Goal: Task Accomplishment & Management: Manage account settings

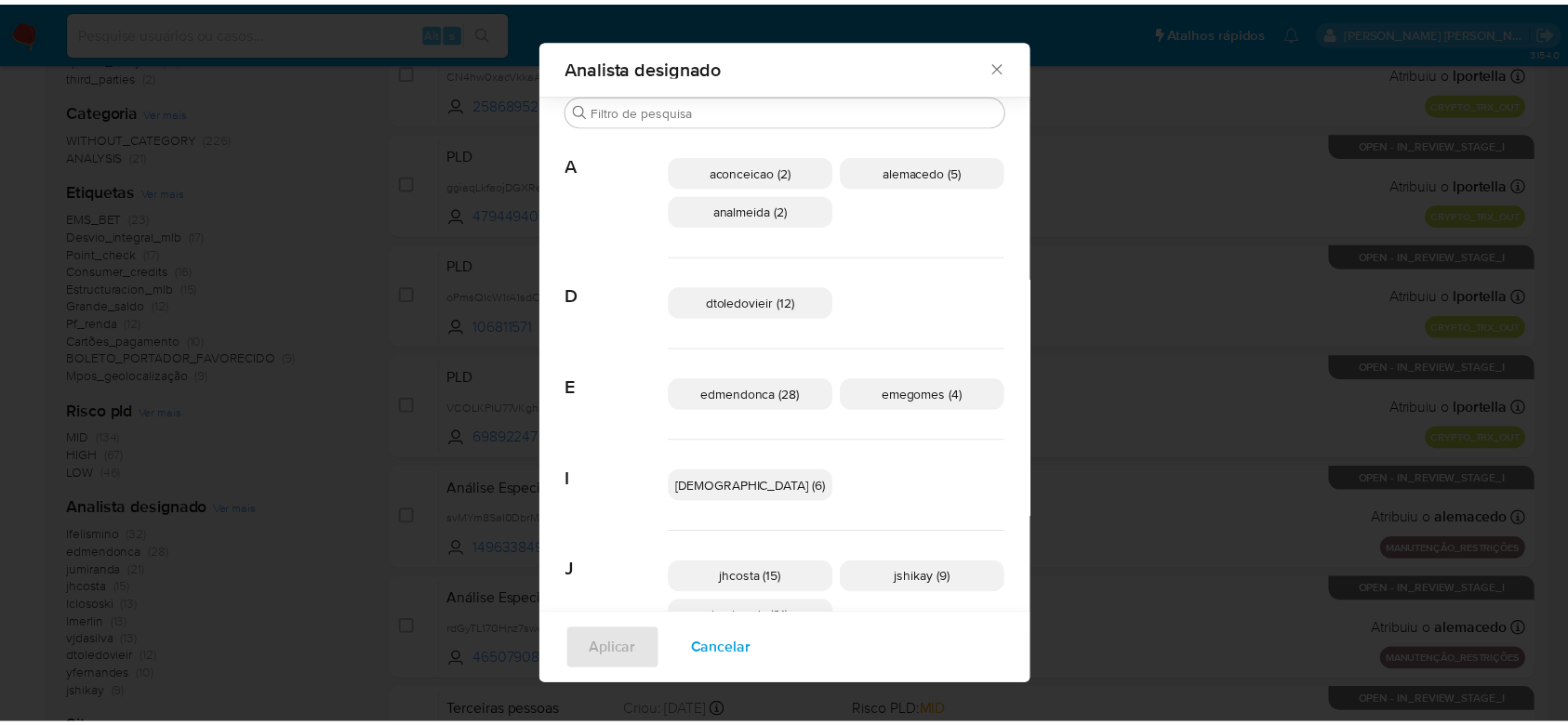
scroll to position [482, 0]
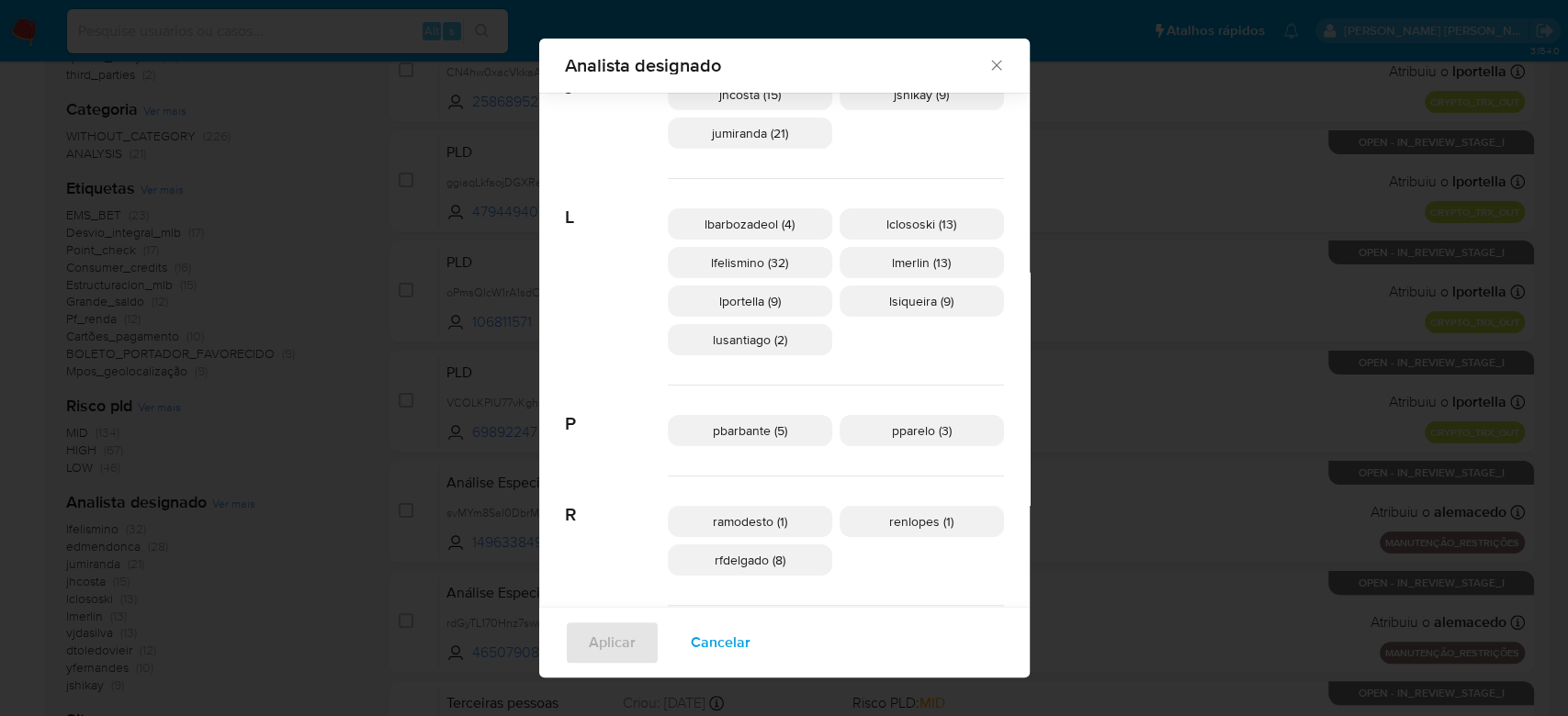
click at [987, 61] on icon "Fechar" at bounding box center [996, 65] width 19 height 19
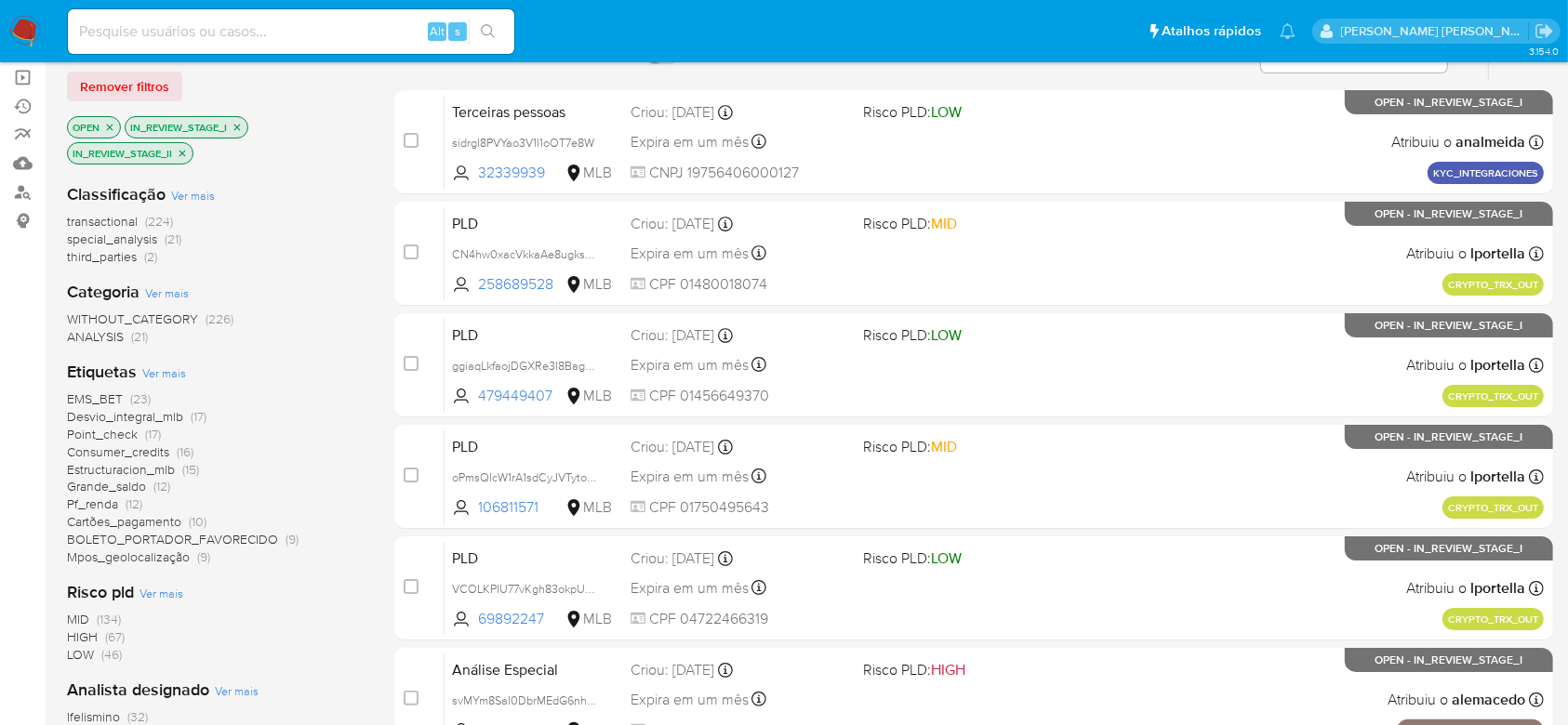
scroll to position [0, 0]
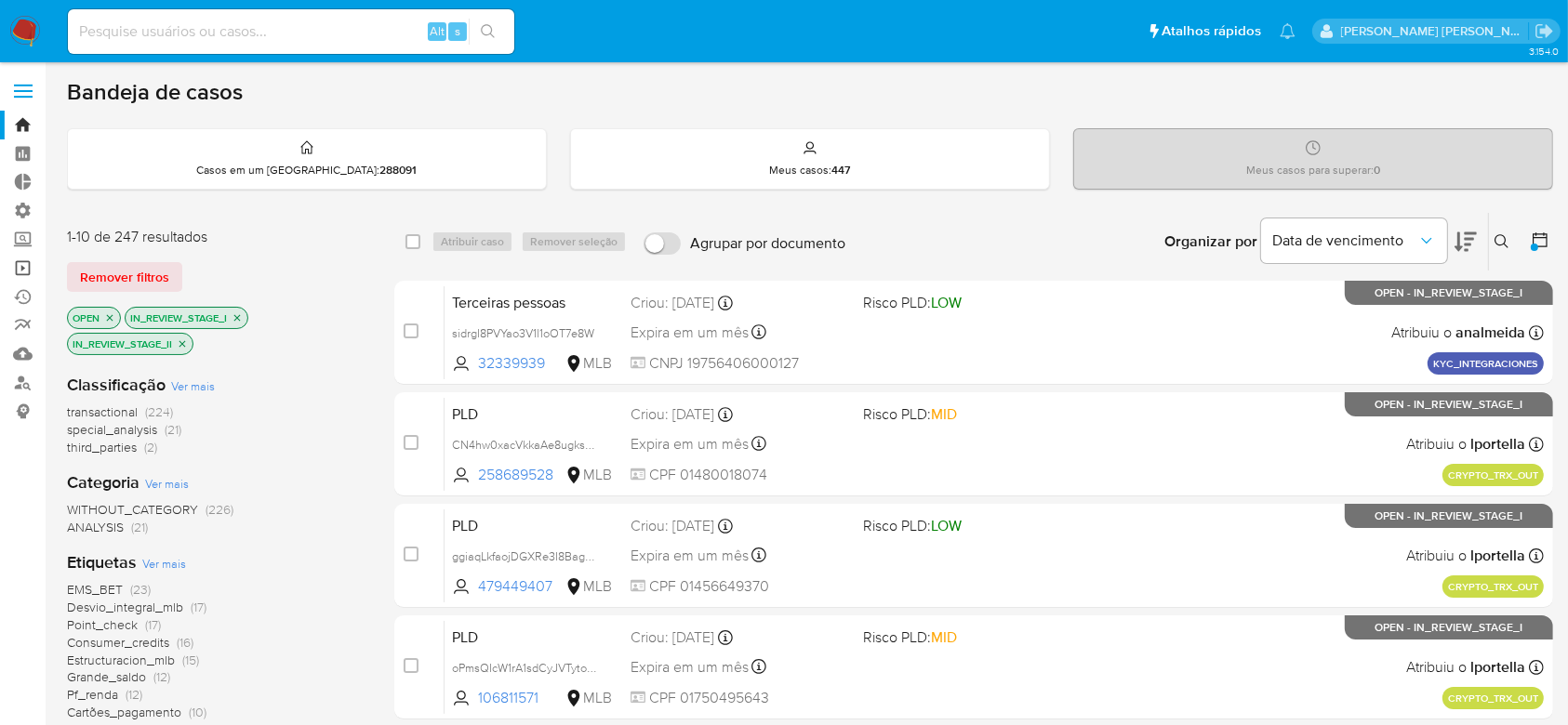
click at [31, 265] on link "Operações em massa" at bounding box center [111, 268] width 222 height 29
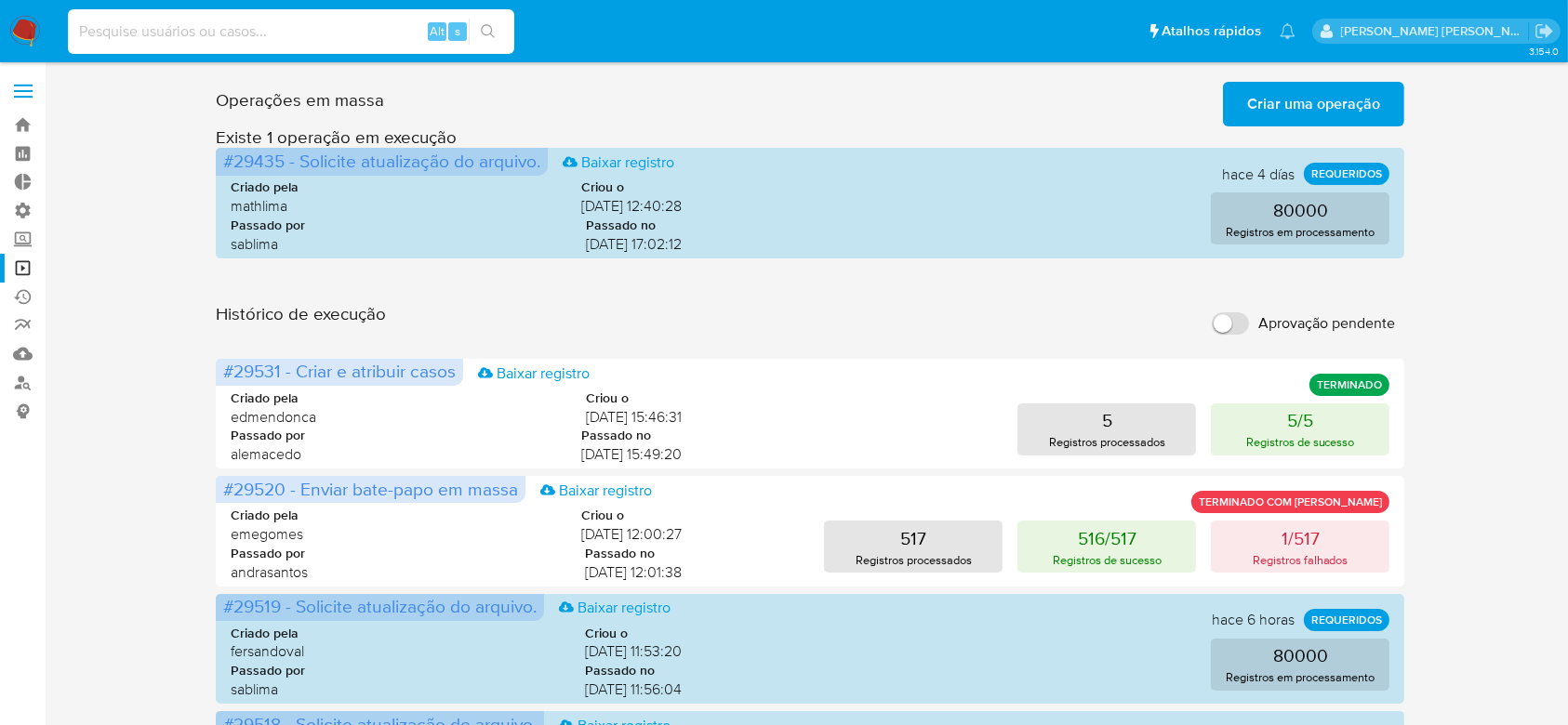
click at [136, 28] on input at bounding box center [291, 32] width 446 height 24
paste input "nzpejcWdHMkpikE2KoyVe1rW"
type input "nzpejcWdHMkpikE2KoyVe1rW"
click at [501, 31] on button "search-icon" at bounding box center [487, 32] width 38 height 26
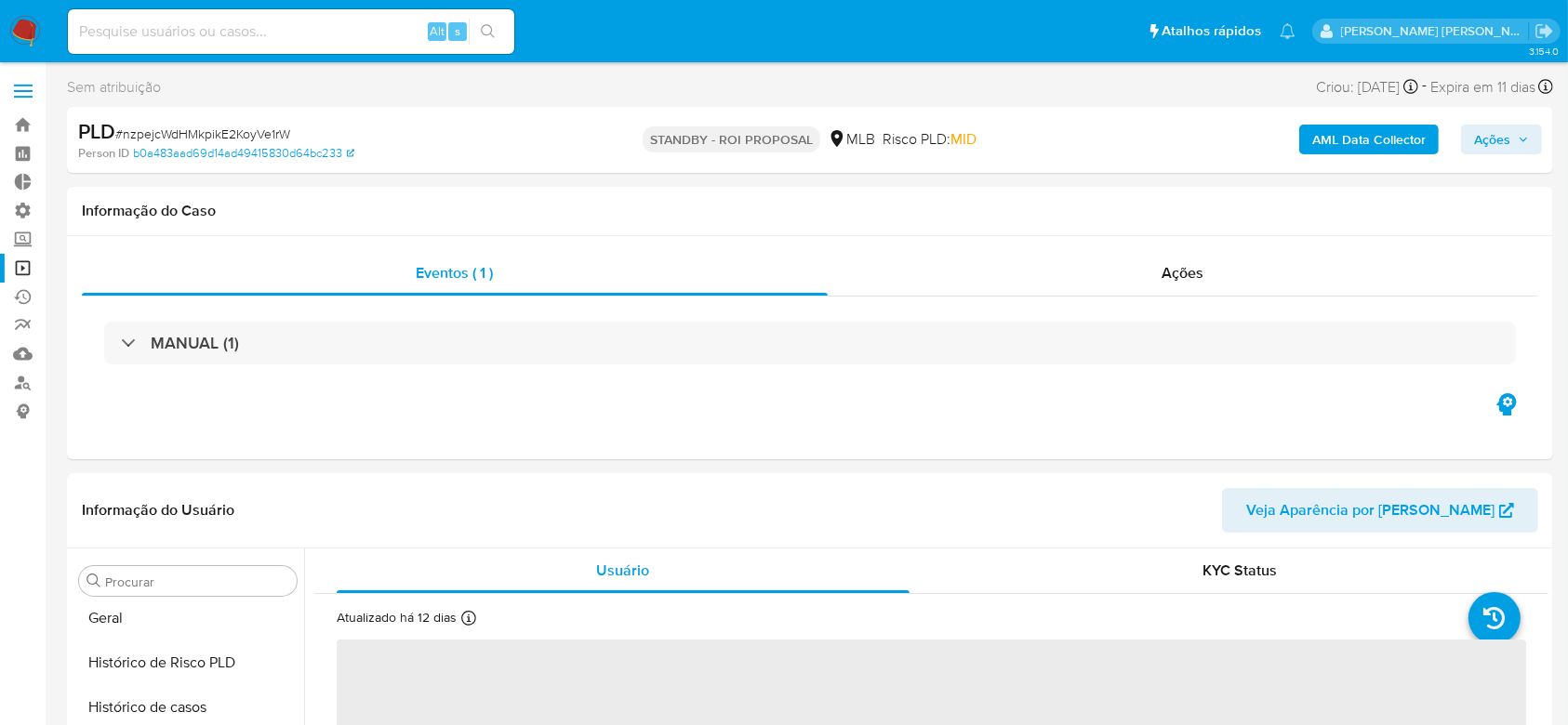
scroll to position [831, 0]
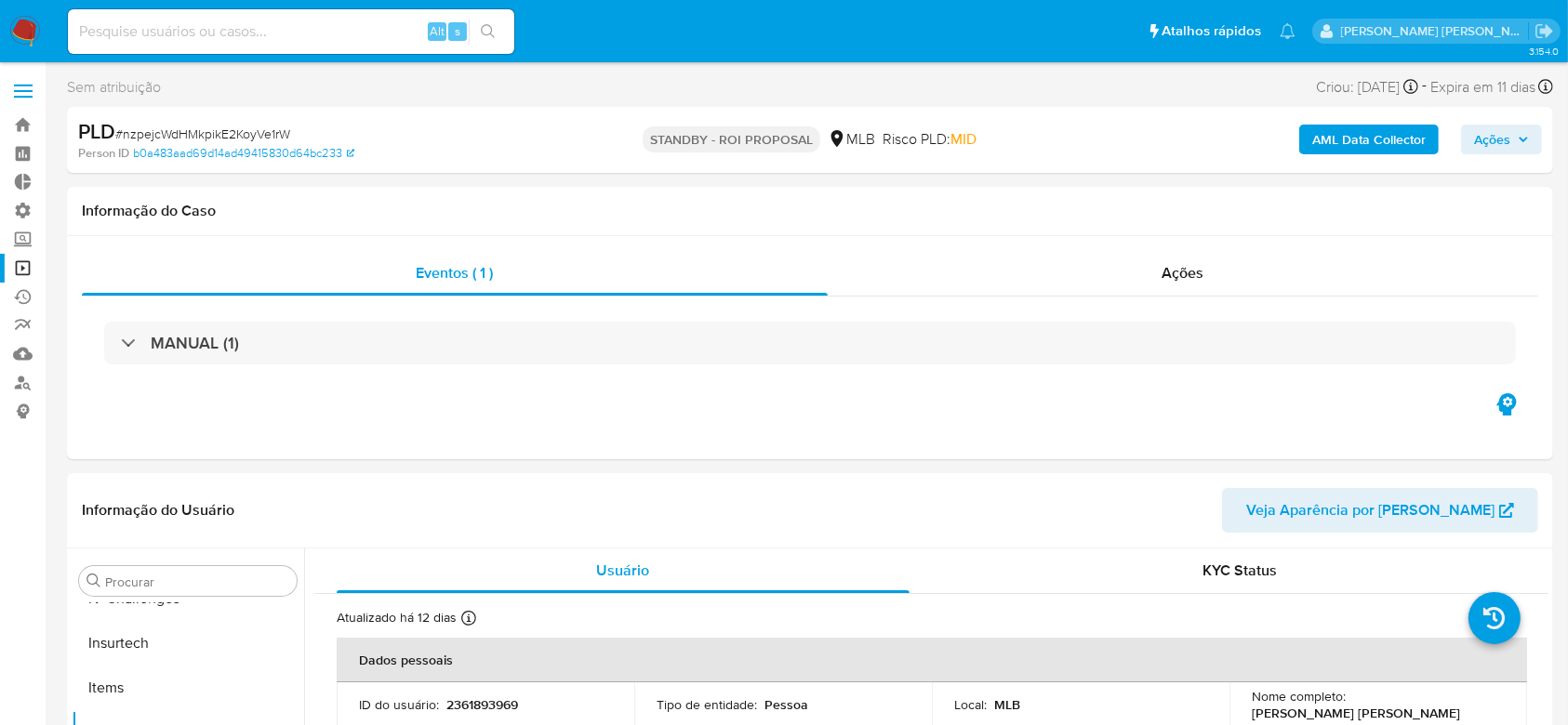
select select "10"
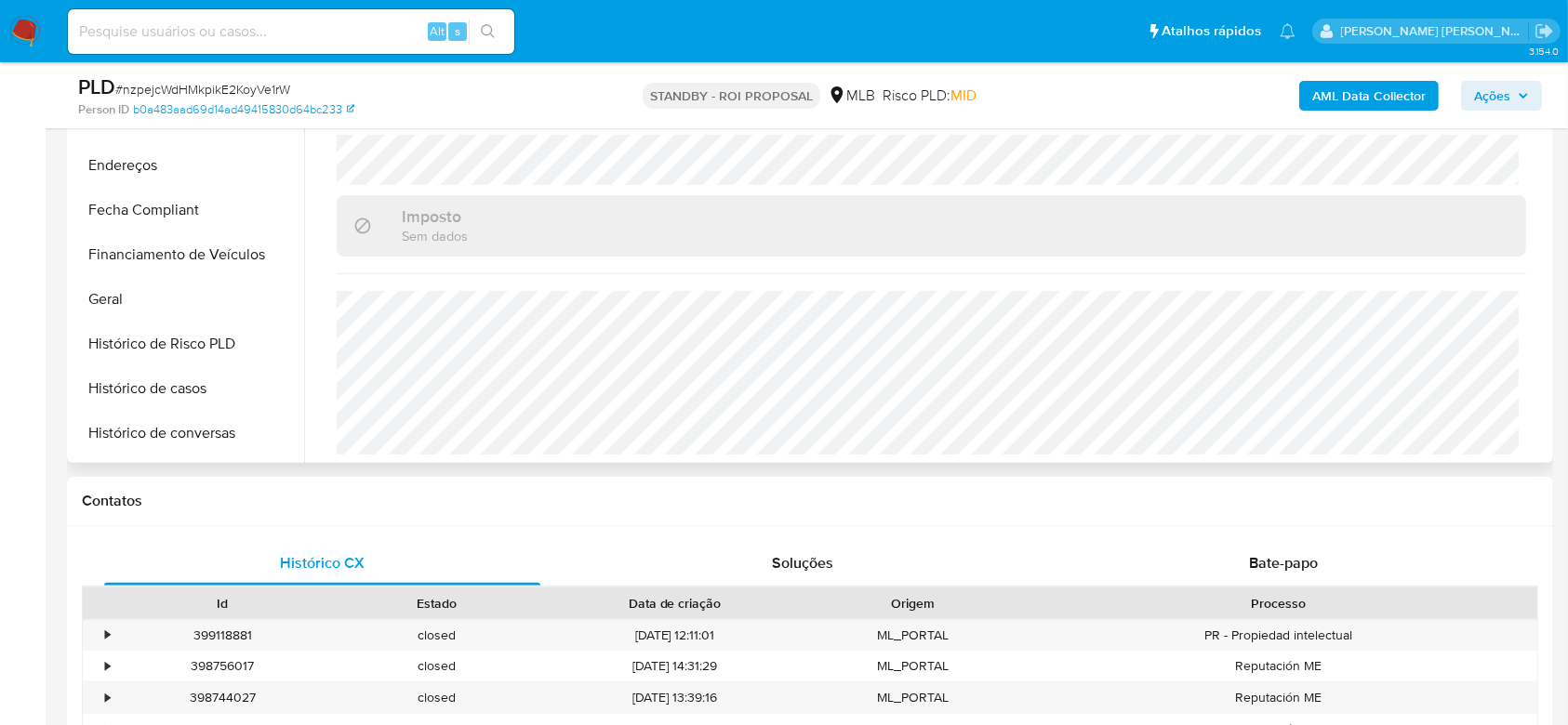
scroll to position [495, 0]
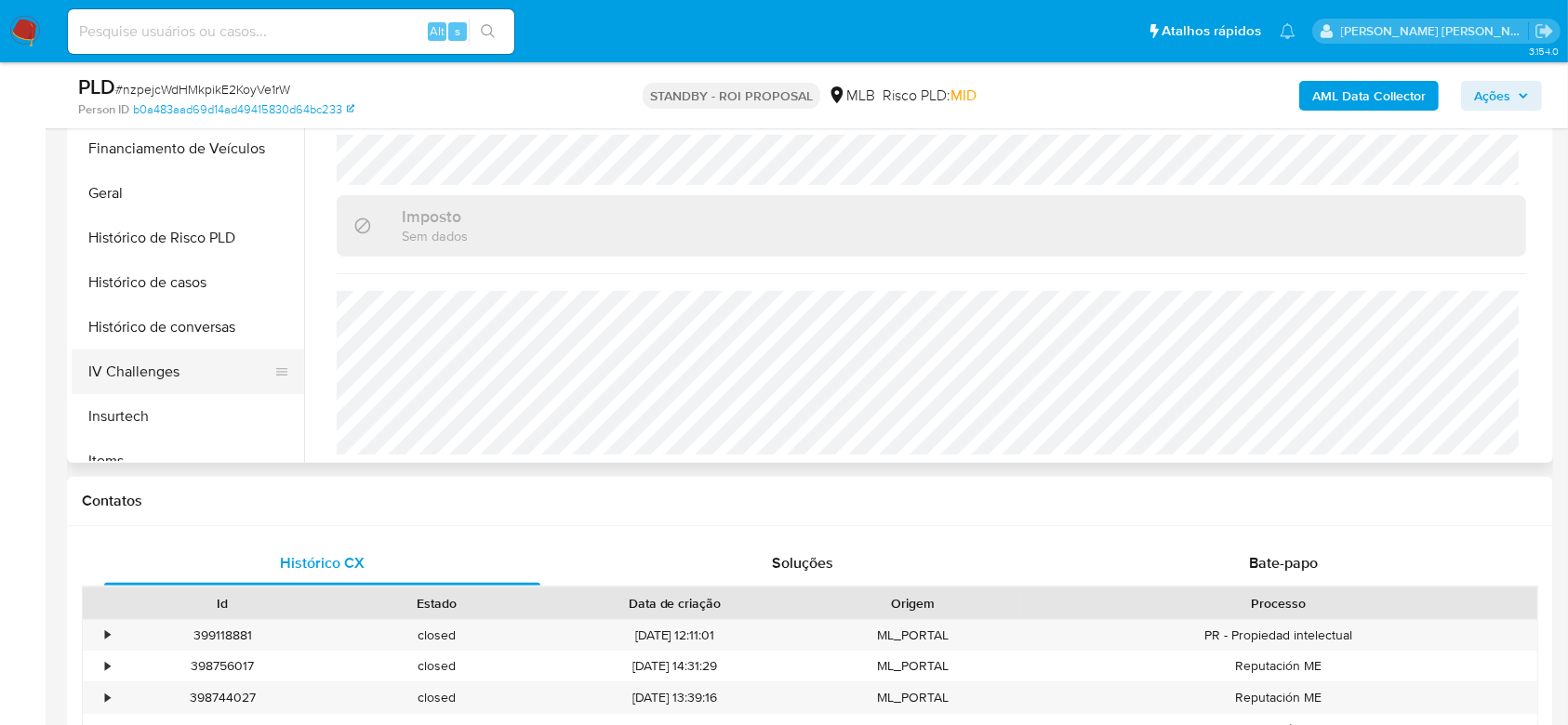
click at [170, 361] on button "IV Challenges" at bounding box center [181, 371] width 218 height 45
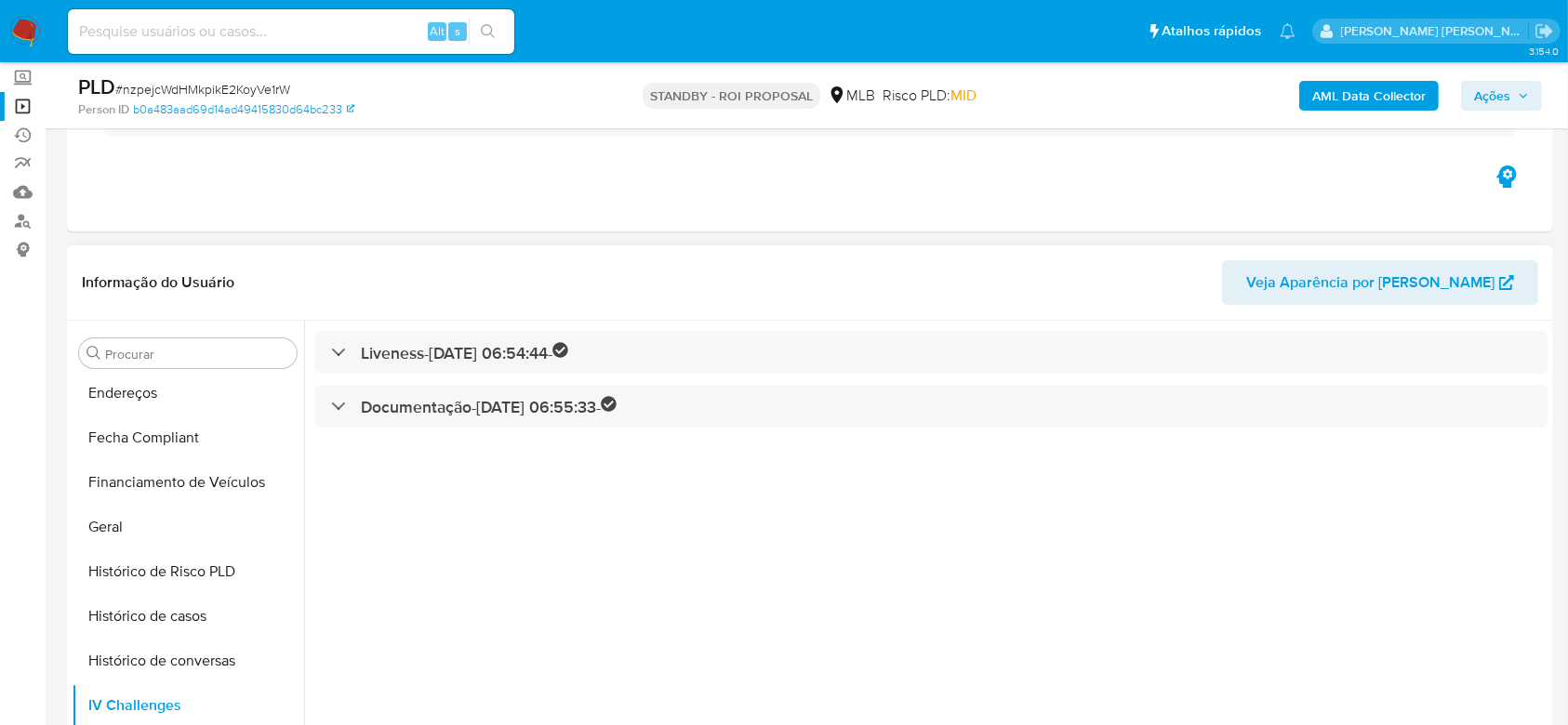
scroll to position [124, 0]
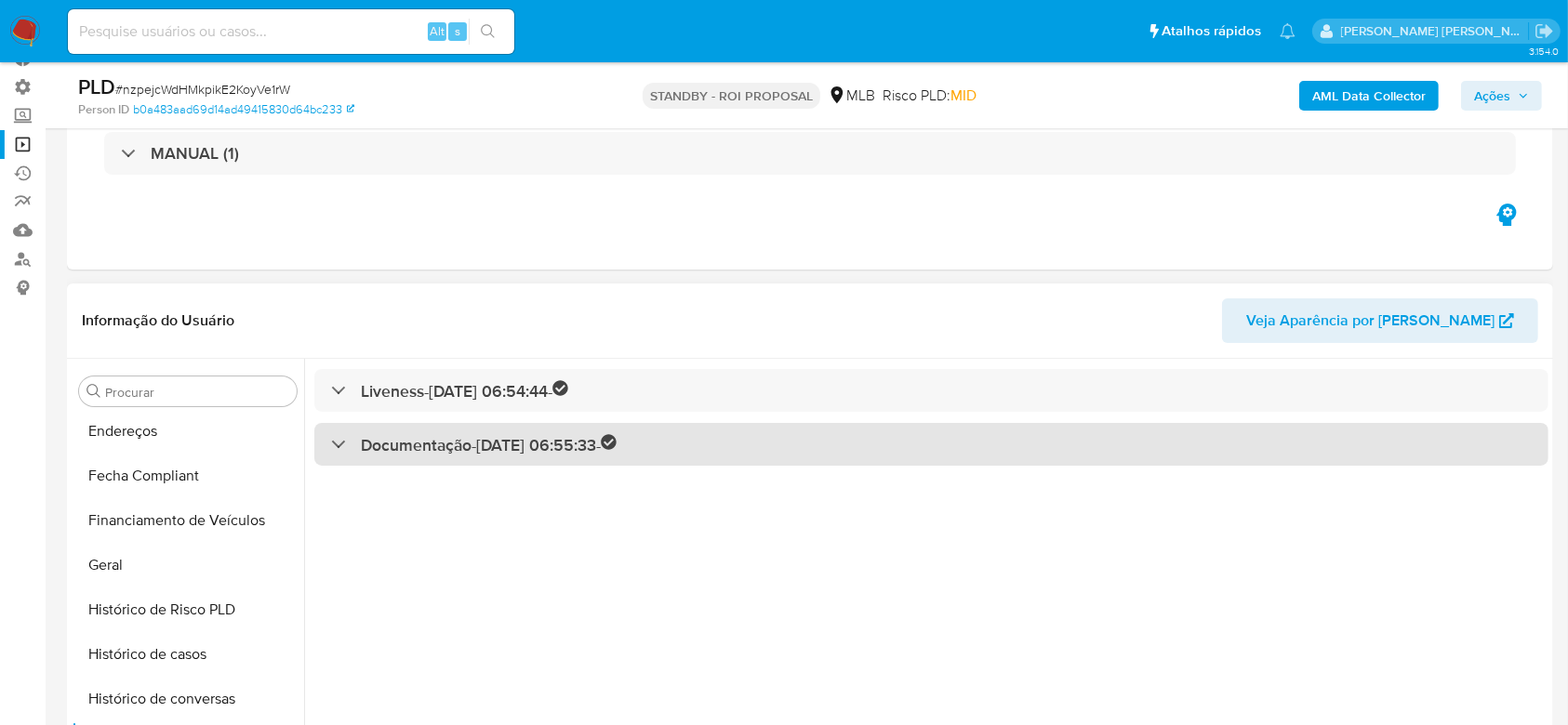
click at [338, 441] on div "Documentação - 01/04/2025 06:55:33 -" at bounding box center [474, 444] width 287 height 21
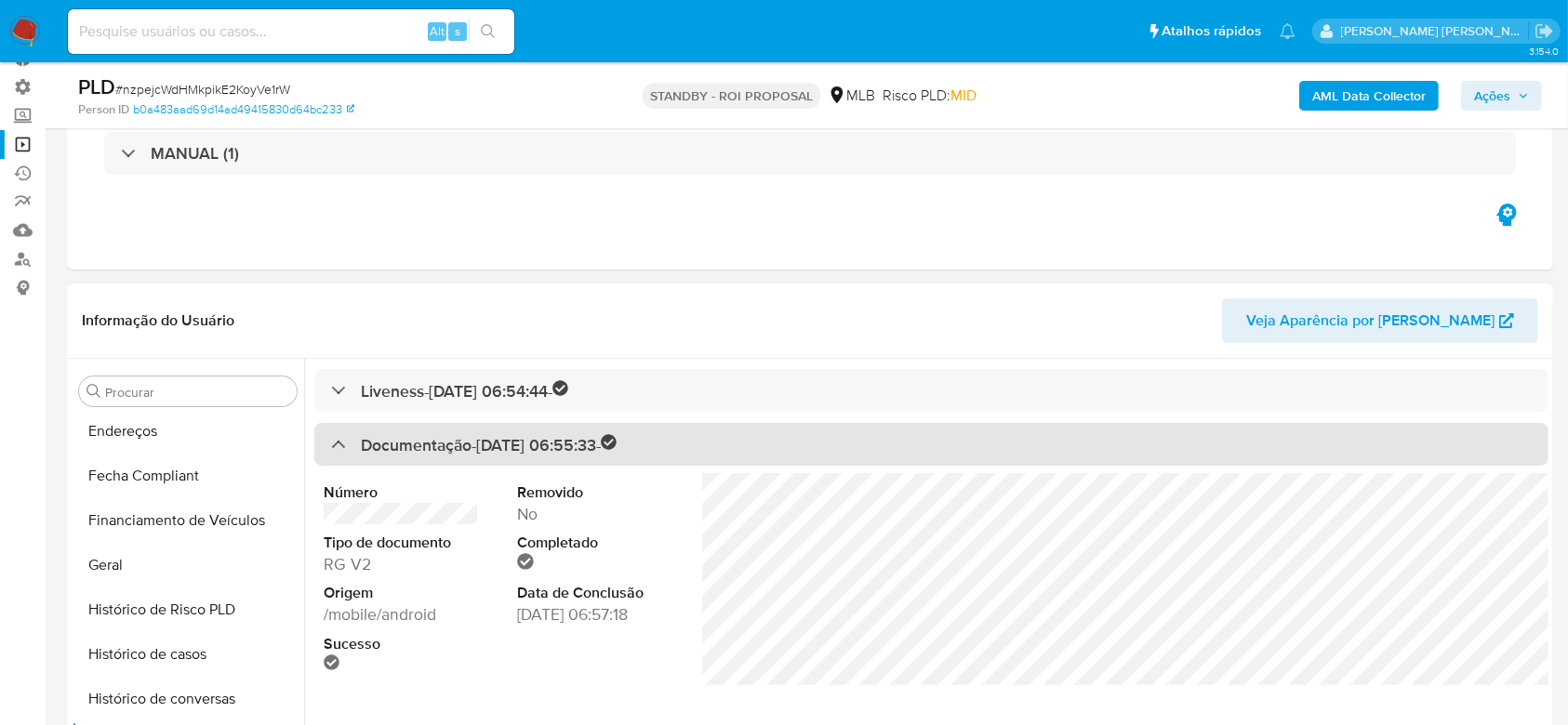
click at [332, 443] on div at bounding box center [332, 443] width 0 height 0
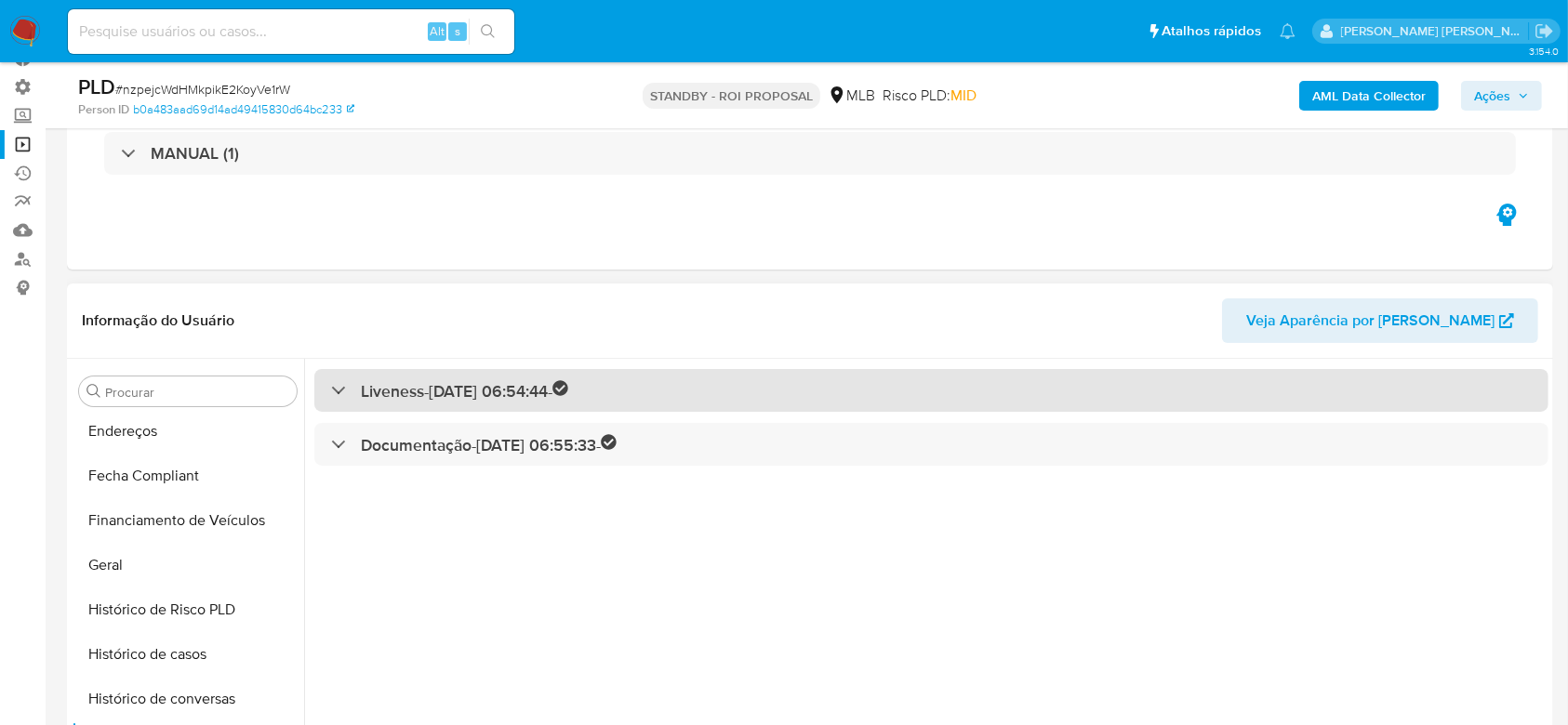
click at [329, 375] on div "Liveness - 01/04/2025 06:54:44 -" at bounding box center [932, 391] width 1234 height 44
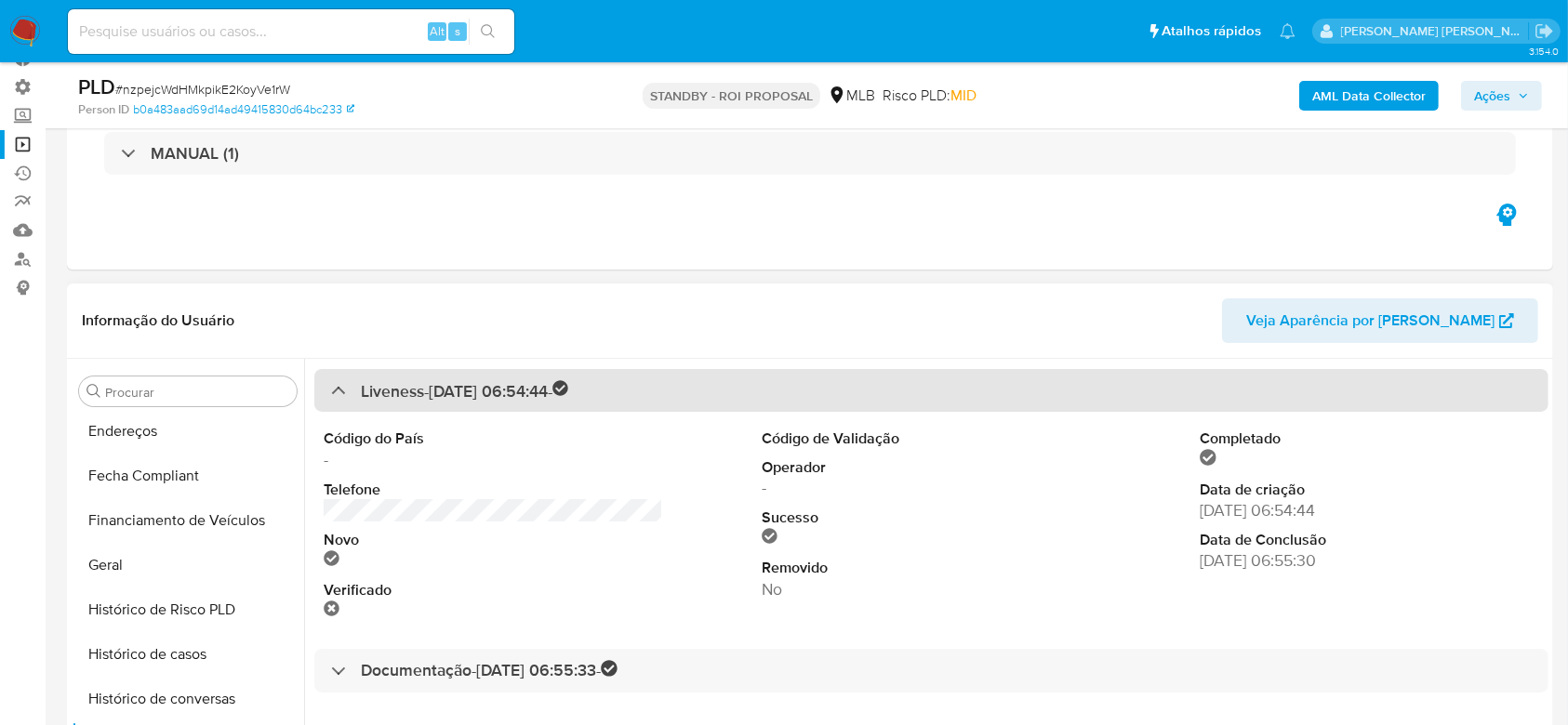
click at [327, 382] on div "Liveness - 01/04/2025 06:54:44 -" at bounding box center [932, 391] width 1234 height 44
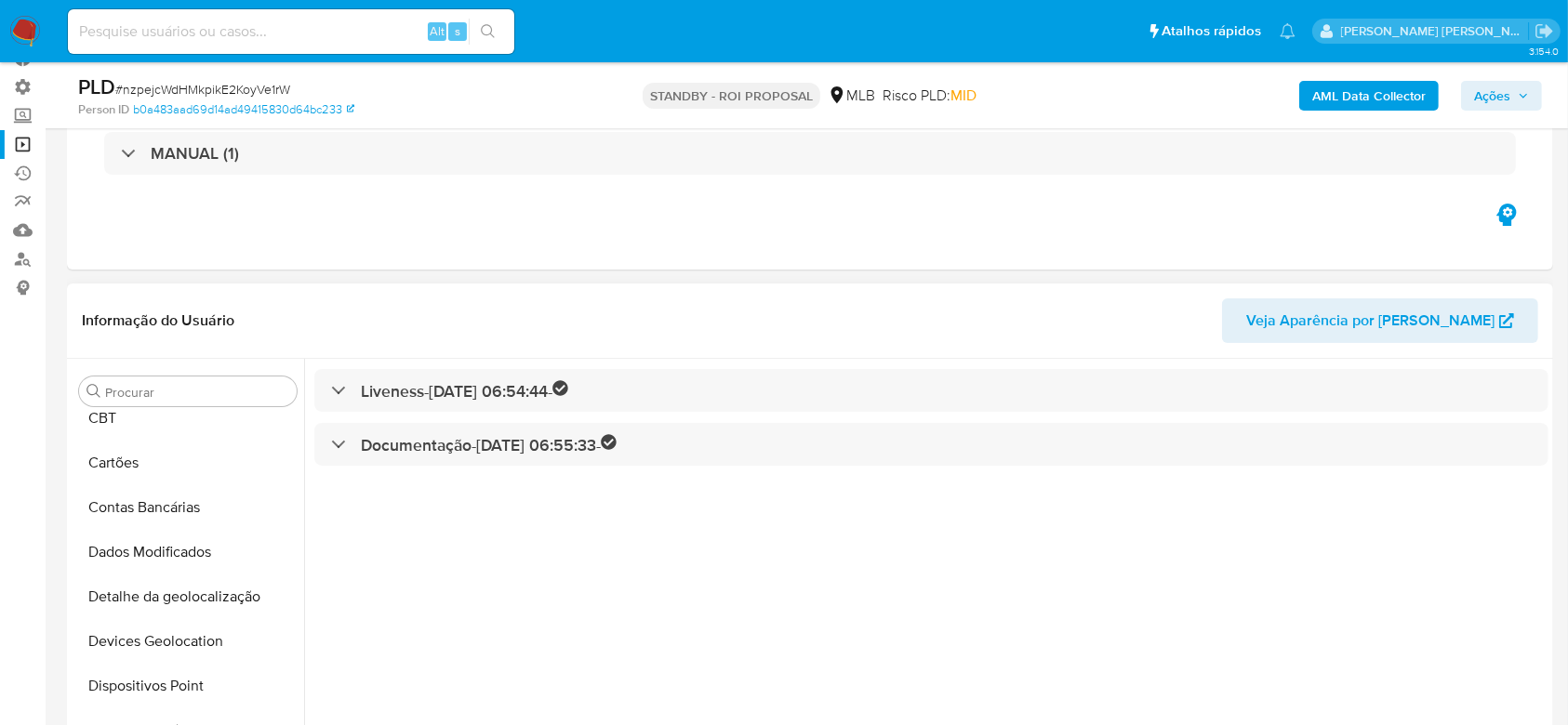
scroll to position [0, 0]
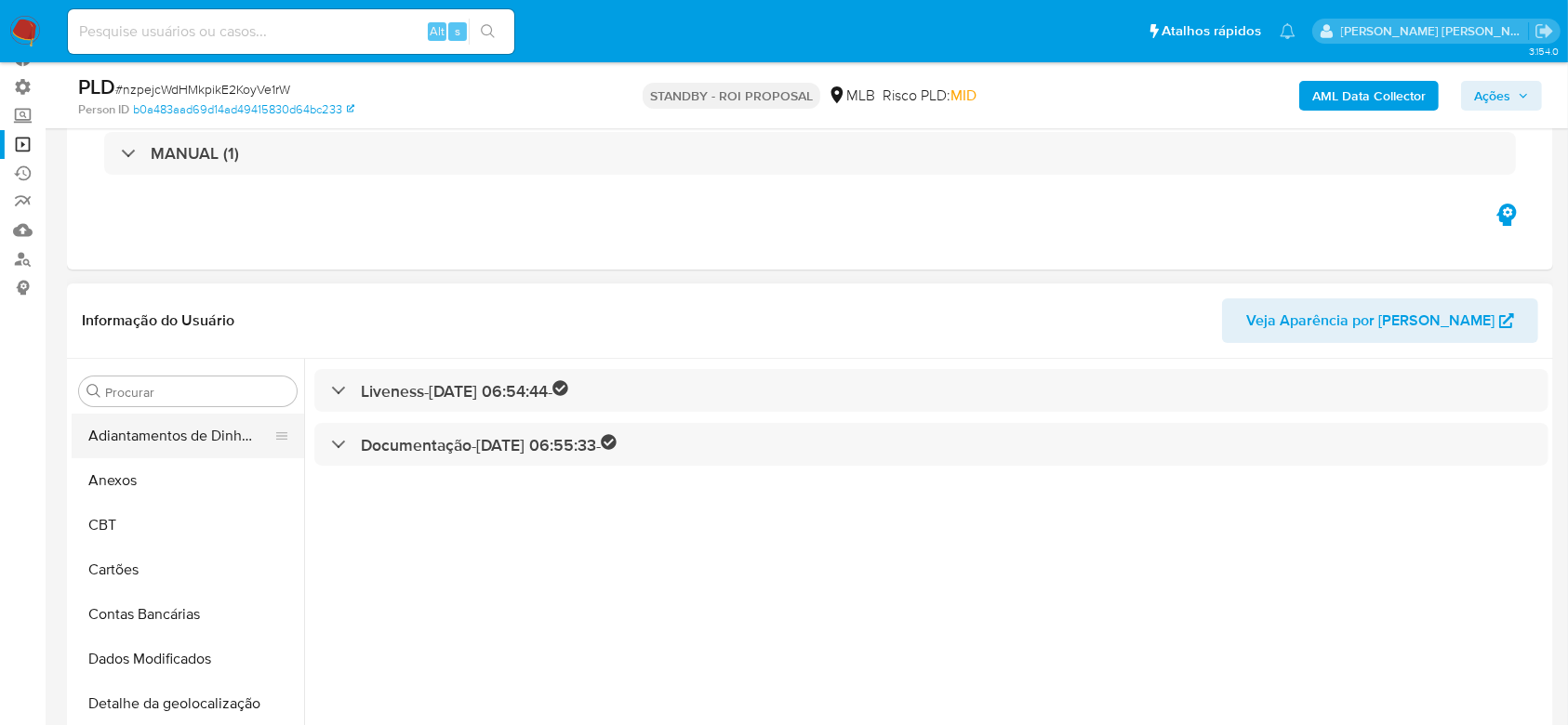
click at [183, 441] on button "Adiantamentos de Dinheiro" at bounding box center [181, 435] width 218 height 45
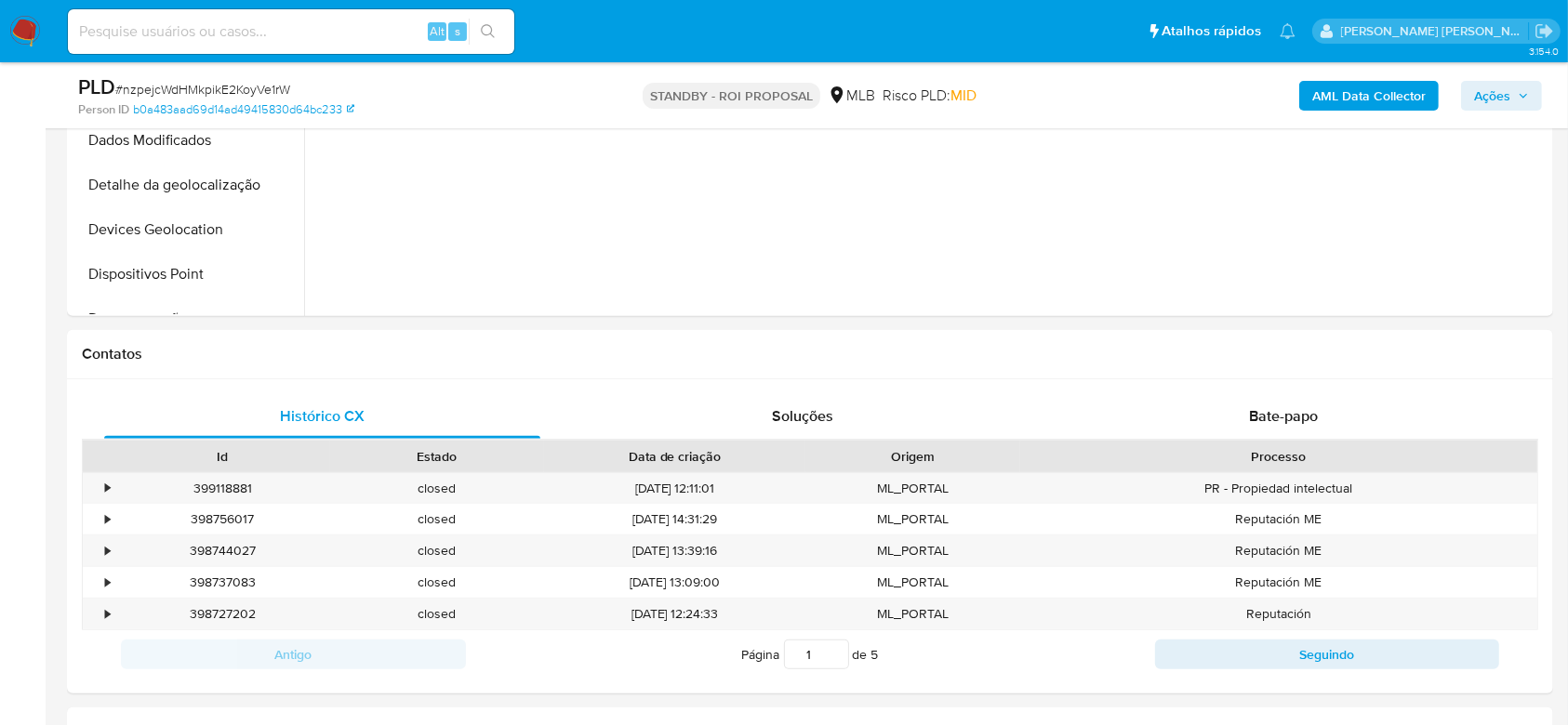
scroll to position [650, 0]
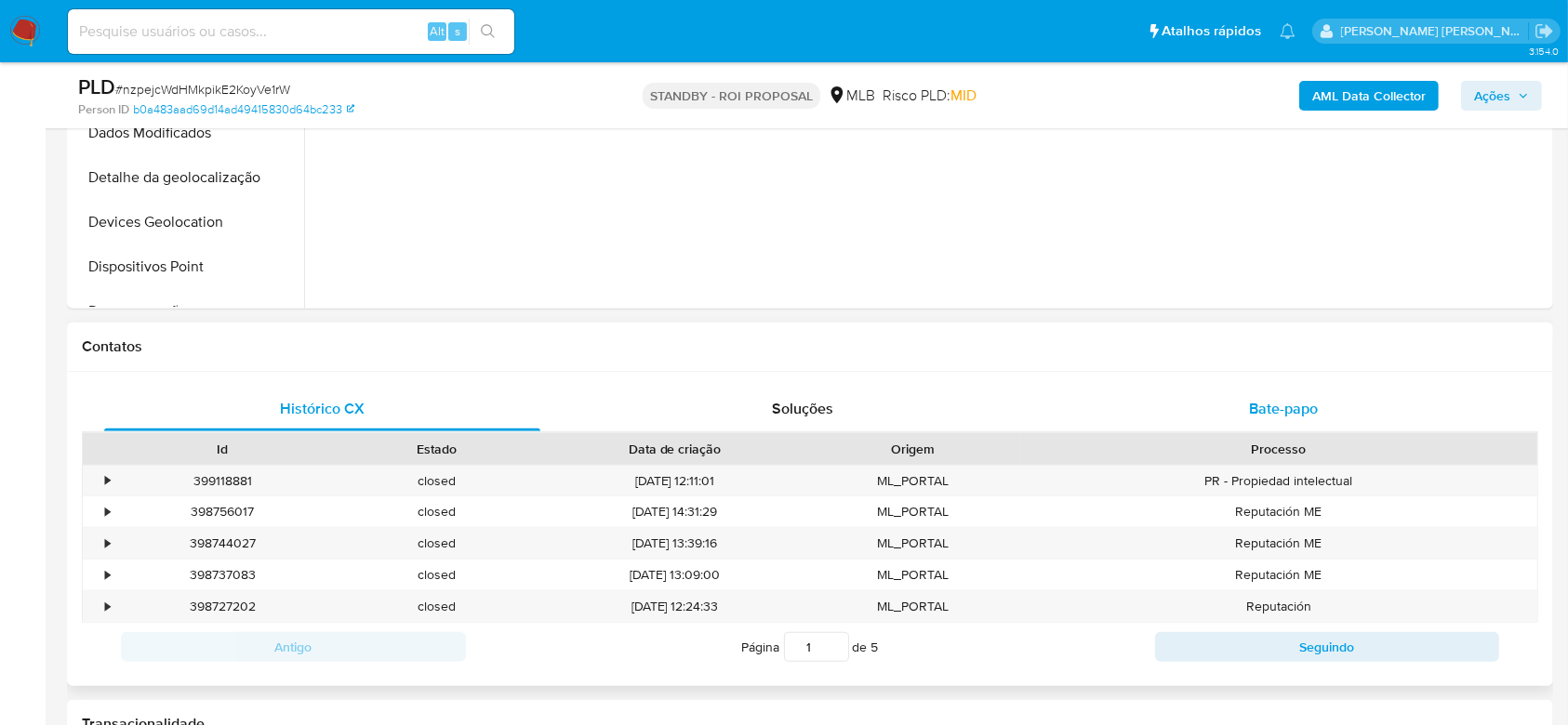
click at [1306, 407] on span "Bate-papo" at bounding box center [1283, 408] width 69 height 21
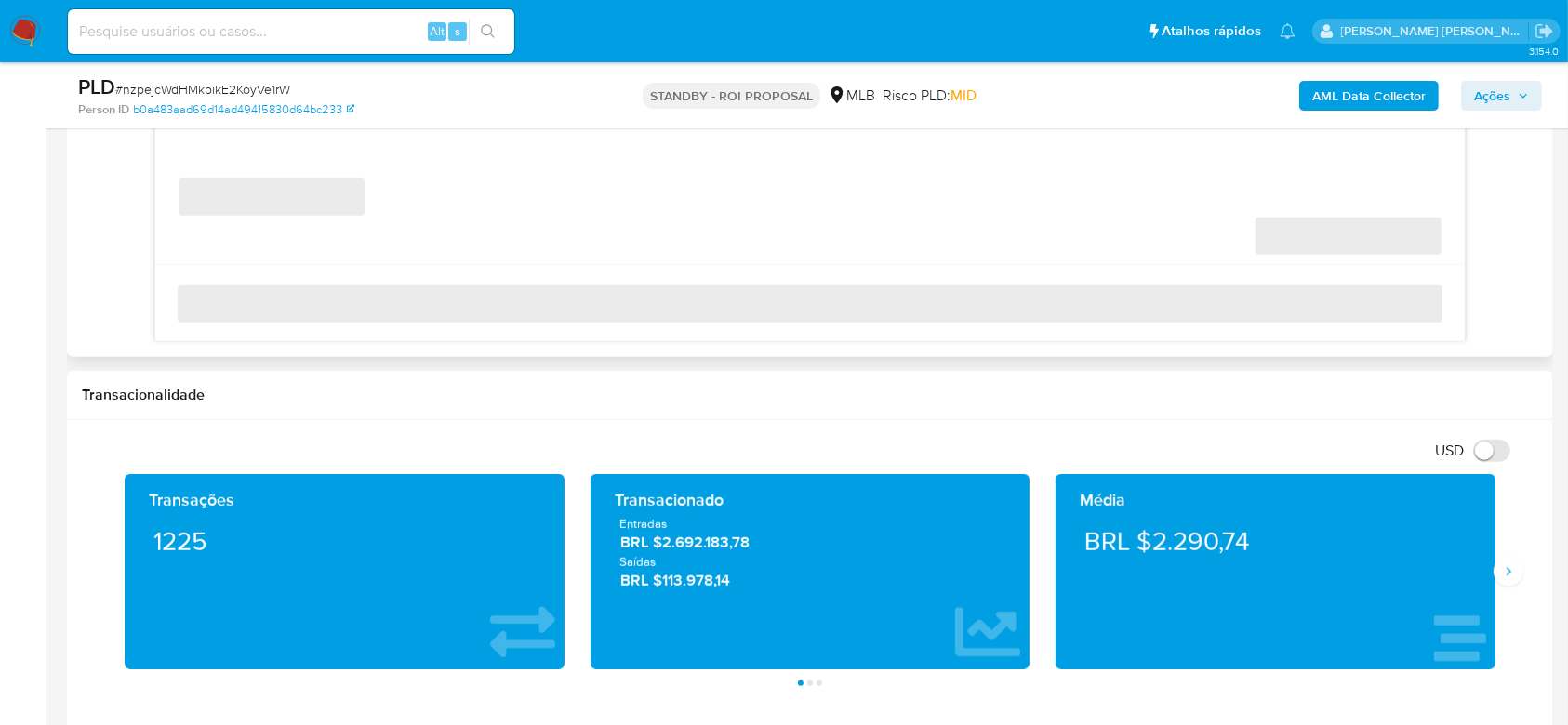
scroll to position [1270, 0]
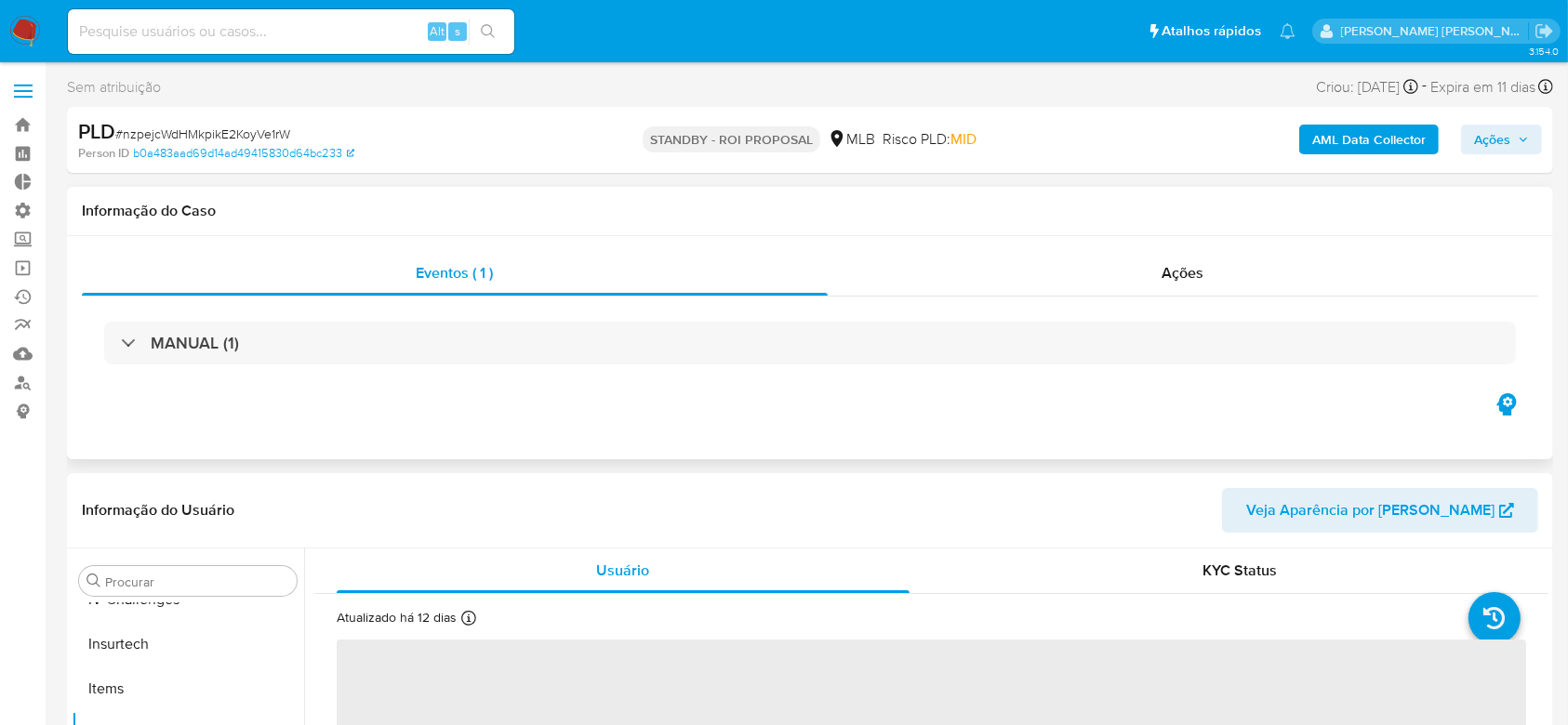
scroll to position [831, 0]
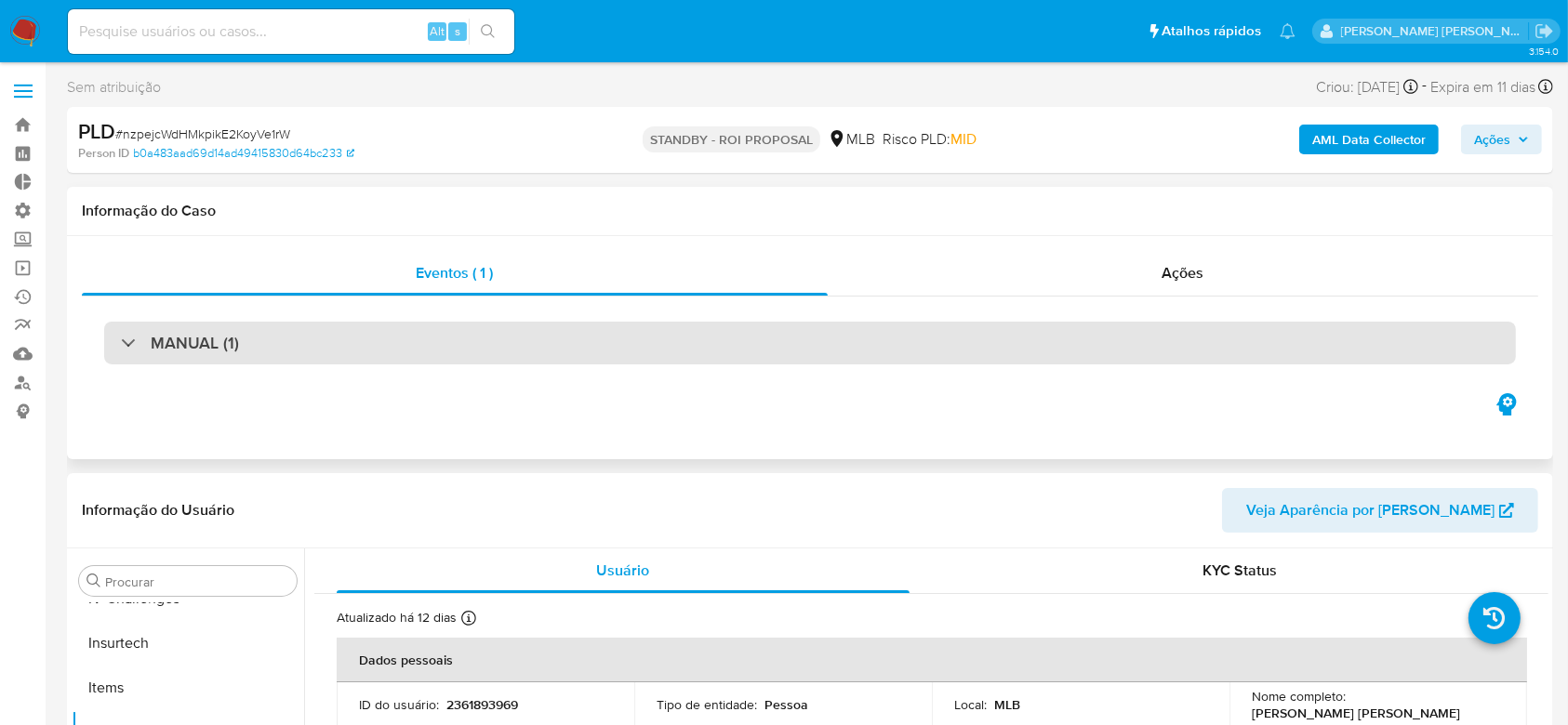
select select "10"
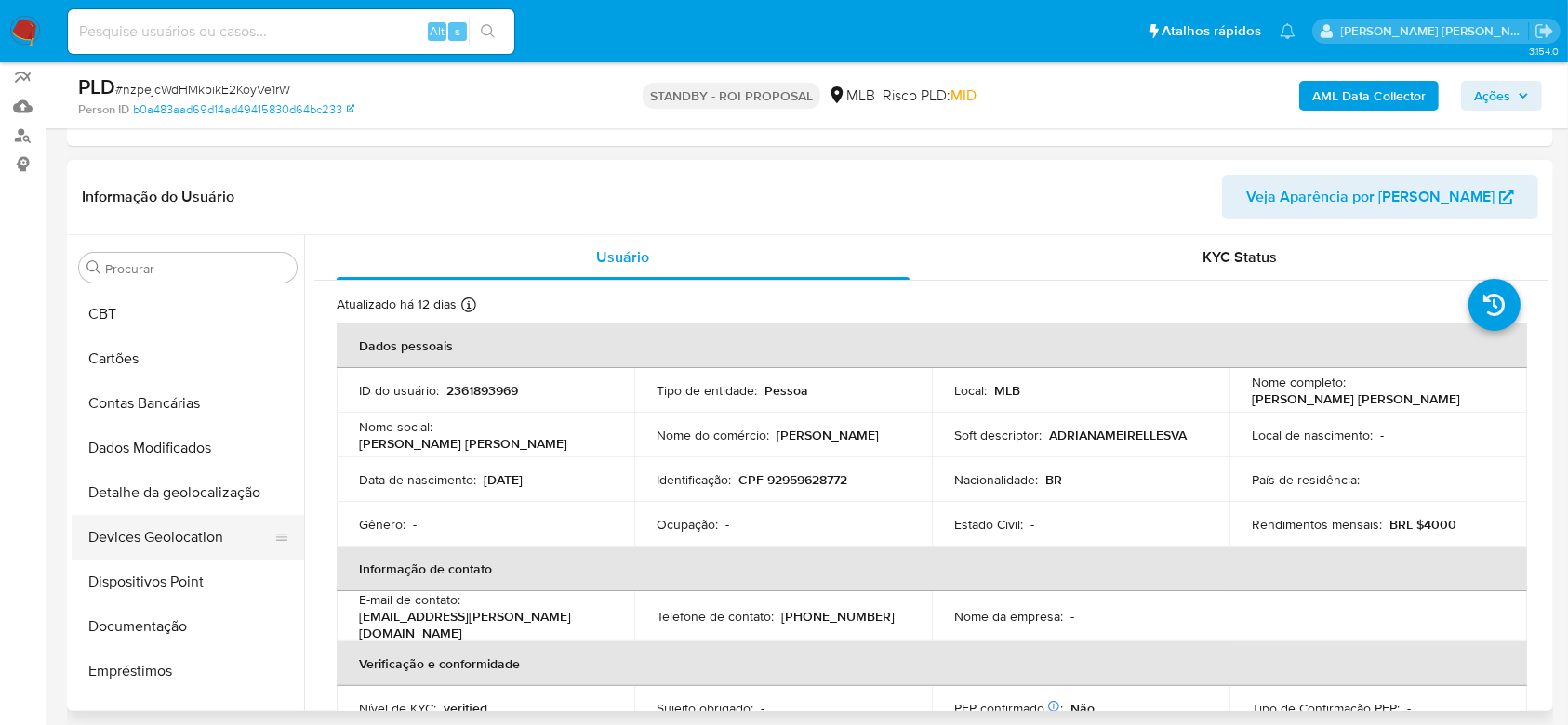
scroll to position [0, 0]
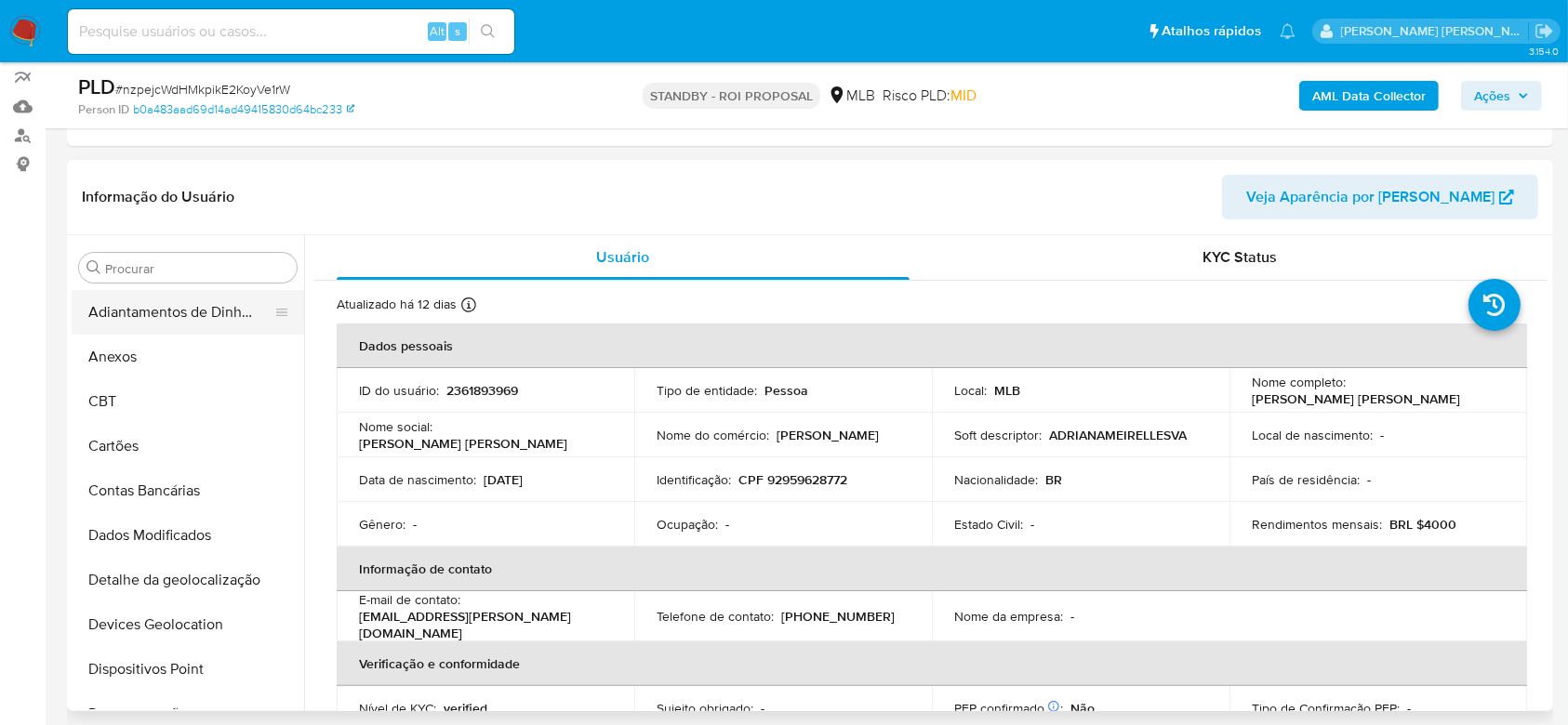
click at [224, 319] on button "Adiantamentos de Dinheiro" at bounding box center [181, 313] width 218 height 45
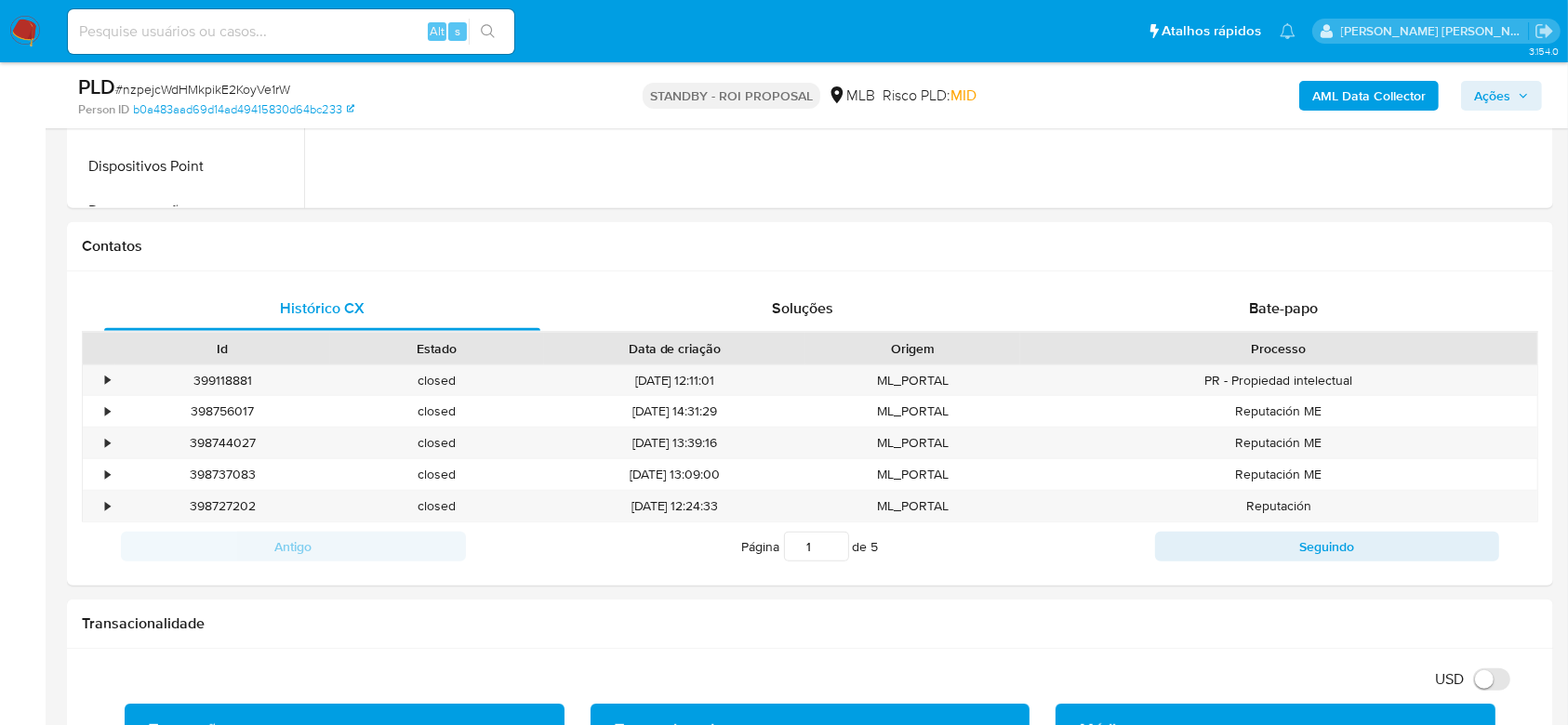
scroll to position [712, 0]
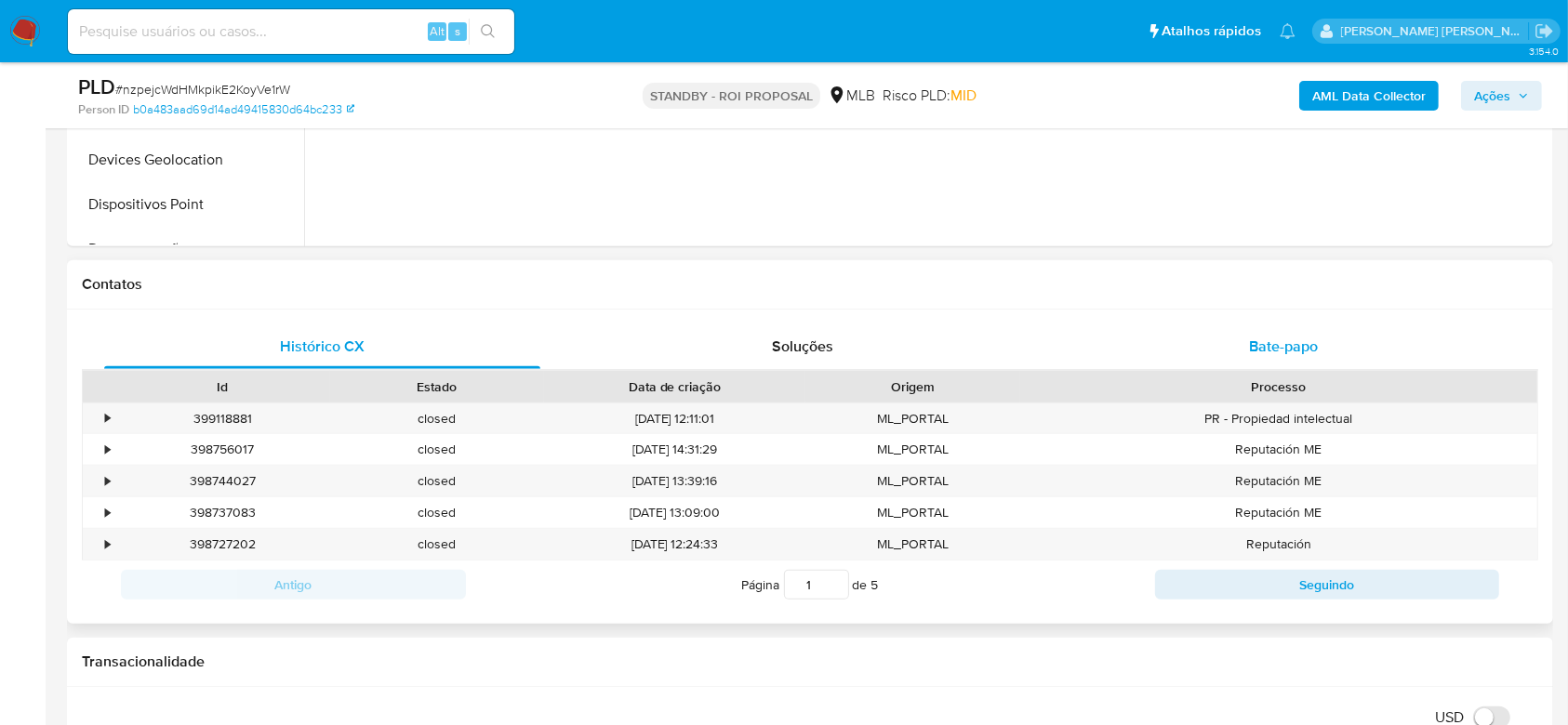
click at [1256, 345] on span "Bate-papo" at bounding box center [1283, 346] width 69 height 21
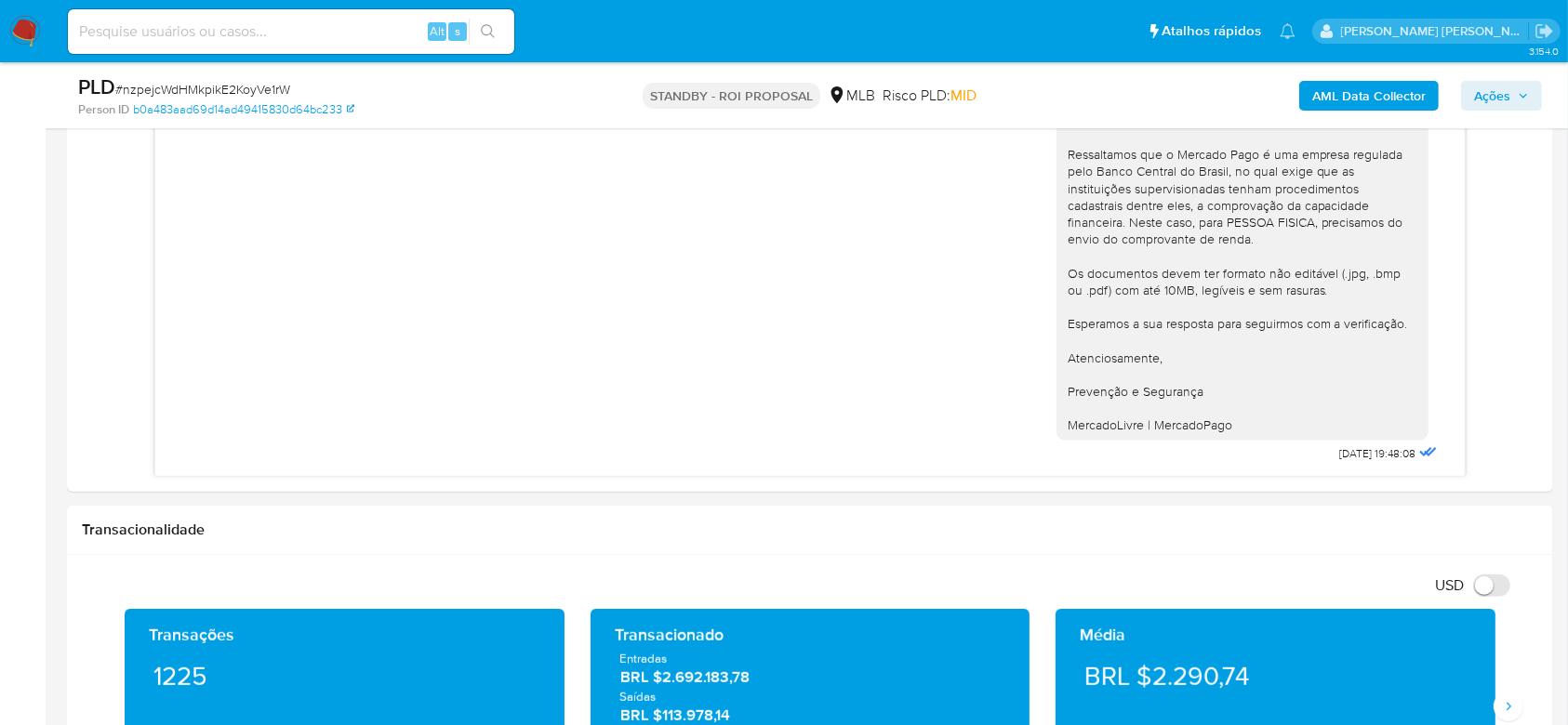
scroll to position [1010, 0]
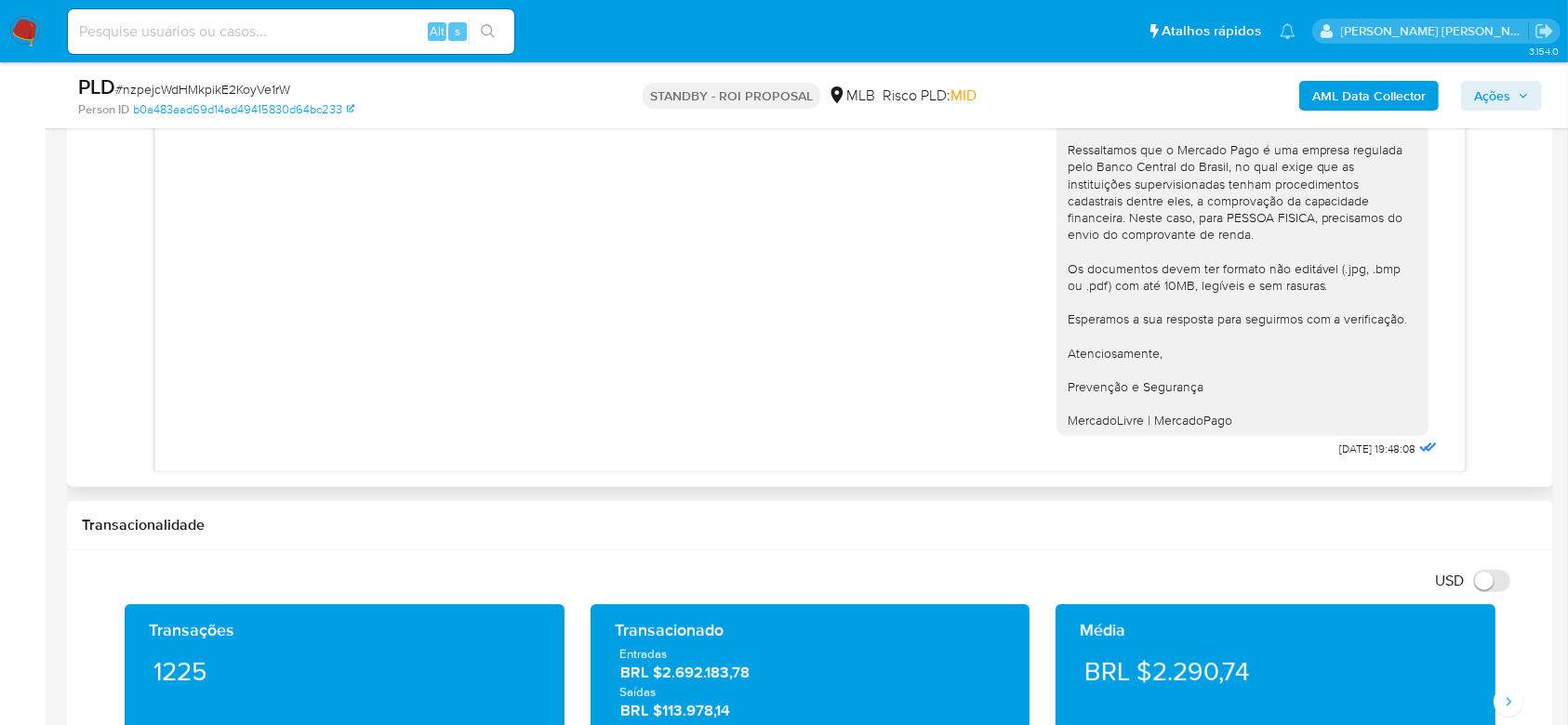
click at [1419, 450] on icon at bounding box center [1425, 447] width 12 height 9
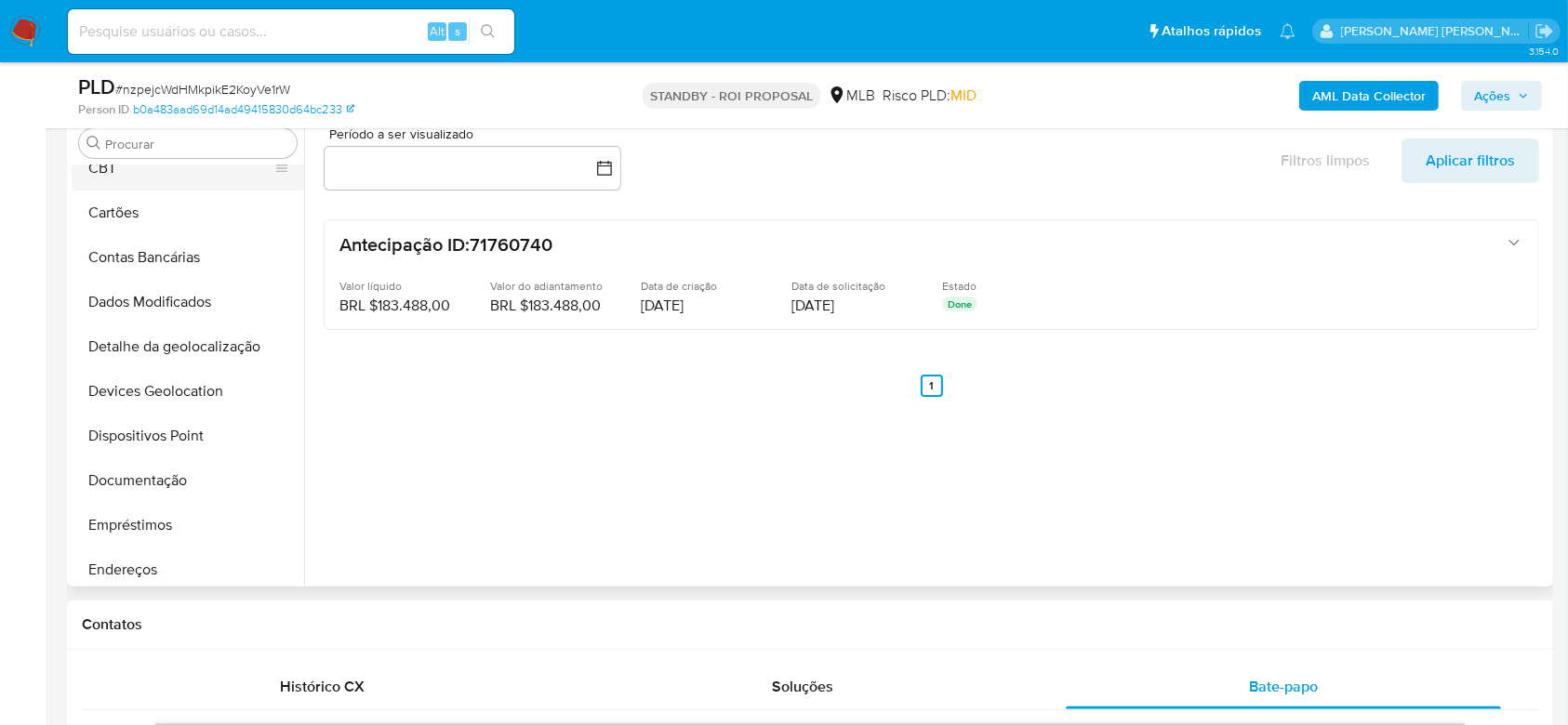
scroll to position [248, 0]
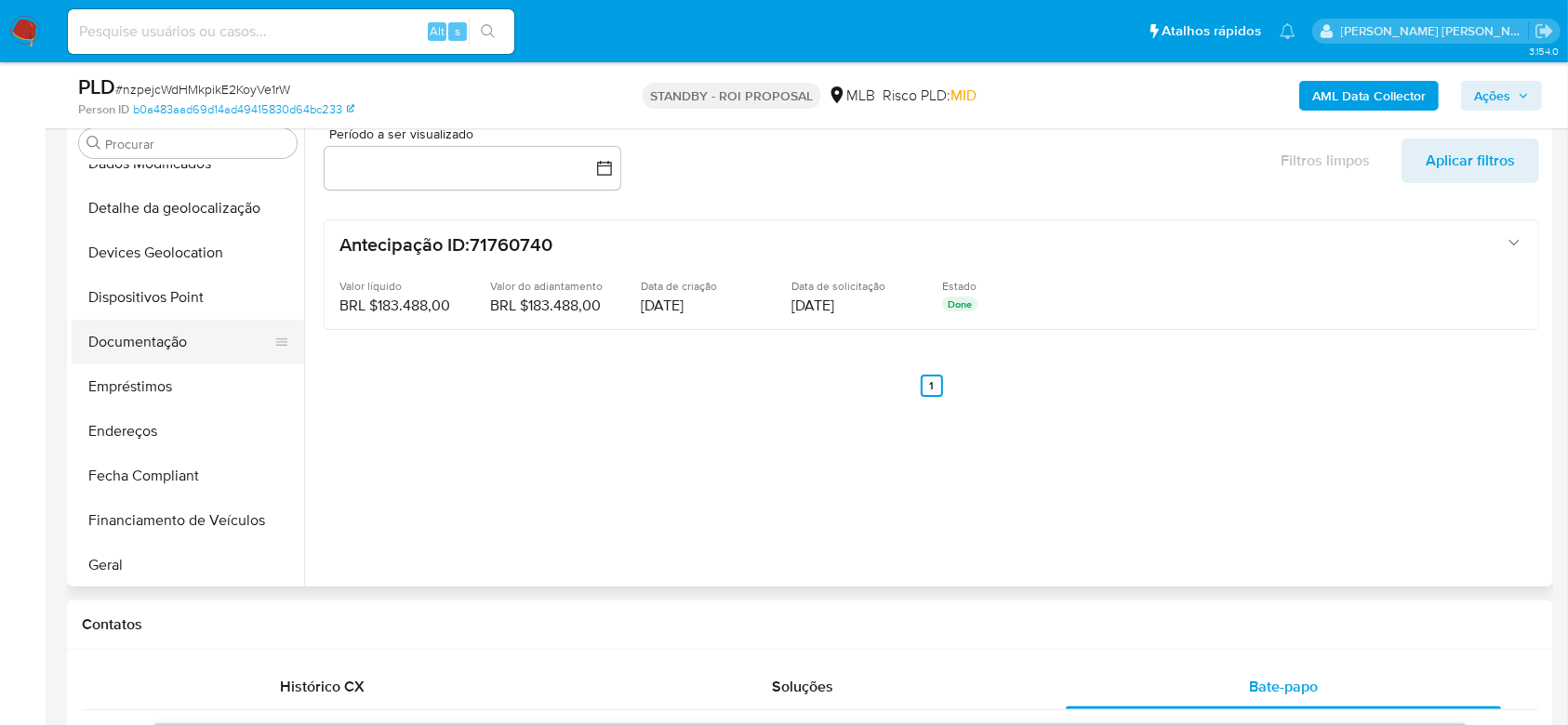
click at [188, 348] on button "Documentação" at bounding box center [181, 342] width 218 height 45
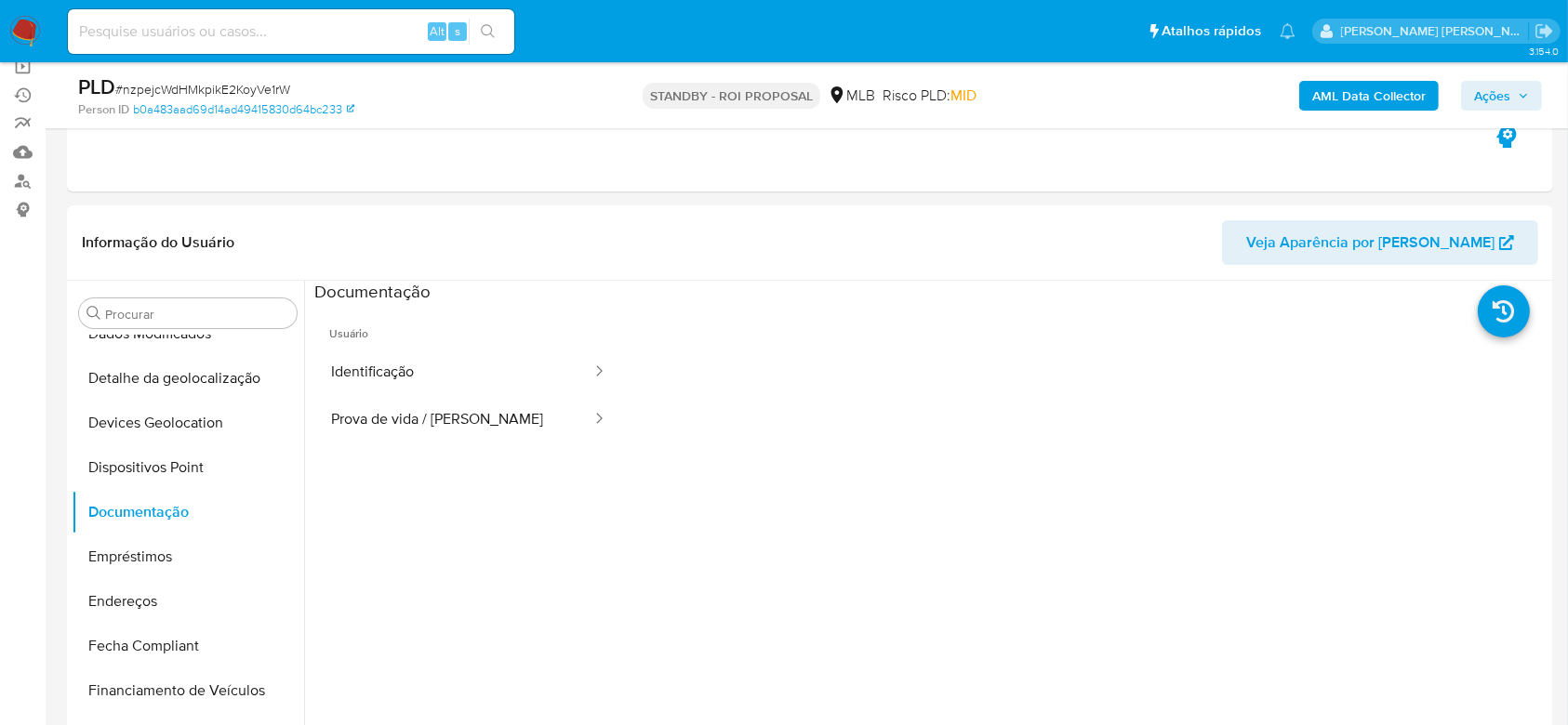
scroll to position [124, 0]
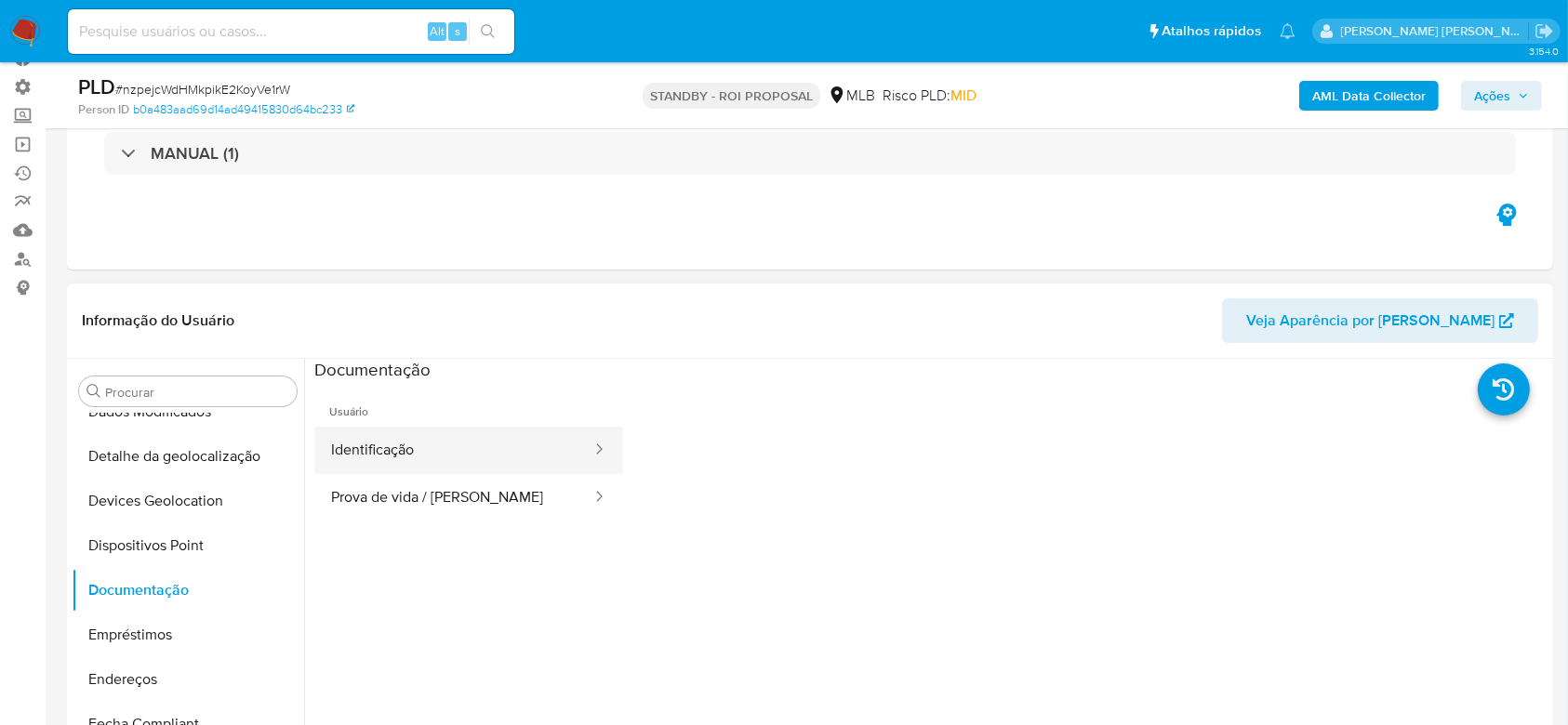
click at [424, 443] on button "Identificação" at bounding box center [453, 451] width 279 height 48
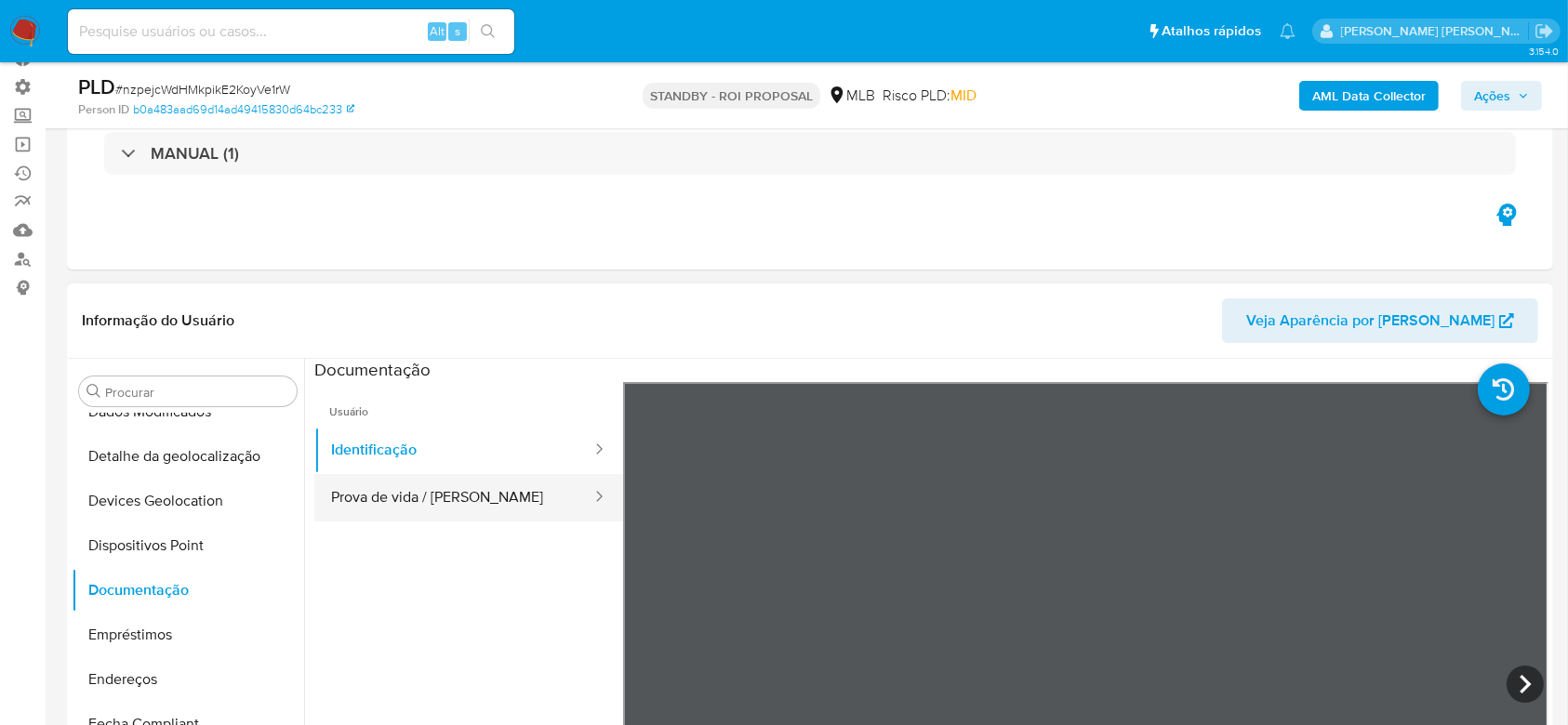
click at [373, 507] on button "Prova de vida / Selfie" at bounding box center [453, 498] width 279 height 48
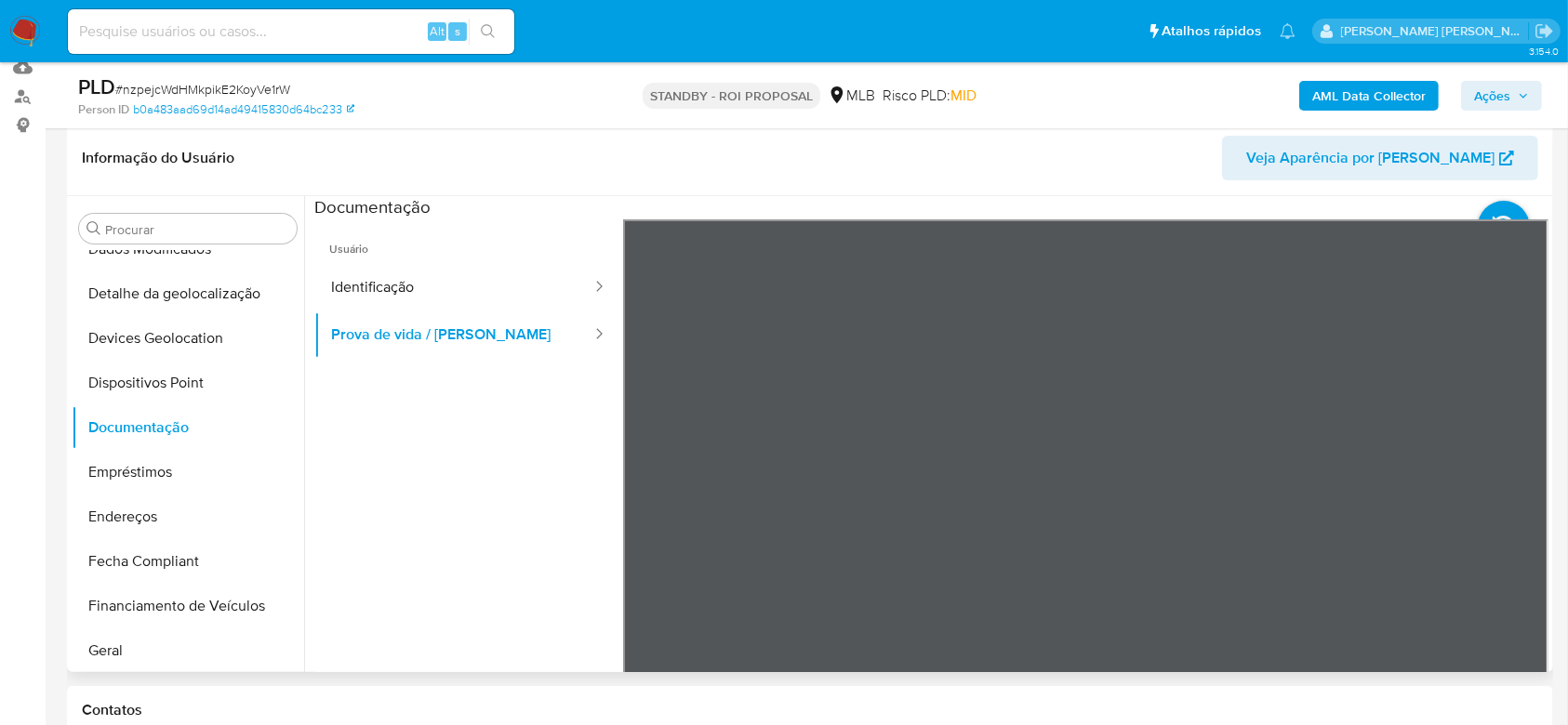
scroll to position [248, 0]
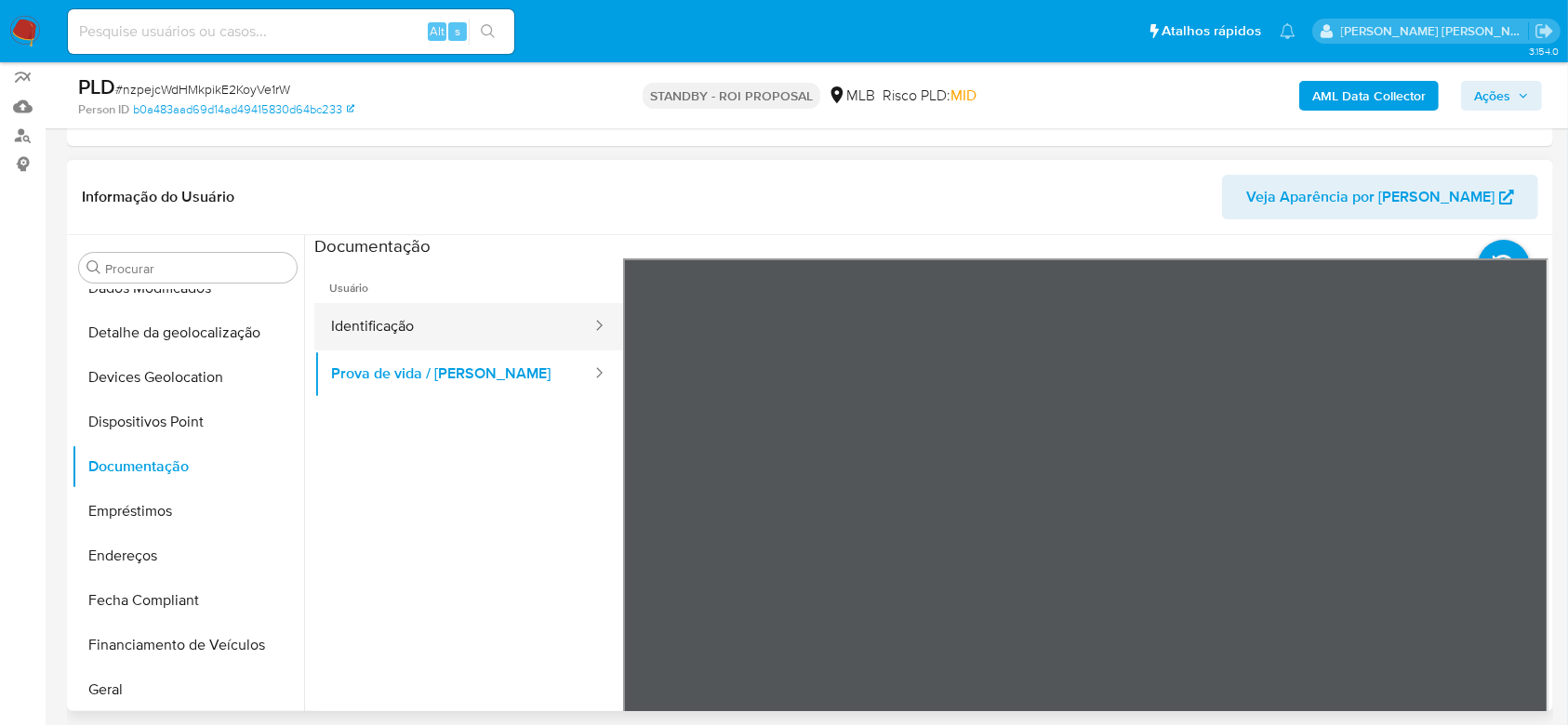
click at [390, 330] on button "Identificação" at bounding box center [453, 328] width 279 height 48
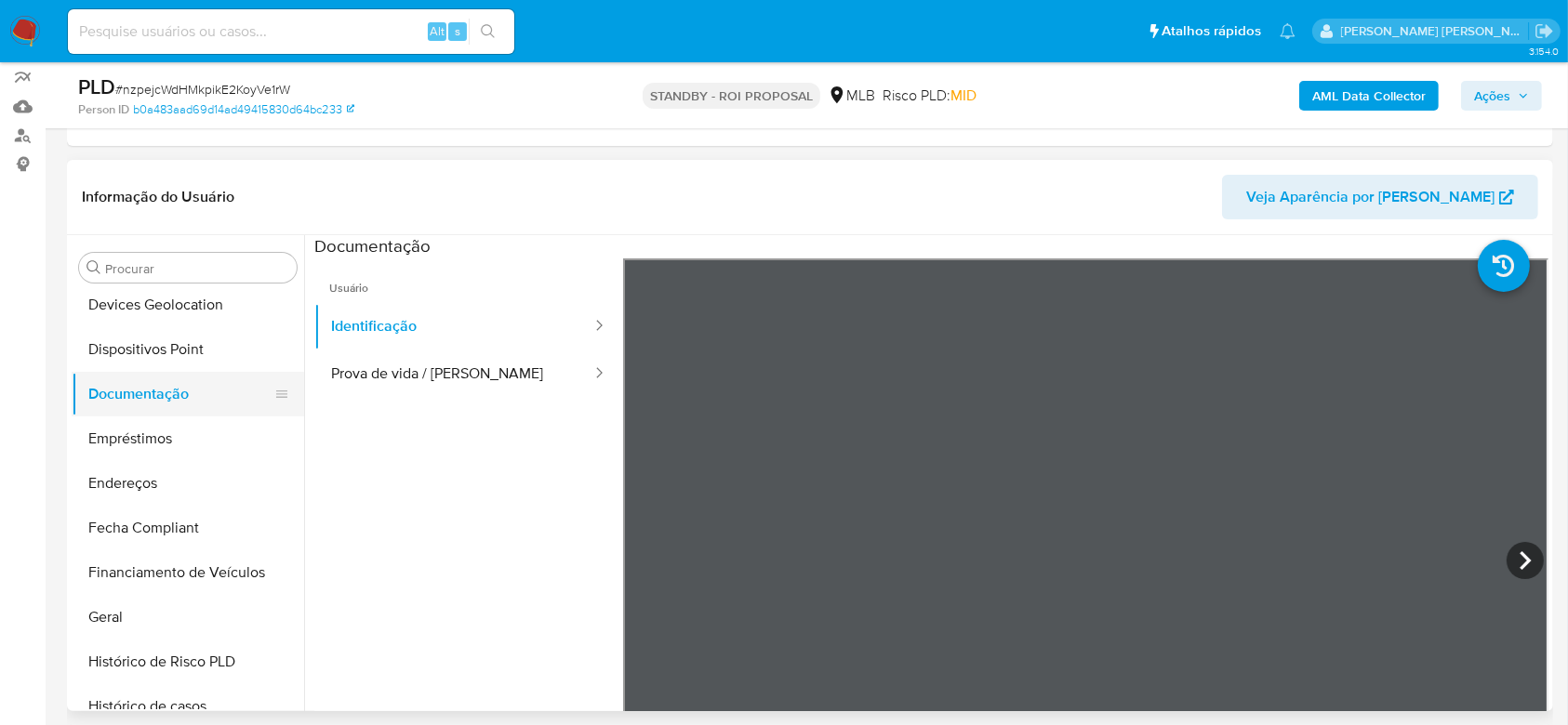
scroll to position [372, 0]
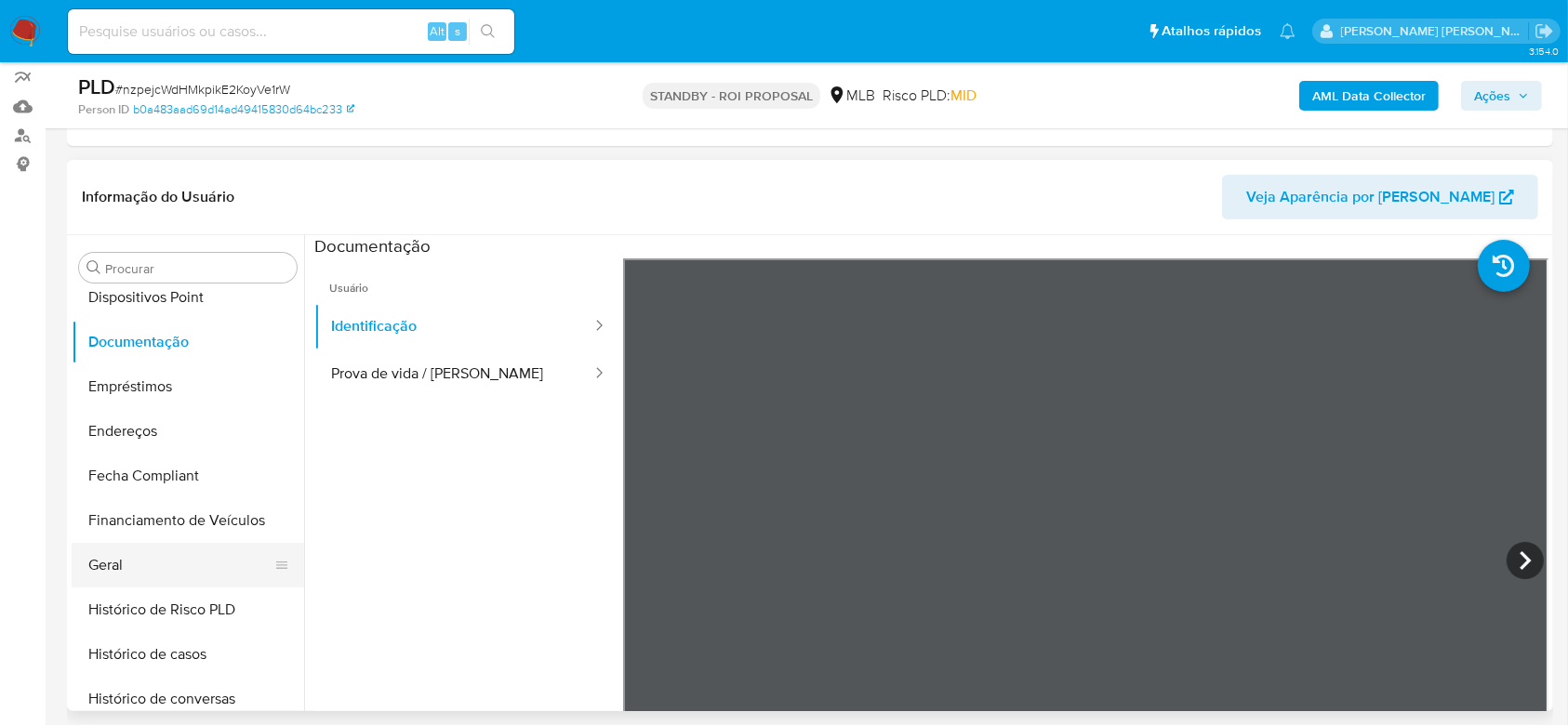
click at [156, 562] on button "Geral" at bounding box center [181, 565] width 218 height 45
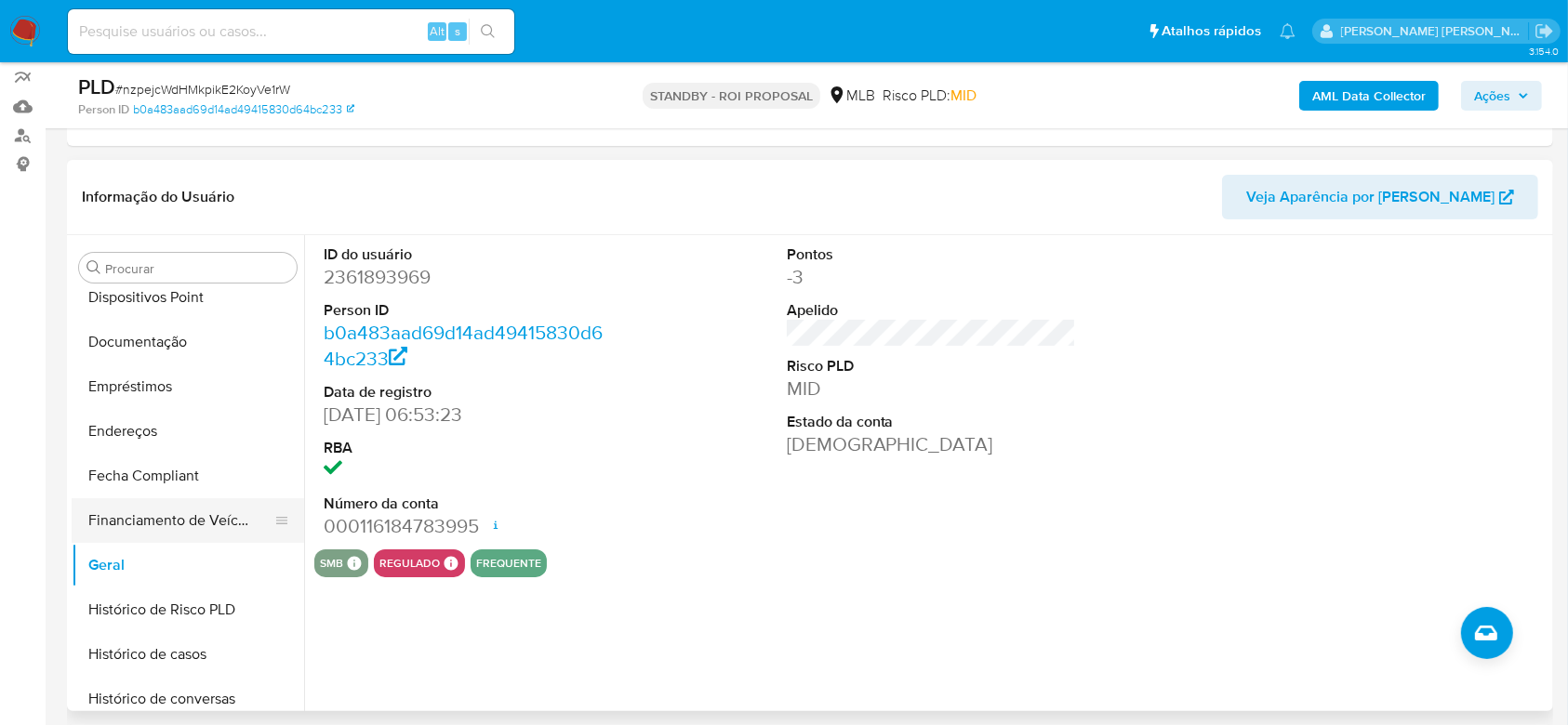
scroll to position [495, 0]
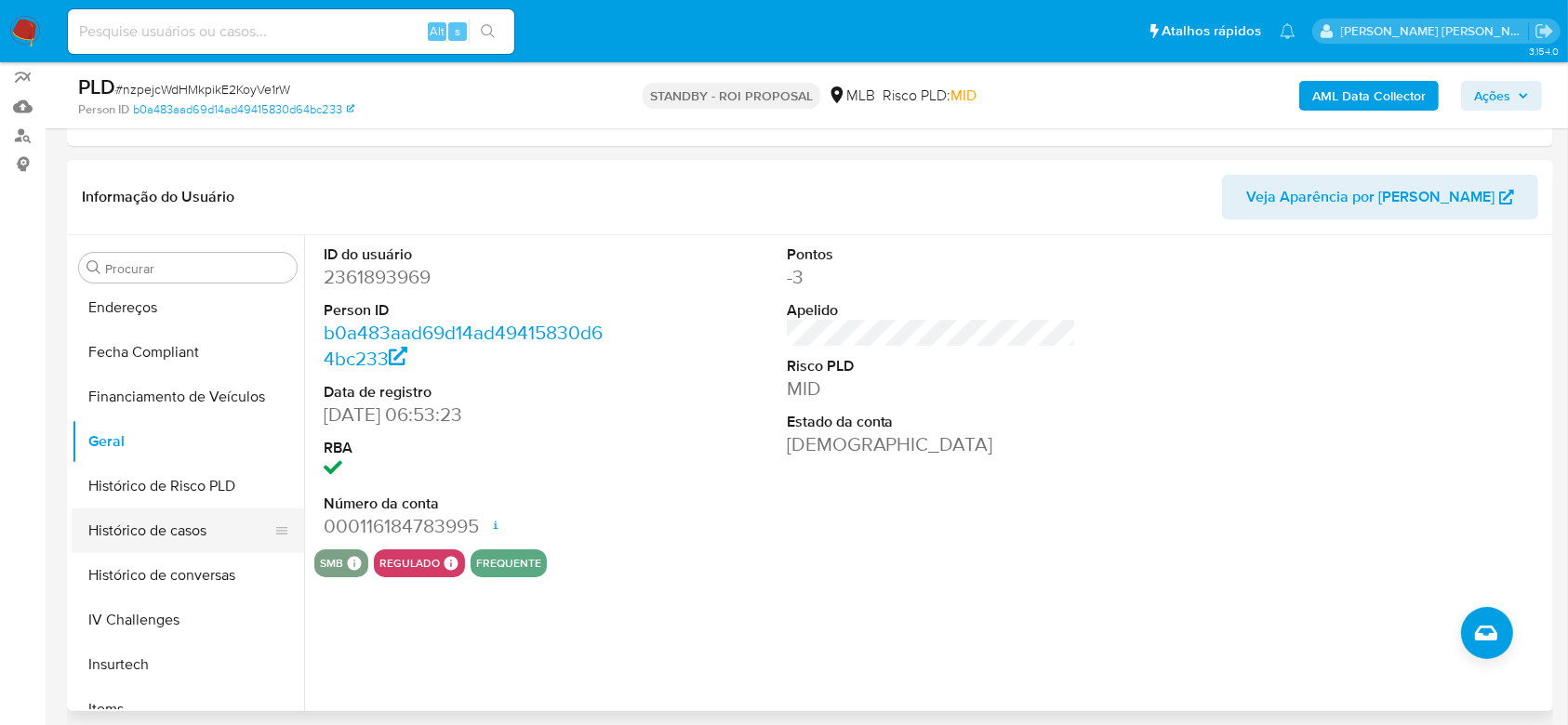
click at [167, 530] on button "Histórico de casos" at bounding box center [181, 530] width 218 height 45
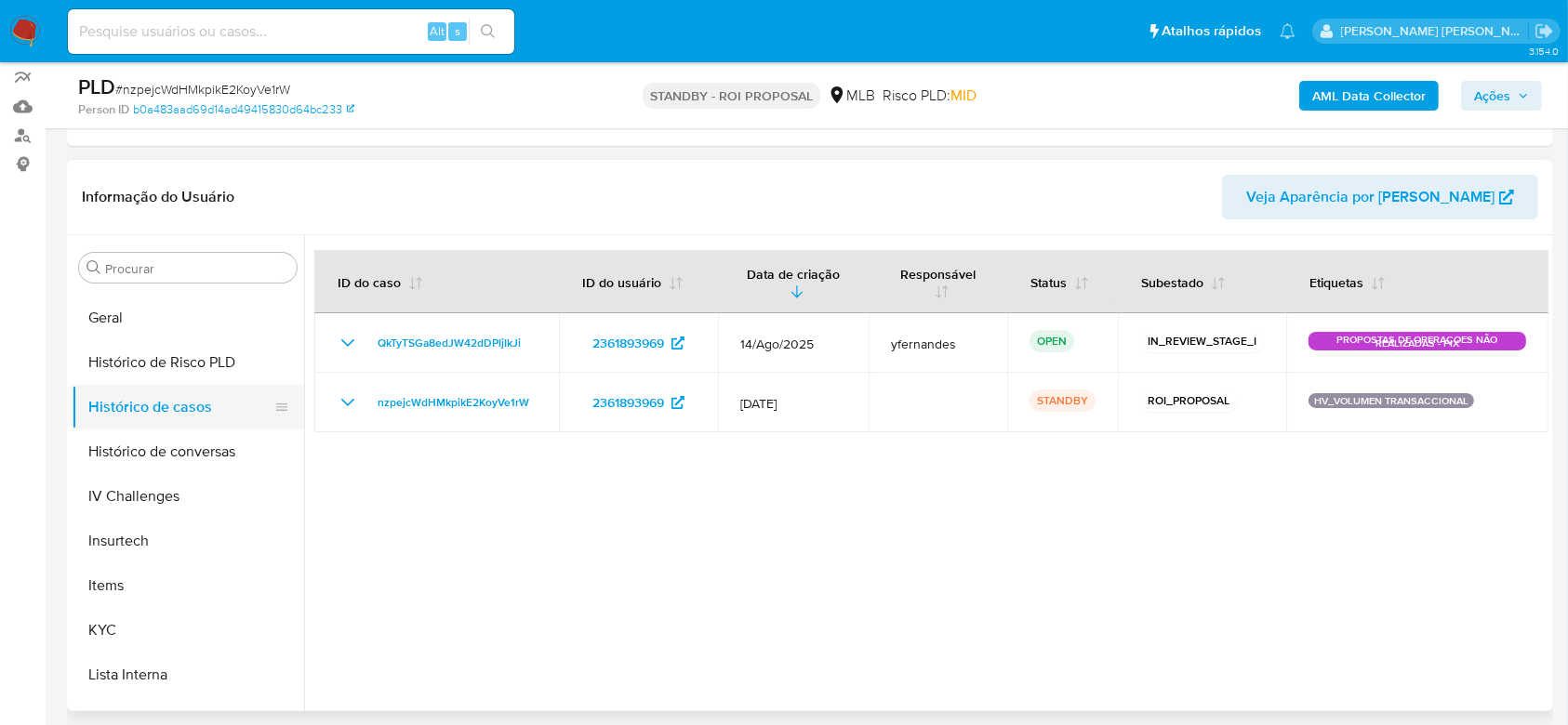
scroll to position [744, 0]
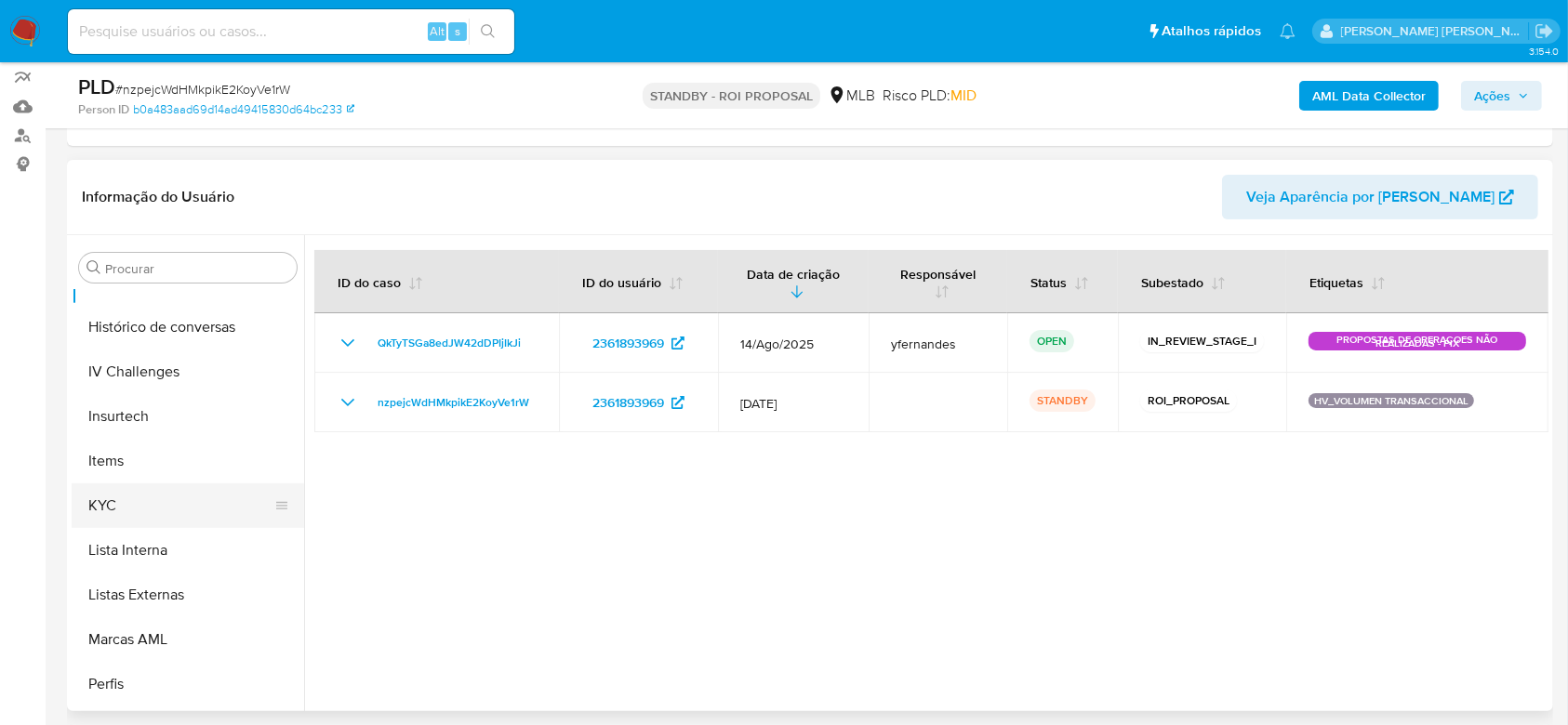
click at [194, 507] on button "KYC" at bounding box center [181, 505] width 218 height 45
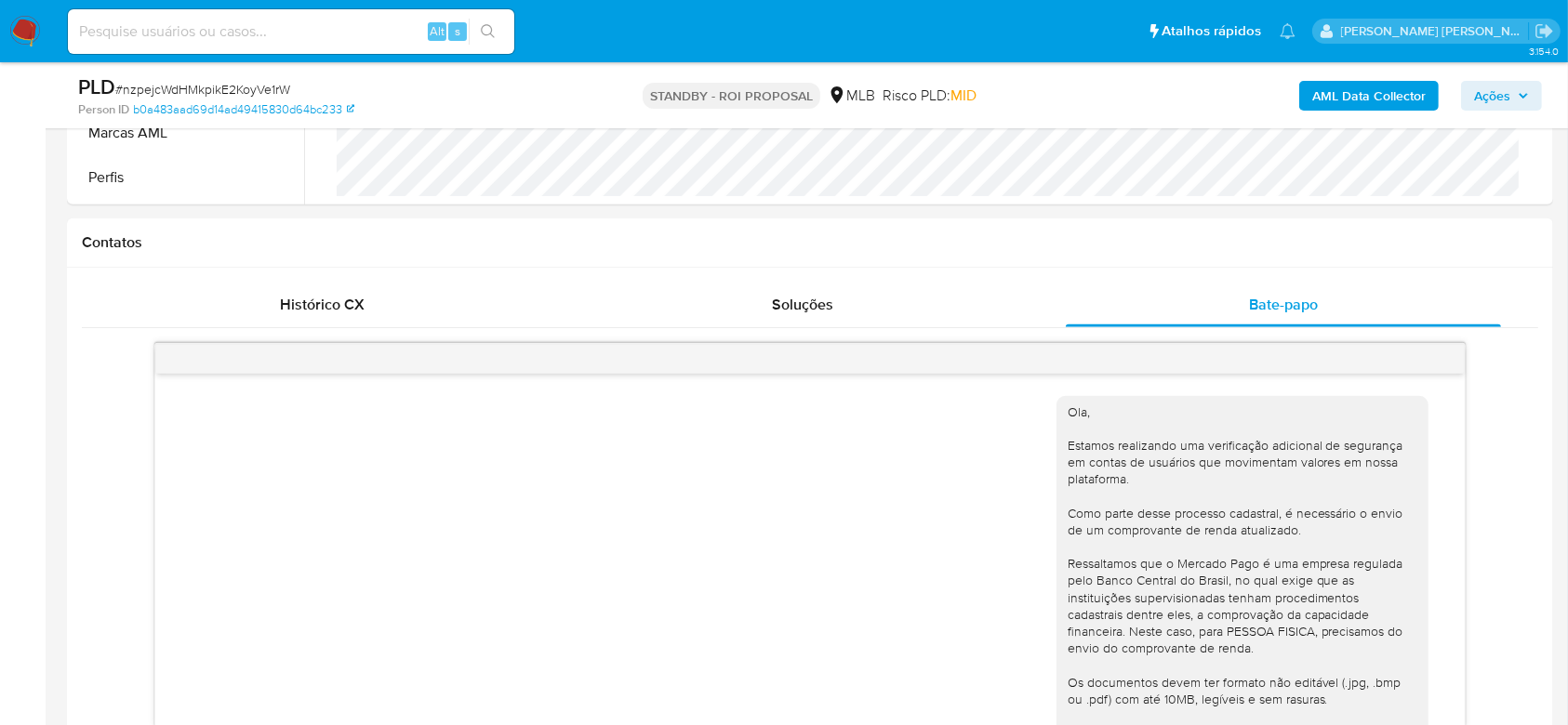
scroll to position [495, 0]
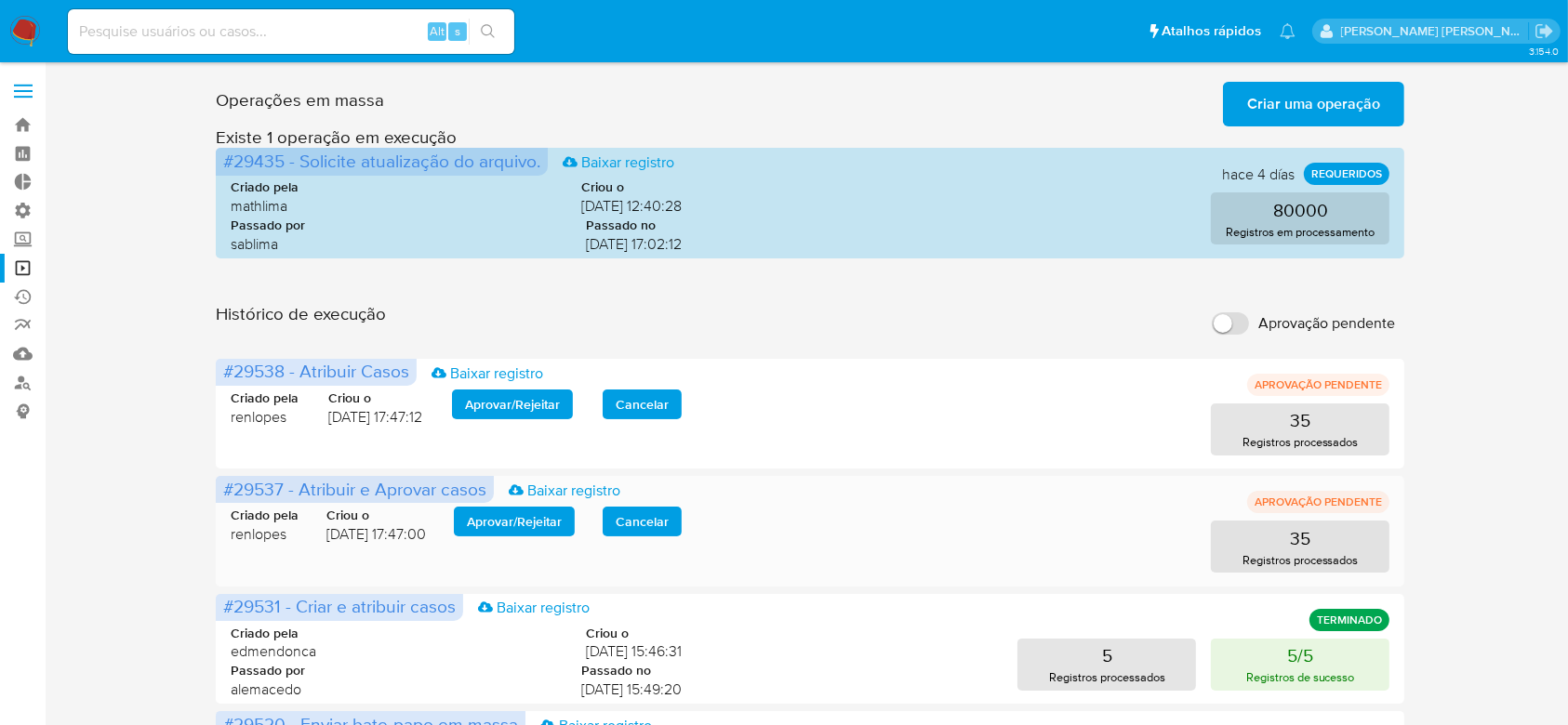
click at [534, 523] on span "Aprovar / Rejeitar" at bounding box center [514, 521] width 95 height 26
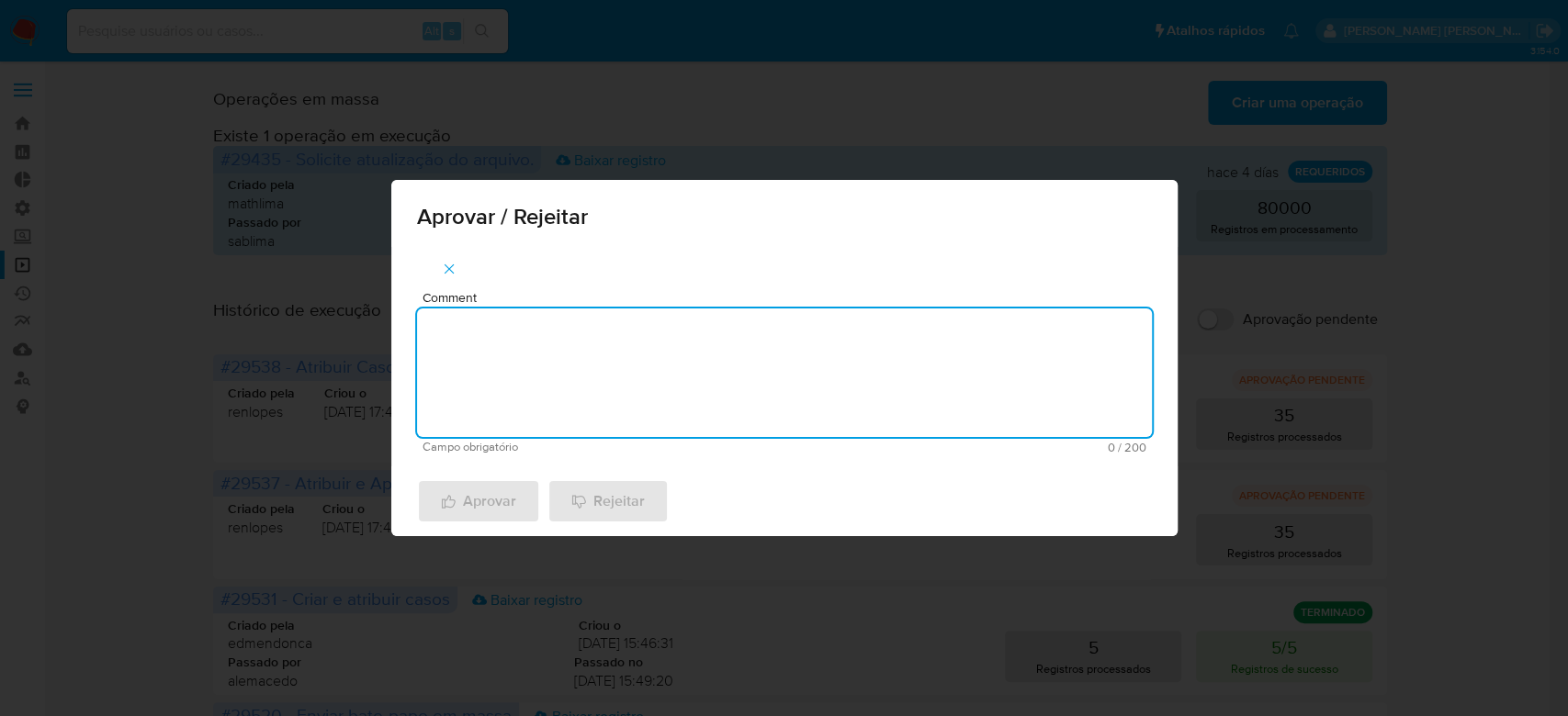
click at [551, 381] on textarea "Comment" at bounding box center [784, 373] width 735 height 128
drag, startPoint x: 560, startPoint y: 324, endPoint x: 328, endPoint y: 329, distance: 232.1
click at [328, 329] on div "Aprovar / Rejeitar Comment Para tratamento. Campo obrigatório 16 / 200 184 cara…" at bounding box center [784, 358] width 1568 height 716
click at [539, 384] on textarea "Para tratamento." at bounding box center [784, 373] width 735 height 128
type textarea "Para tratamento."
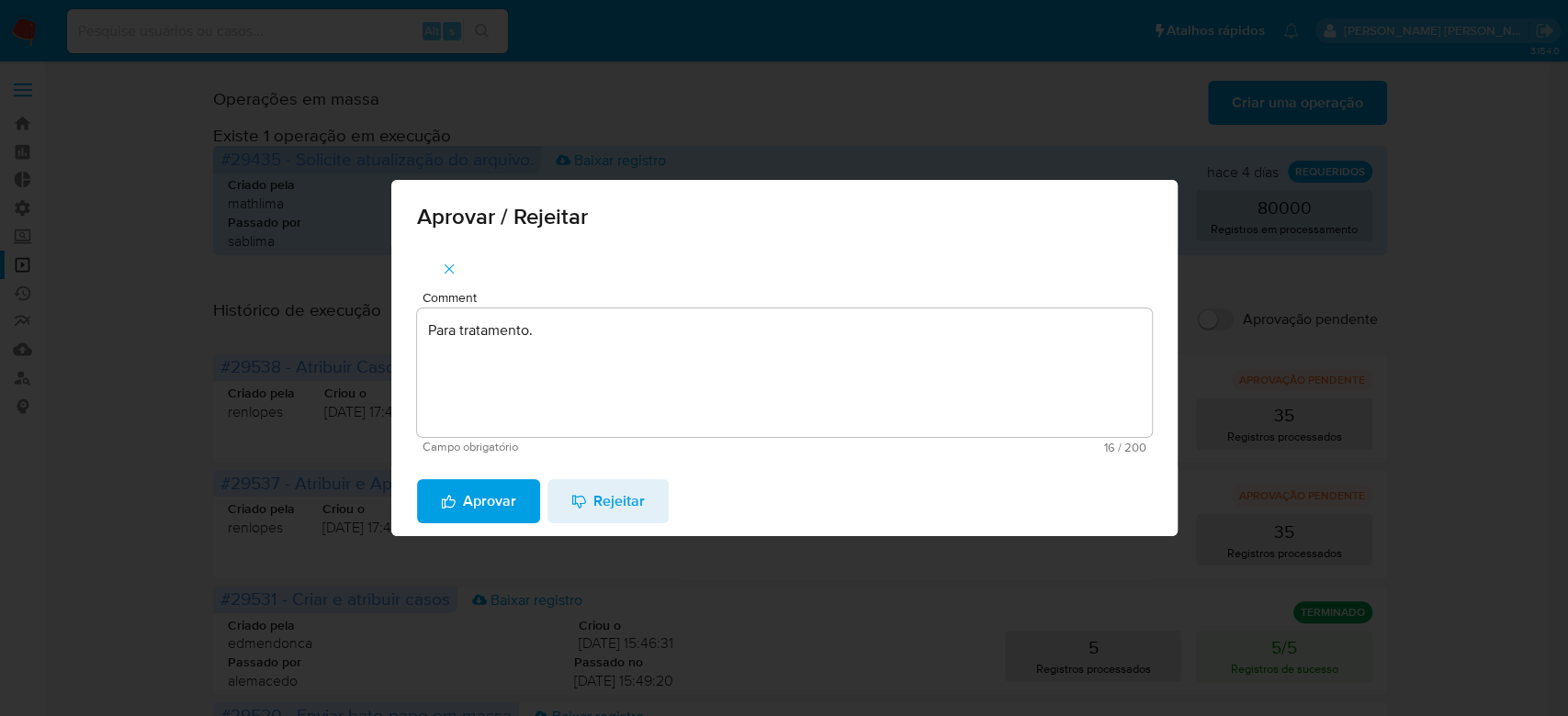
click at [490, 510] on span "Aprovar" at bounding box center [478, 501] width 75 height 40
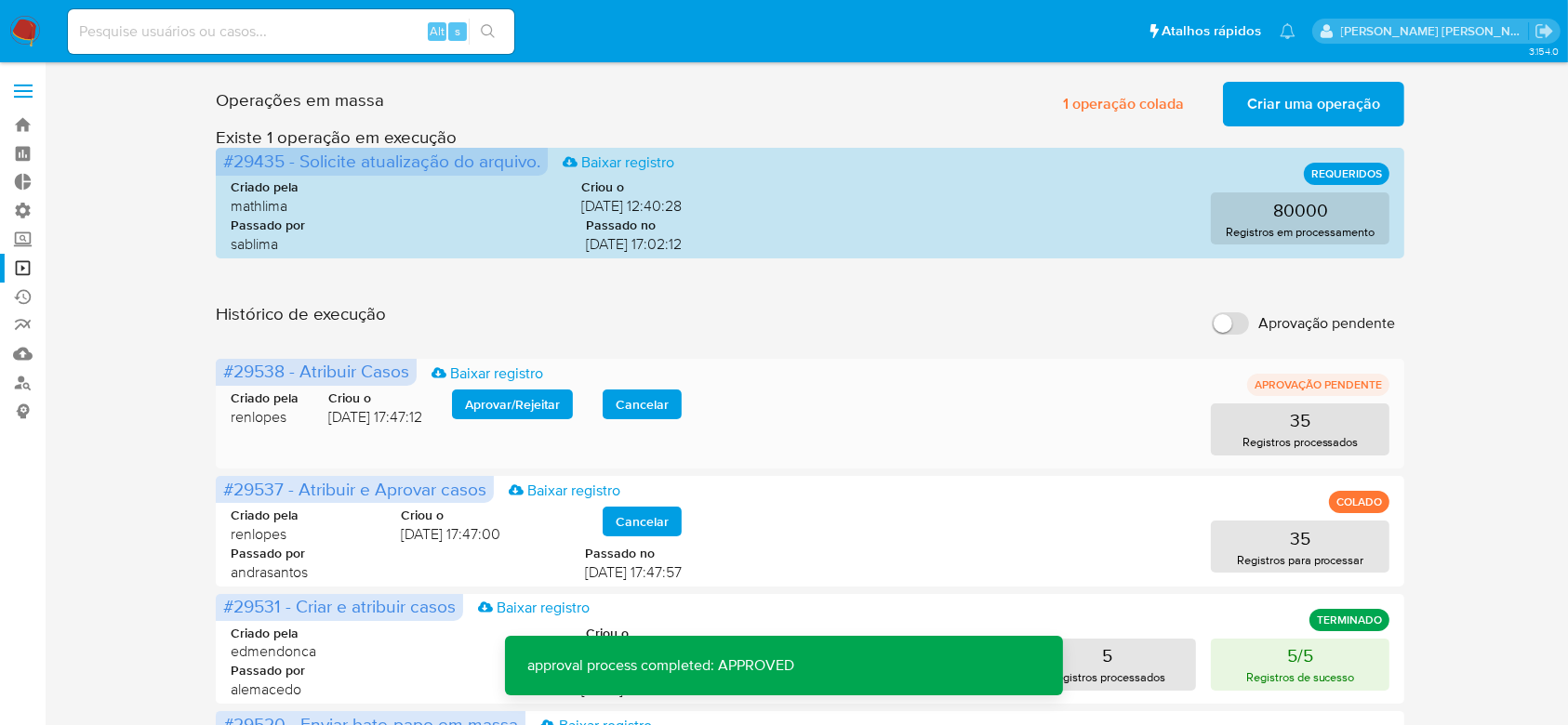
click at [473, 391] on span "Aprovar / Rejeitar" at bounding box center [512, 404] width 95 height 26
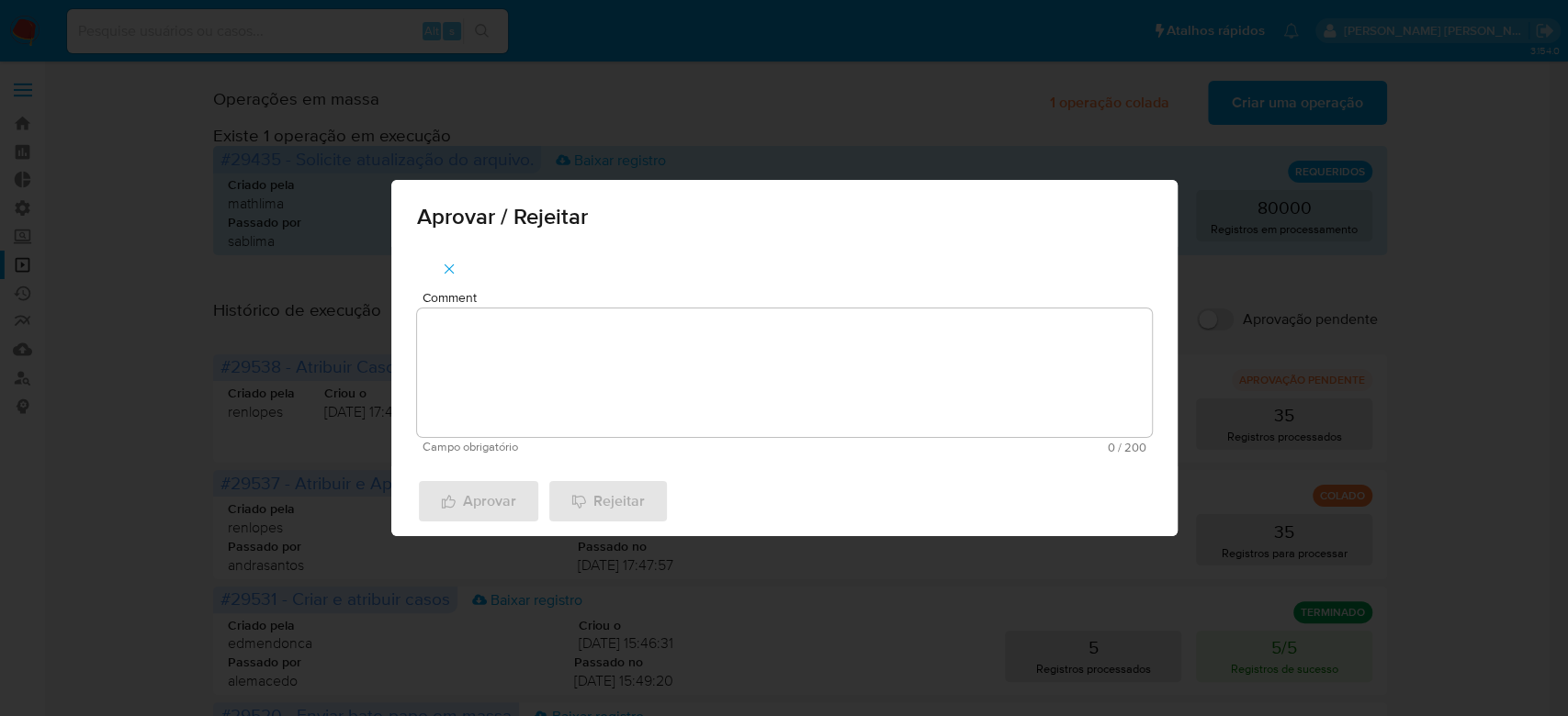
click at [491, 359] on textarea "Comment" at bounding box center [784, 373] width 735 height 128
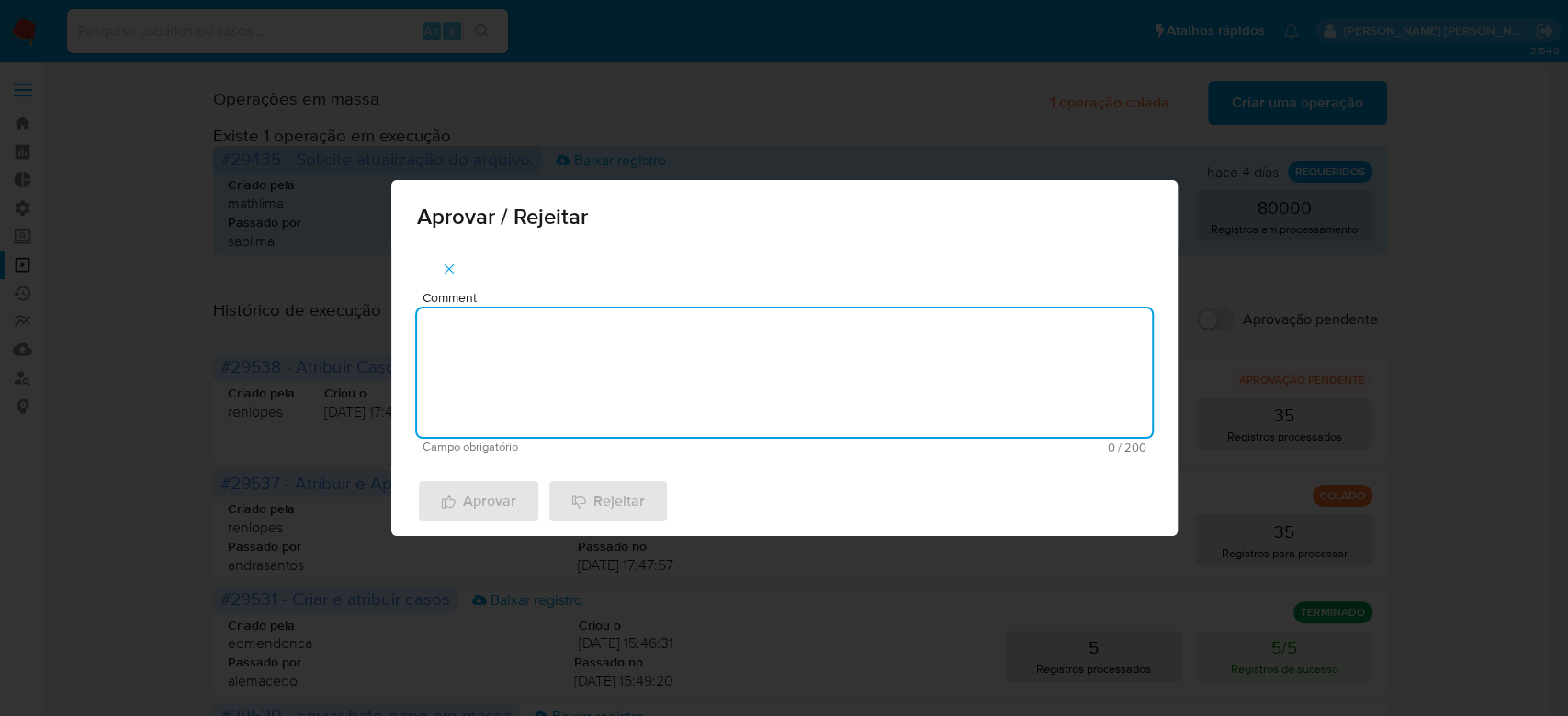
paste textarea "Para tratamento."
type textarea "Para tratamento."
click at [482, 502] on span "Aprovar" at bounding box center [478, 501] width 75 height 40
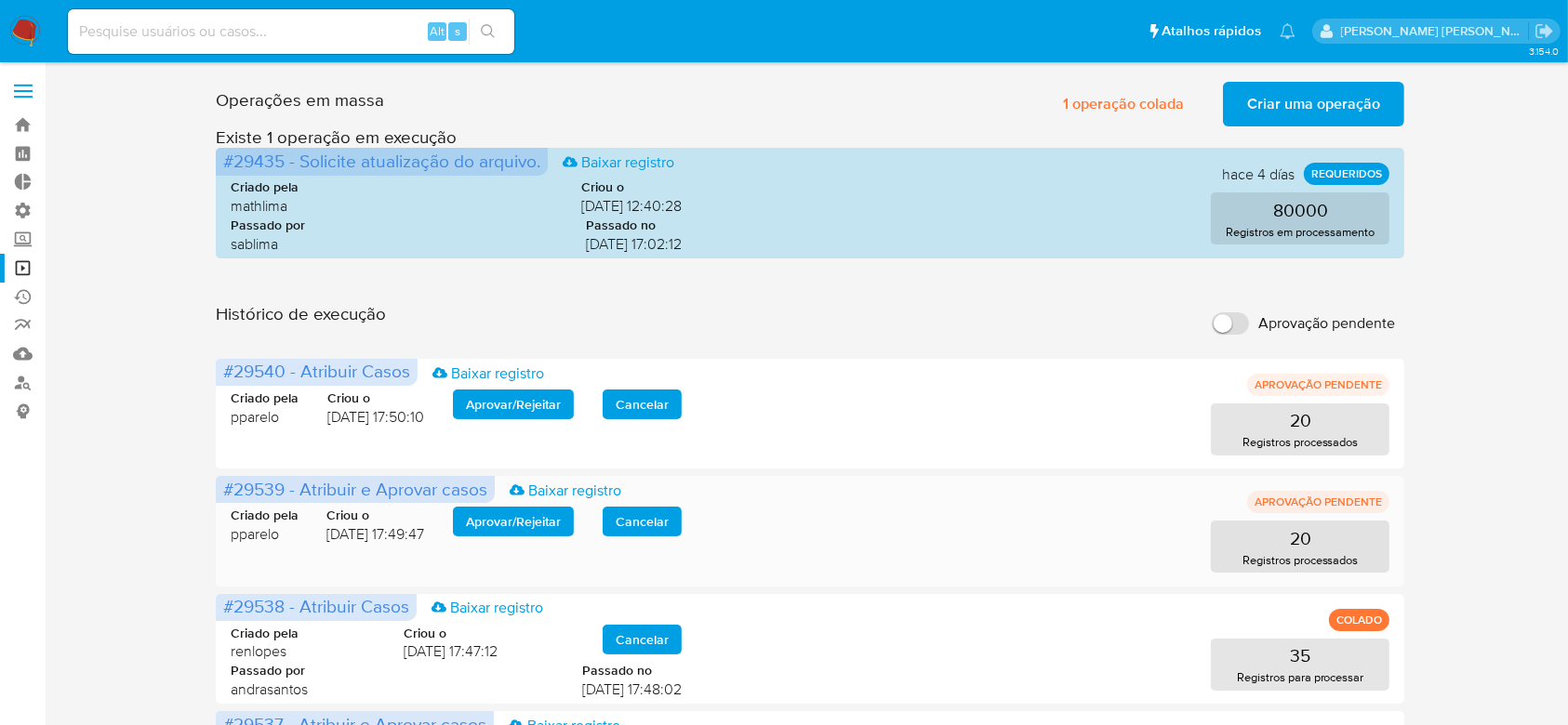
click at [542, 512] on span "Aprovar / Rejeitar" at bounding box center [513, 521] width 95 height 26
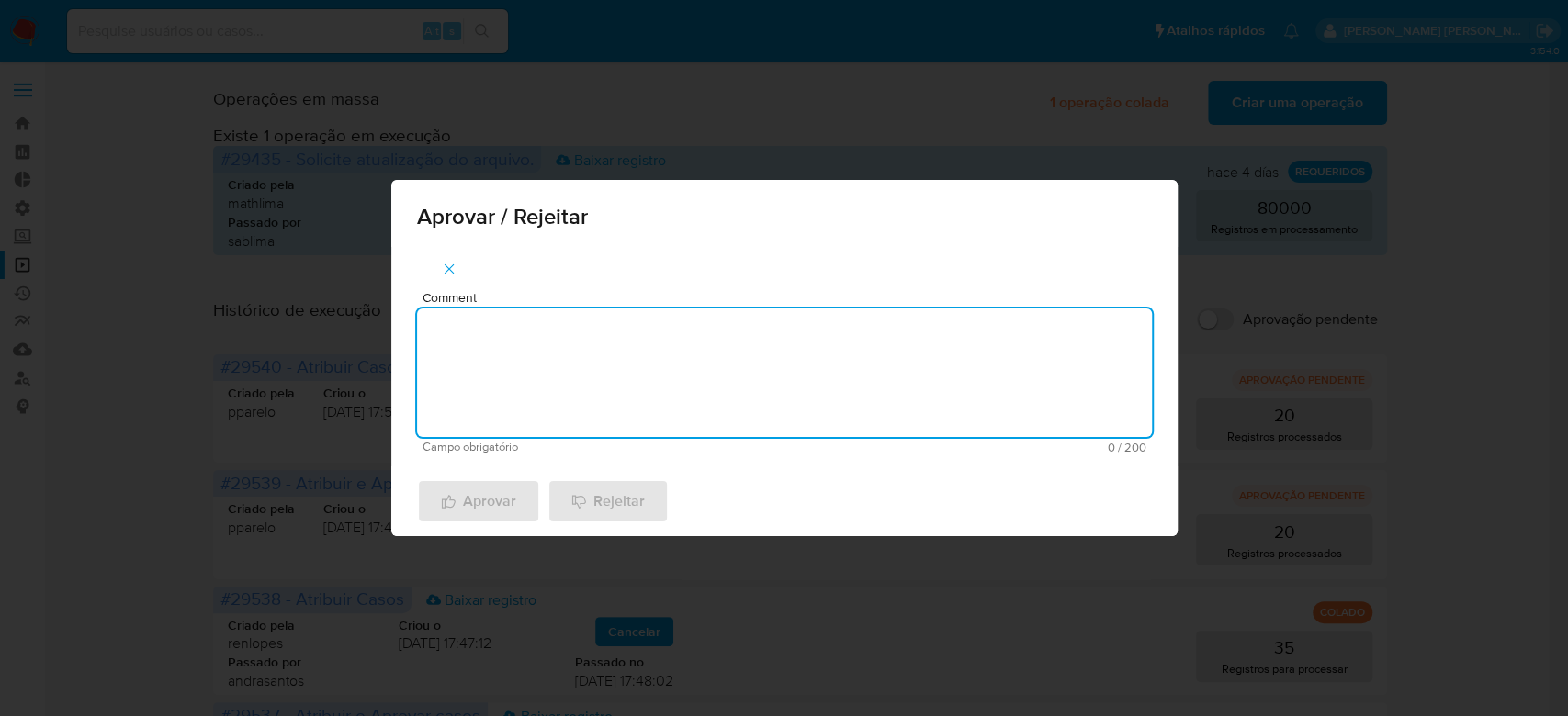
click at [553, 373] on textarea "Comment" at bounding box center [784, 373] width 735 height 128
paste textarea "Para tratamento."
type textarea "Para tratamento."
click at [512, 512] on span "Aprovar" at bounding box center [478, 501] width 75 height 40
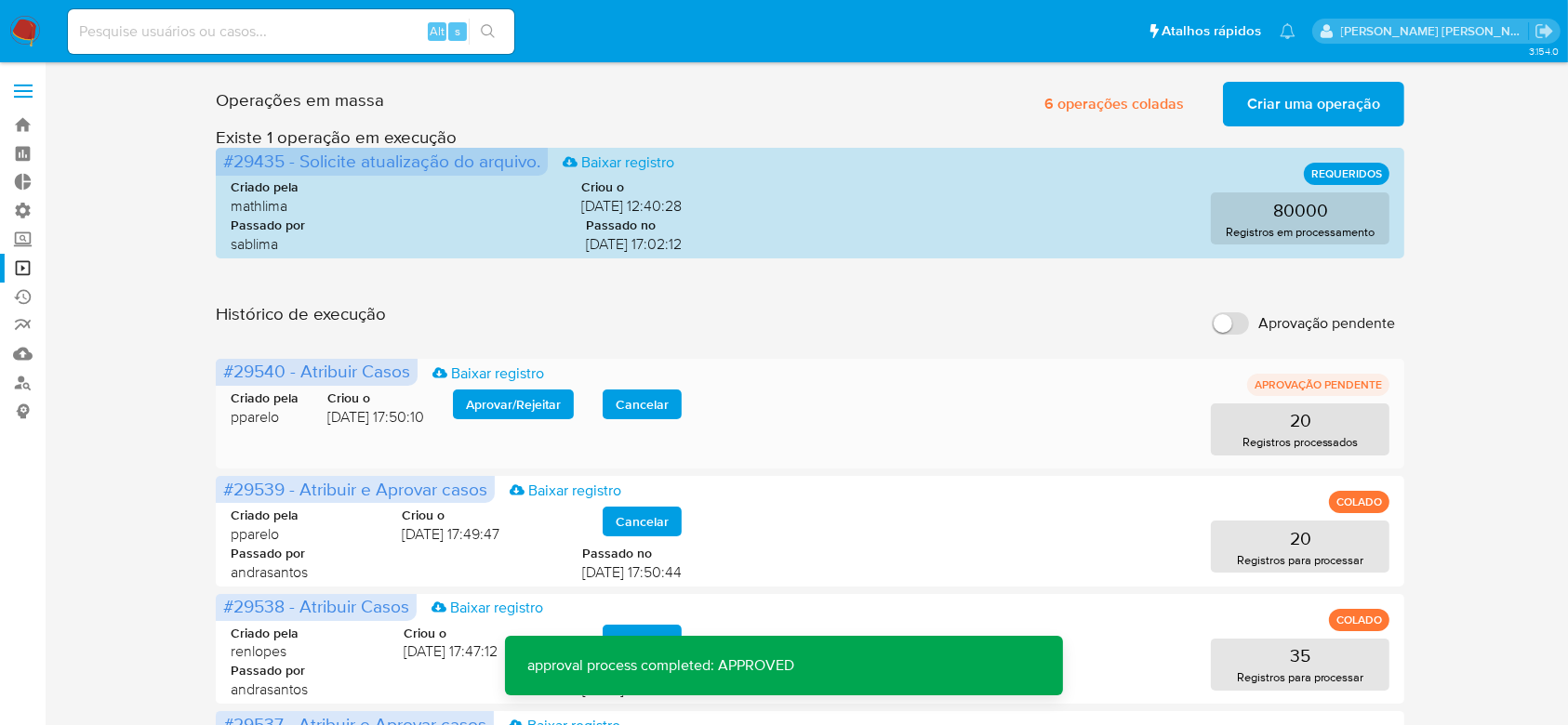
click at [523, 391] on span "Aprovar / Rejeitar" at bounding box center [513, 404] width 95 height 26
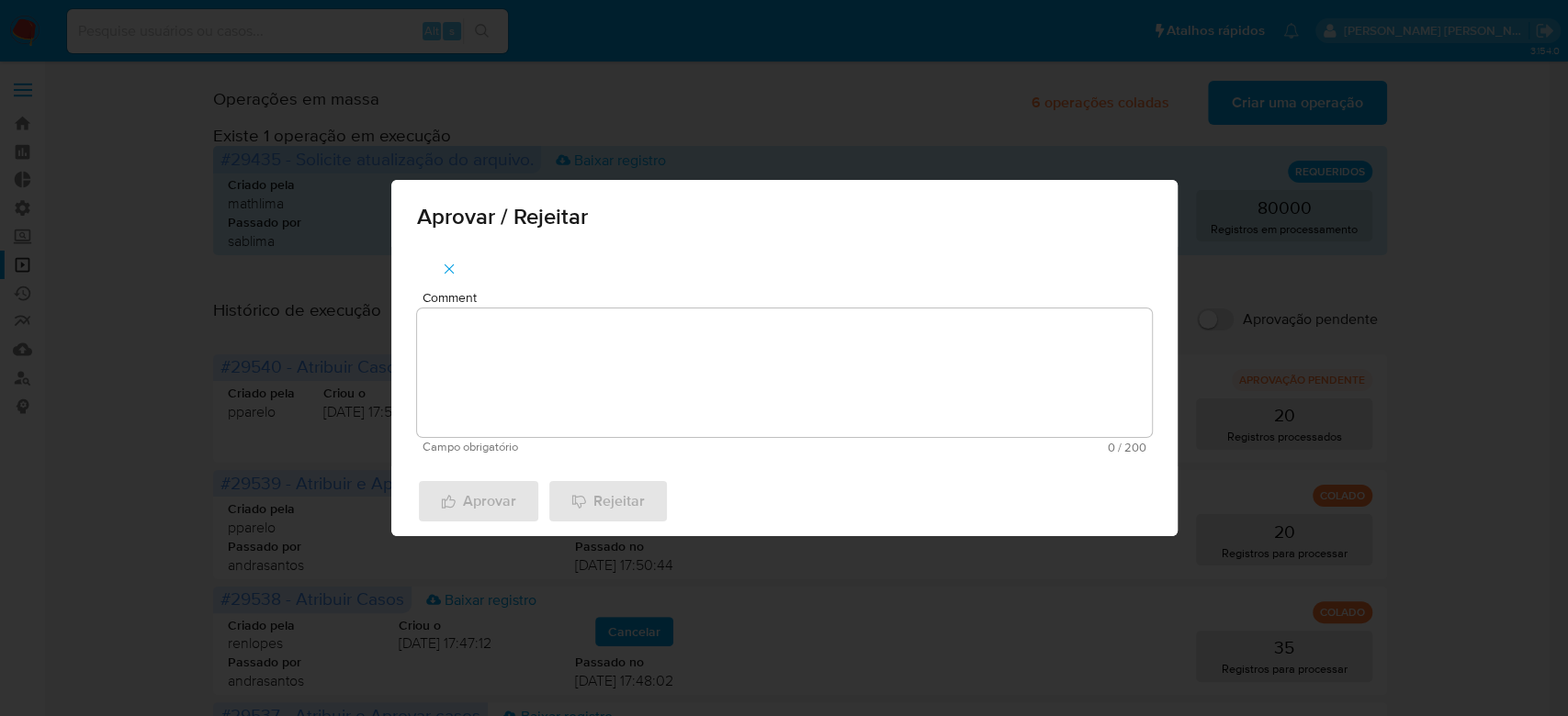
click at [520, 373] on textarea "Comment" at bounding box center [784, 373] width 735 height 128
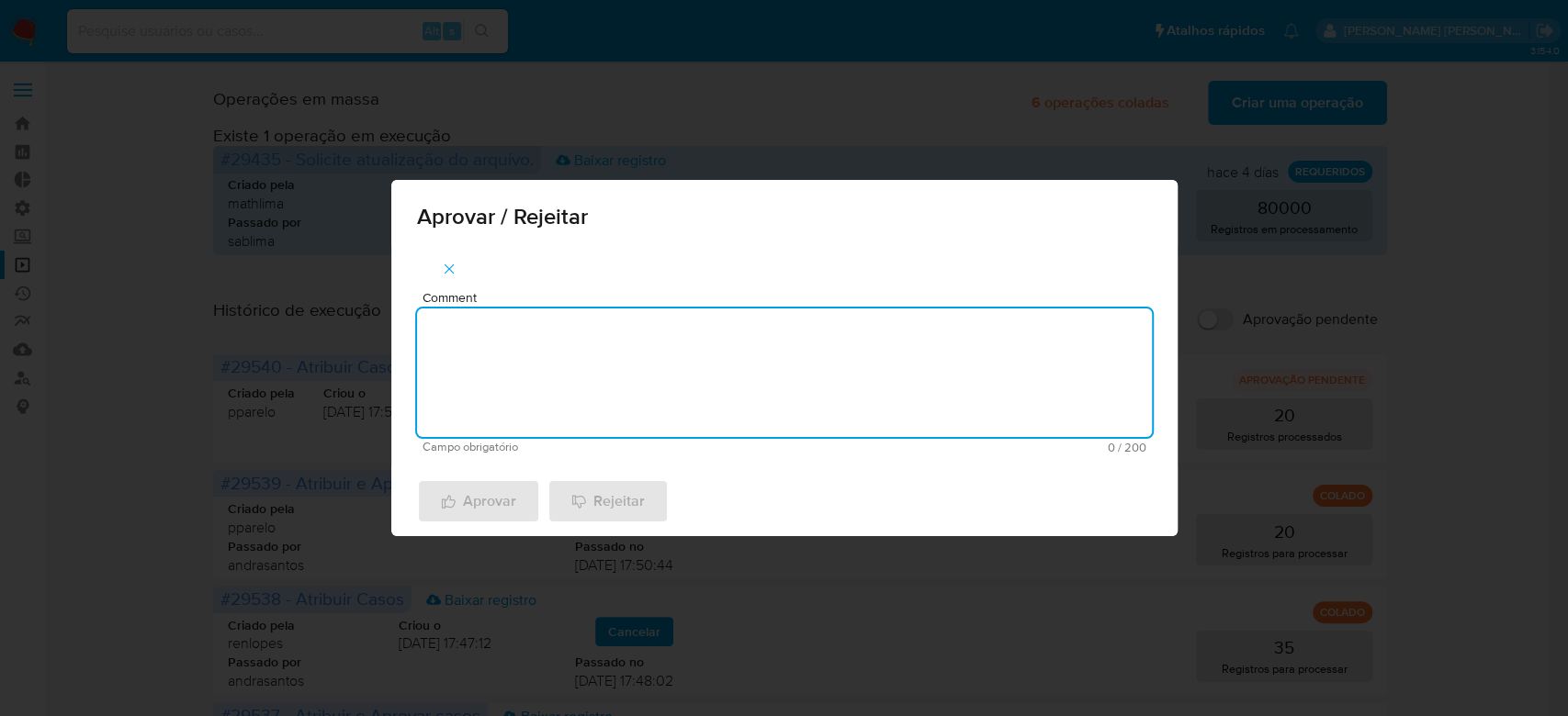
paste textarea "Para tratamento."
type textarea "Para tratamento."
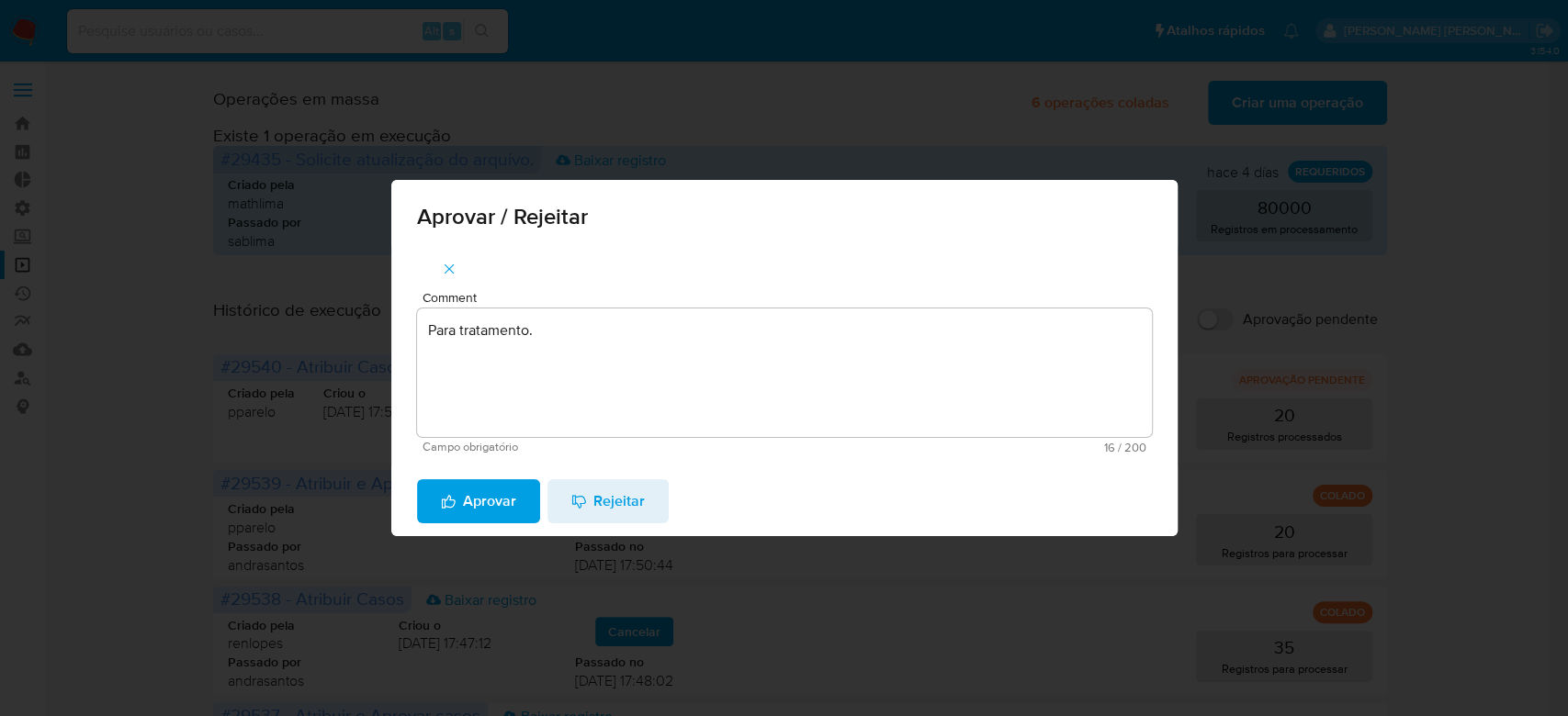
click at [475, 489] on span "Aprovar" at bounding box center [478, 501] width 75 height 40
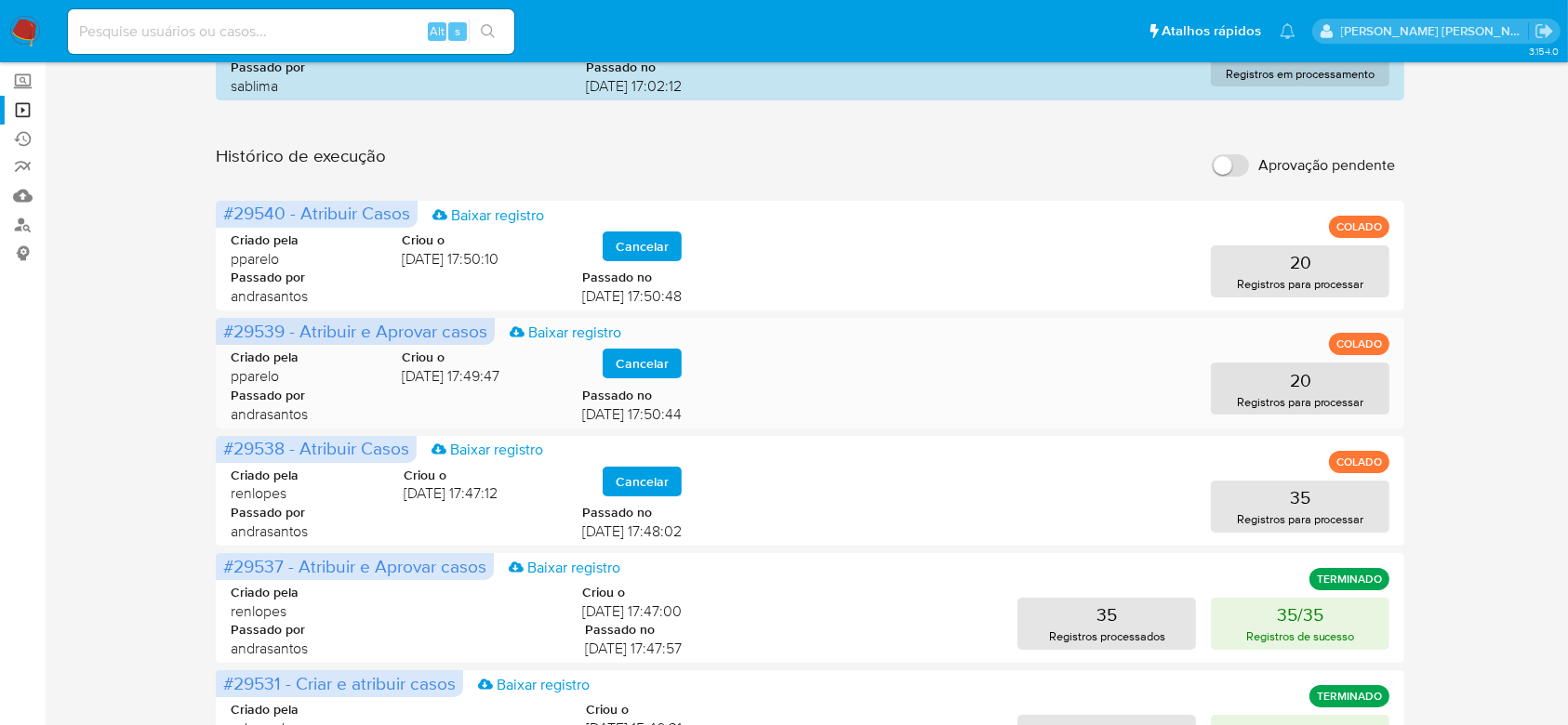
scroll to position [124, 0]
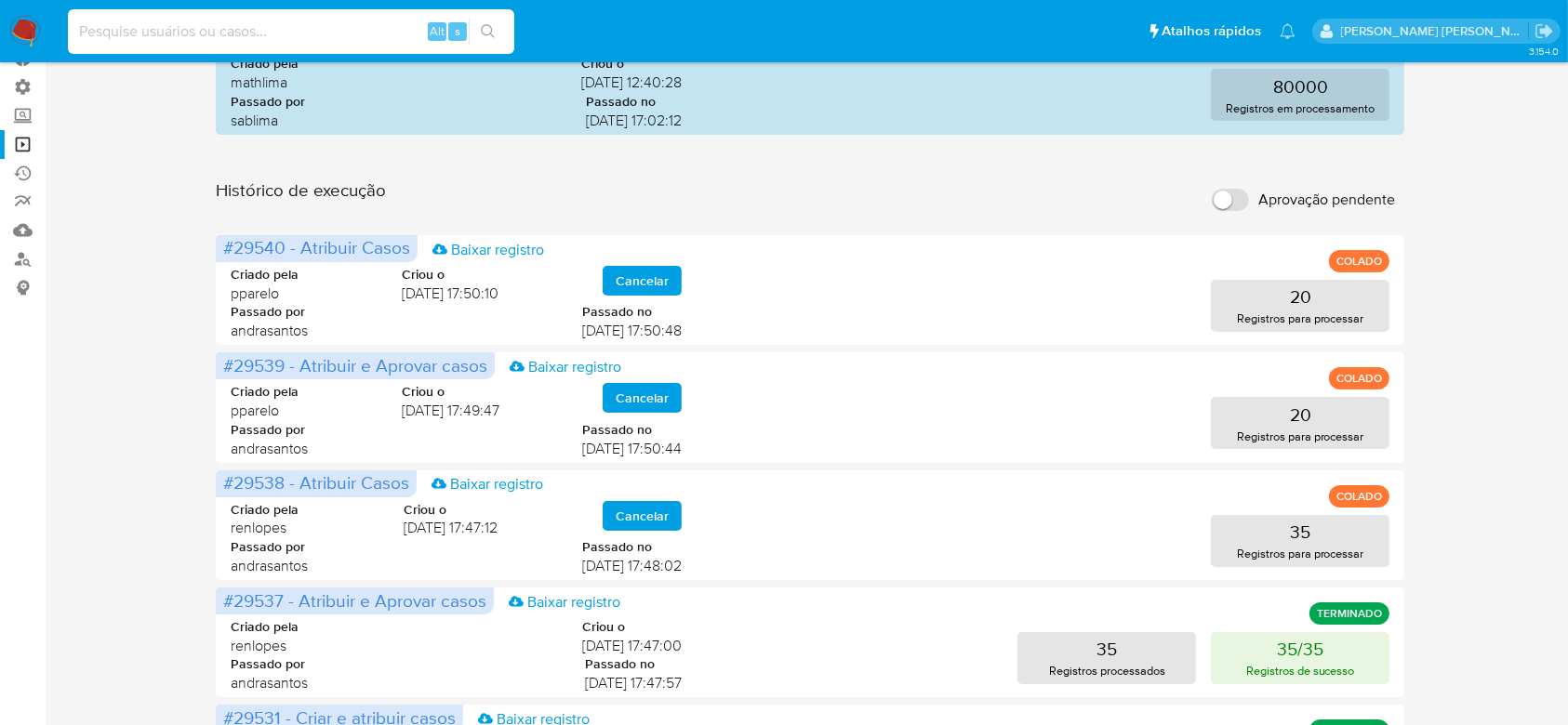
click at [316, 37] on input at bounding box center [291, 32] width 446 height 24
paste input "GgEcRqY6mxA8Rjq9ekdpKaEZ"
type input "GgEcRqY6mxA8Rjq9ekdpKaEZ"
click at [493, 34] on icon "search-icon" at bounding box center [488, 31] width 15 height 15
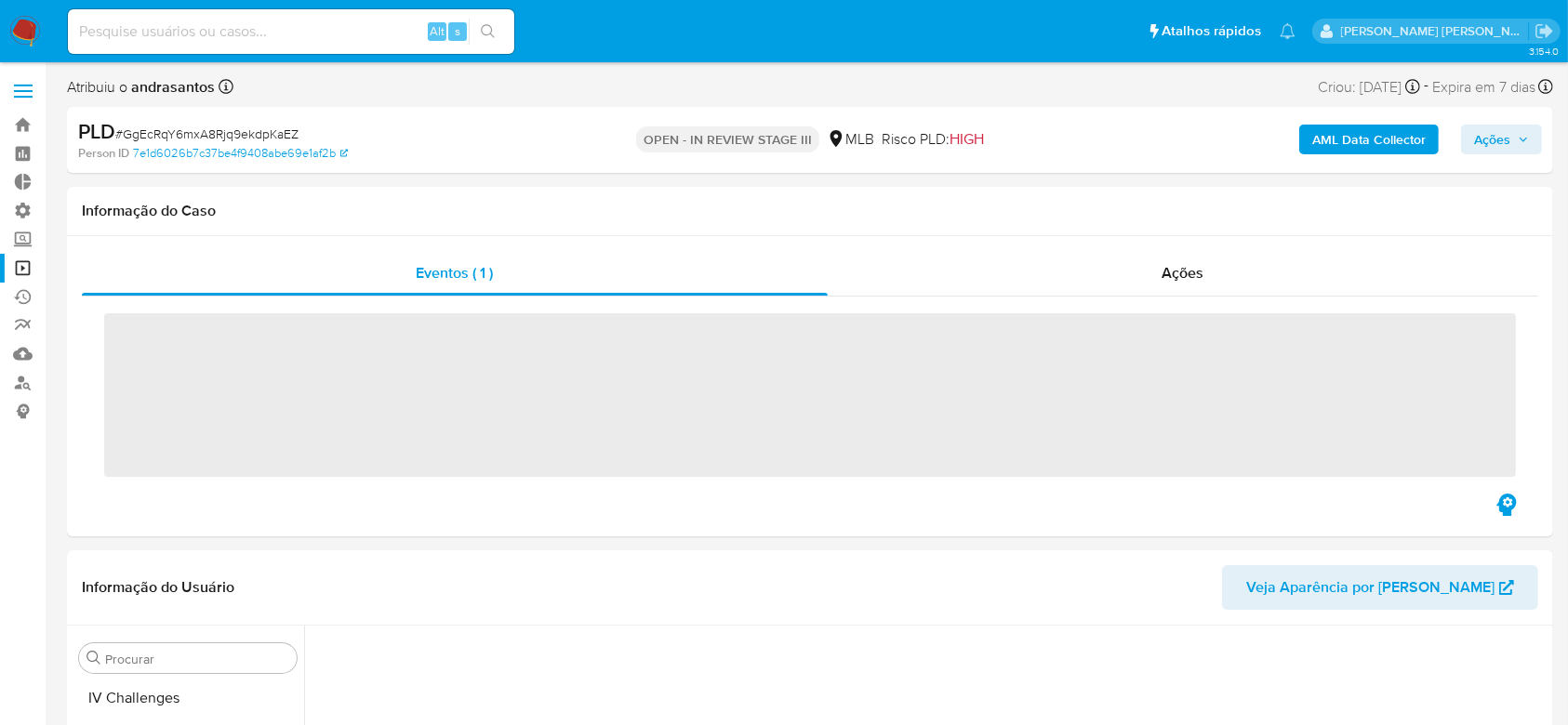
scroll to position [831, 0]
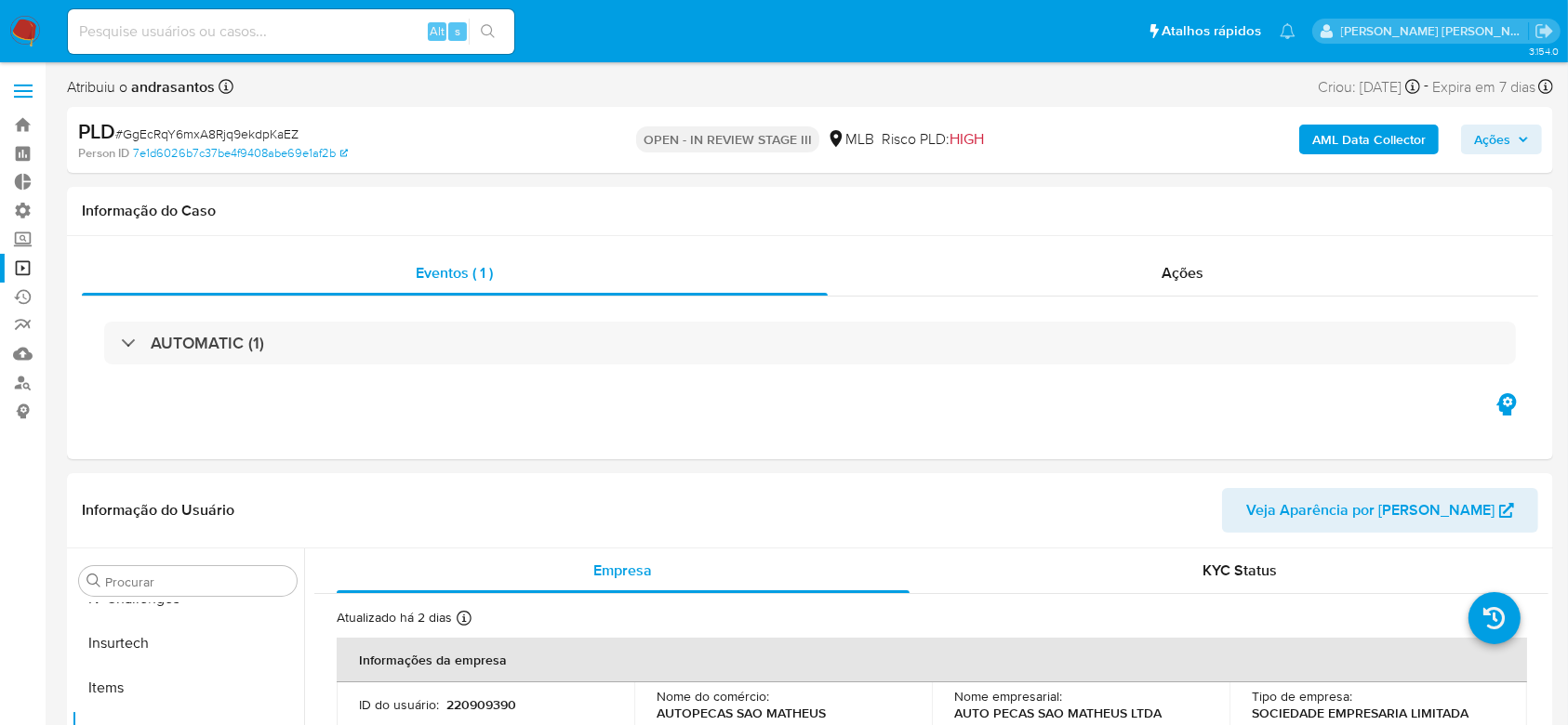
select select "10"
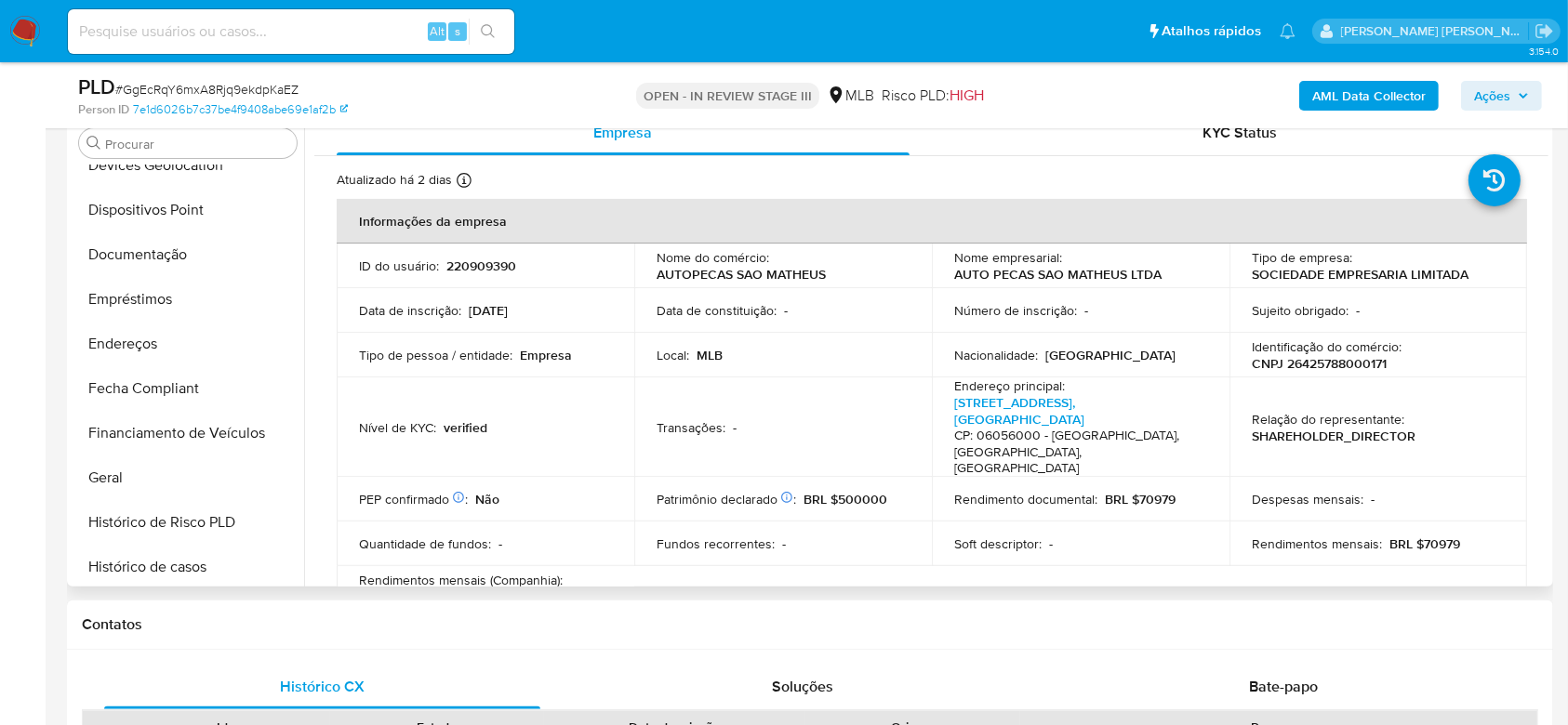
scroll to position [335, 0]
click at [178, 257] on button "Documentação" at bounding box center [181, 255] width 218 height 45
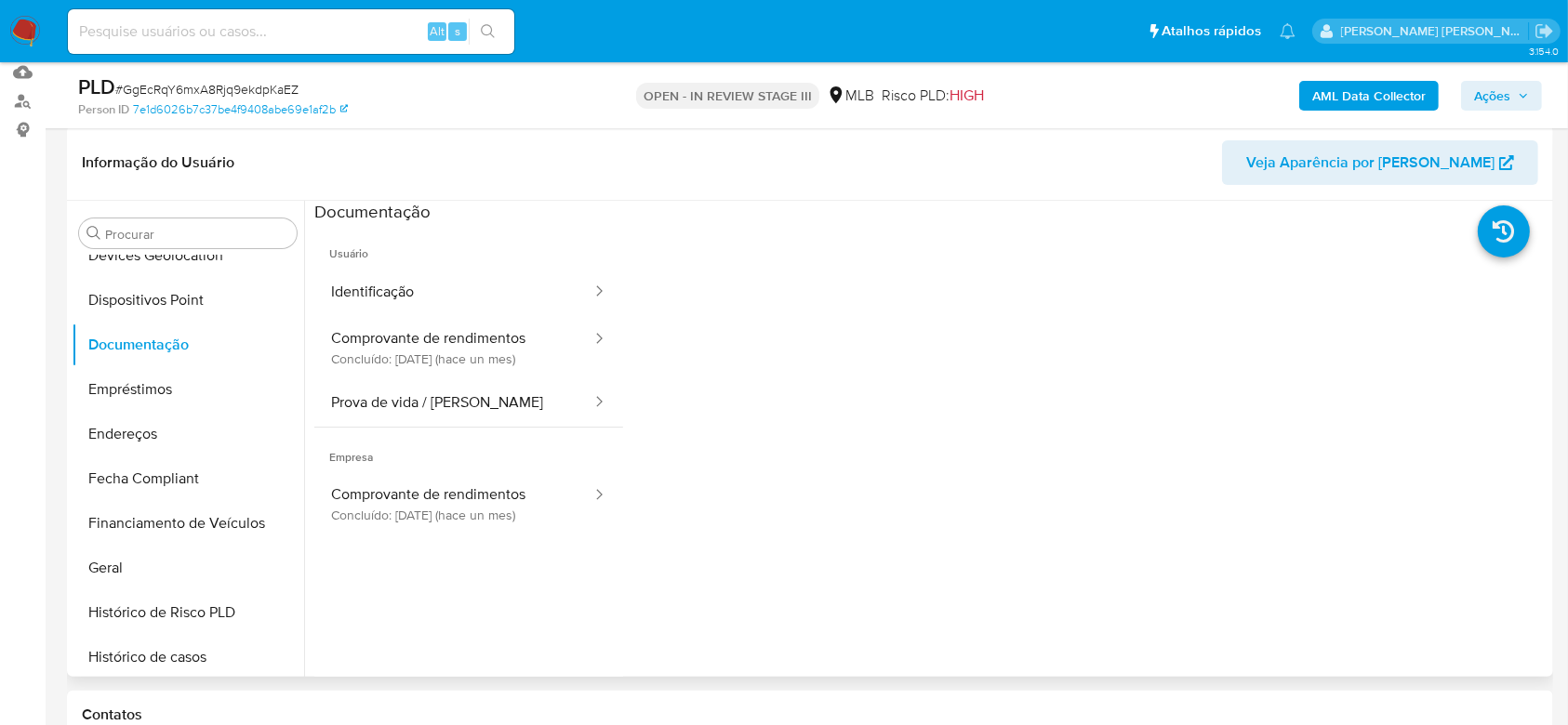
scroll to position [248, 0]
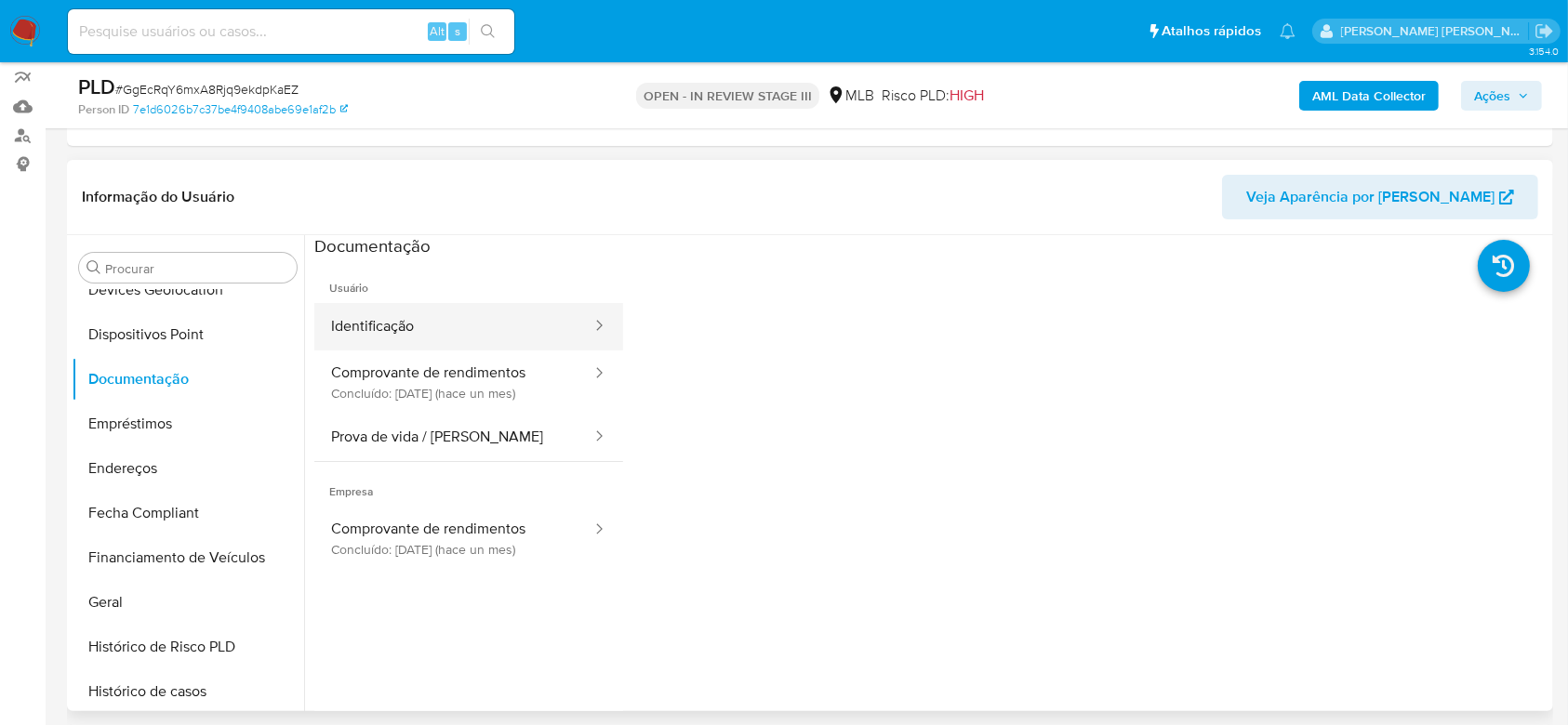
click at [506, 333] on button "Identificação" at bounding box center [453, 328] width 279 height 48
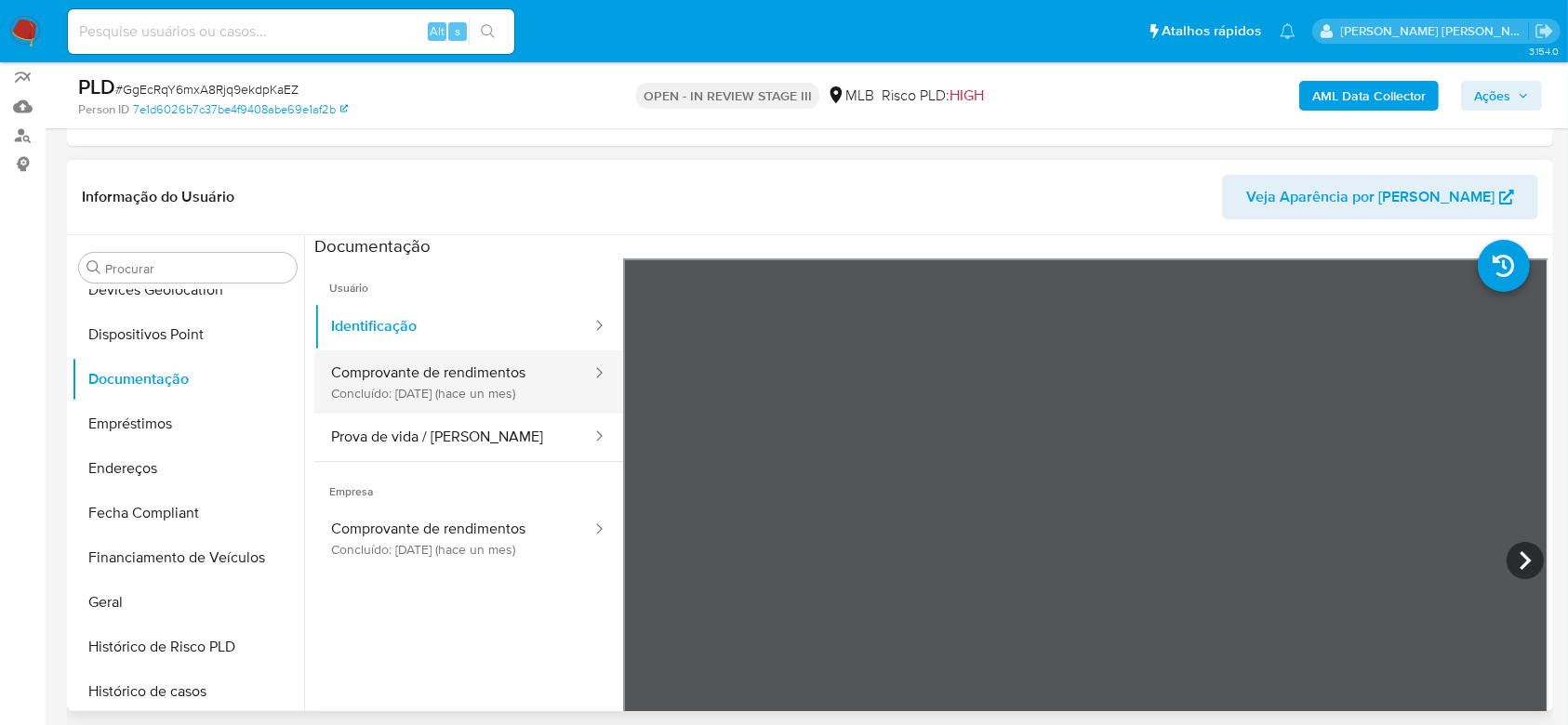
click at [470, 379] on button "Comprovante de rendimentos Concluído: 10/07/2025 (hace un mes)" at bounding box center [453, 381] width 279 height 63
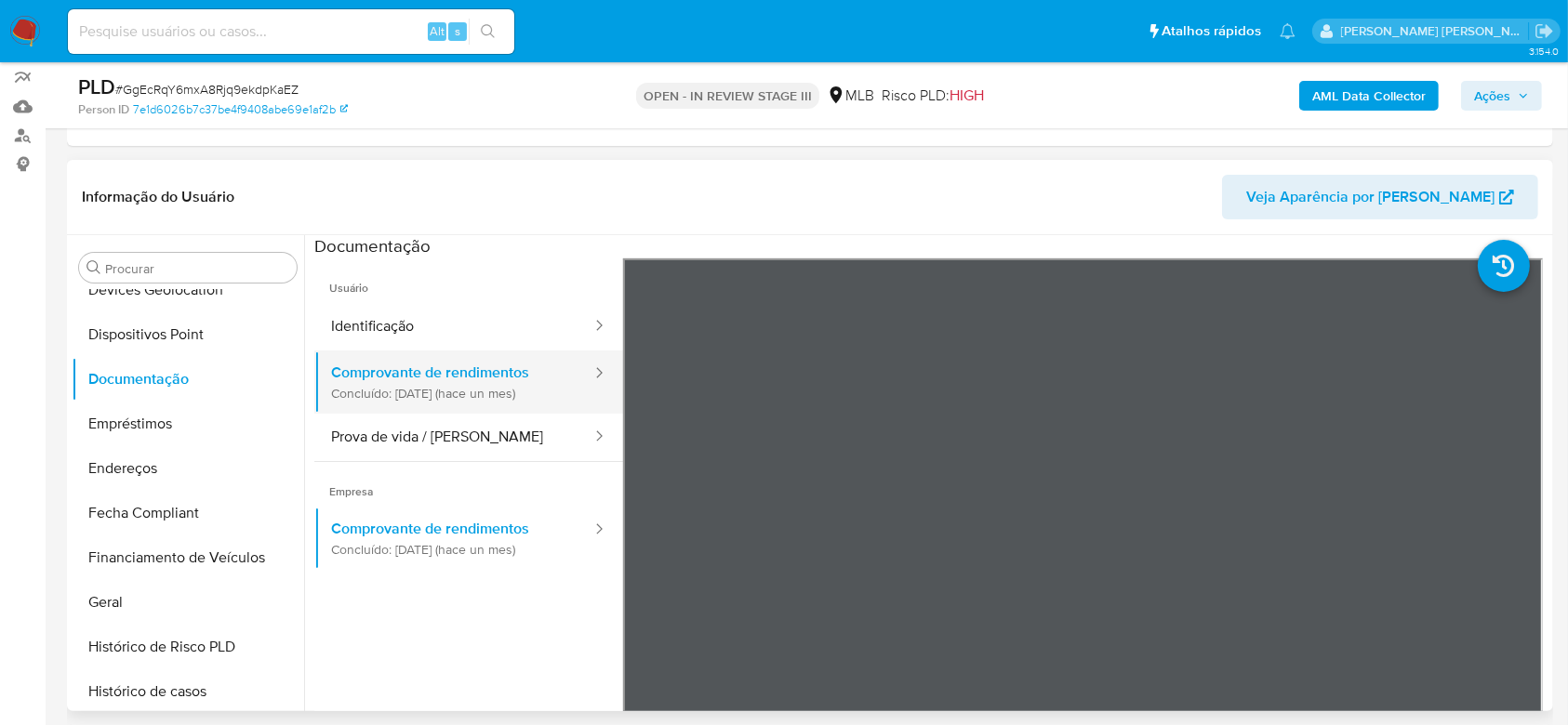
click at [506, 379] on button "Comprovante de rendimentos Concluído: 10/07/2025 (hace un mes)" at bounding box center [453, 381] width 279 height 63
click at [459, 440] on button "Prova de vida / Selfie" at bounding box center [453, 437] width 279 height 48
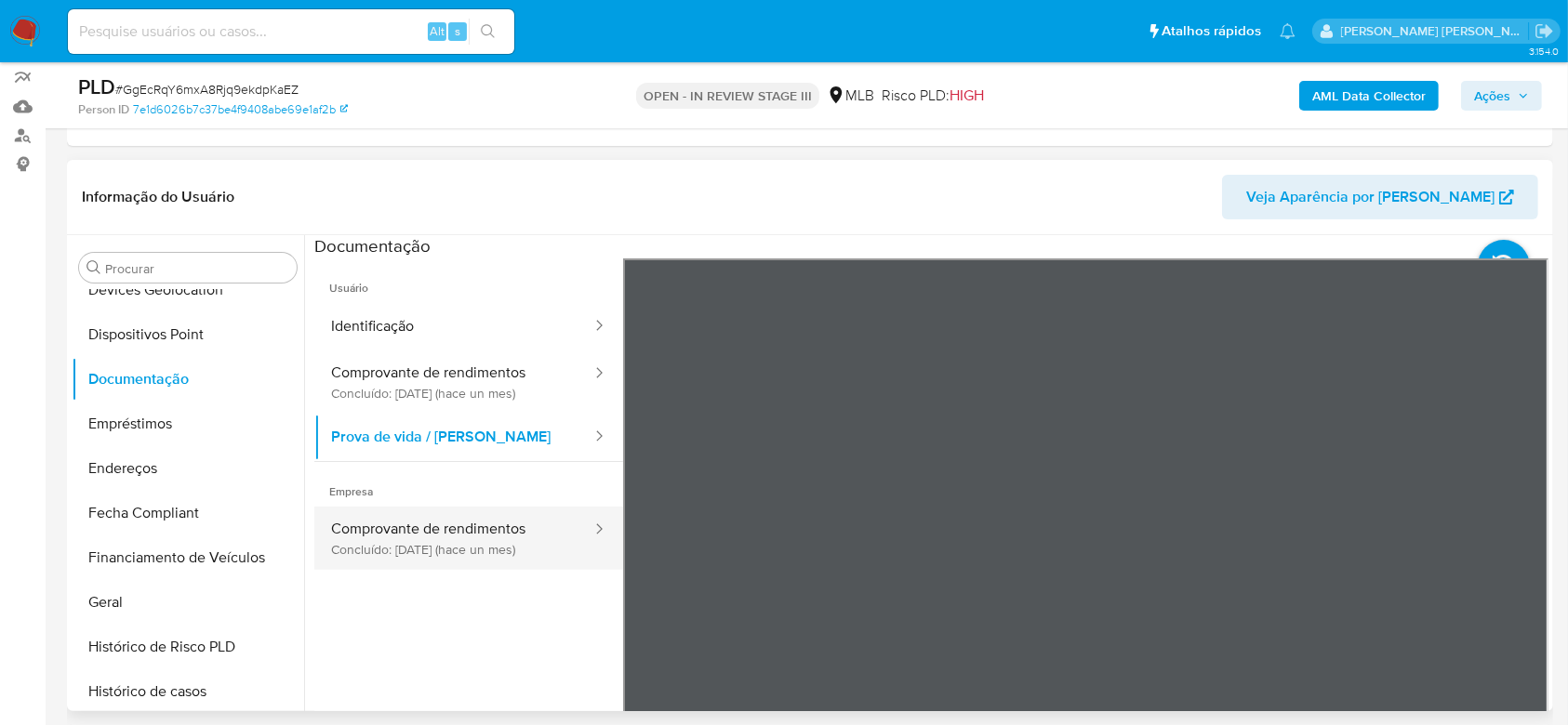
click at [454, 545] on button "Comprovante de rendimentos Concluído: 10/07/2025 (hace un mes)" at bounding box center [453, 538] width 279 height 63
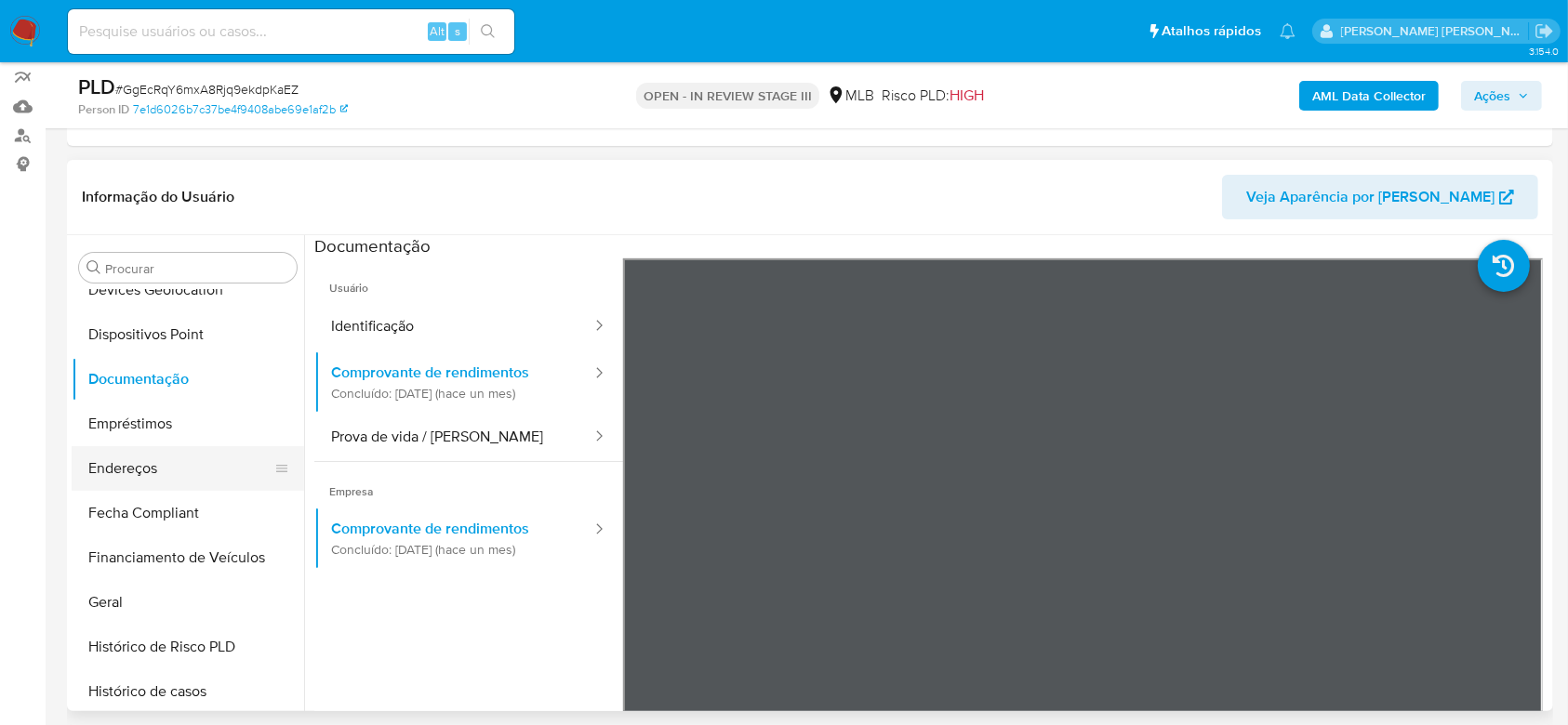
scroll to position [458, 0]
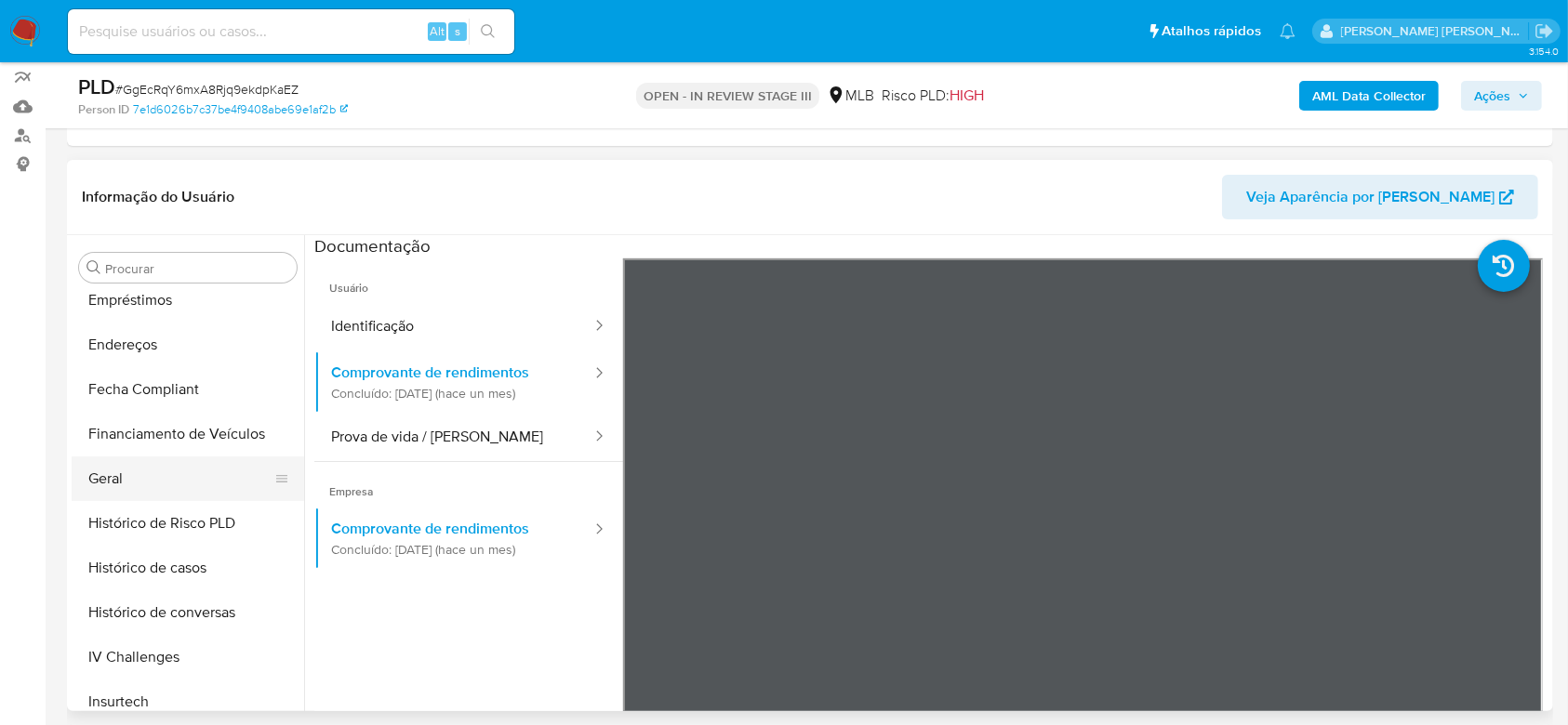
click at [146, 477] on button "Geral" at bounding box center [181, 478] width 218 height 45
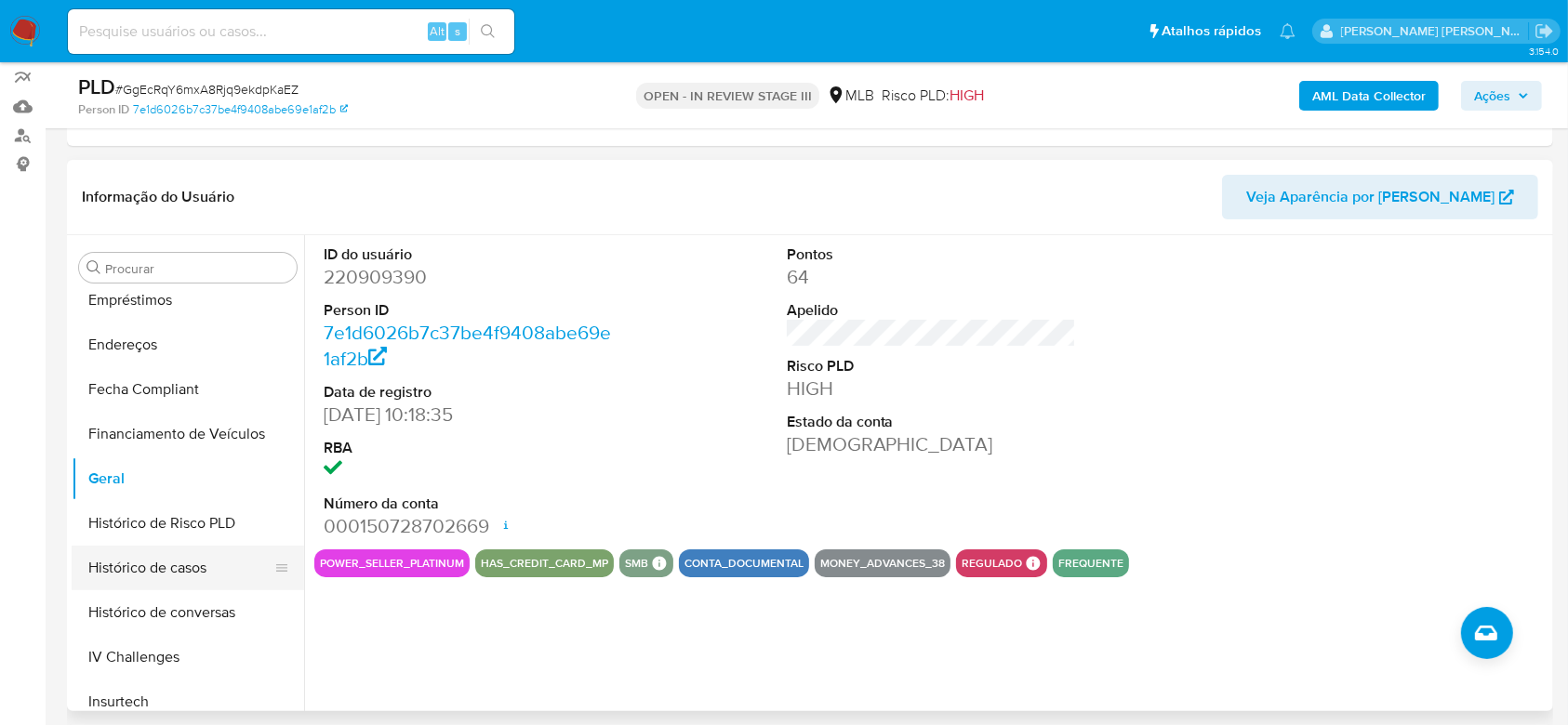
click at [203, 567] on button "Histórico de casos" at bounding box center [181, 568] width 218 height 45
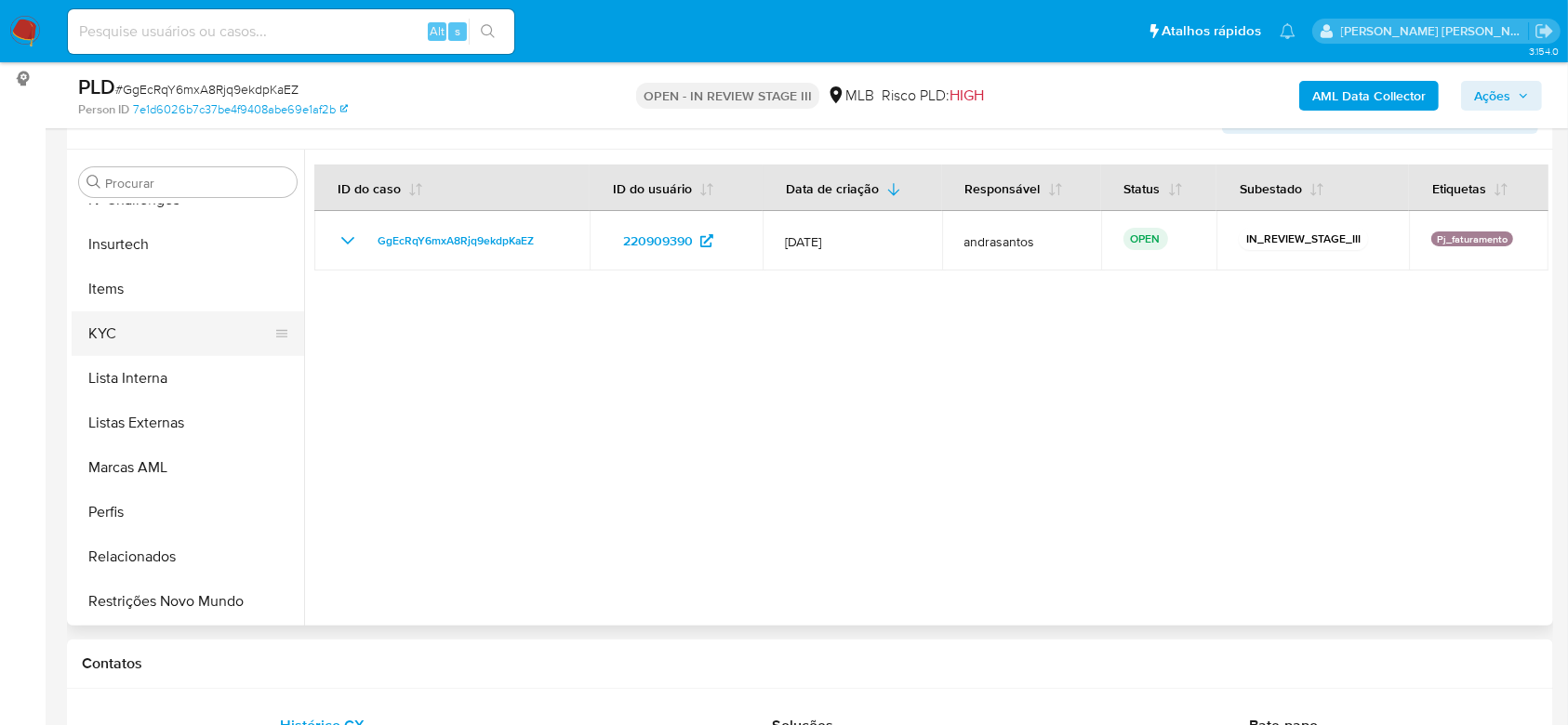
scroll to position [372, 0]
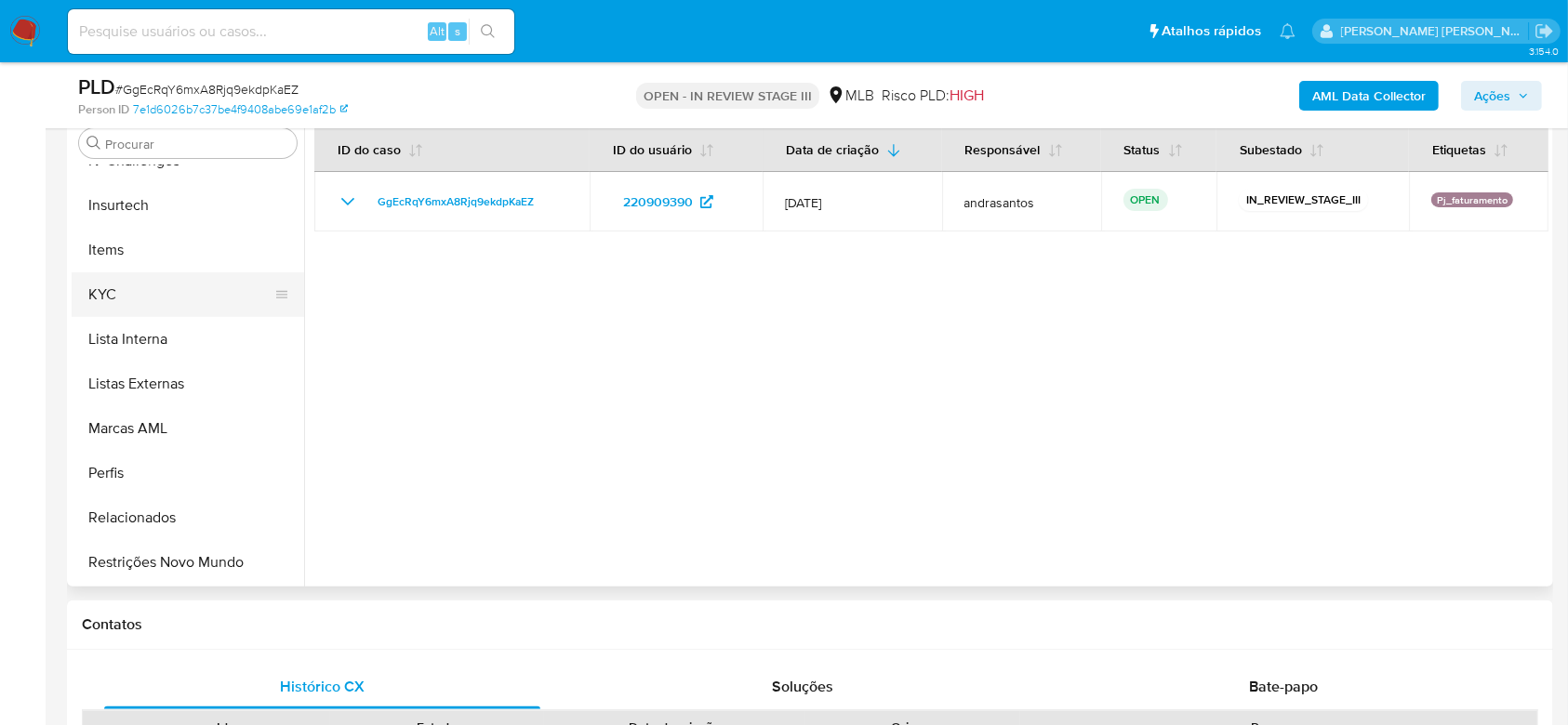
click at [135, 295] on button "KYC" at bounding box center [181, 295] width 218 height 45
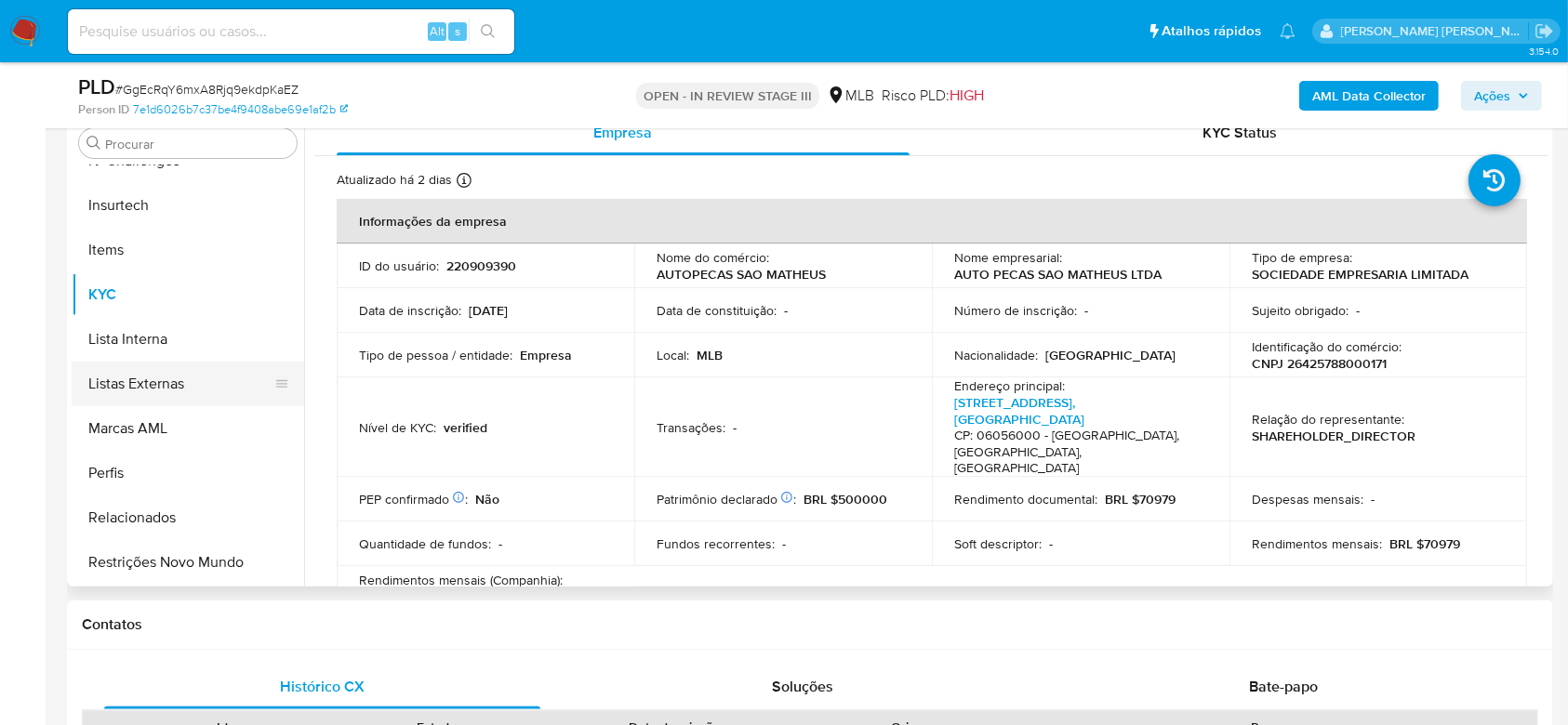
scroll to position [707, 0]
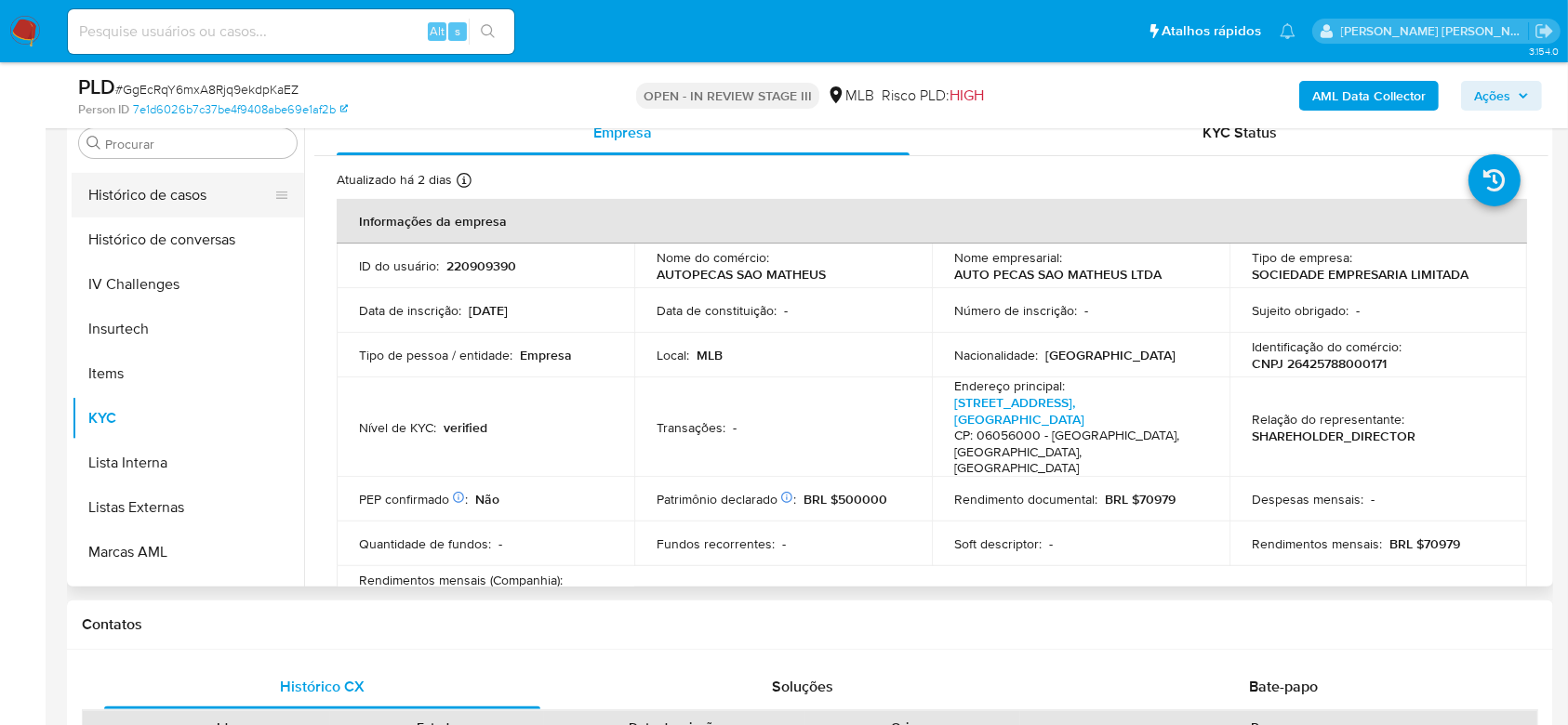
click at [164, 197] on button "Histórico de casos" at bounding box center [181, 195] width 218 height 45
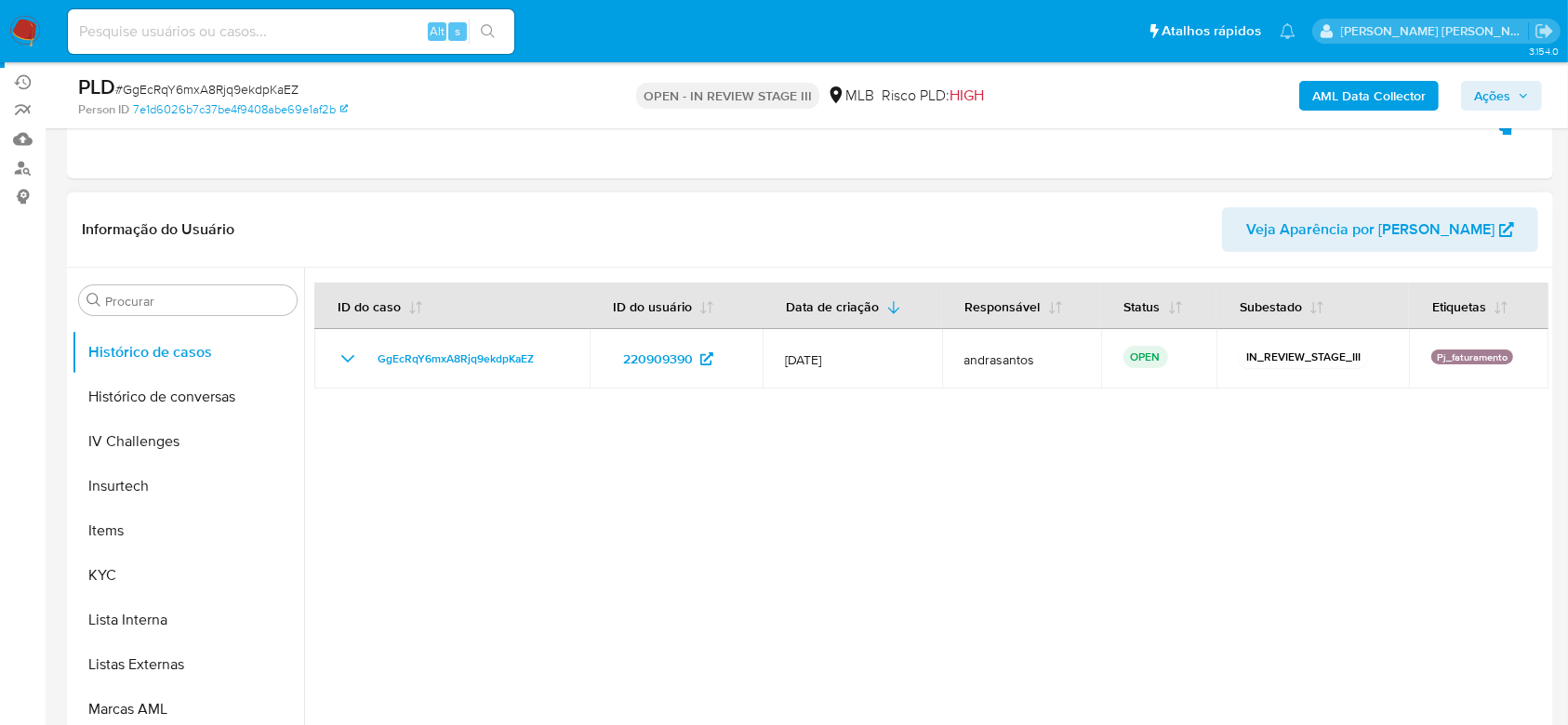
scroll to position [248, 0]
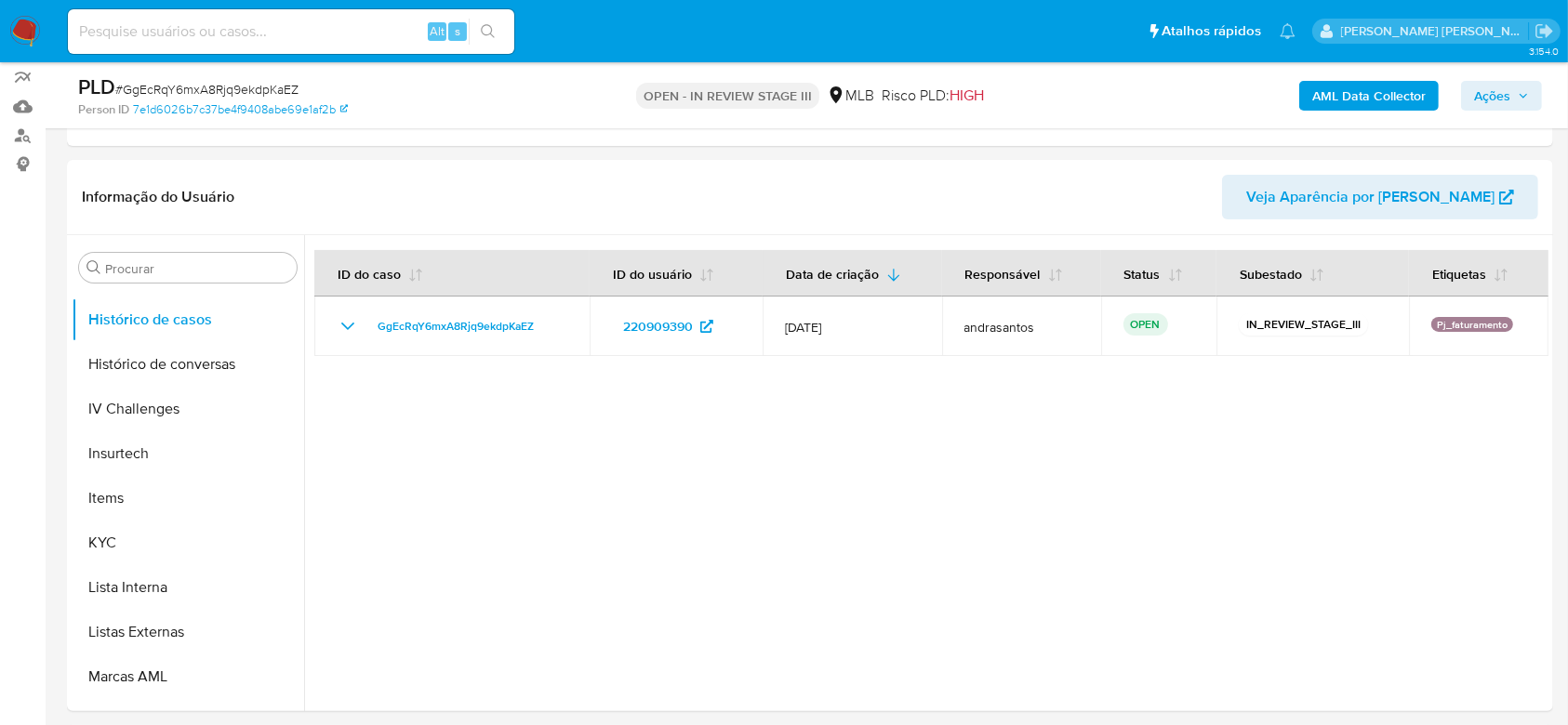
click at [271, 38] on input at bounding box center [291, 32] width 446 height 24
paste input "BtGbXSOcZg4Q8Sph70JdqqM2"
type input "BtGbXSOcZg4Q8Sph70JdqqM2"
click at [496, 30] on button "search-icon" at bounding box center [487, 32] width 38 height 26
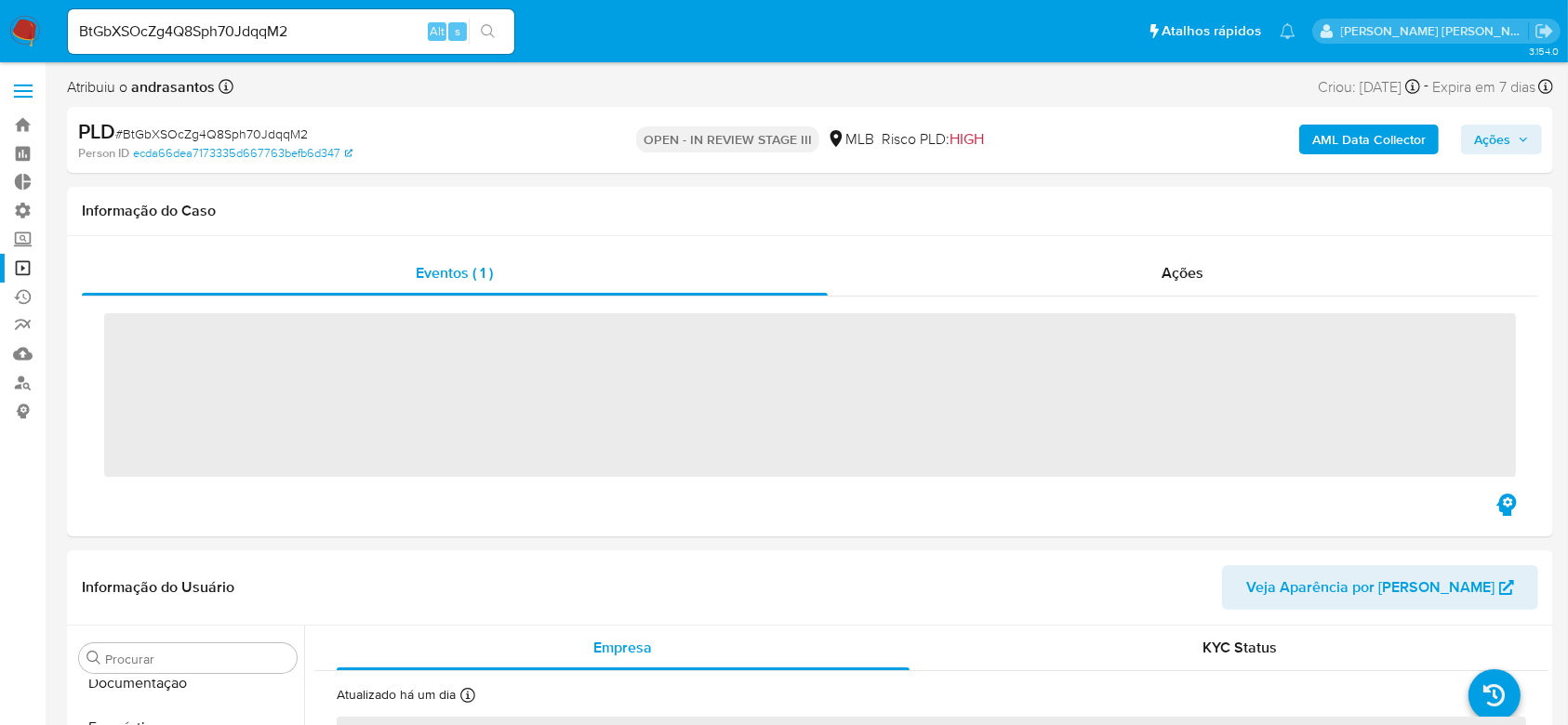
scroll to position [729, 0]
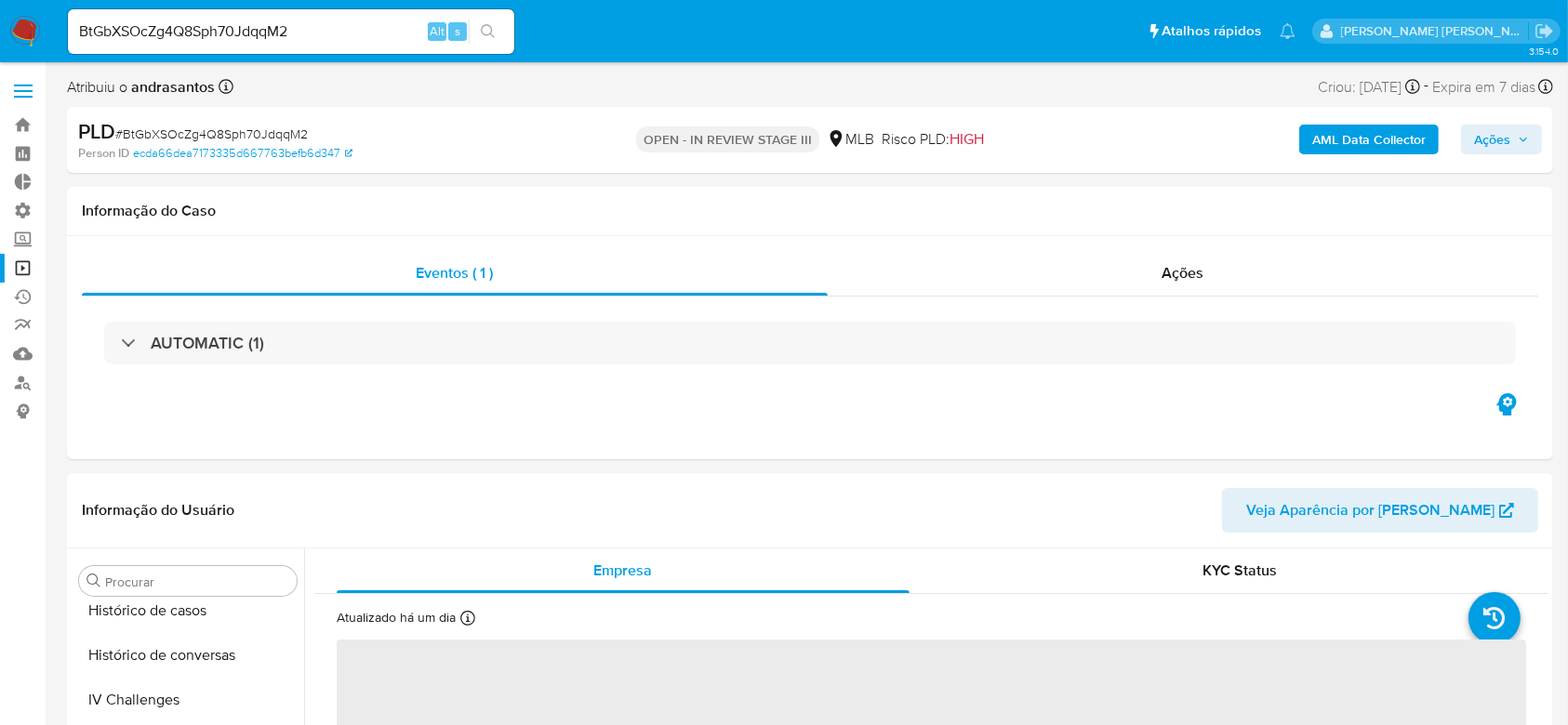
select select "10"
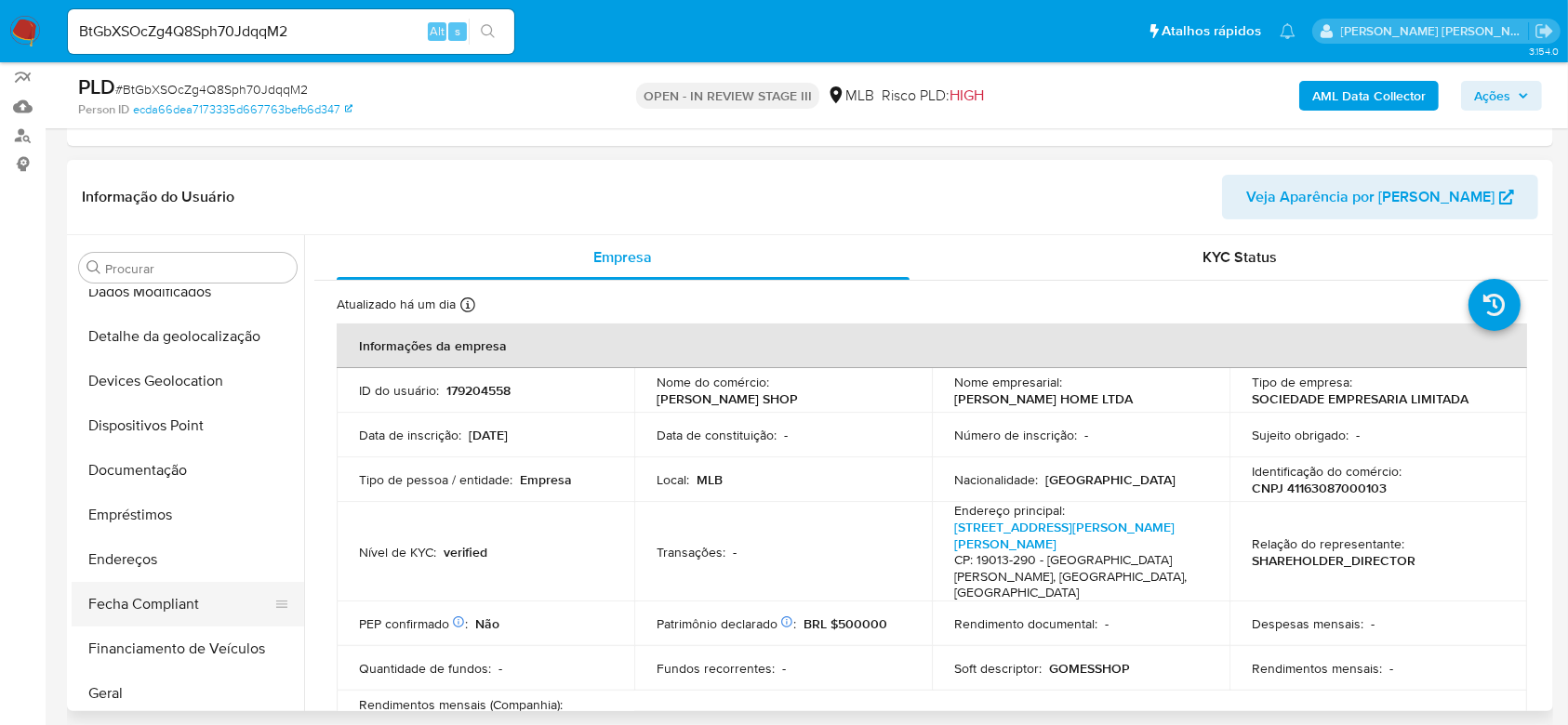
scroll to position [210, 0]
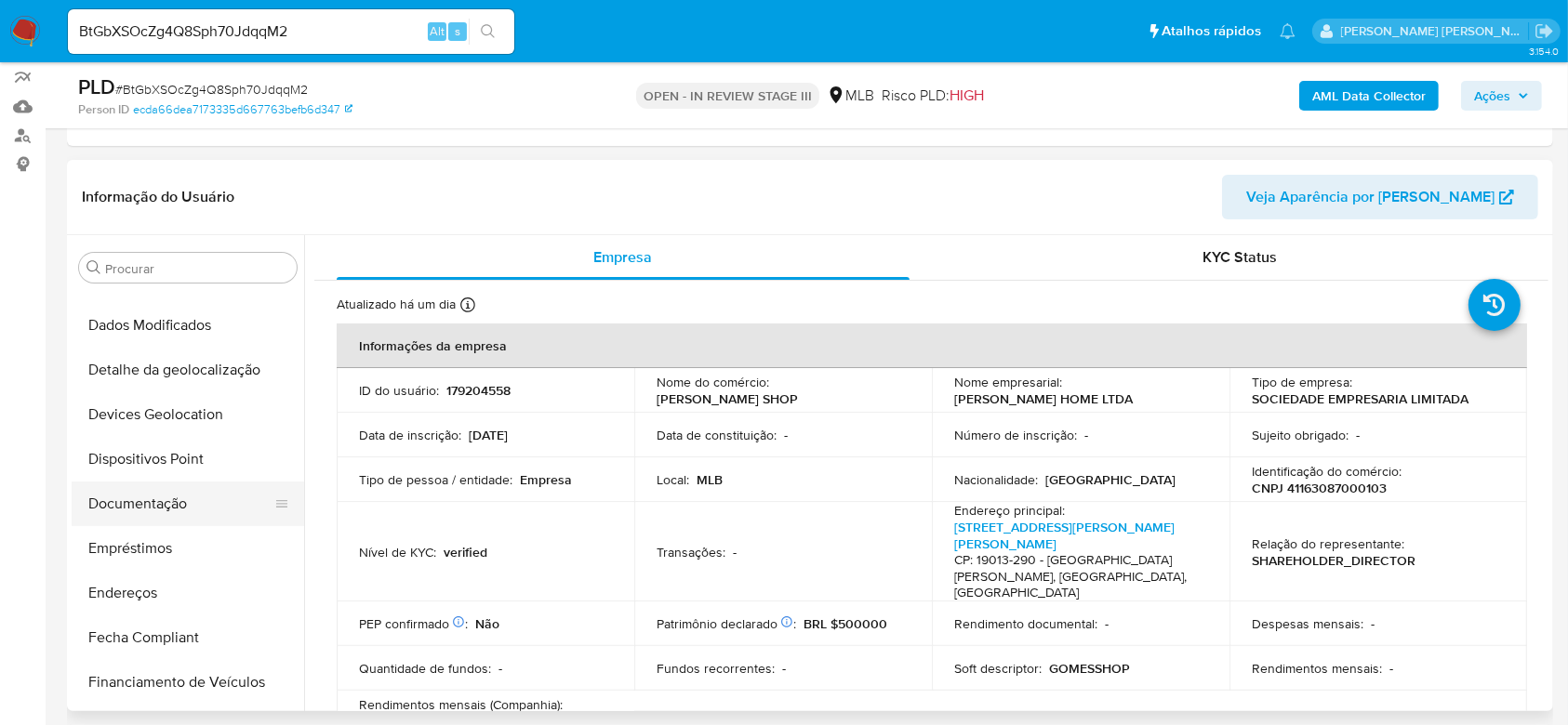
click at [166, 508] on button "Documentação" at bounding box center [181, 503] width 218 height 45
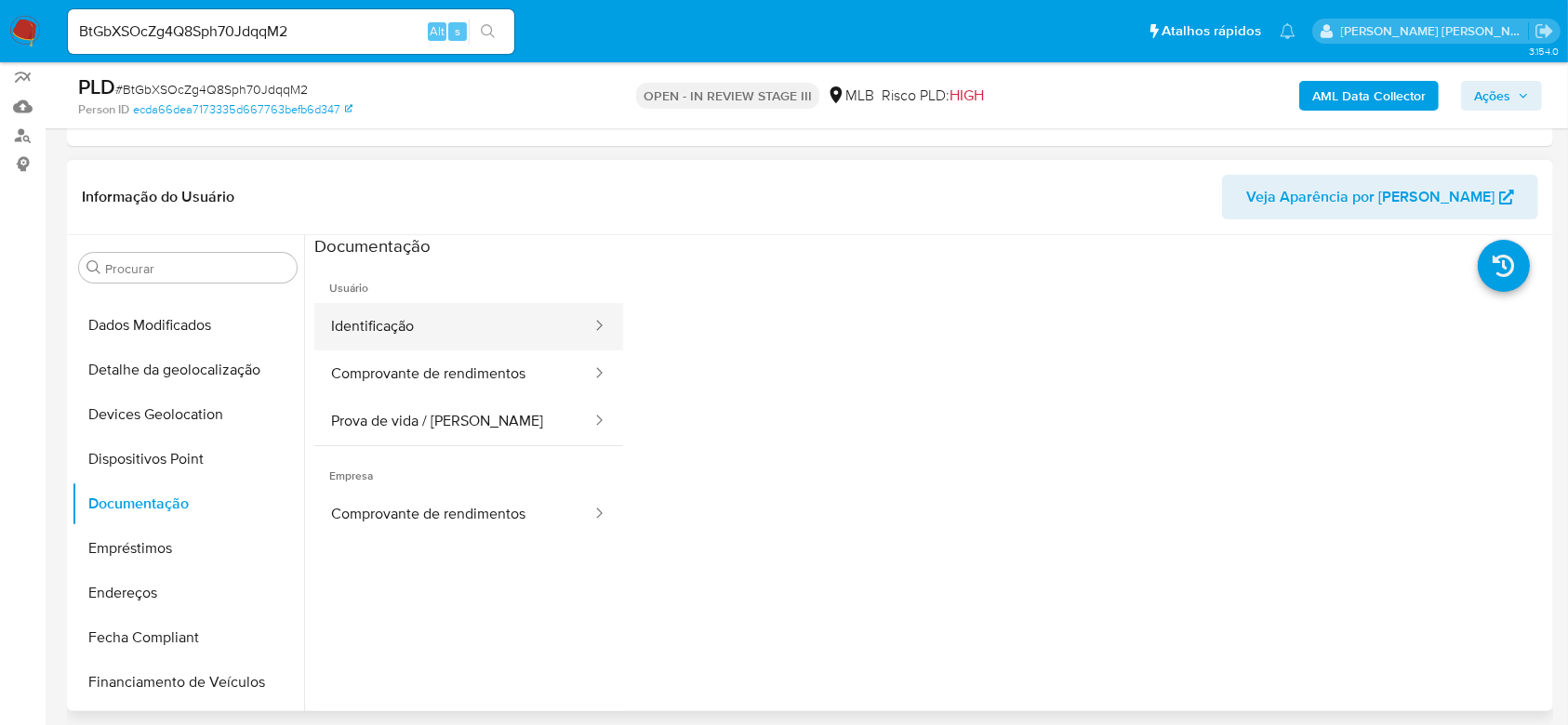
click at [443, 342] on button "Identificação" at bounding box center [453, 328] width 279 height 48
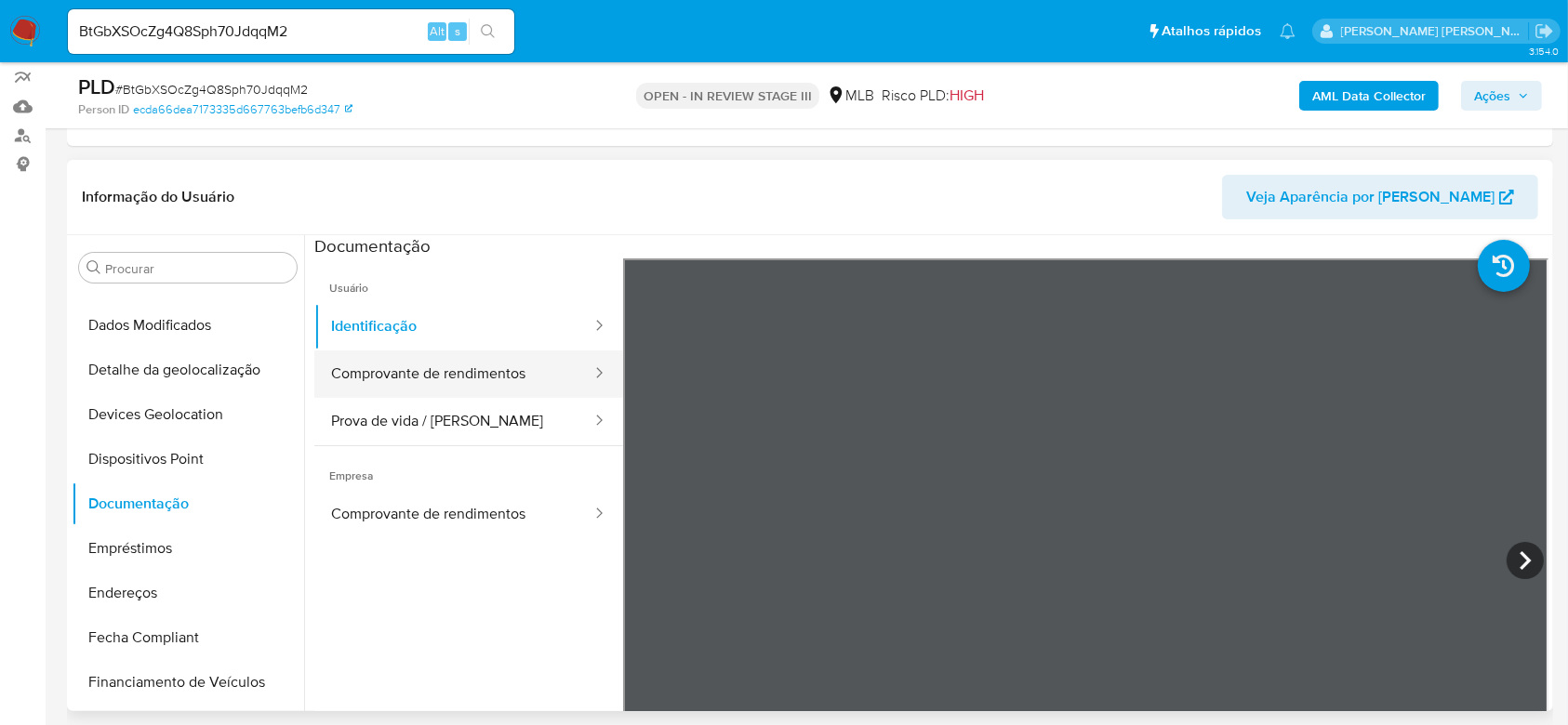
click at [439, 368] on button "Comprovante de rendimentos" at bounding box center [453, 374] width 279 height 48
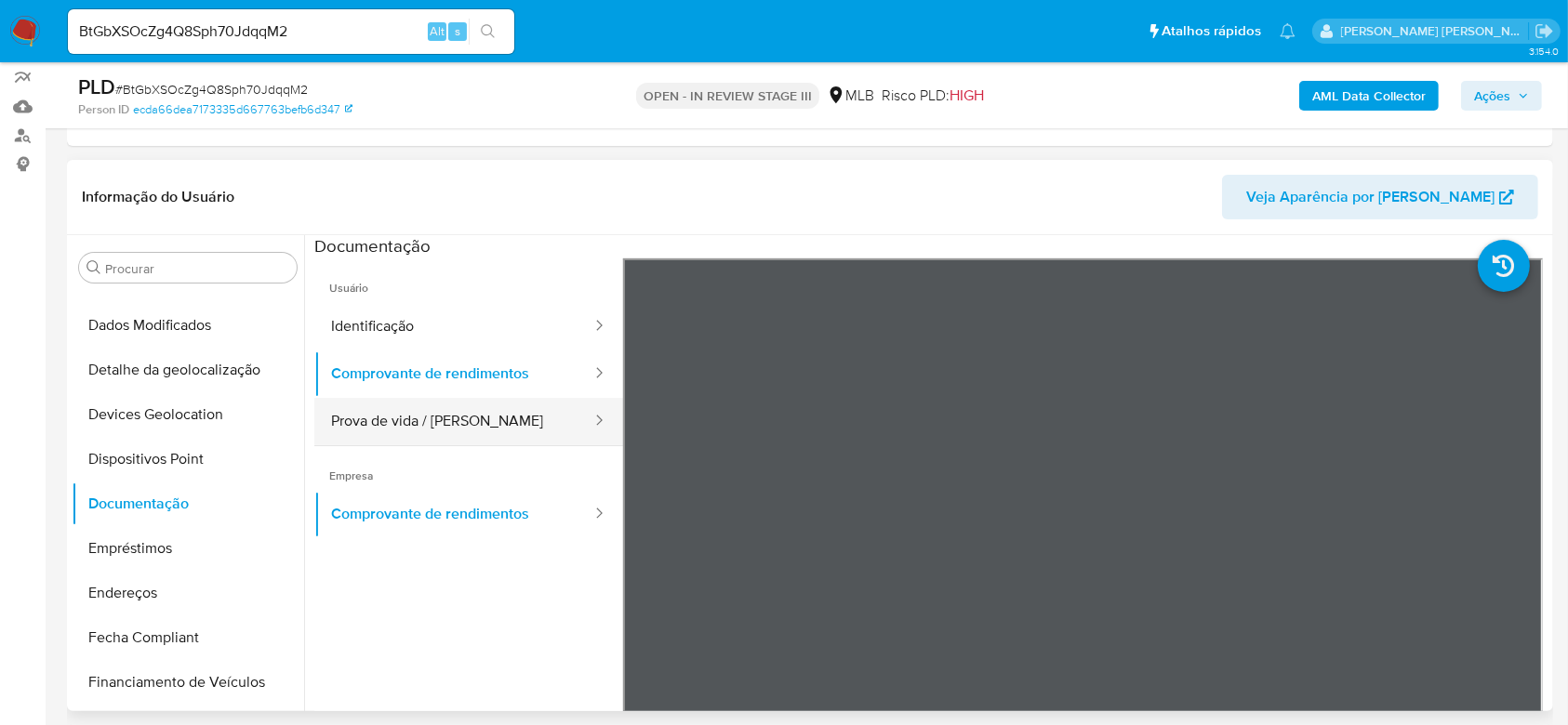
click at [482, 432] on button "Prova de vida / Selfie" at bounding box center [453, 422] width 279 height 48
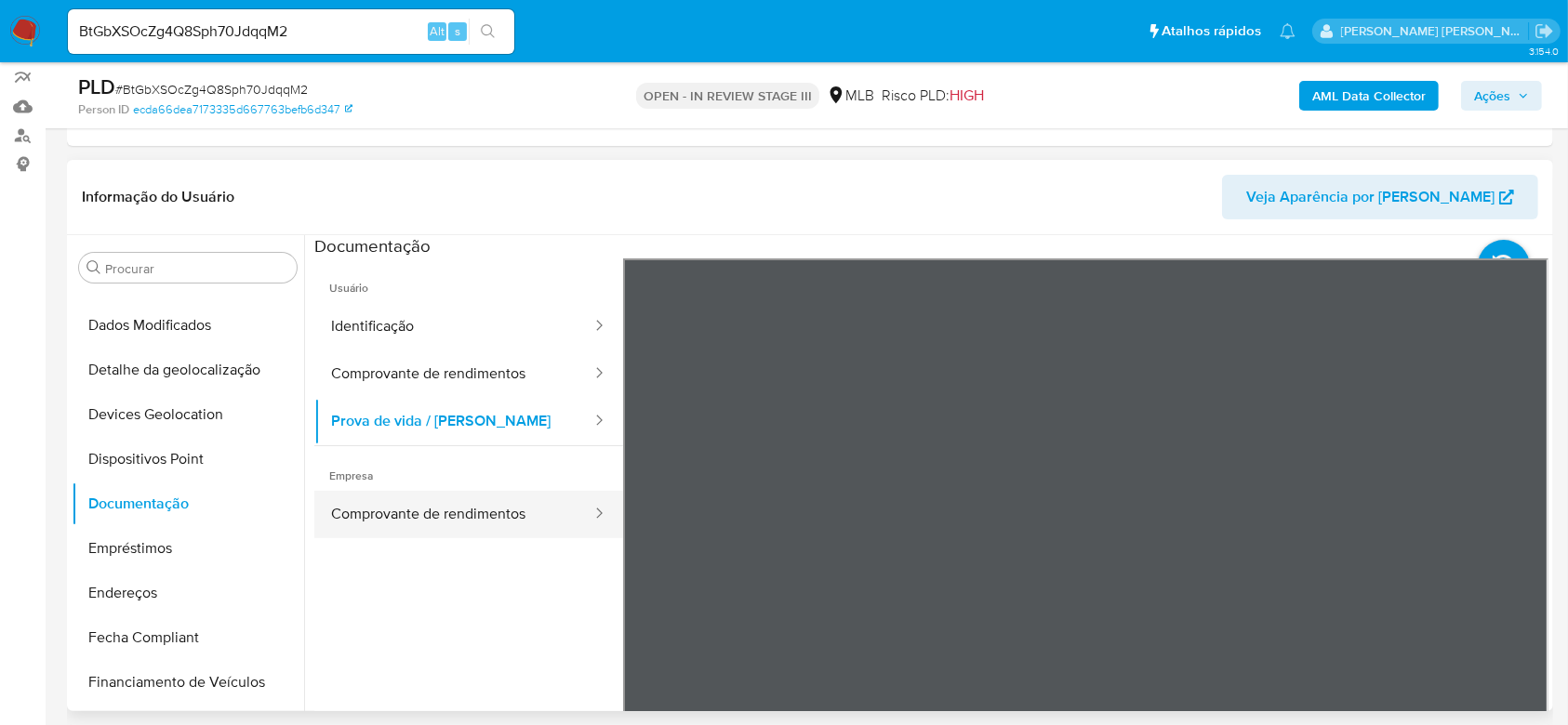
click at [466, 511] on button "Comprovante de rendimentos" at bounding box center [453, 515] width 279 height 48
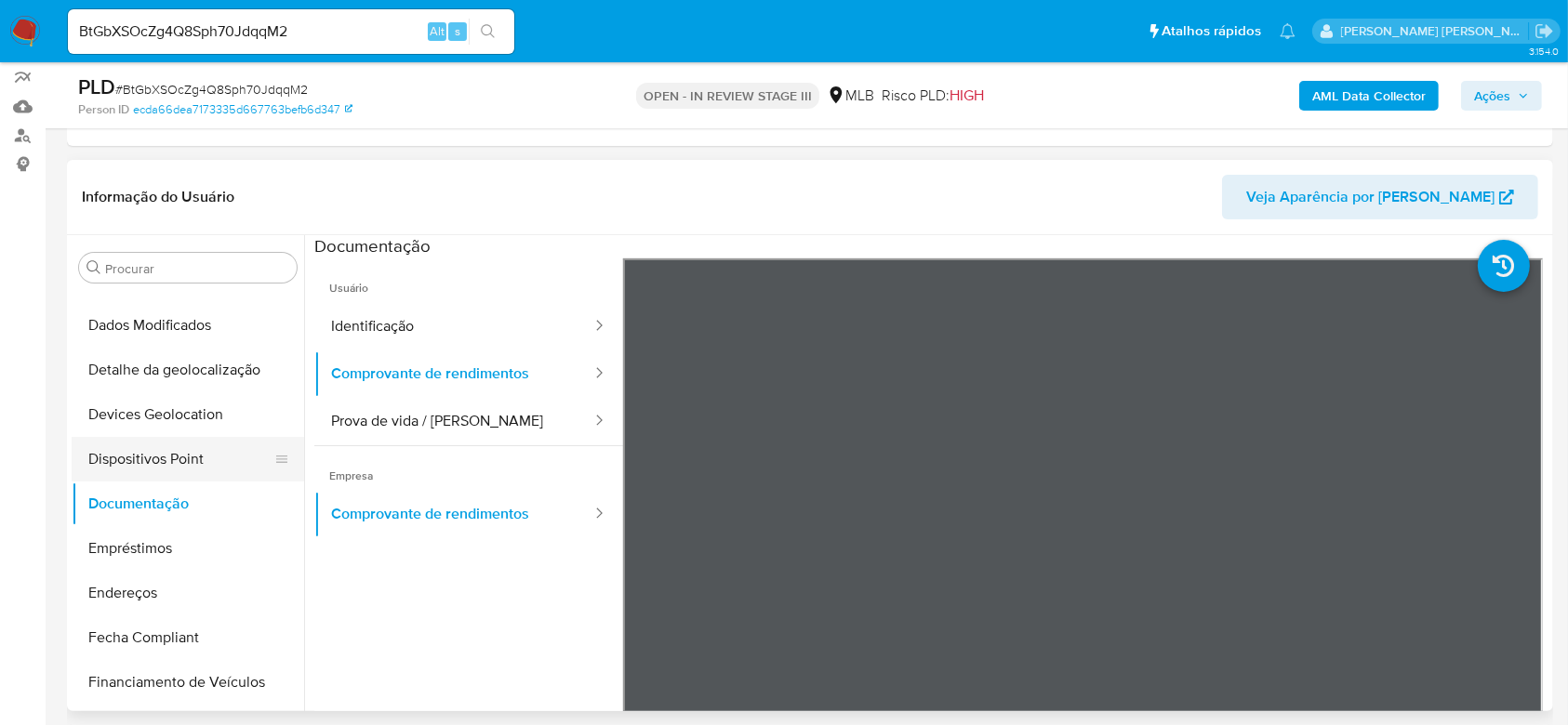
scroll to position [335, 0]
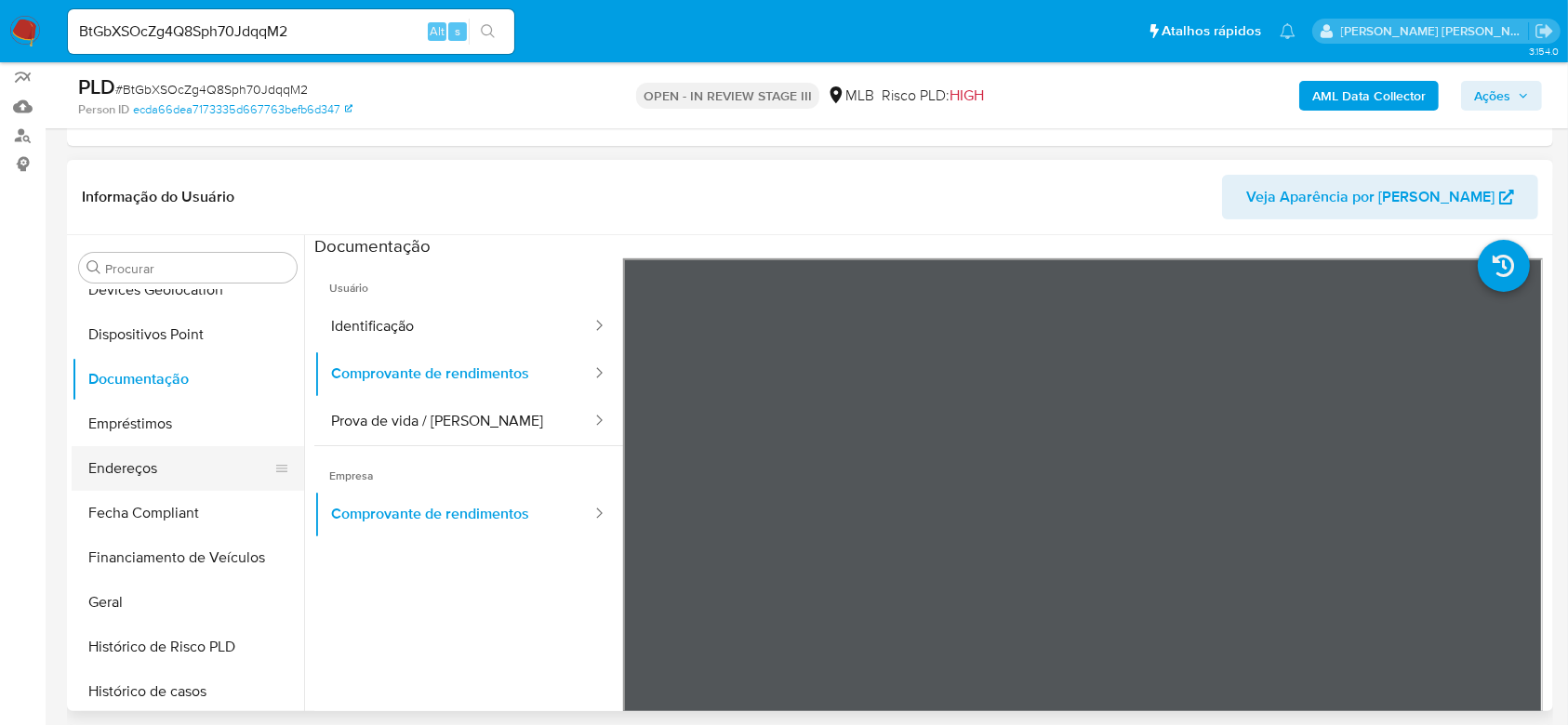
click at [146, 473] on button "Endereços" at bounding box center [181, 468] width 218 height 45
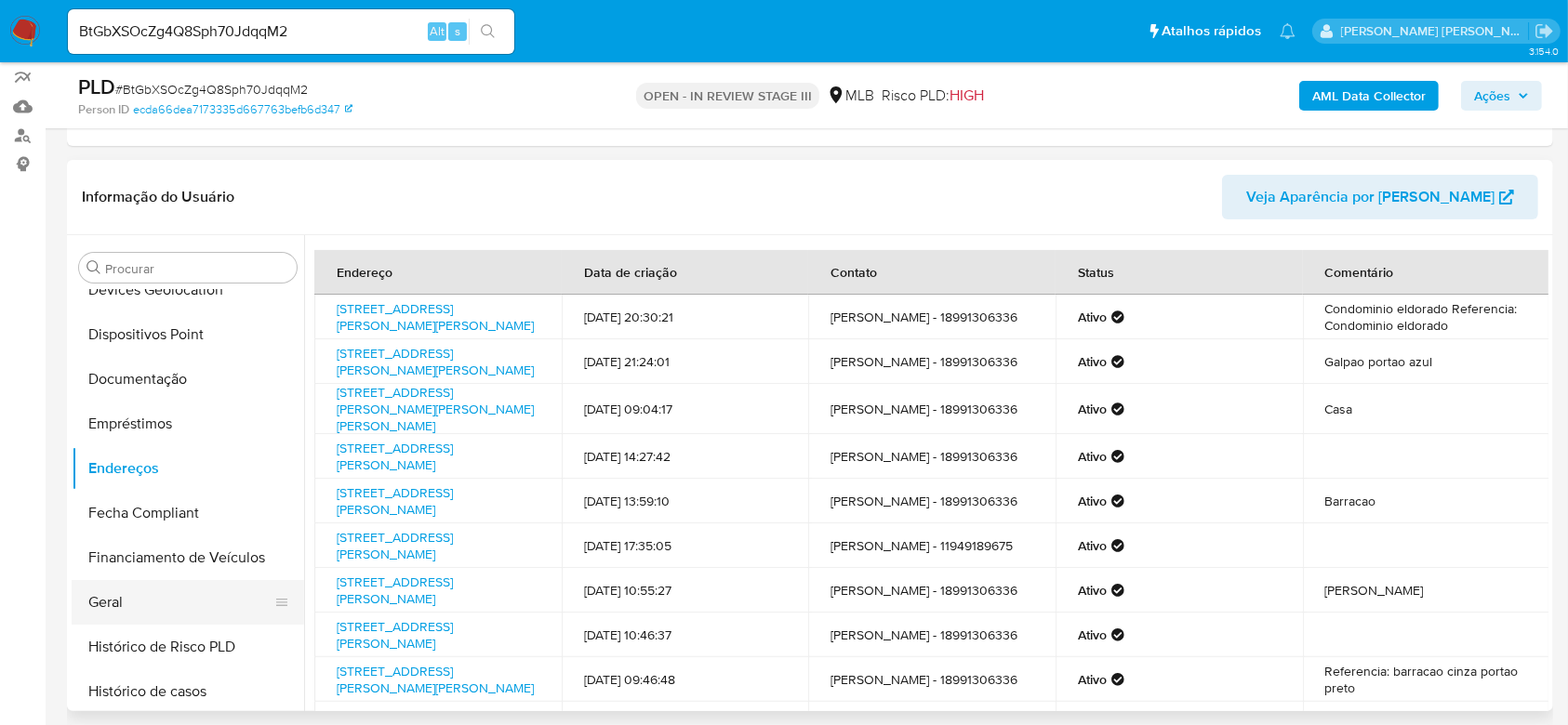
click at [155, 594] on button "Geral" at bounding box center [181, 602] width 218 height 45
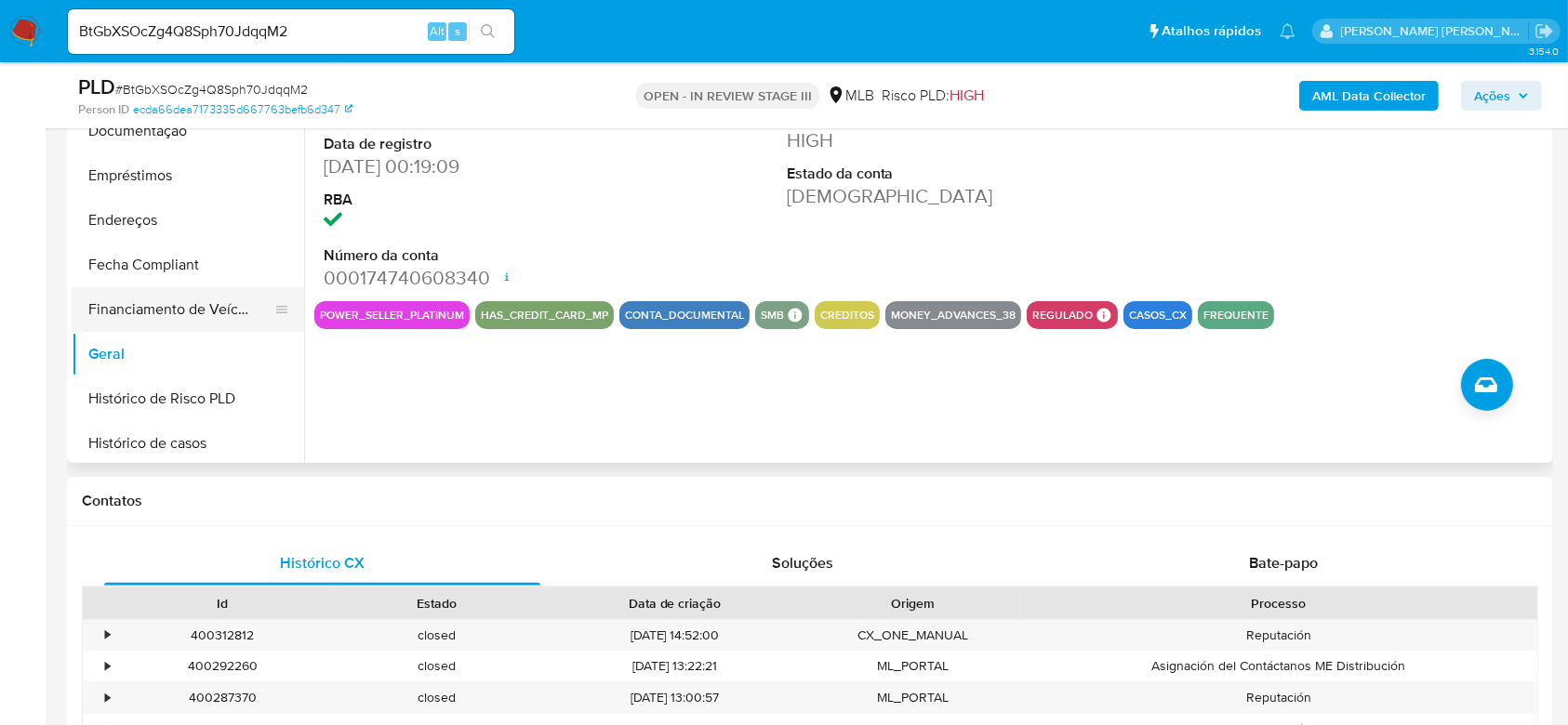
scroll to position [458, 0]
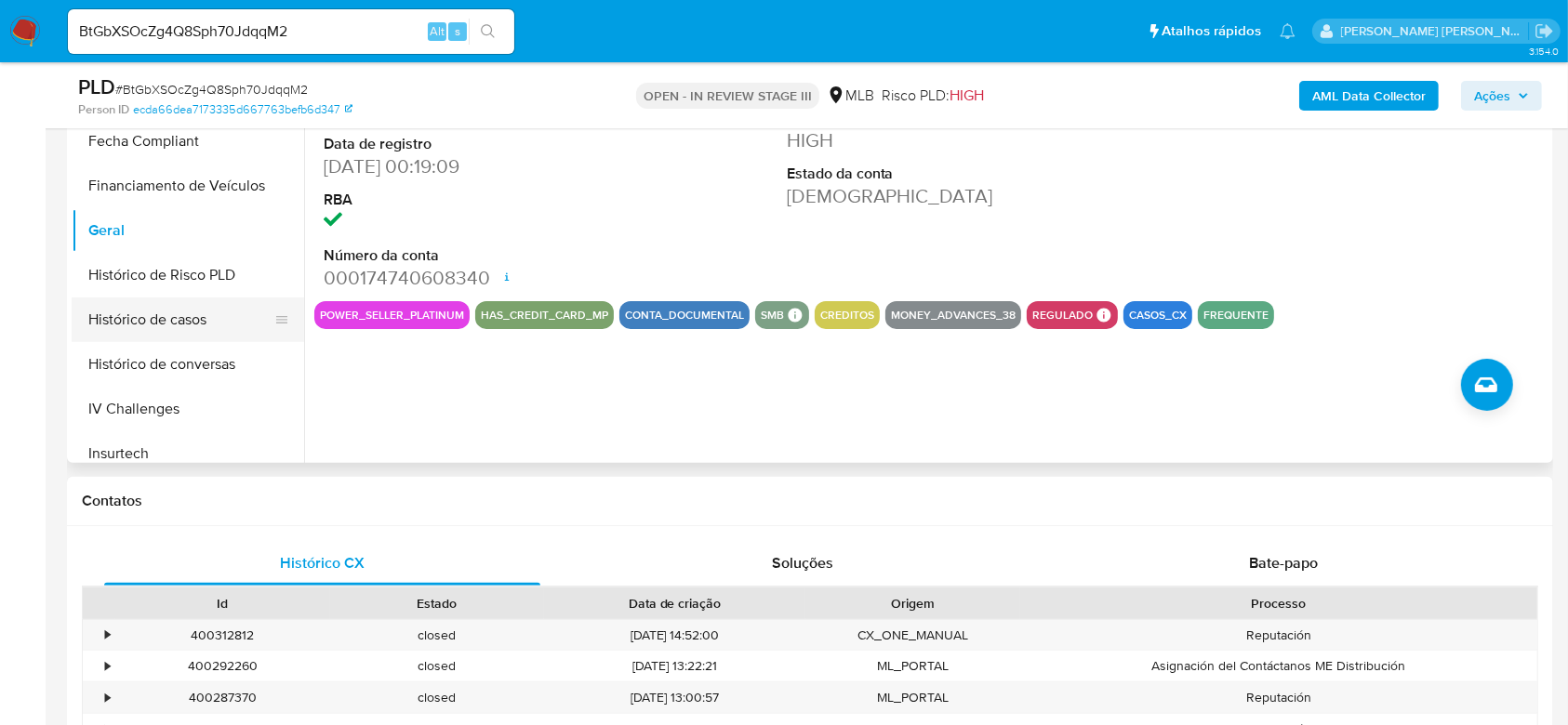
click at [151, 317] on button "Histórico de casos" at bounding box center [181, 320] width 218 height 45
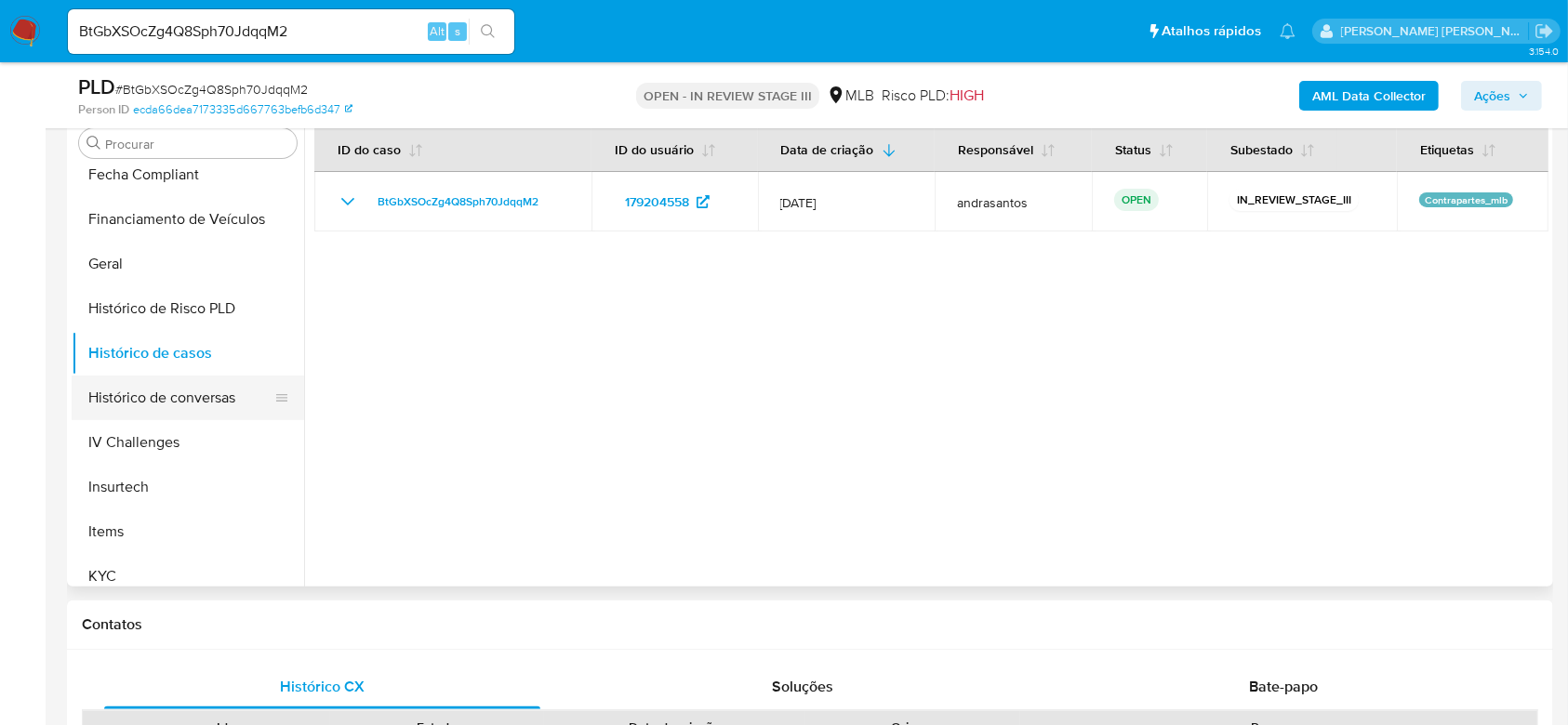
scroll to position [582, 0]
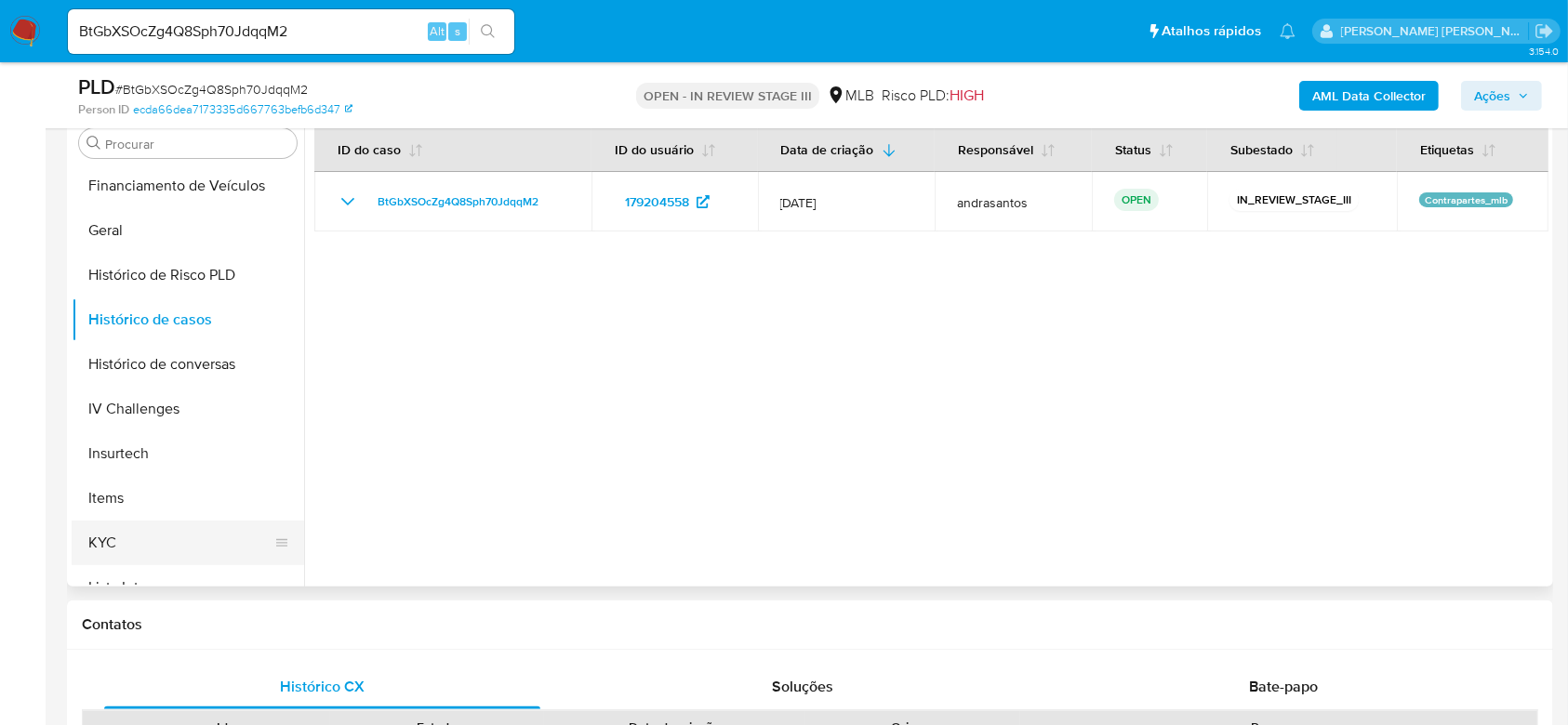
click at [137, 521] on button "KYC" at bounding box center [181, 543] width 218 height 45
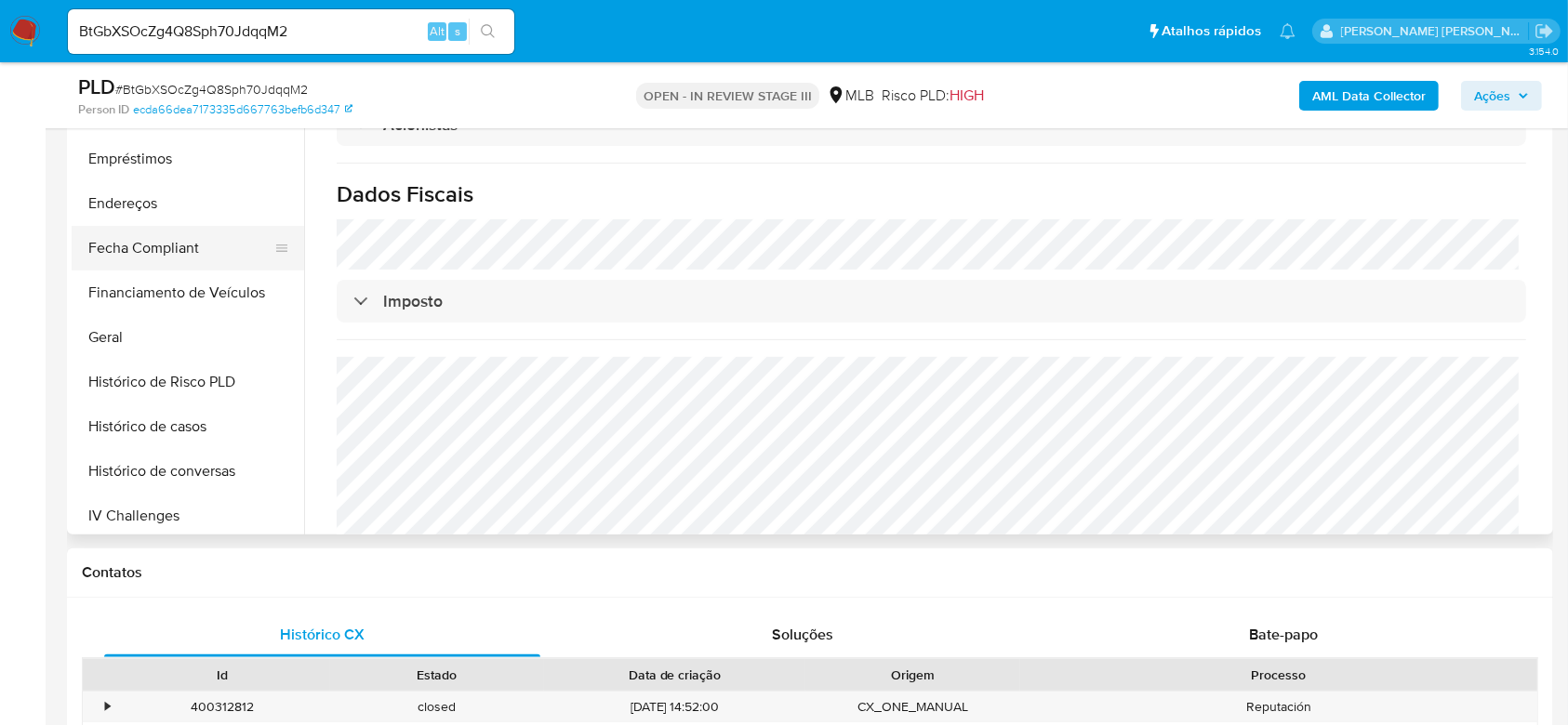
scroll to position [458, 0]
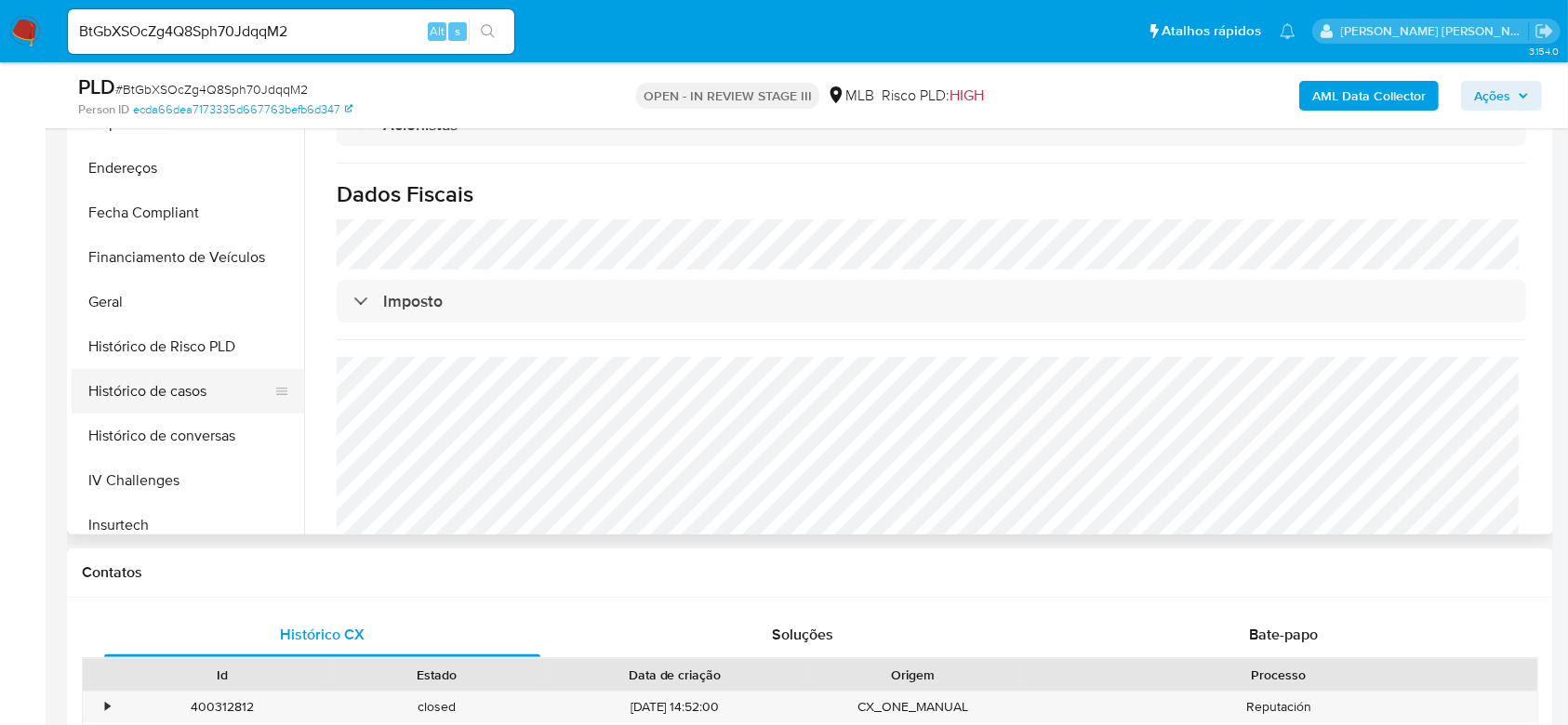
click at [174, 382] on button "Histórico de casos" at bounding box center [181, 391] width 218 height 45
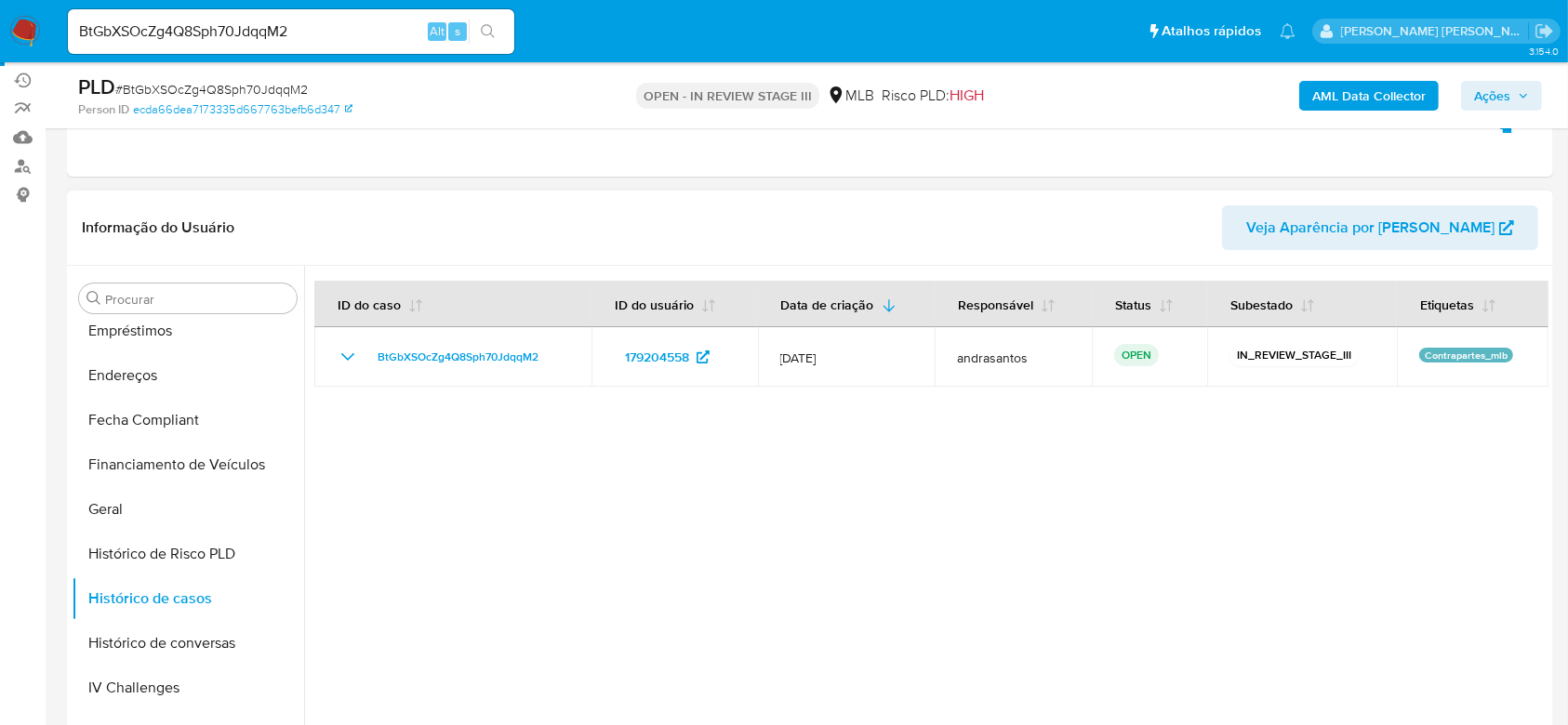
scroll to position [0, 0]
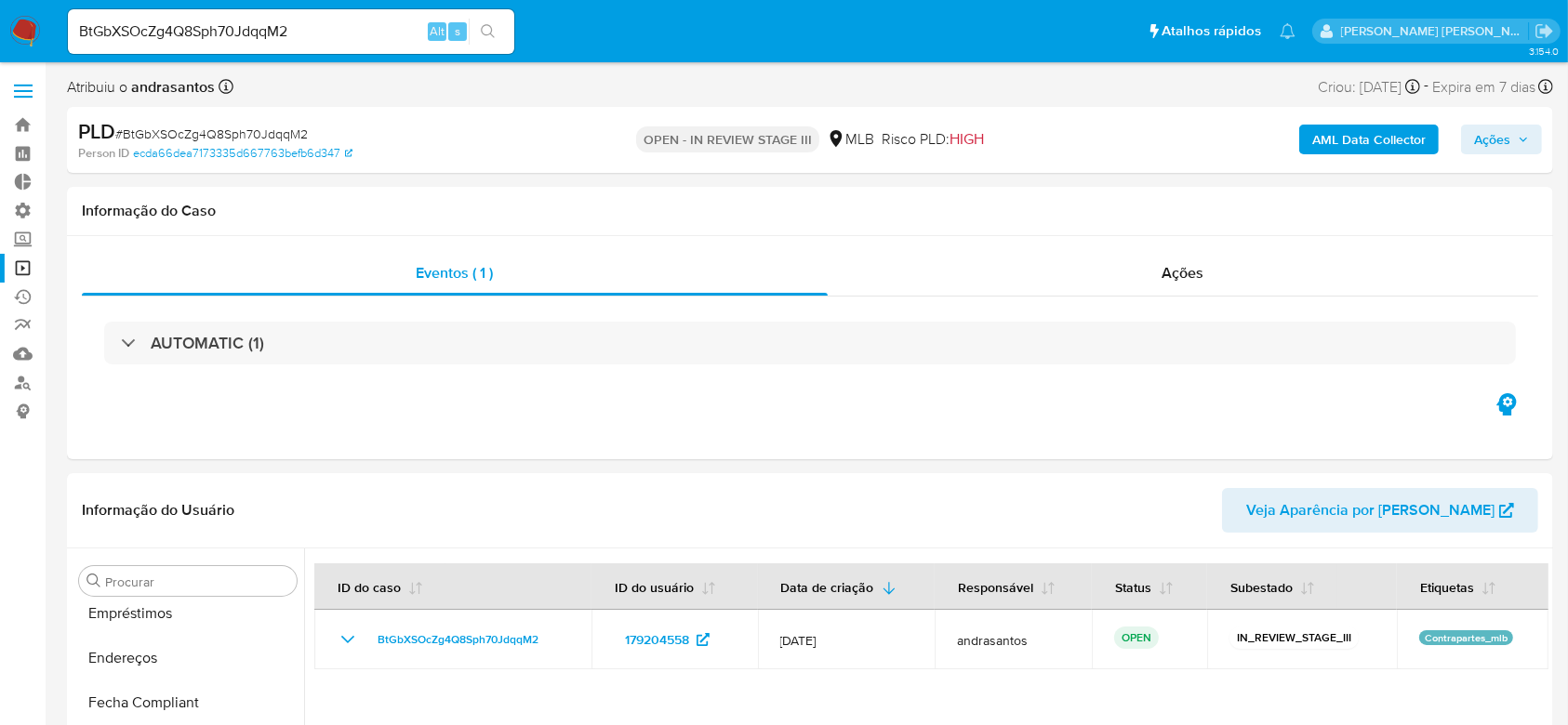
click at [196, 30] on input "BtGbXSOcZg4Q8Sph70JdqqM2" at bounding box center [291, 32] width 446 height 24
paste input "GgEcRqY6mxA8Rjq9ekdpKaEZ"
type input "GgEcRqY6mxA8Rjq9ekdpKaEZ"
click at [491, 34] on icon "search-icon" at bounding box center [488, 31] width 14 height 14
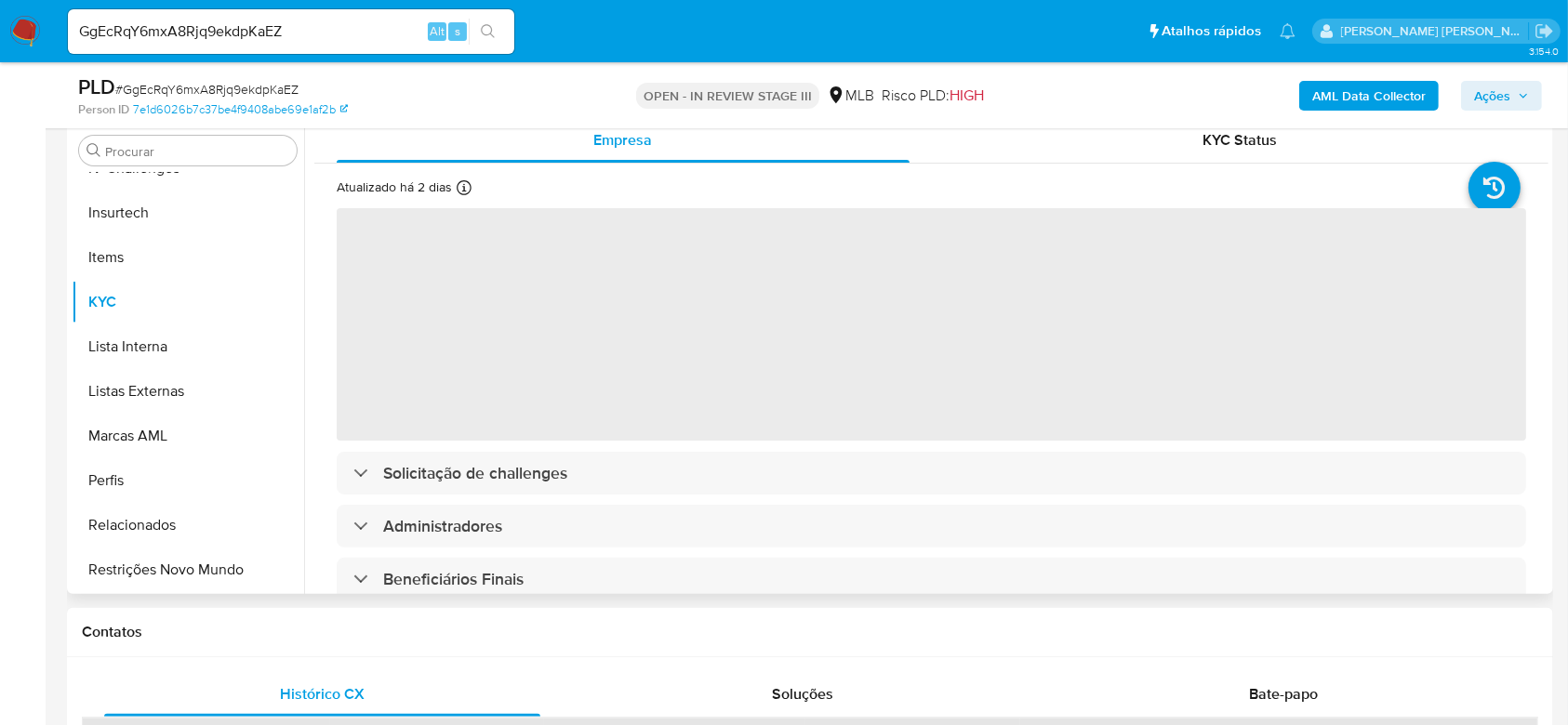
scroll to position [372, 0]
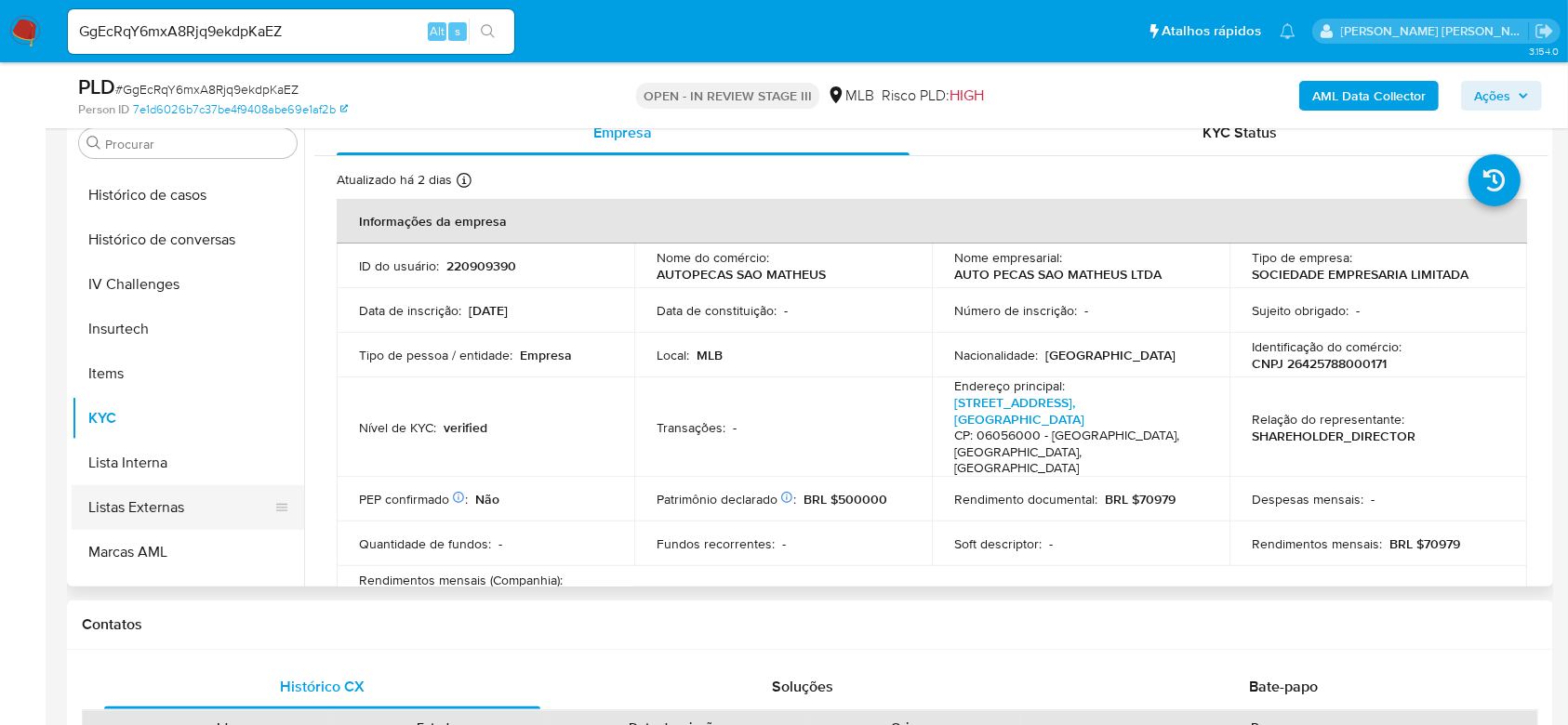
select select "10"
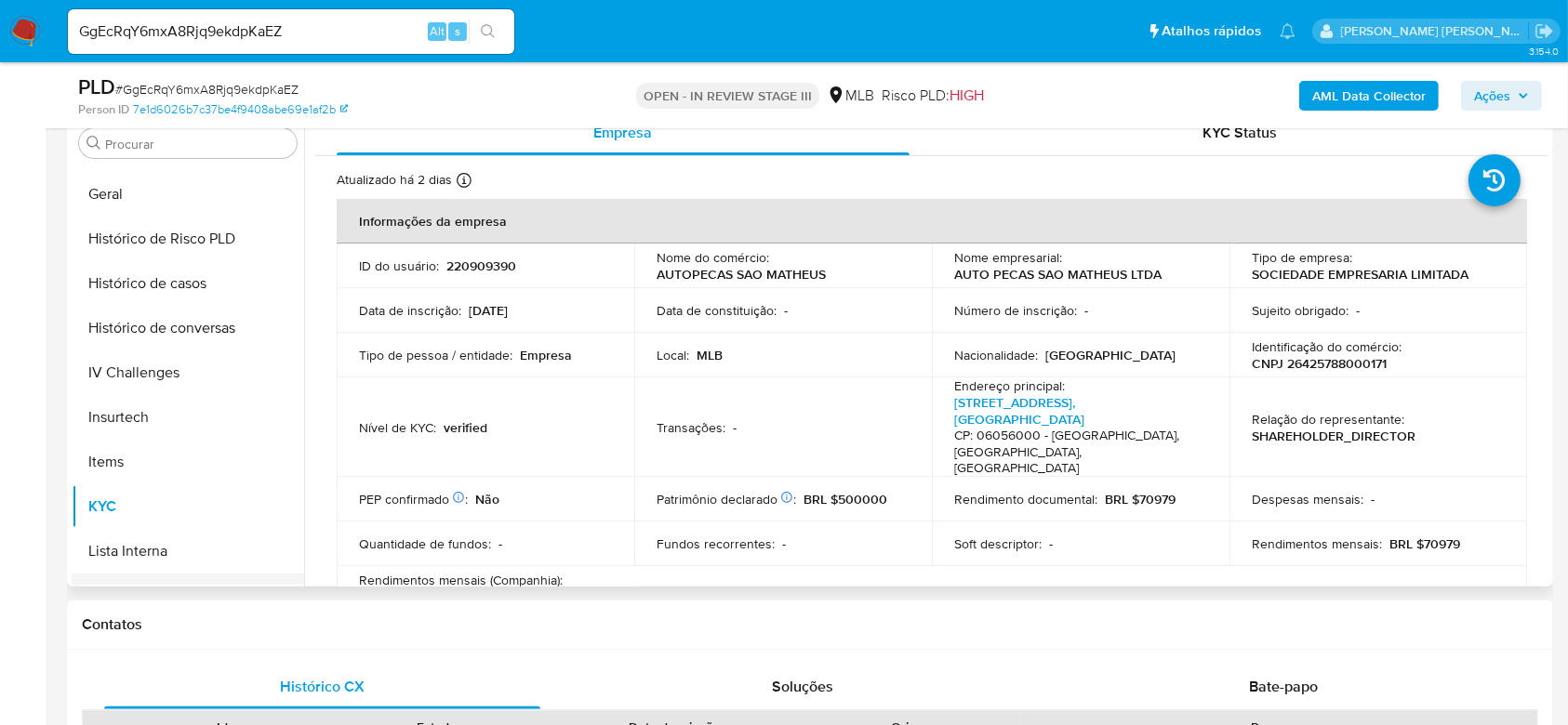
scroll to position [582, 0]
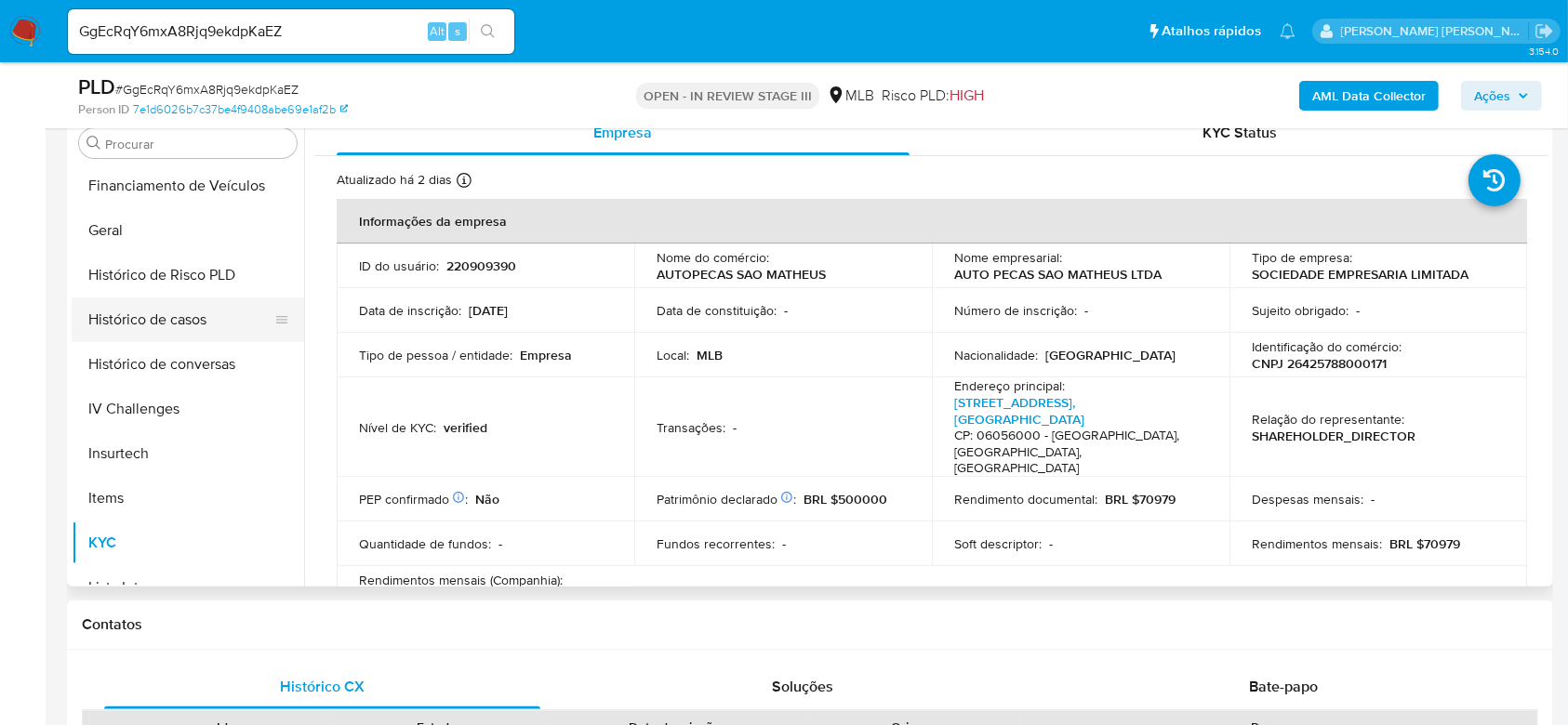
click at [207, 320] on button "Histórico de casos" at bounding box center [181, 320] width 218 height 45
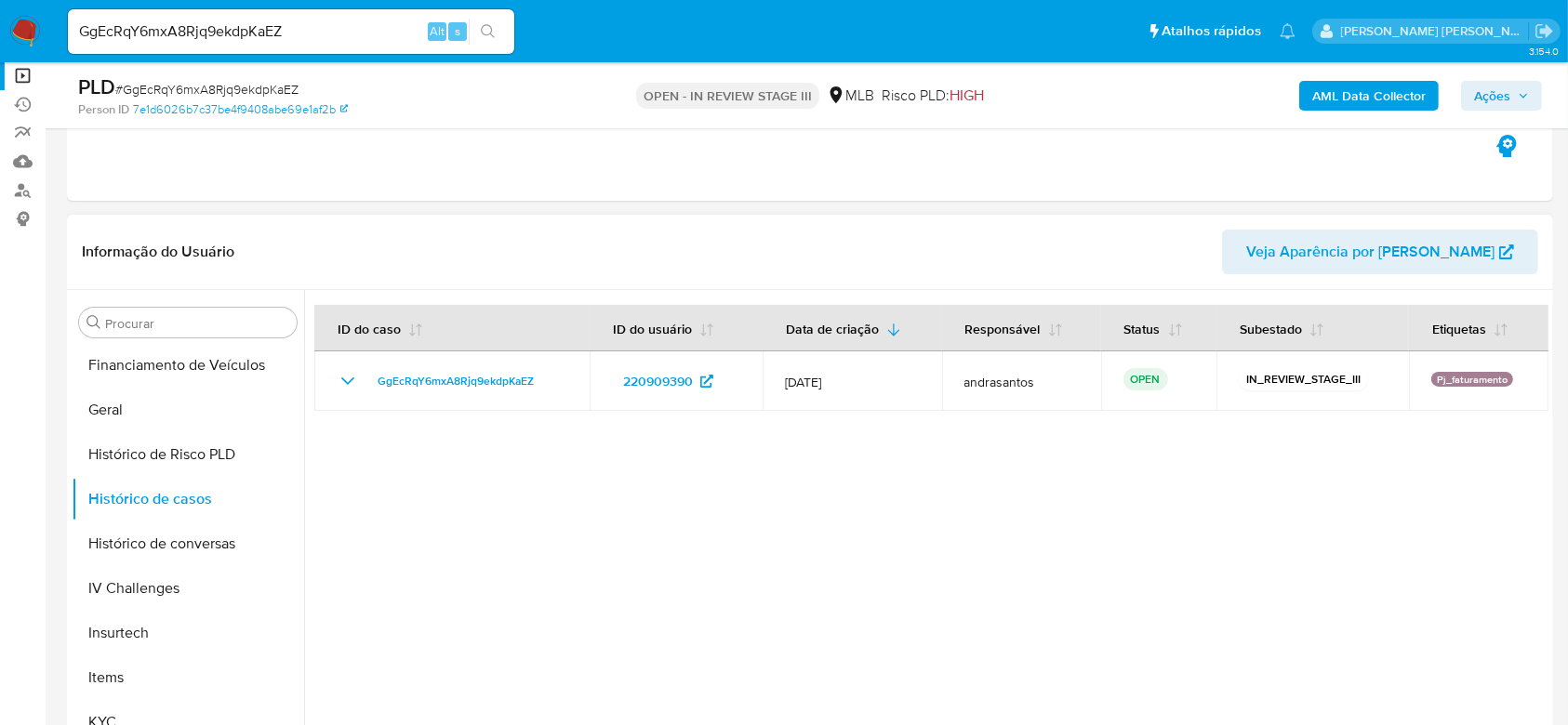
scroll to position [372, 0]
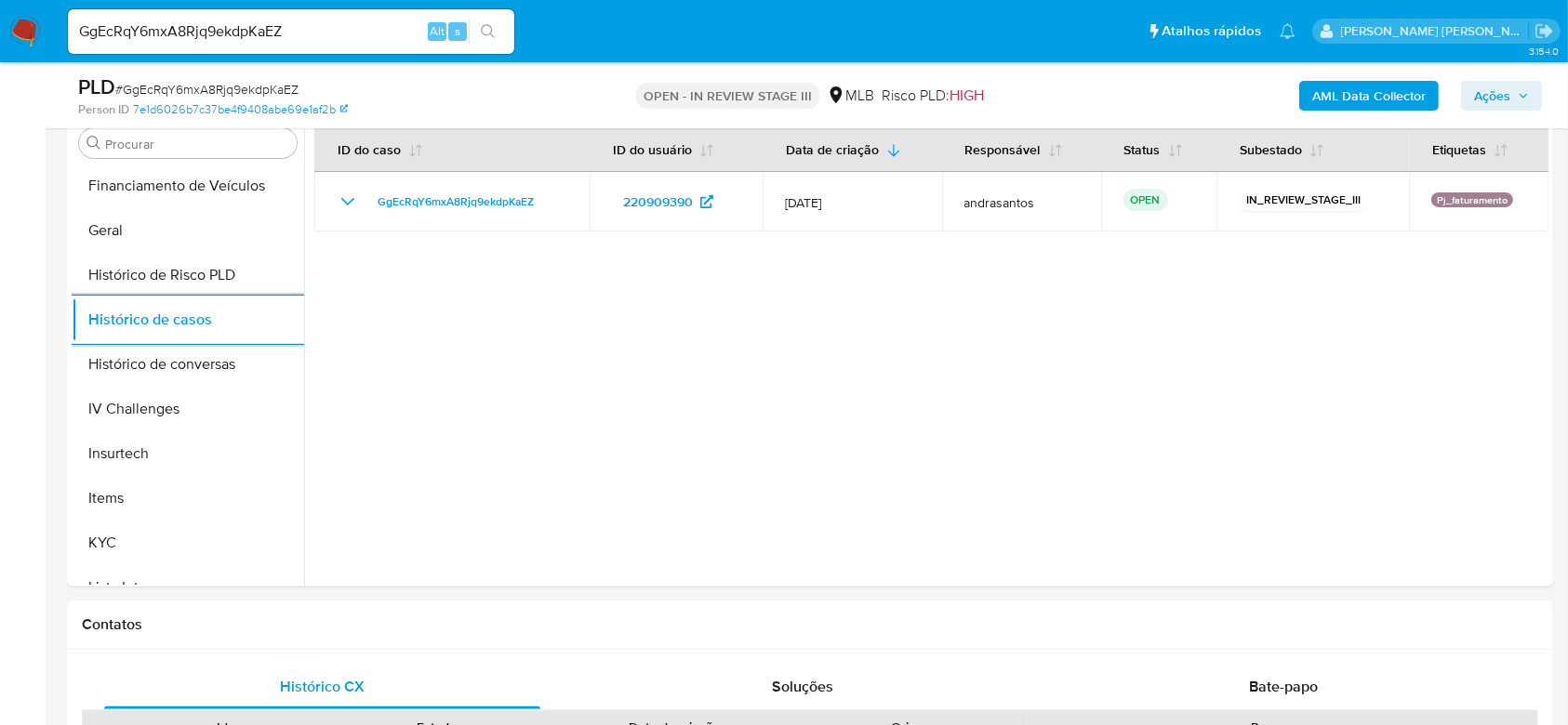
click at [222, 43] on div "GgEcRqY6mxA8Rjq9ekdpKaEZ Alt s" at bounding box center [291, 31] width 446 height 45
click at [238, 34] on input "GgEcRqY6mxA8Rjq9ekdpKaEZ" at bounding box center [291, 32] width 446 height 24
paste input "lKcEy2UL47Nfact4WCTircsu"
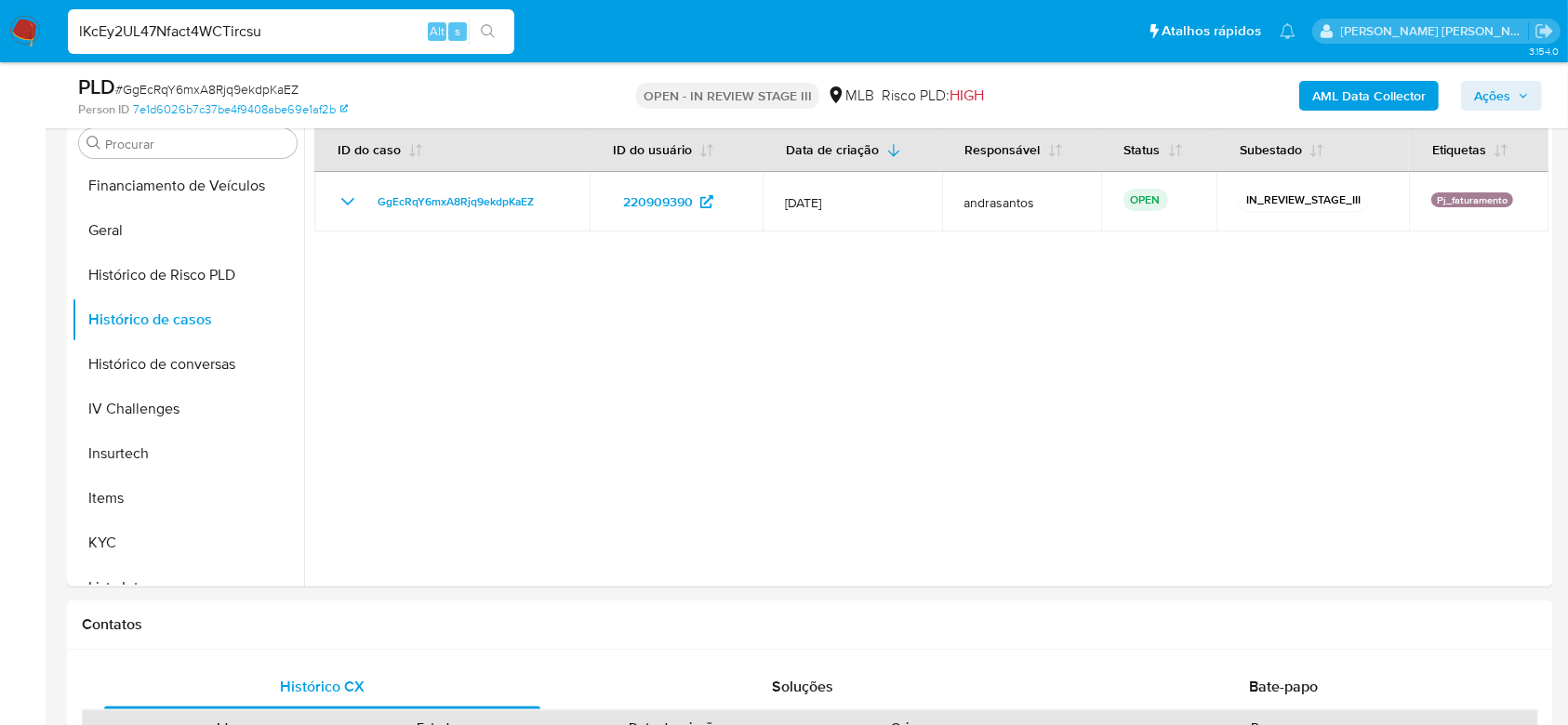
type input "lKcEy2UL47Nfact4WCTircsu"
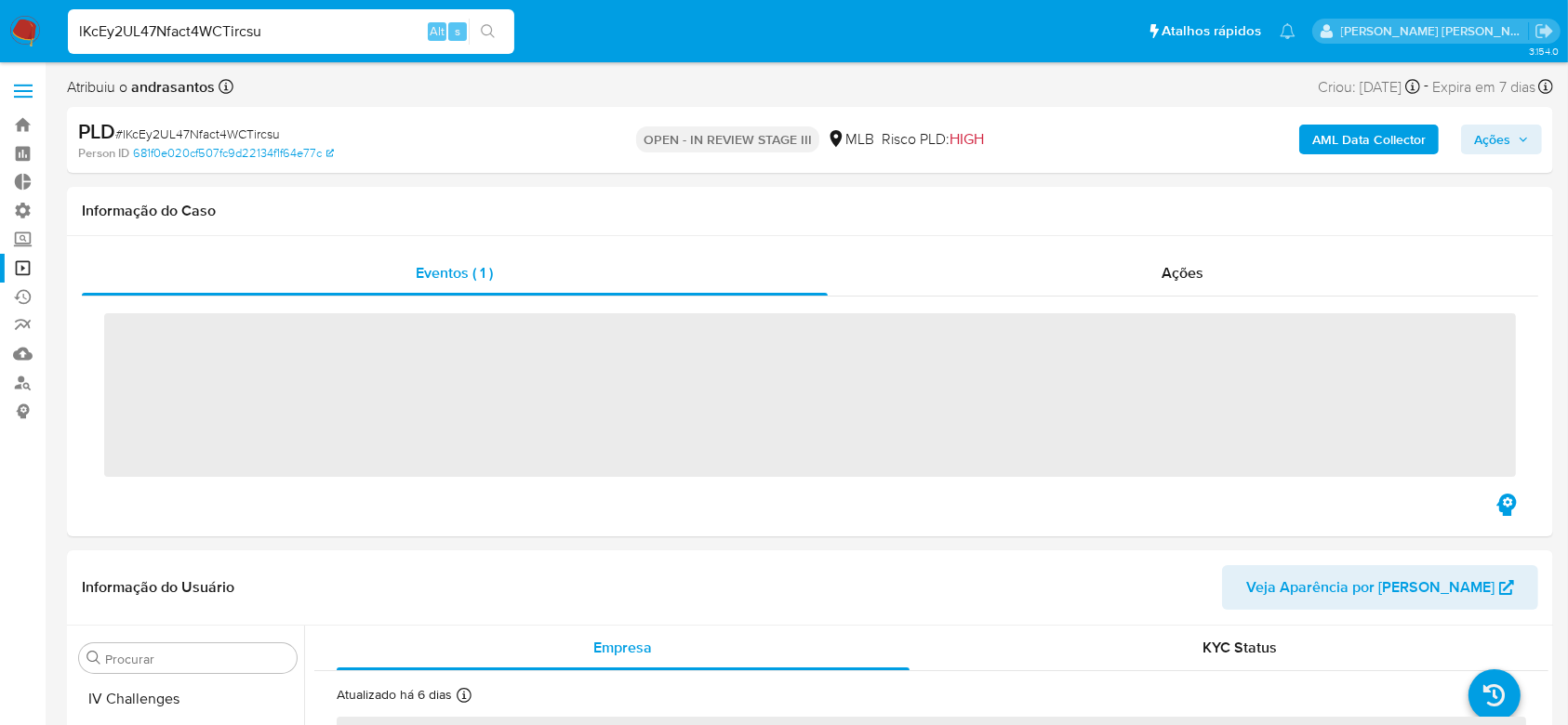
scroll to position [831, 0]
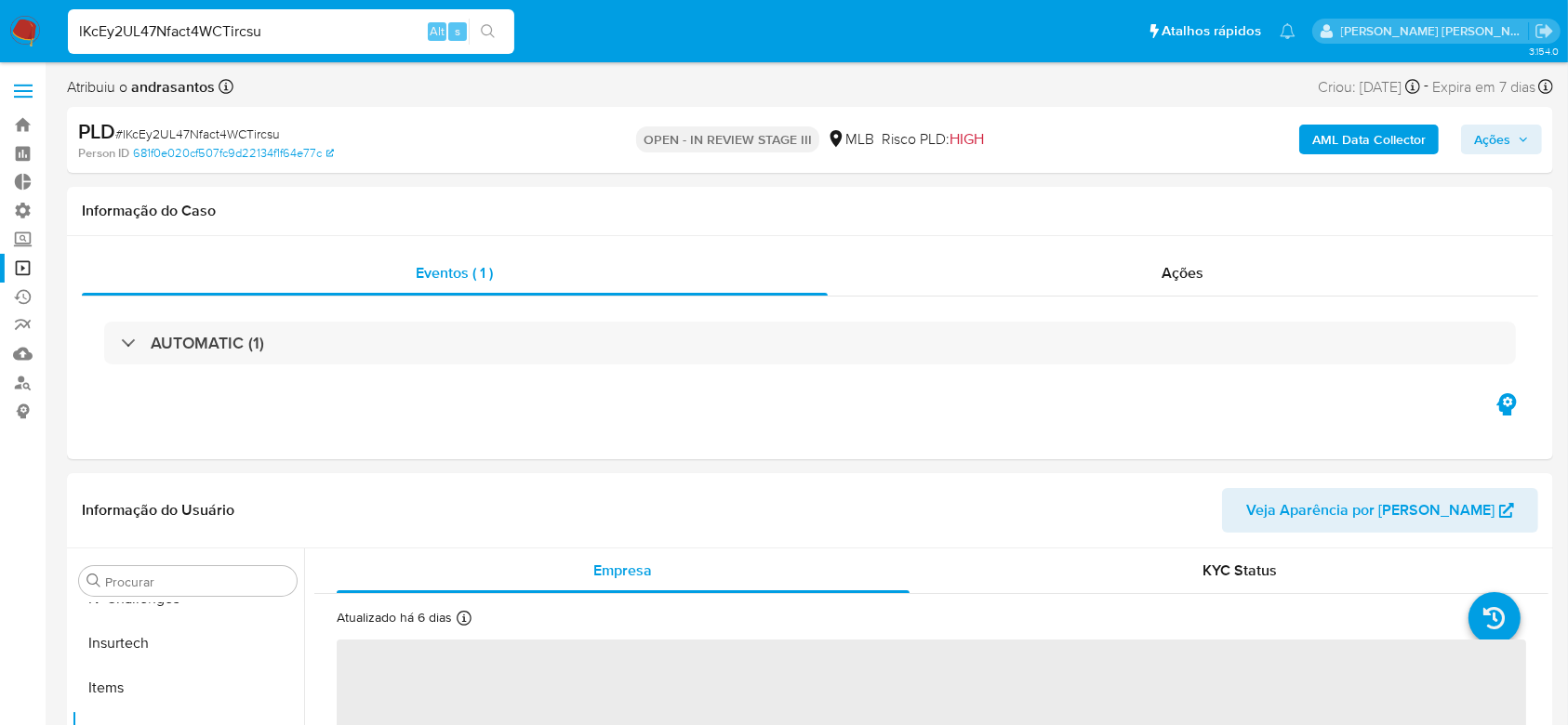
select select "10"
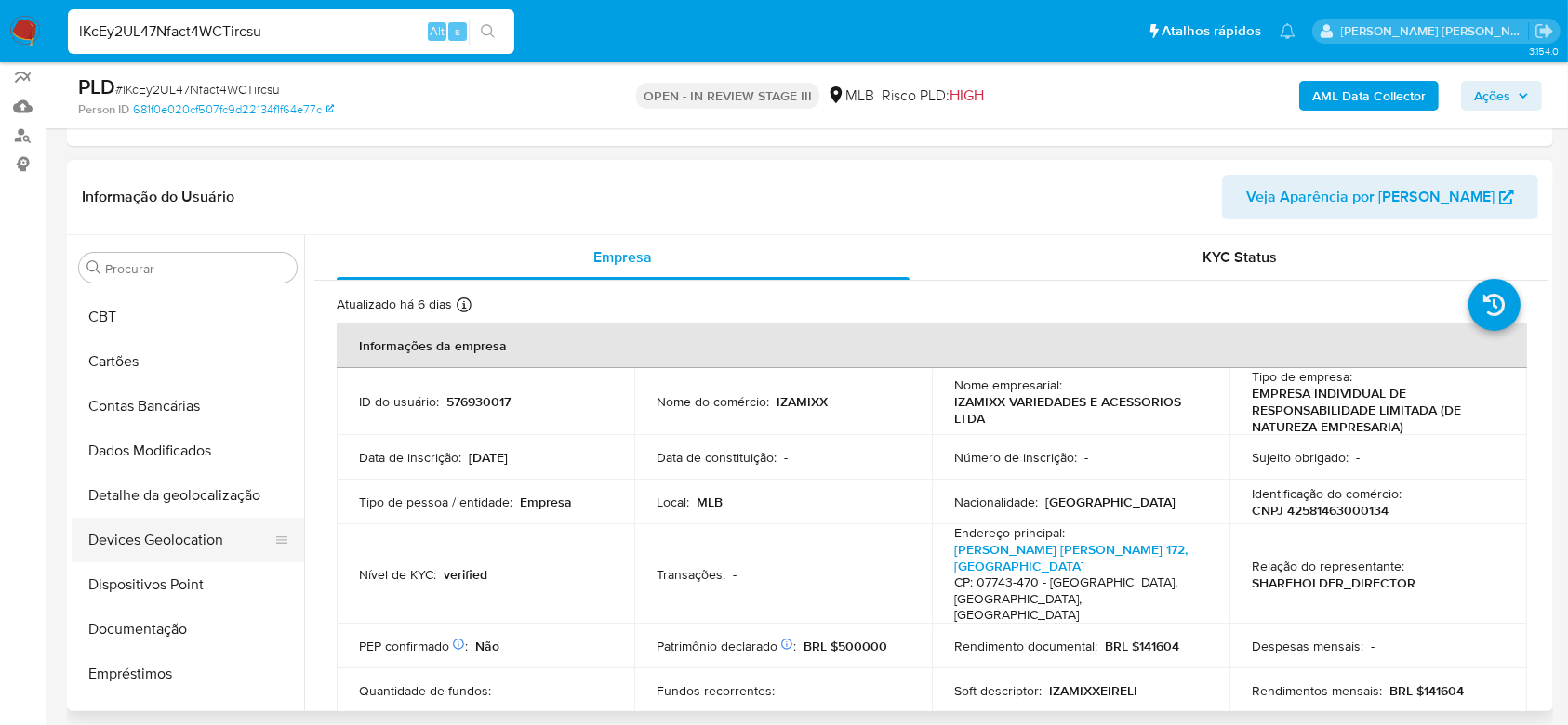
scroll to position [124, 0]
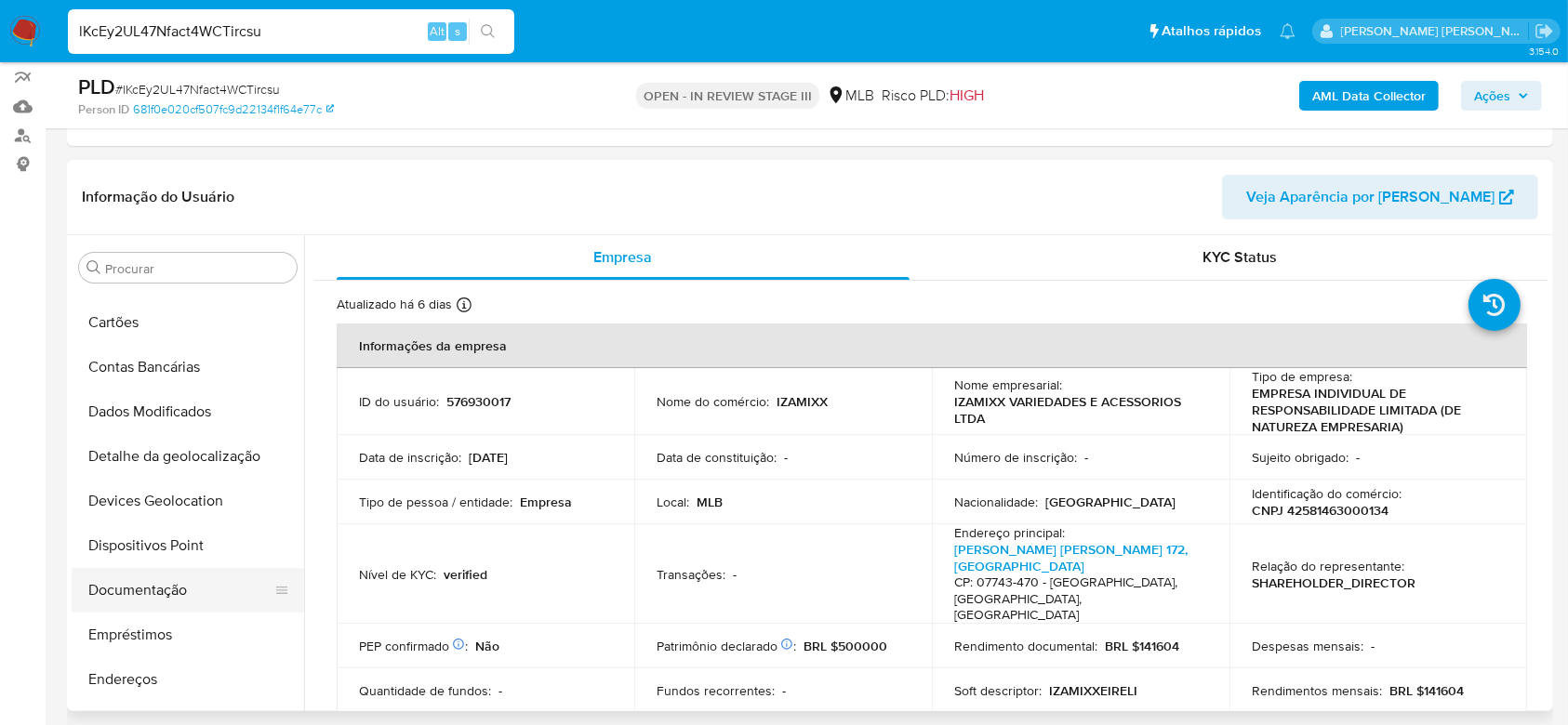
click at [172, 591] on button "Documentação" at bounding box center [181, 590] width 218 height 45
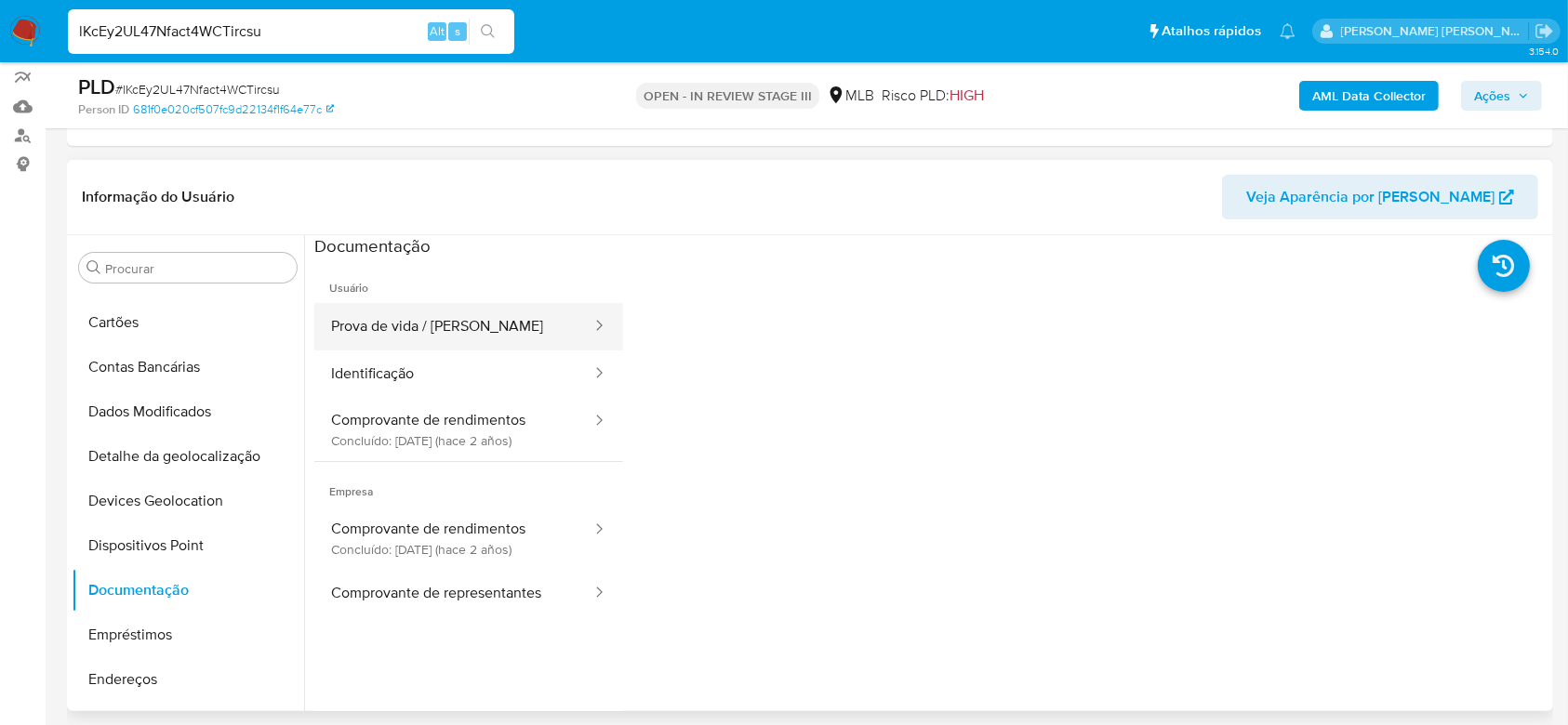
click at [462, 338] on button "Prova de vida / Selfie" at bounding box center [453, 328] width 279 height 48
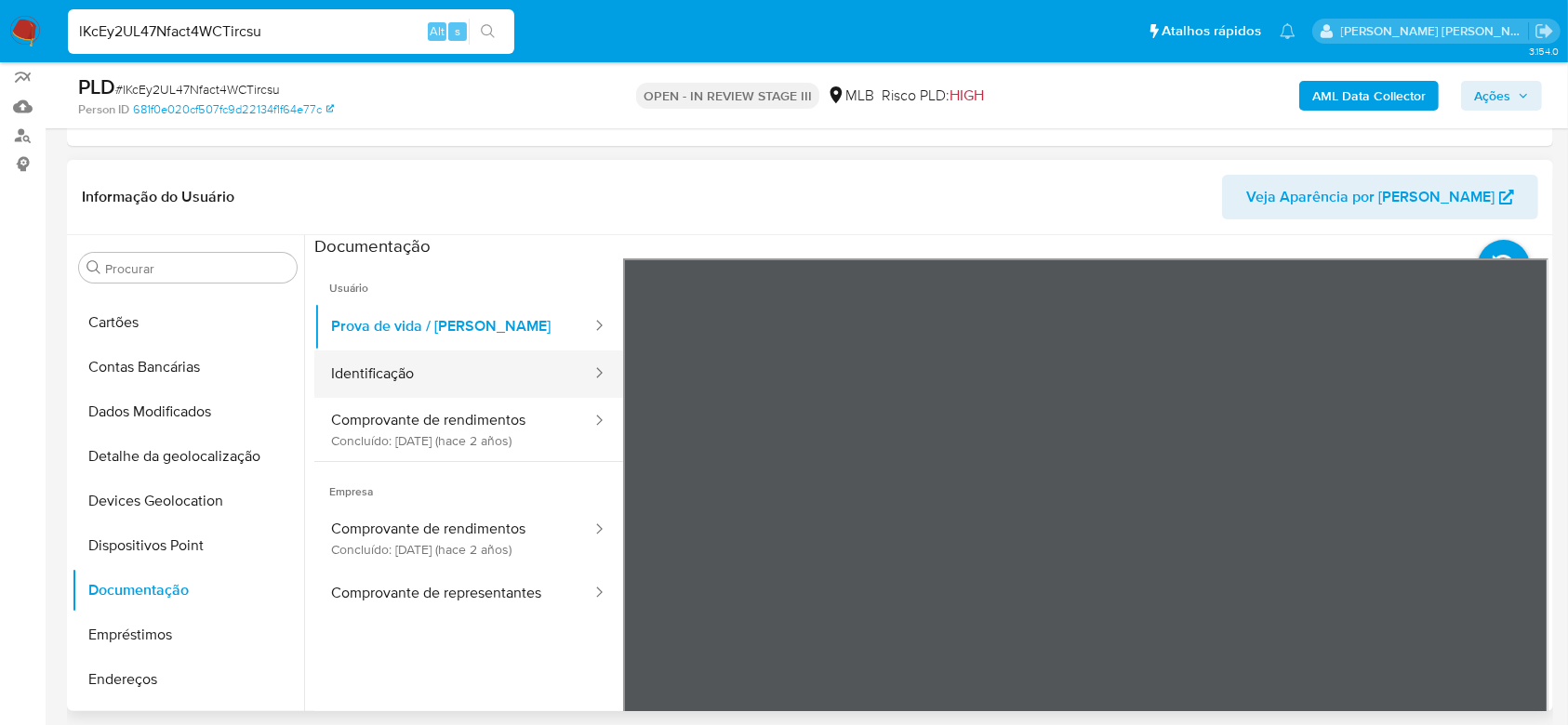
click at [385, 368] on button "Identificação" at bounding box center [453, 374] width 279 height 48
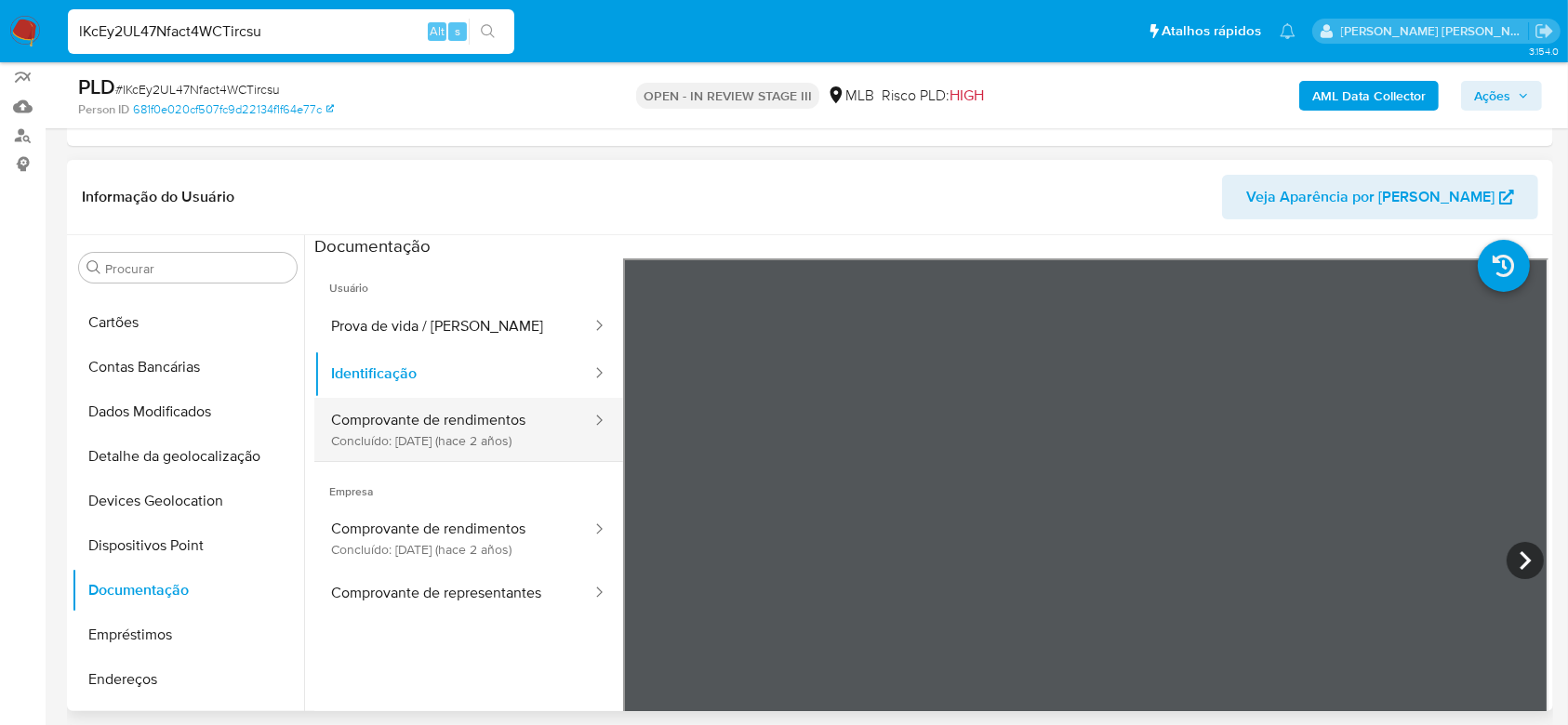
click at [403, 418] on button "Comprovante de rendimentos Concluído: 19/05/2023 (hace 2 años)" at bounding box center [453, 429] width 279 height 63
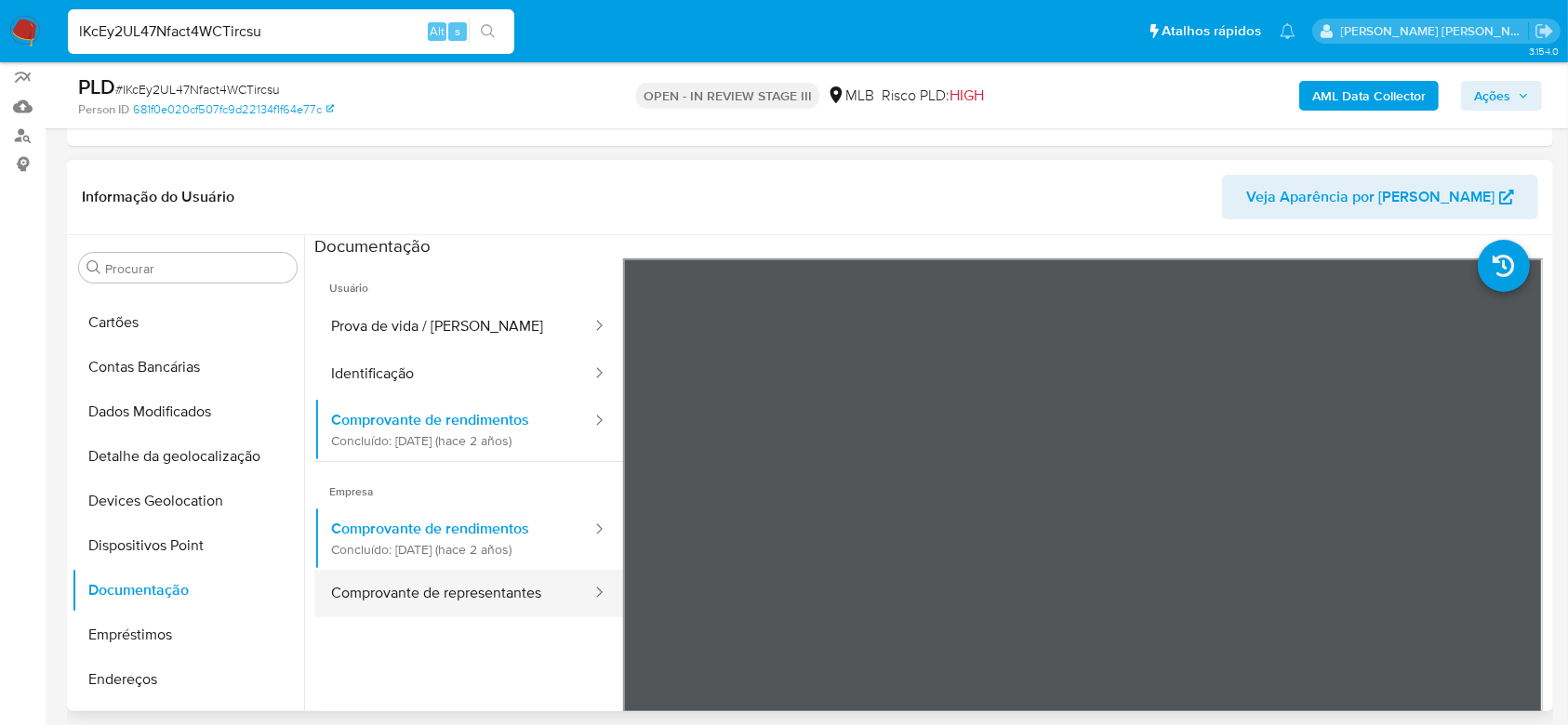
click at [436, 598] on button "Comprovante de representantes" at bounding box center [453, 594] width 279 height 48
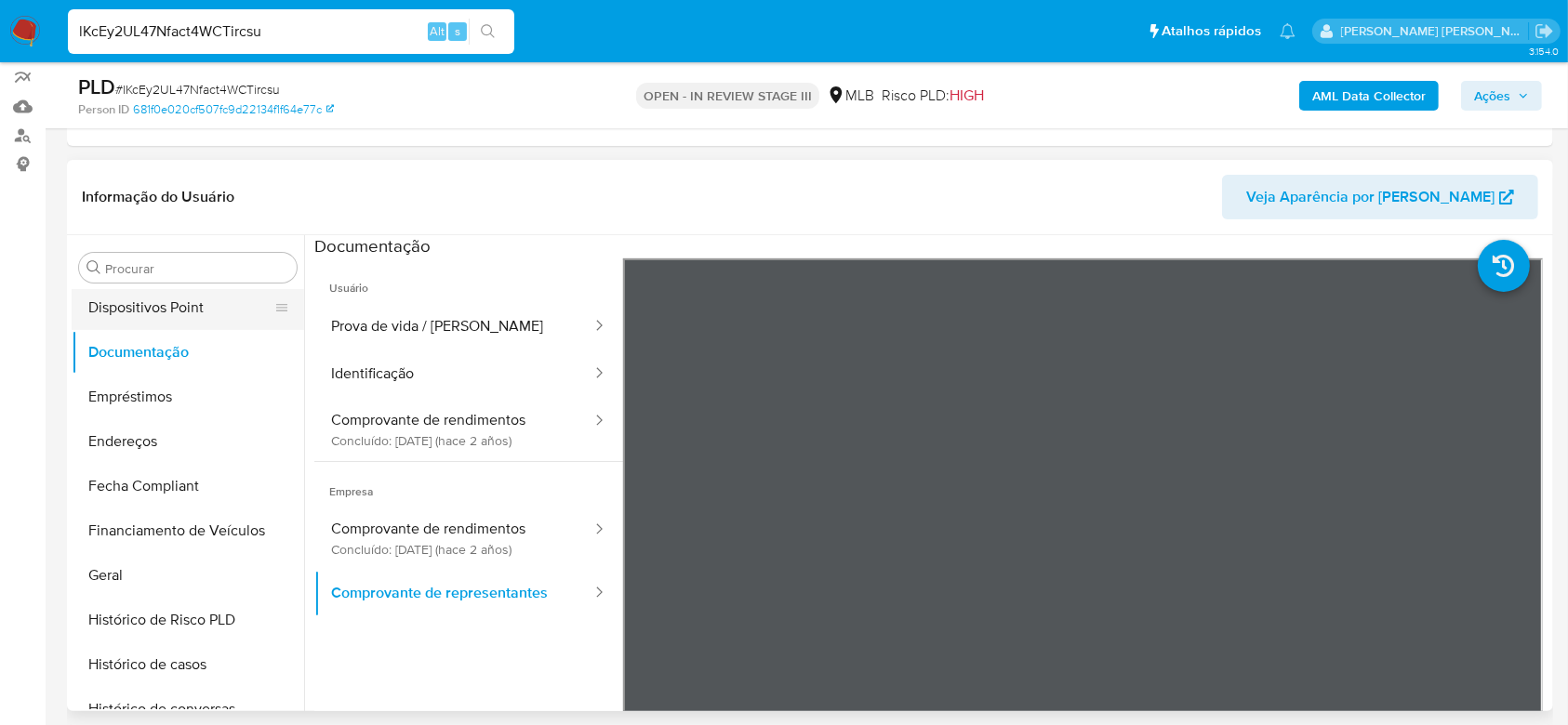
scroll to position [372, 0]
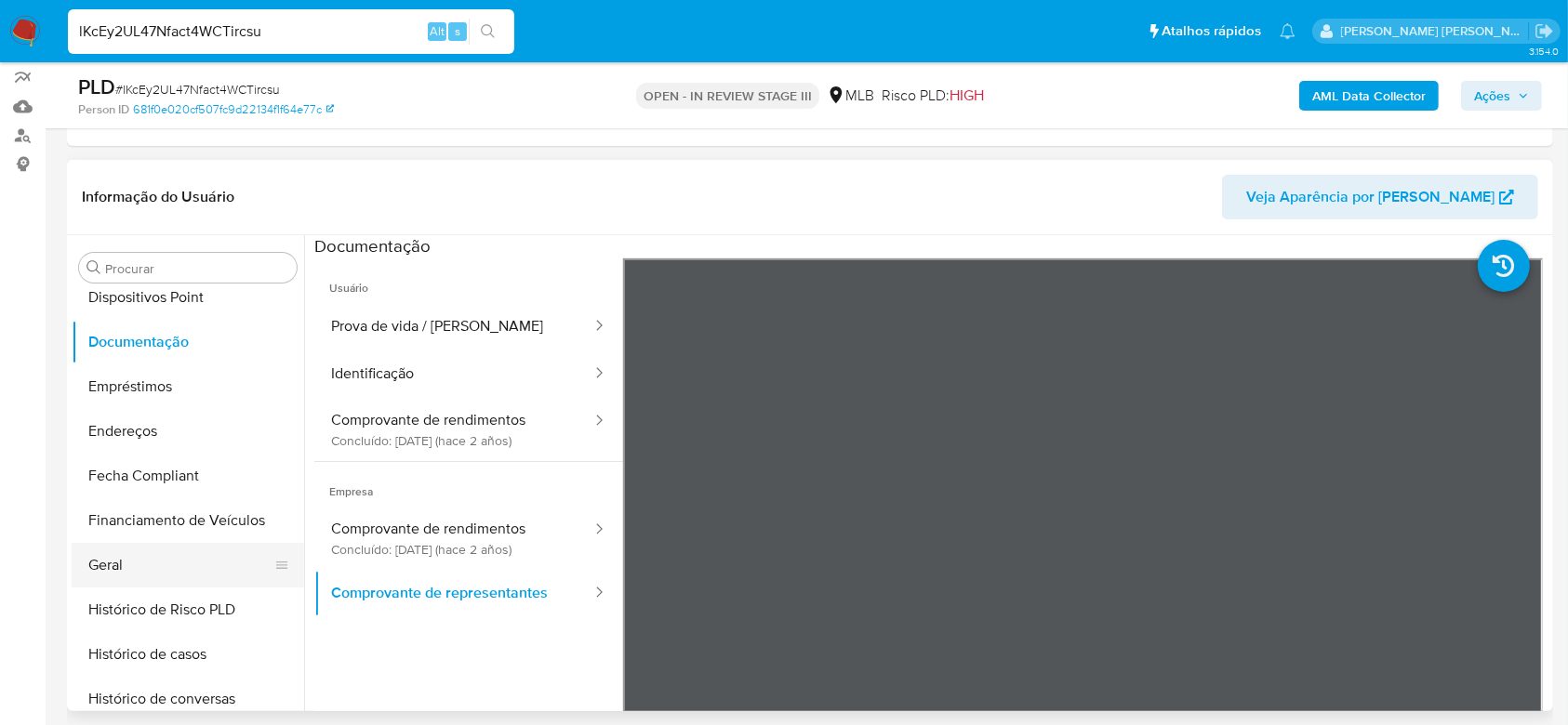
click at [156, 562] on button "Geral" at bounding box center [181, 565] width 218 height 45
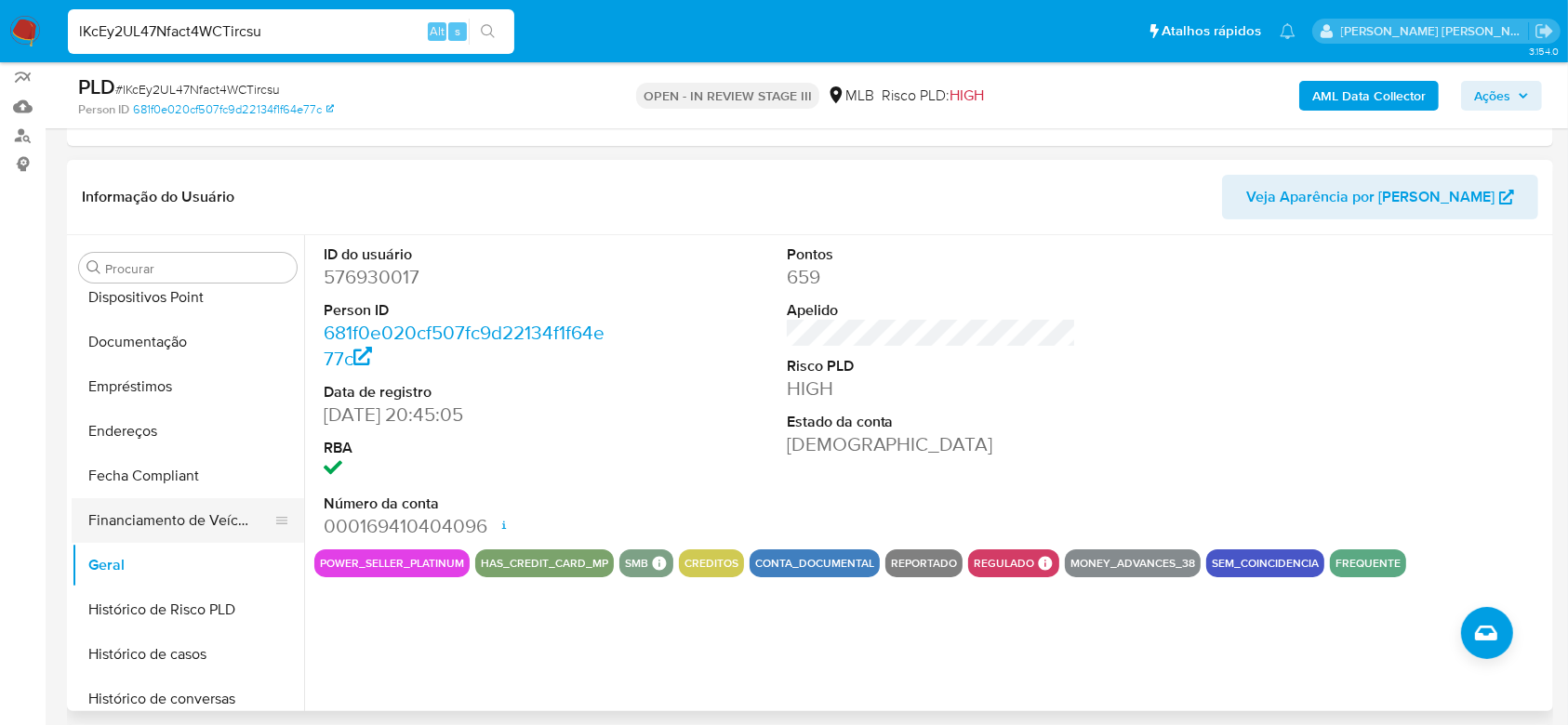
scroll to position [495, 0]
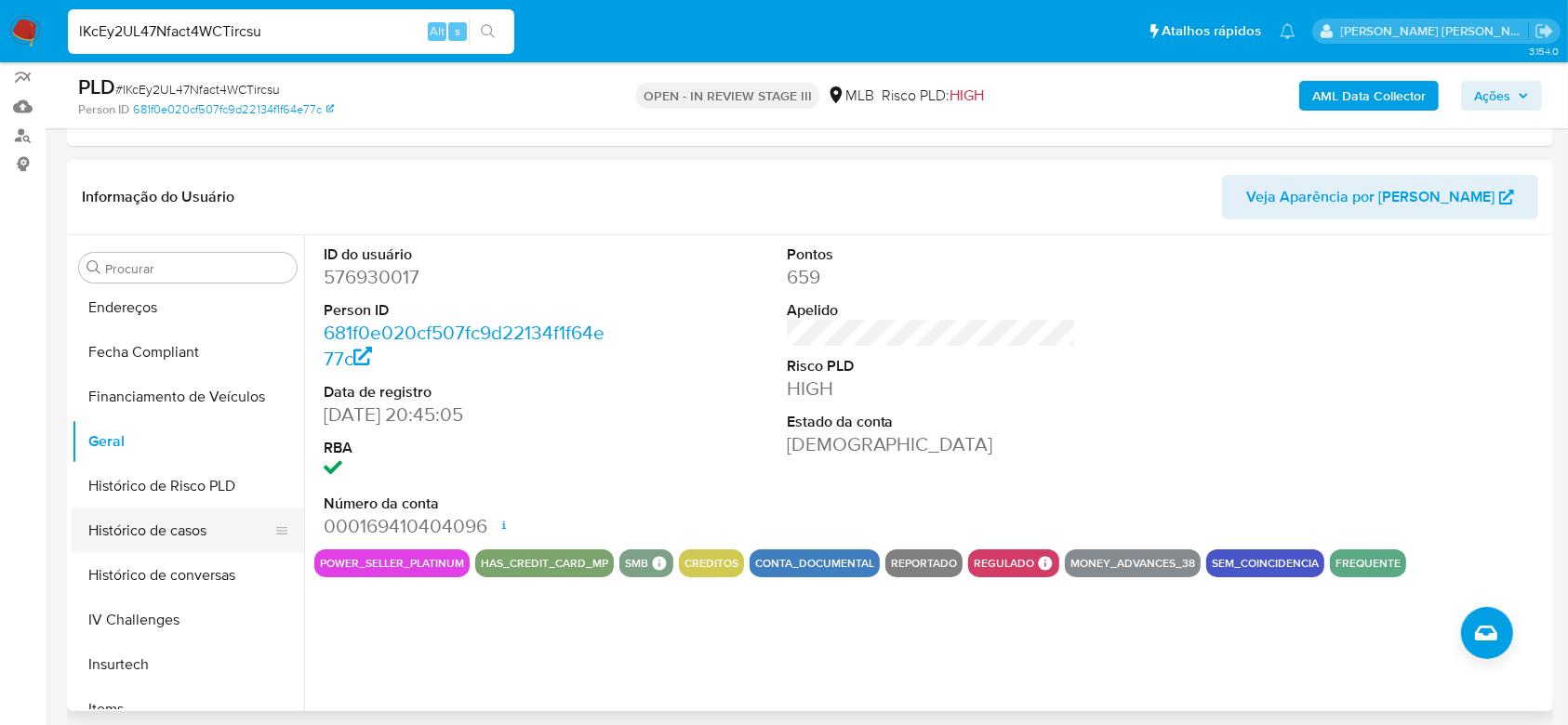
click at [119, 524] on button "Histórico de casos" at bounding box center [181, 530] width 218 height 45
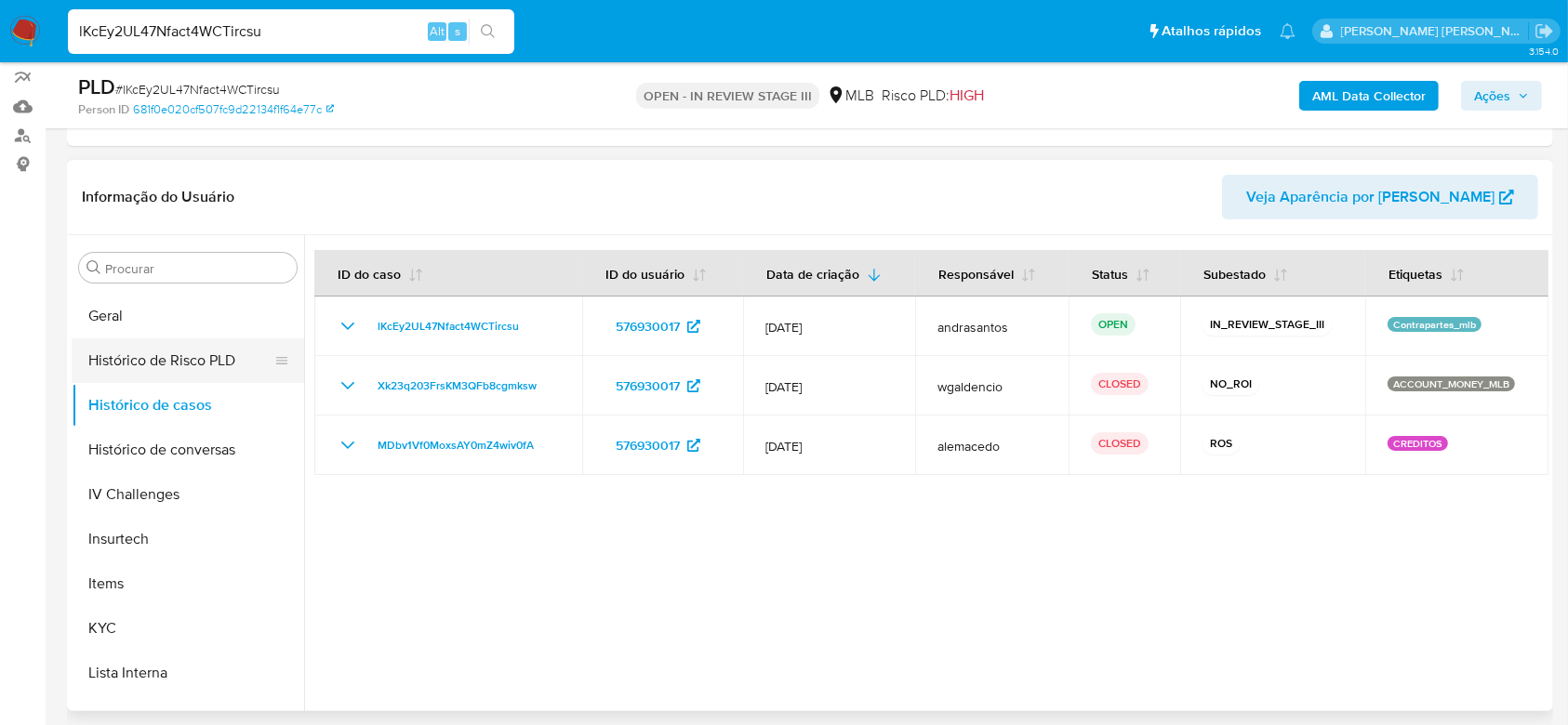
scroll to position [744, 0]
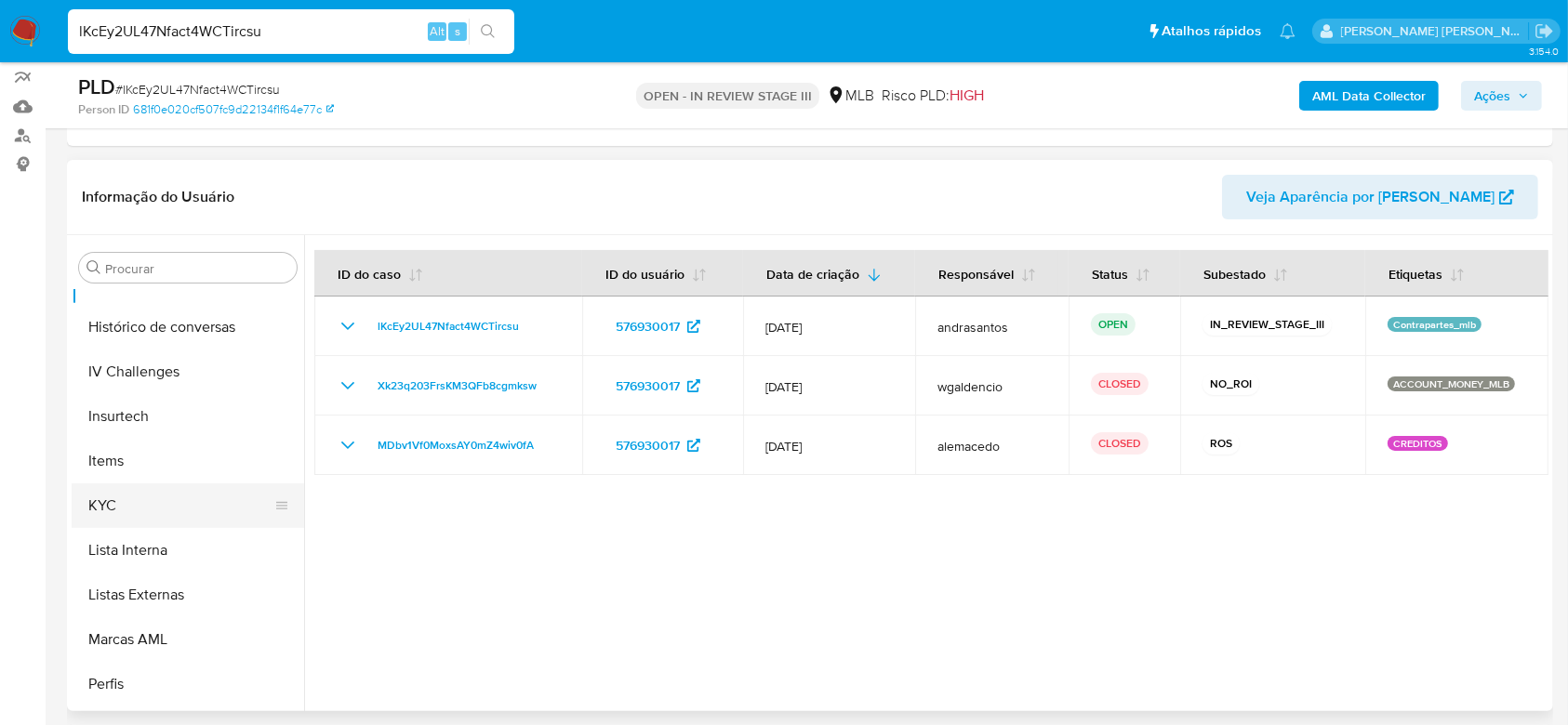
click at [128, 493] on button "KYC" at bounding box center [181, 505] width 218 height 45
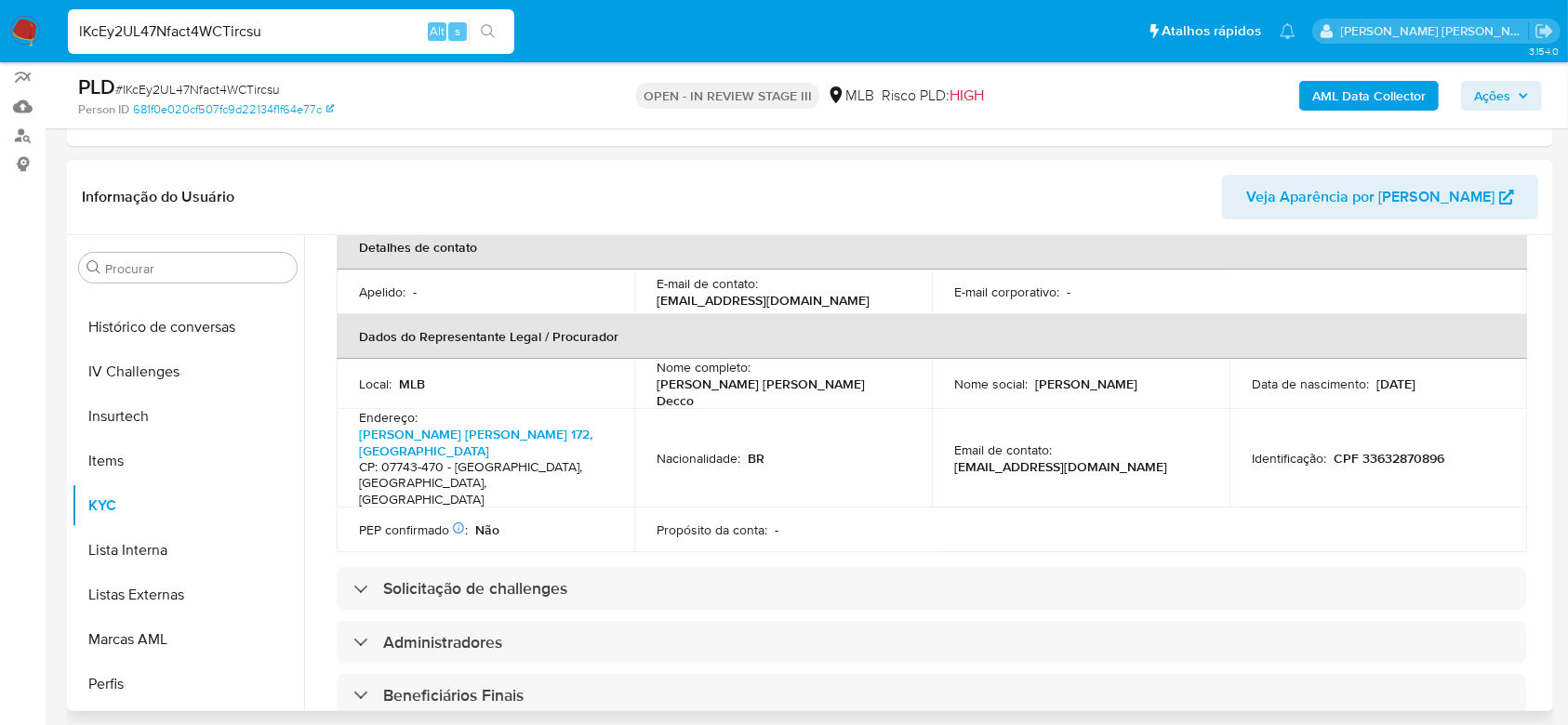
scroll to position [495, 0]
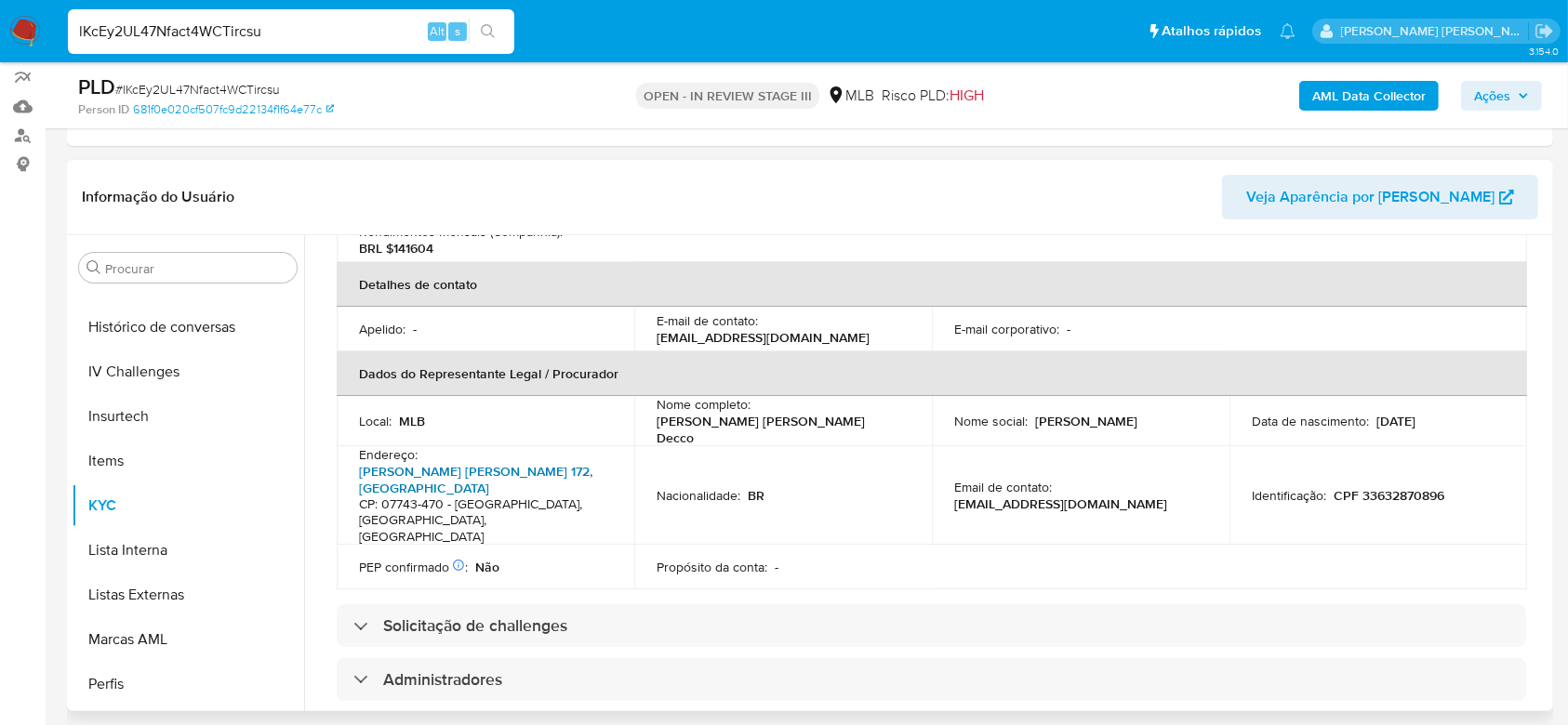
click at [503, 462] on link "Escolastica De Abreu Rodrigues 172, Laranjeiras" at bounding box center [476, 479] width 234 height 35
click at [217, 25] on input "lKcEy2UL47Nfact4WCTircsu" at bounding box center [291, 32] width 446 height 24
paste input "VostEkvyS6PPQB5xZk71BRhr"
type input "VostEkvyS6PPQB5xZk71BRhr"
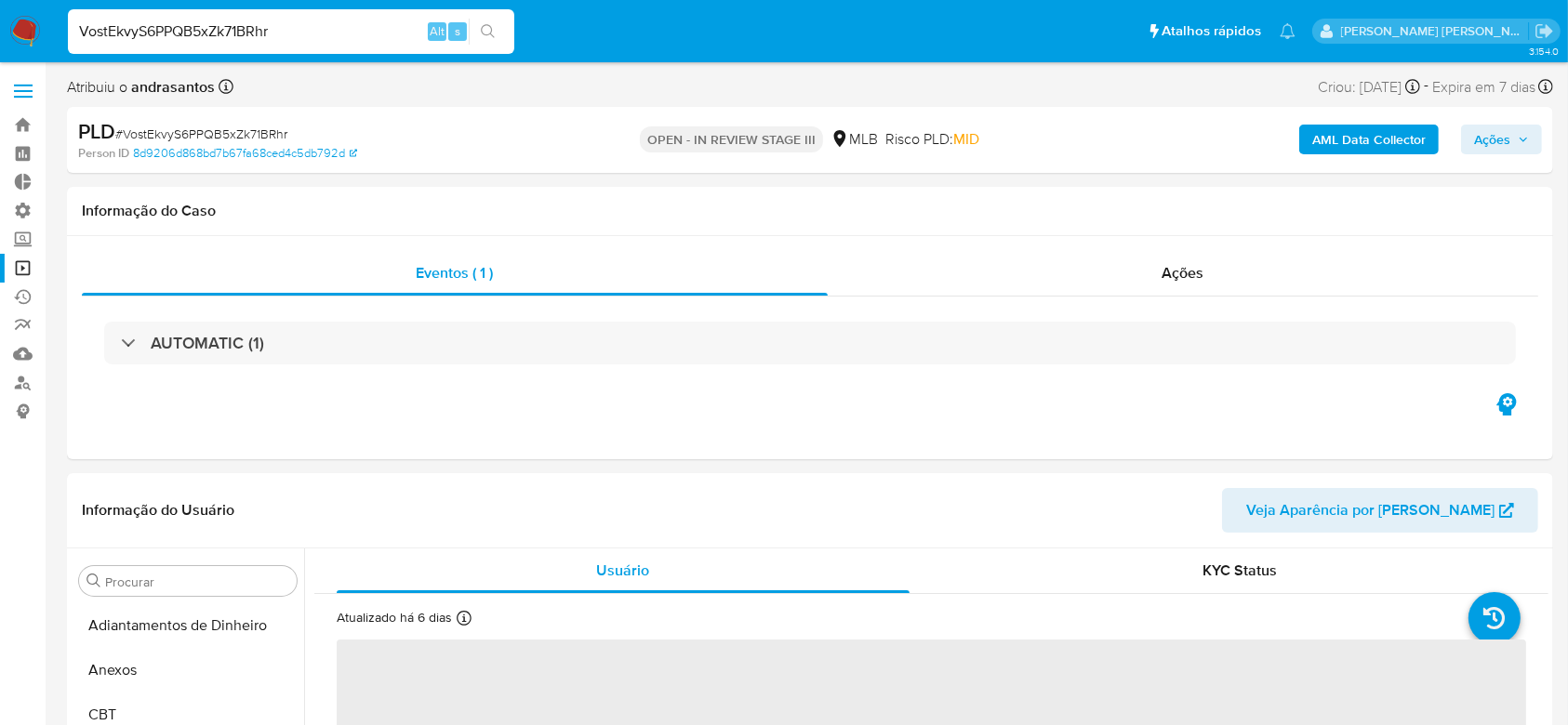
select select "10"
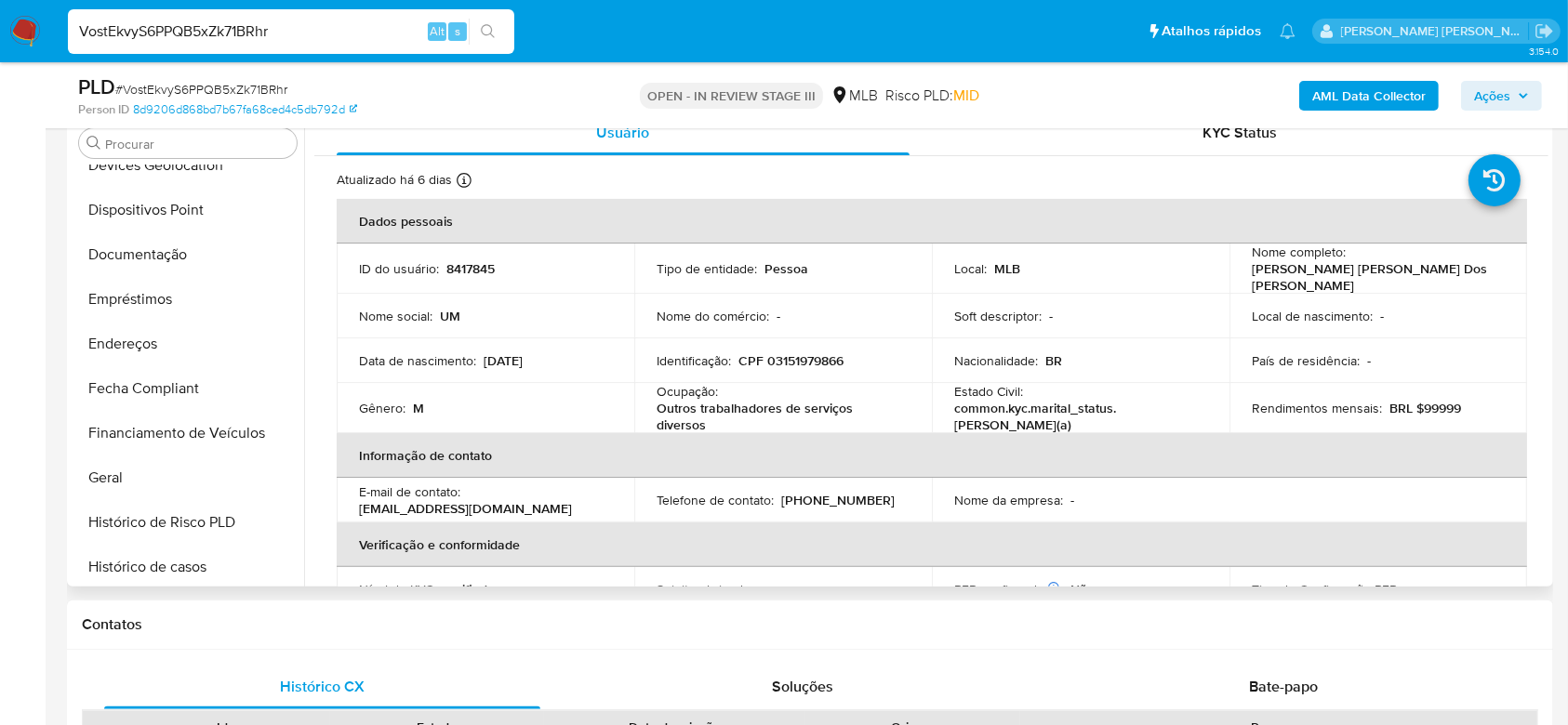
scroll to position [210, 0]
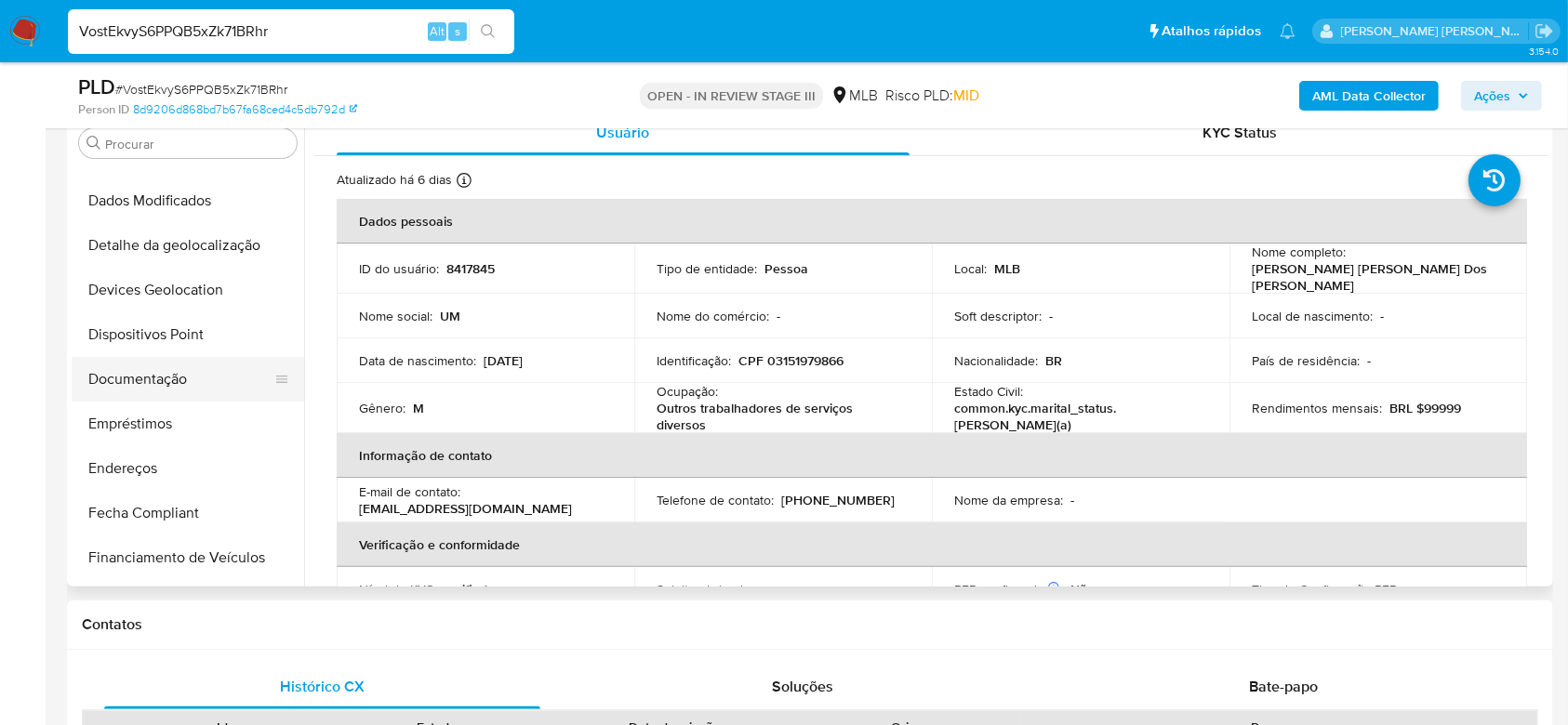
click at [201, 393] on button "Documentação" at bounding box center [181, 379] width 218 height 45
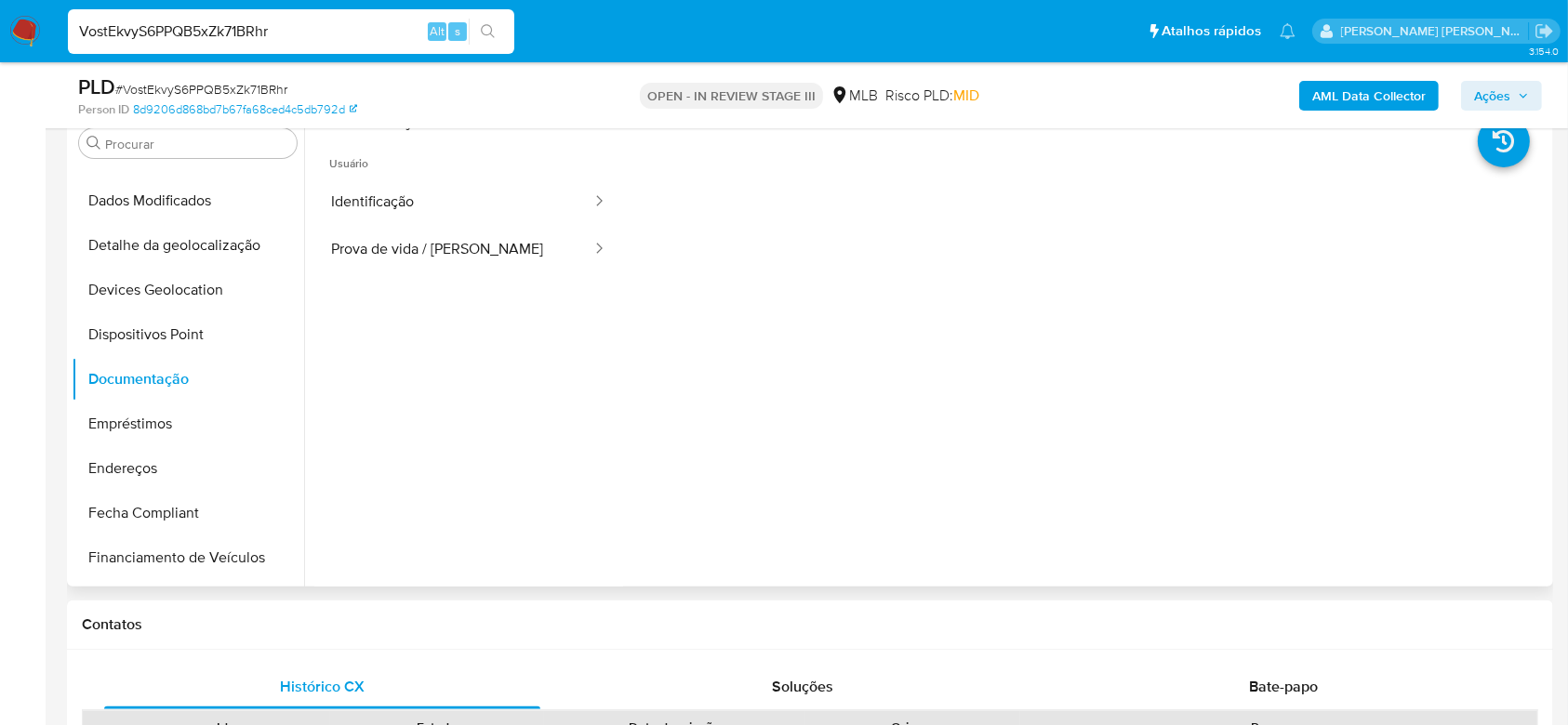
scroll to position [248, 0]
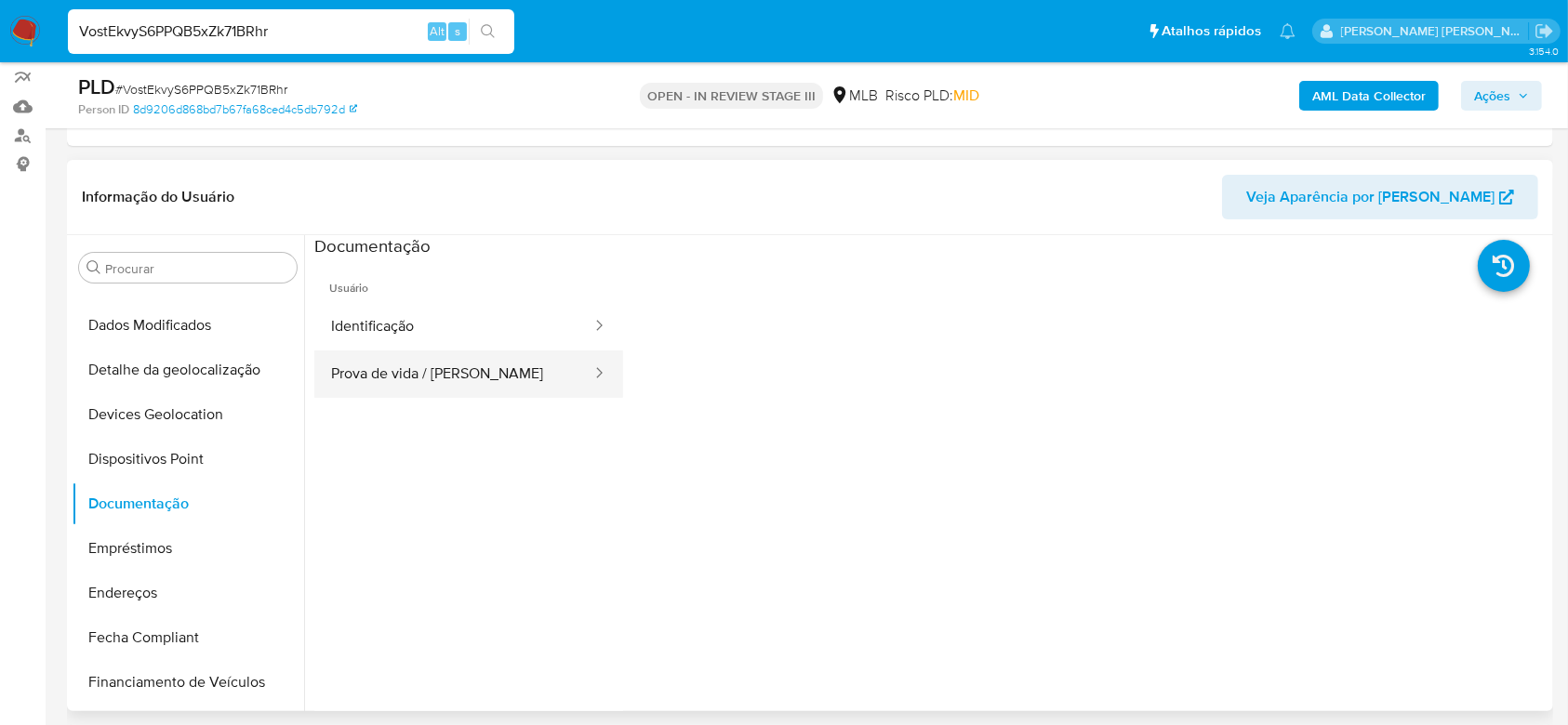
click at [483, 351] on button "Prova de vida / Selfie" at bounding box center [453, 374] width 279 height 48
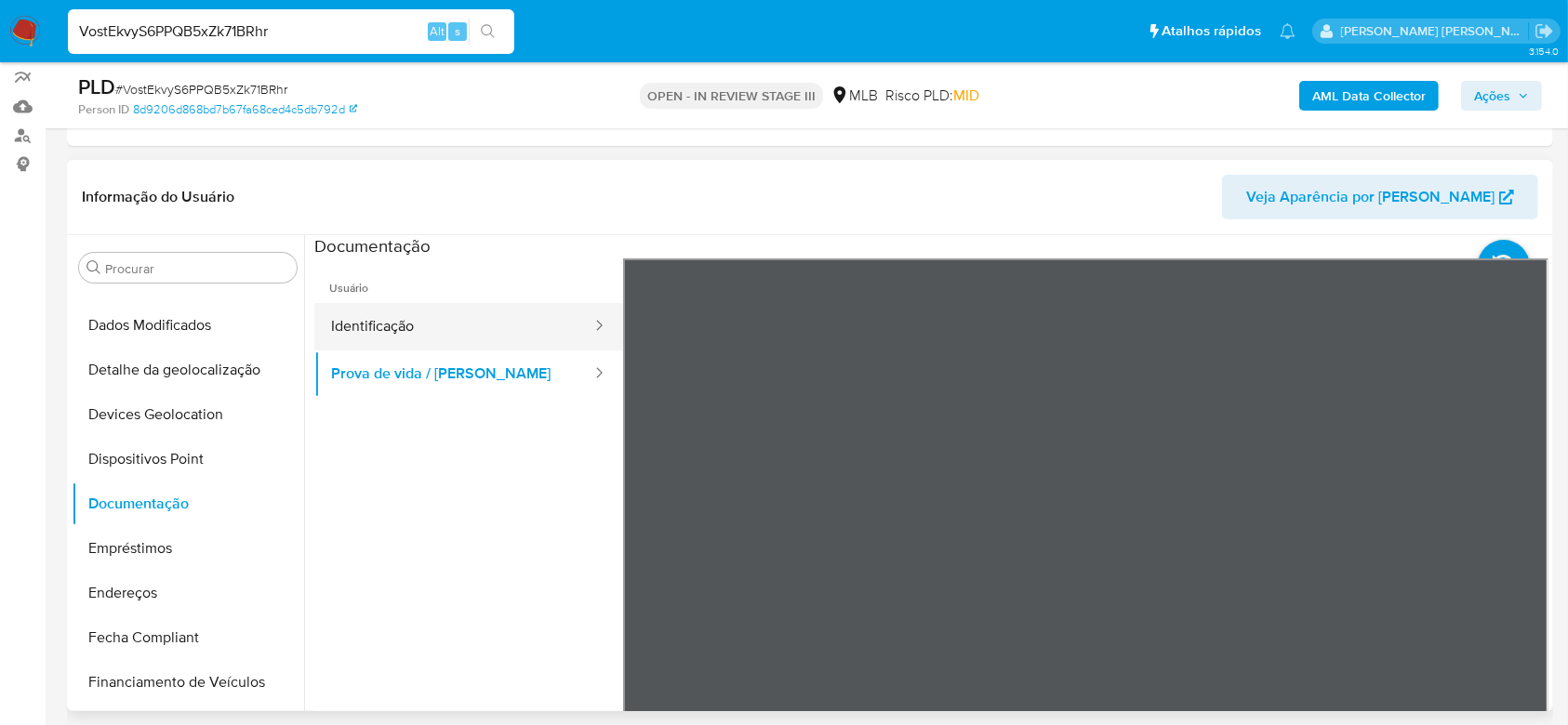
click at [416, 337] on button "Identificação" at bounding box center [453, 328] width 279 height 48
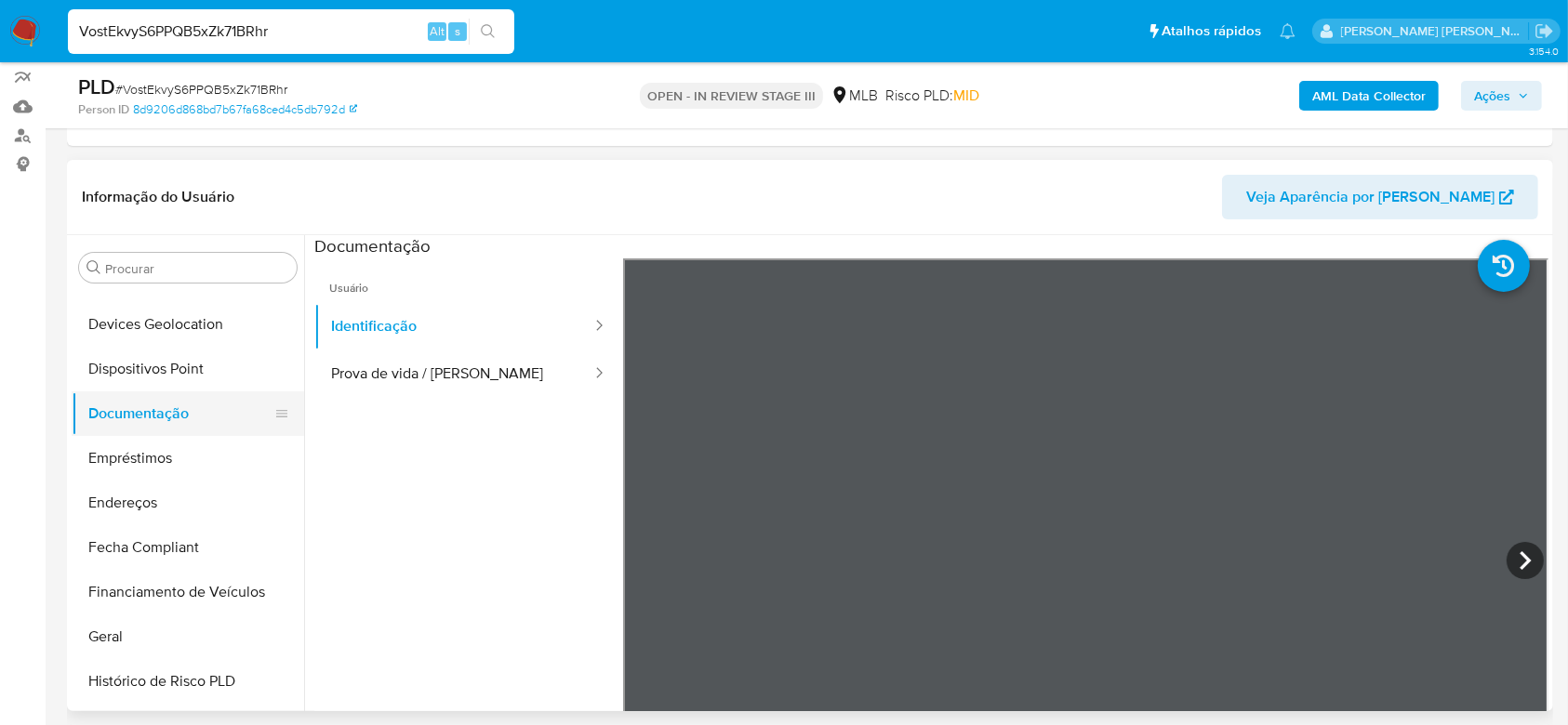
scroll to position [335, 0]
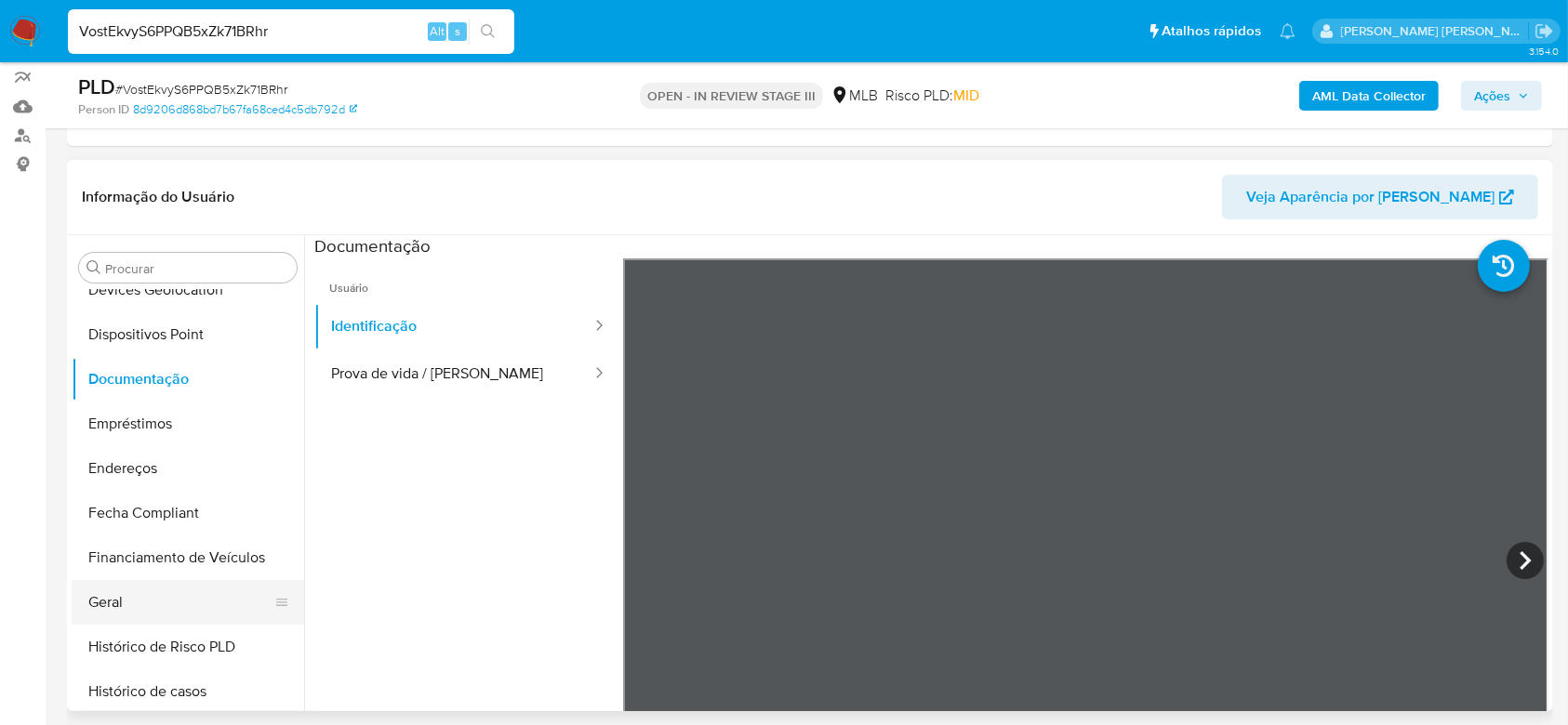
click at [153, 598] on button "Geral" at bounding box center [181, 602] width 218 height 45
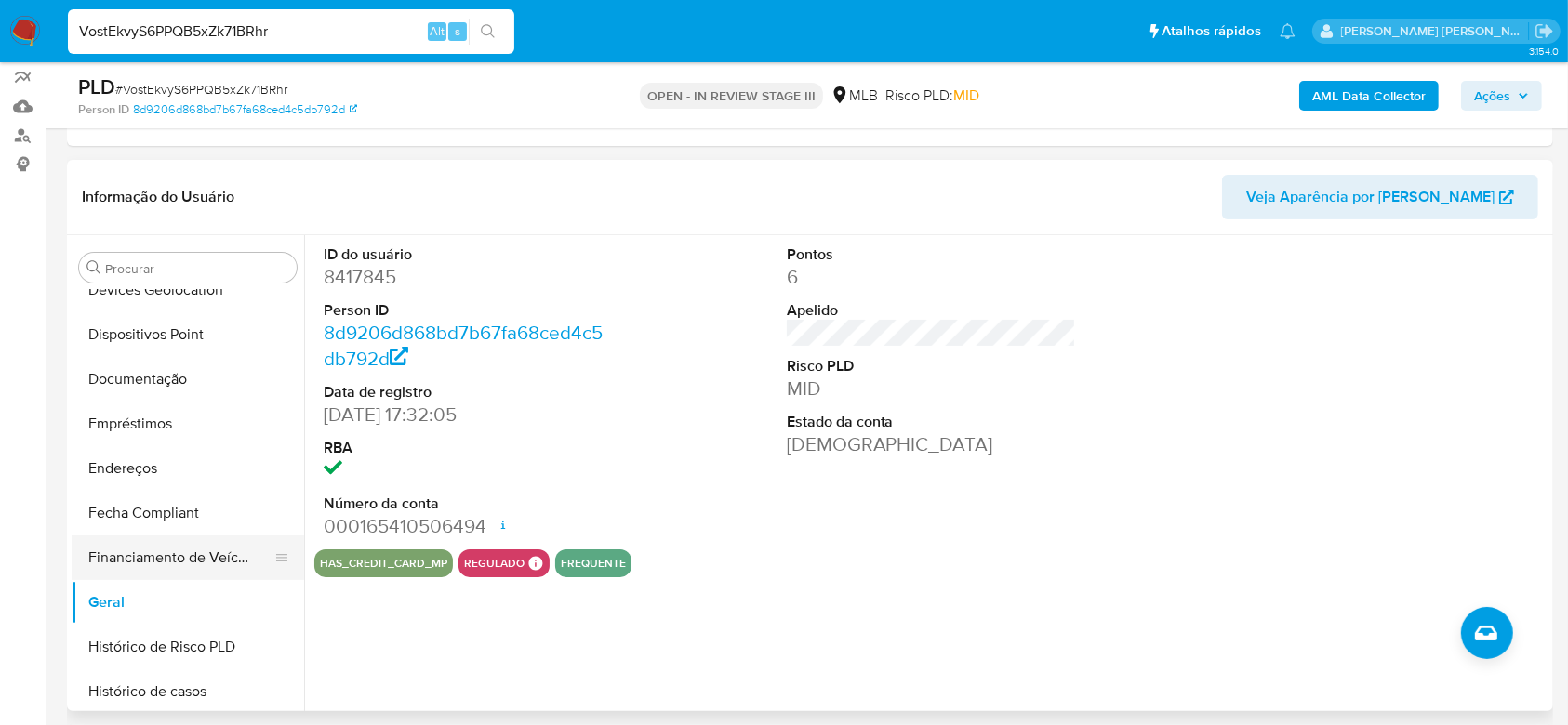
scroll to position [458, 0]
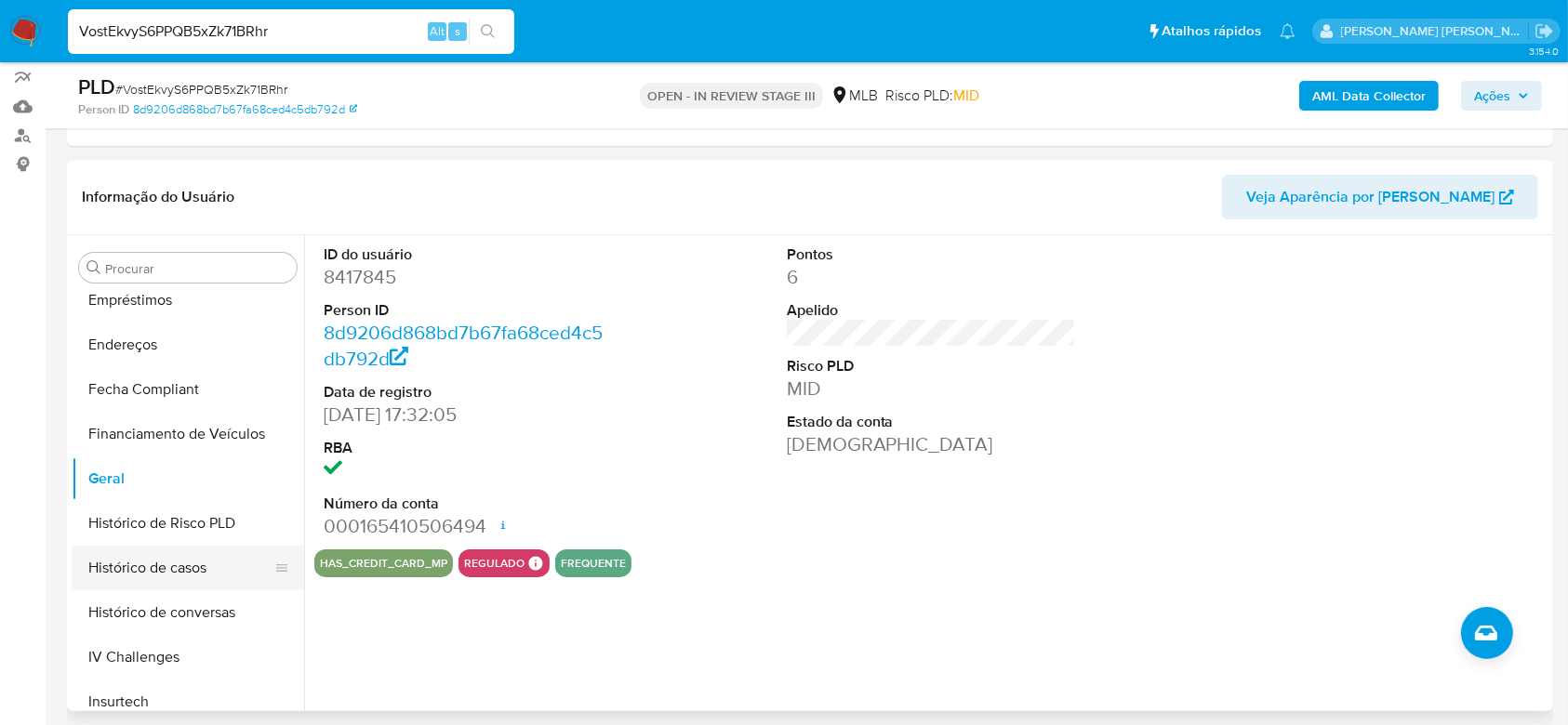
click at [186, 572] on button "Histórico de casos" at bounding box center [181, 568] width 218 height 45
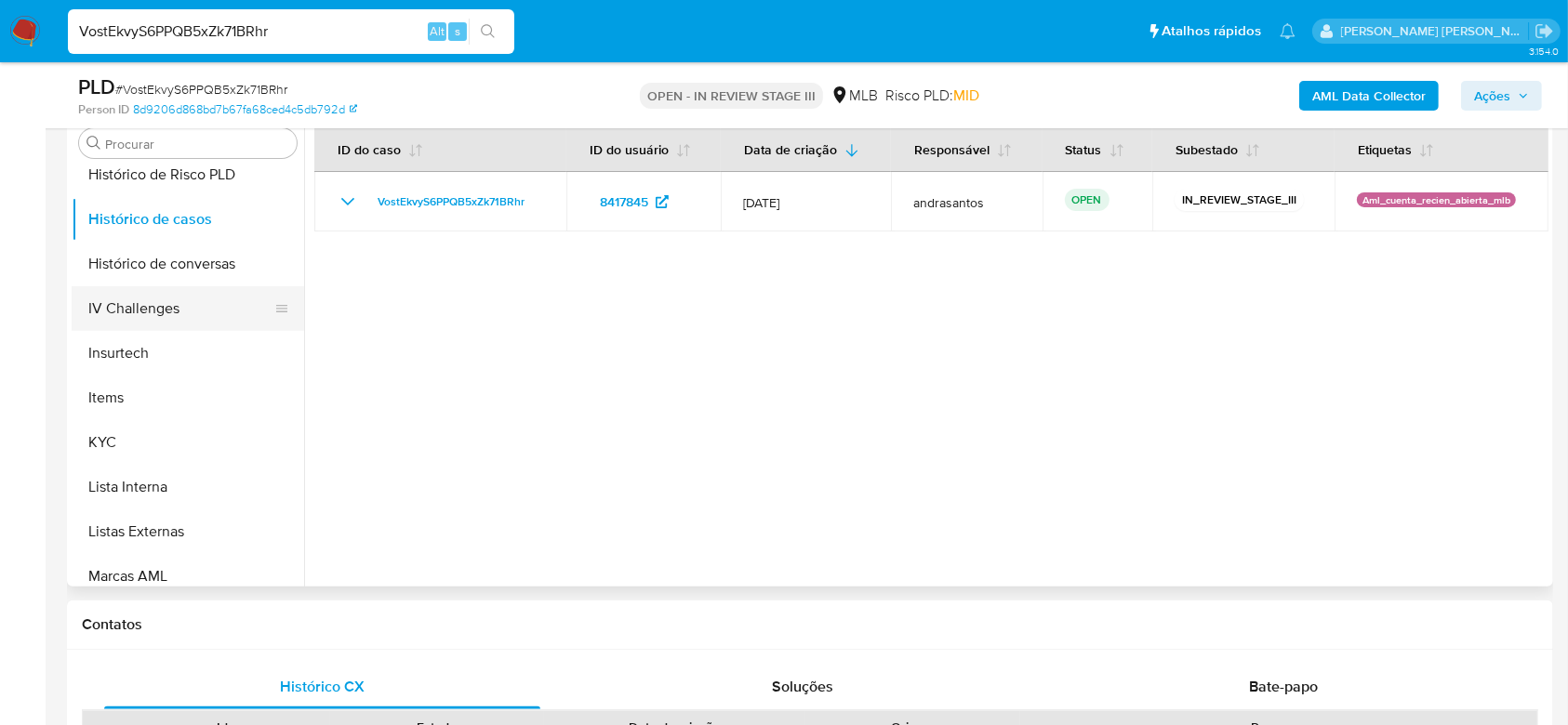
scroll to position [707, 0]
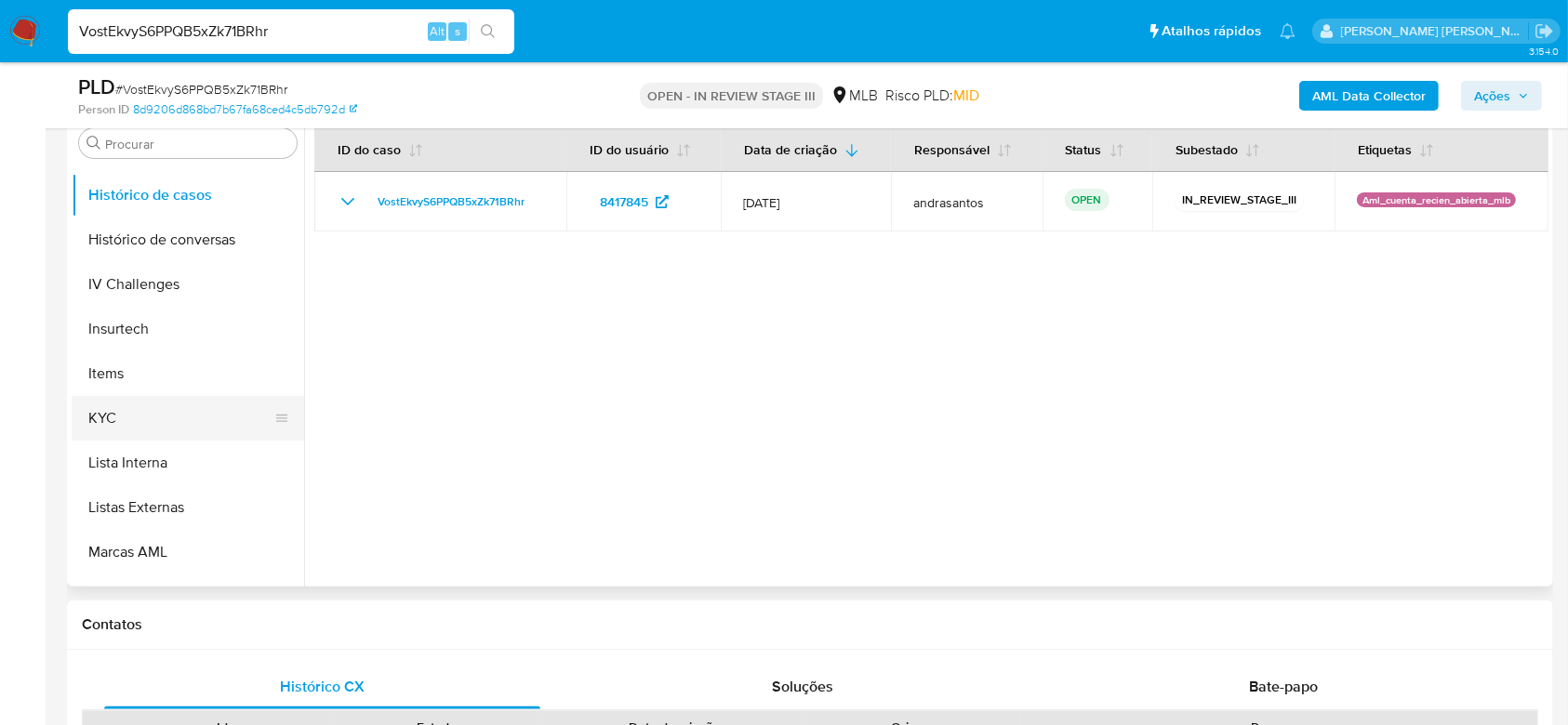
click at [150, 427] on button "KYC" at bounding box center [181, 418] width 218 height 45
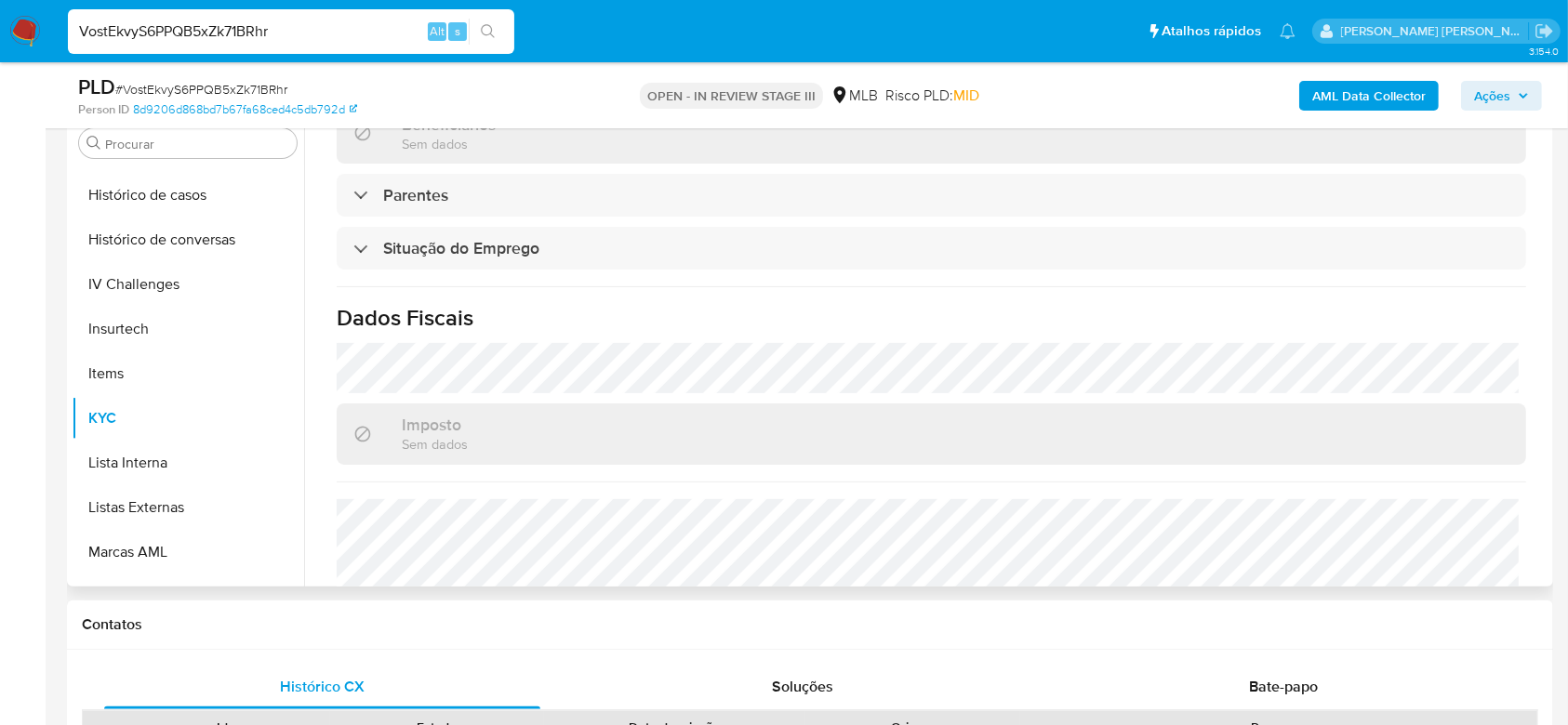
scroll to position [744, 0]
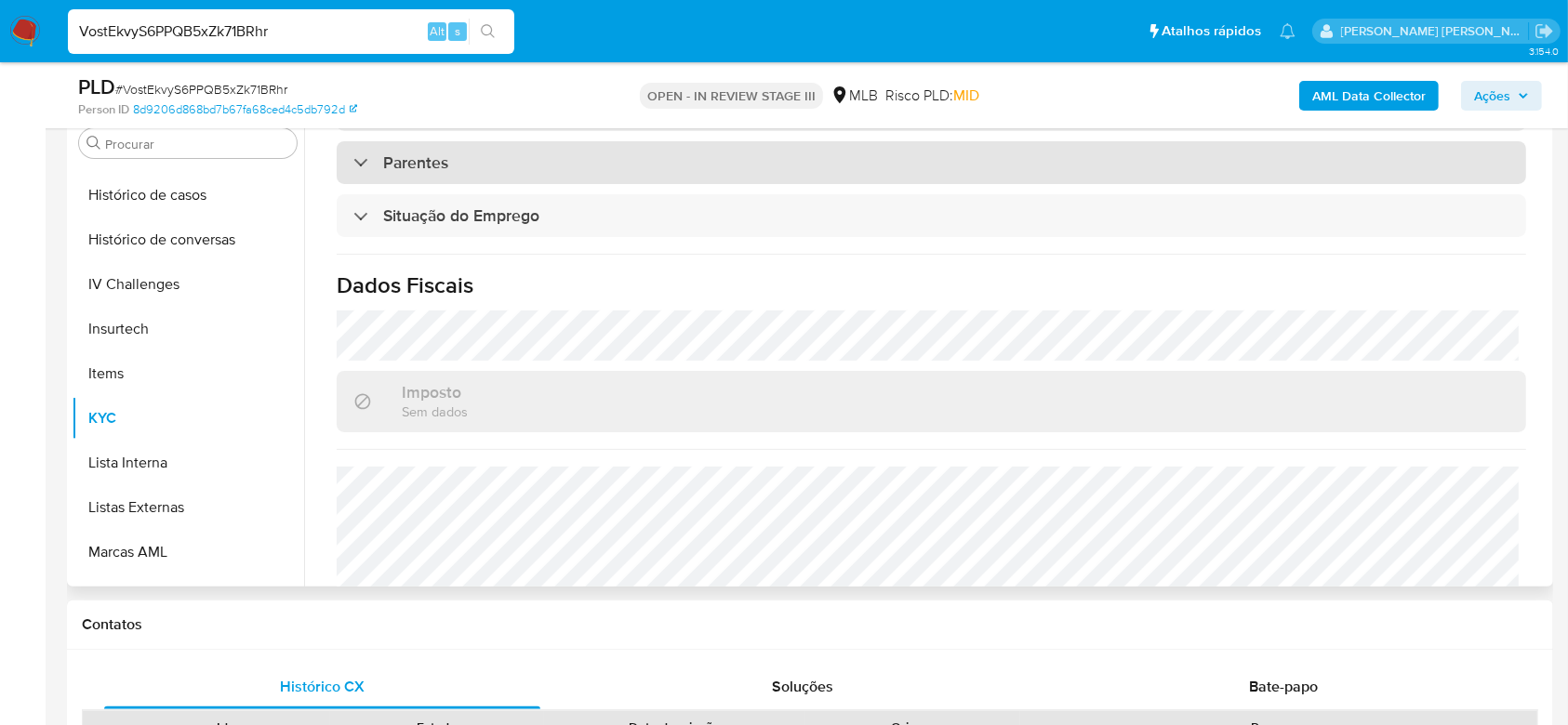
click at [354, 158] on div "Parentes" at bounding box center [400, 163] width 95 height 20
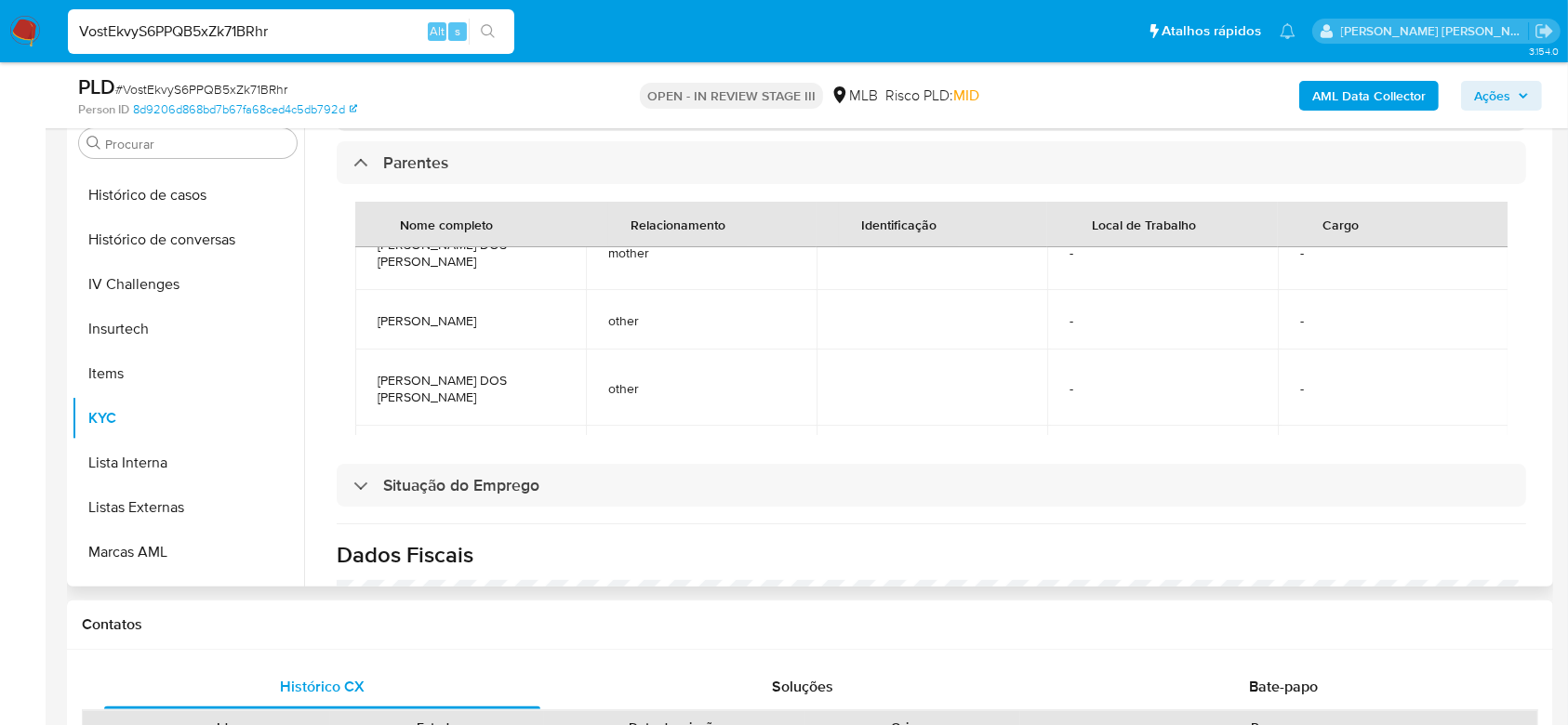
scroll to position [130, 0]
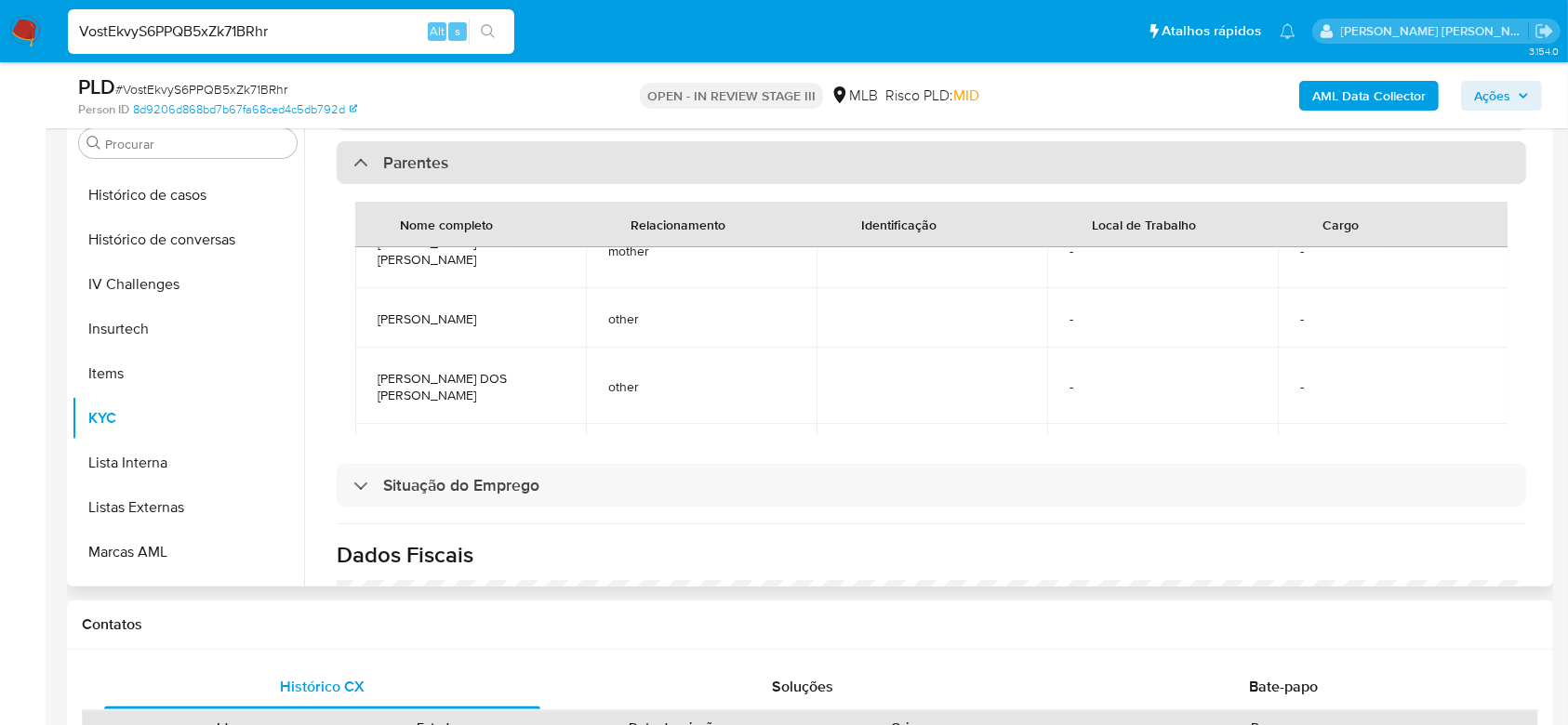
click at [354, 162] on div at bounding box center [354, 162] width 0 height 0
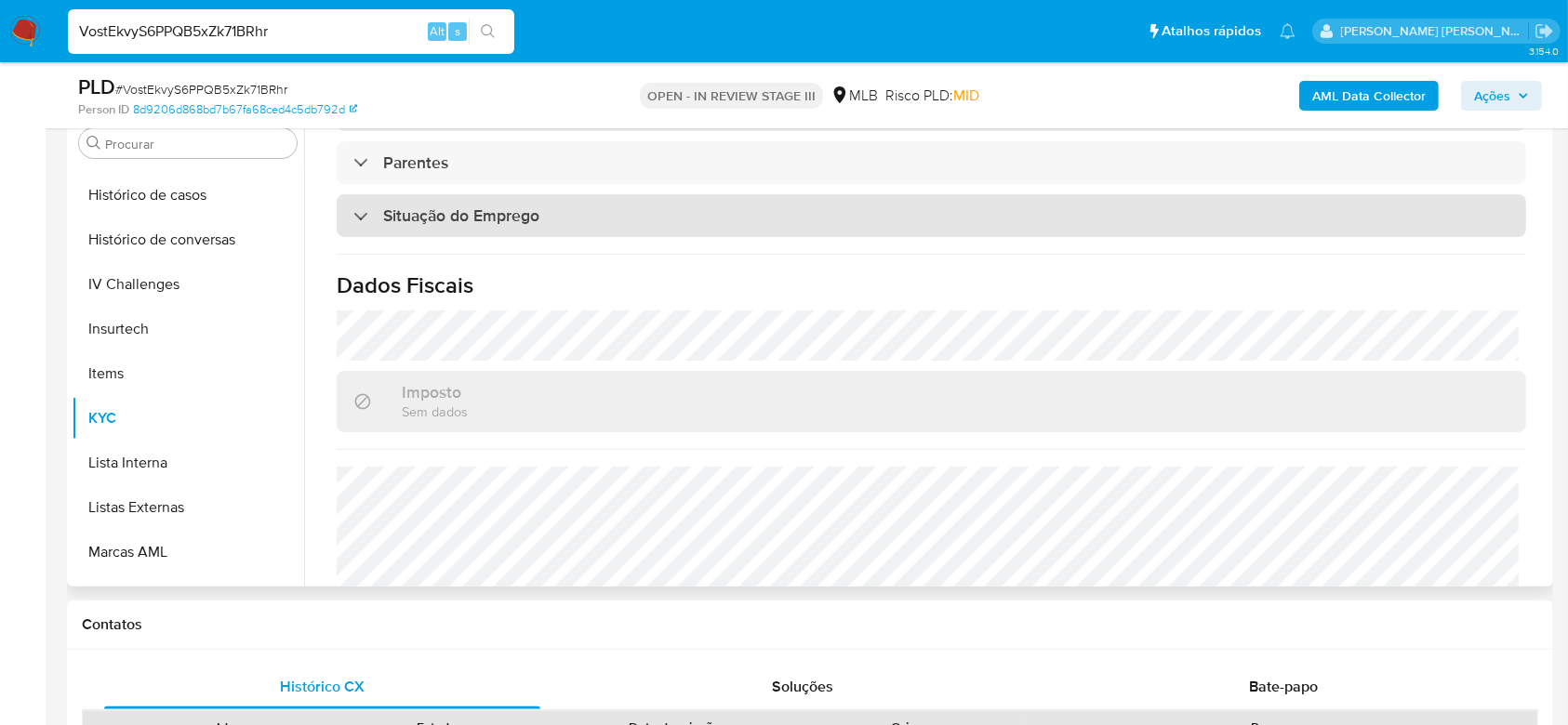
click at [362, 206] on div "Situação do Emprego" at bounding box center [446, 216] width 186 height 20
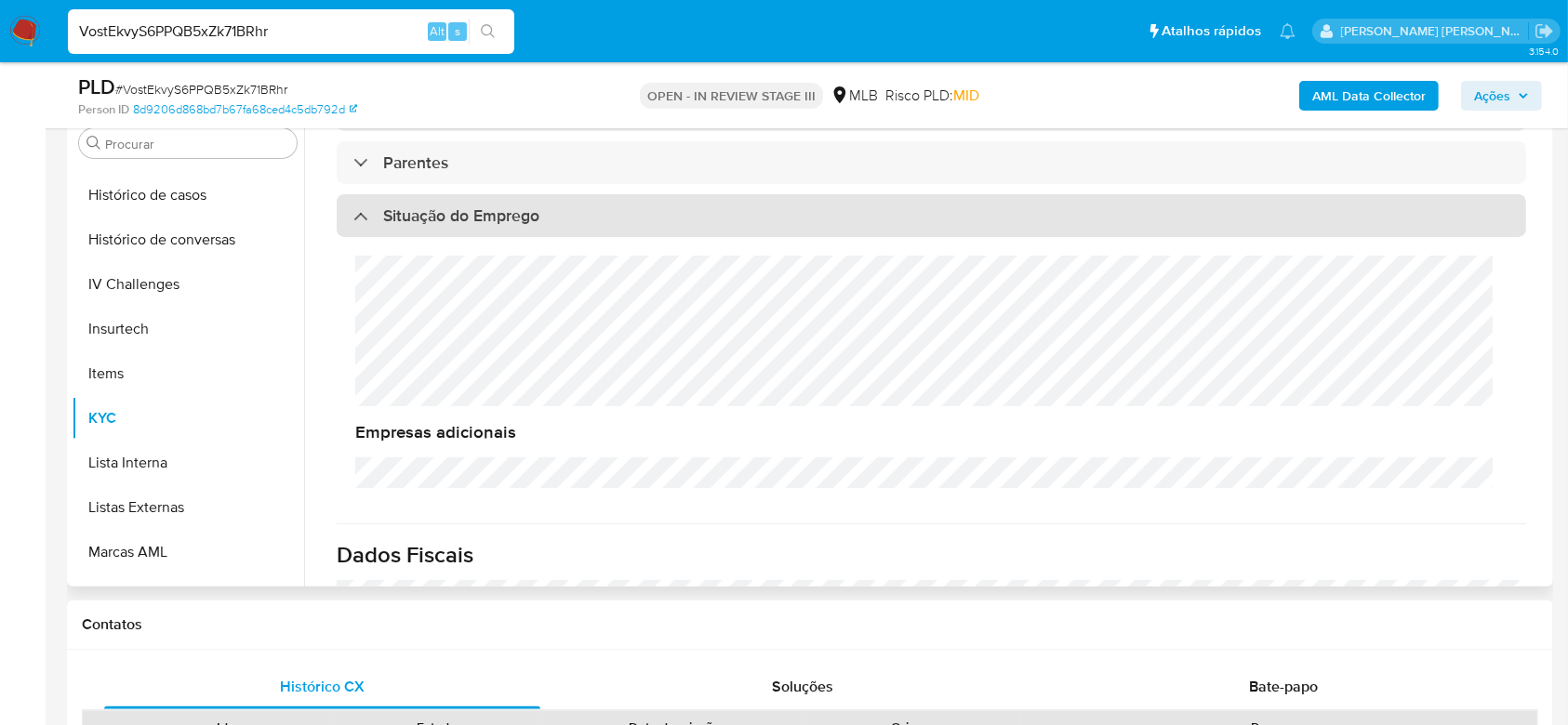
click at [362, 206] on div "Situação do Emprego" at bounding box center [446, 216] width 186 height 20
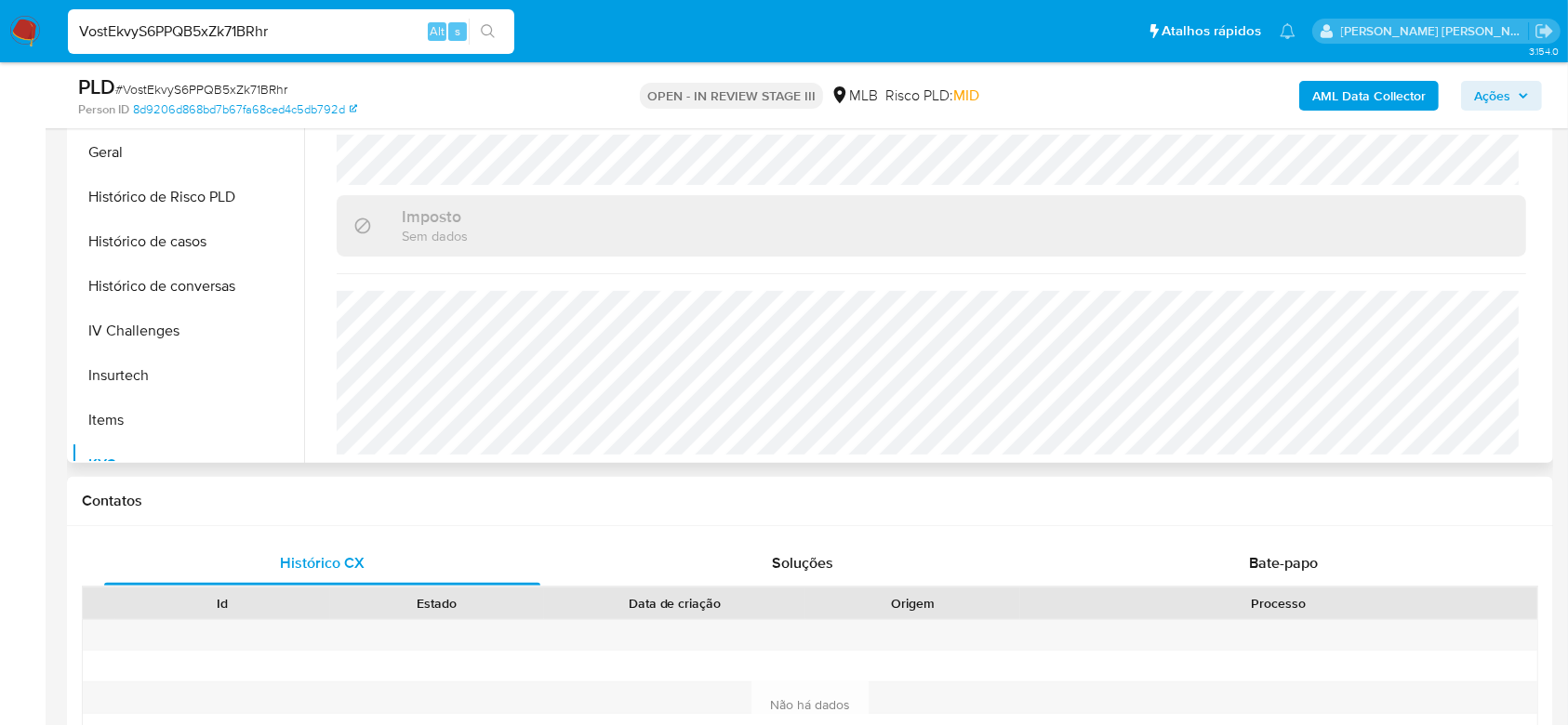
scroll to position [458, 0]
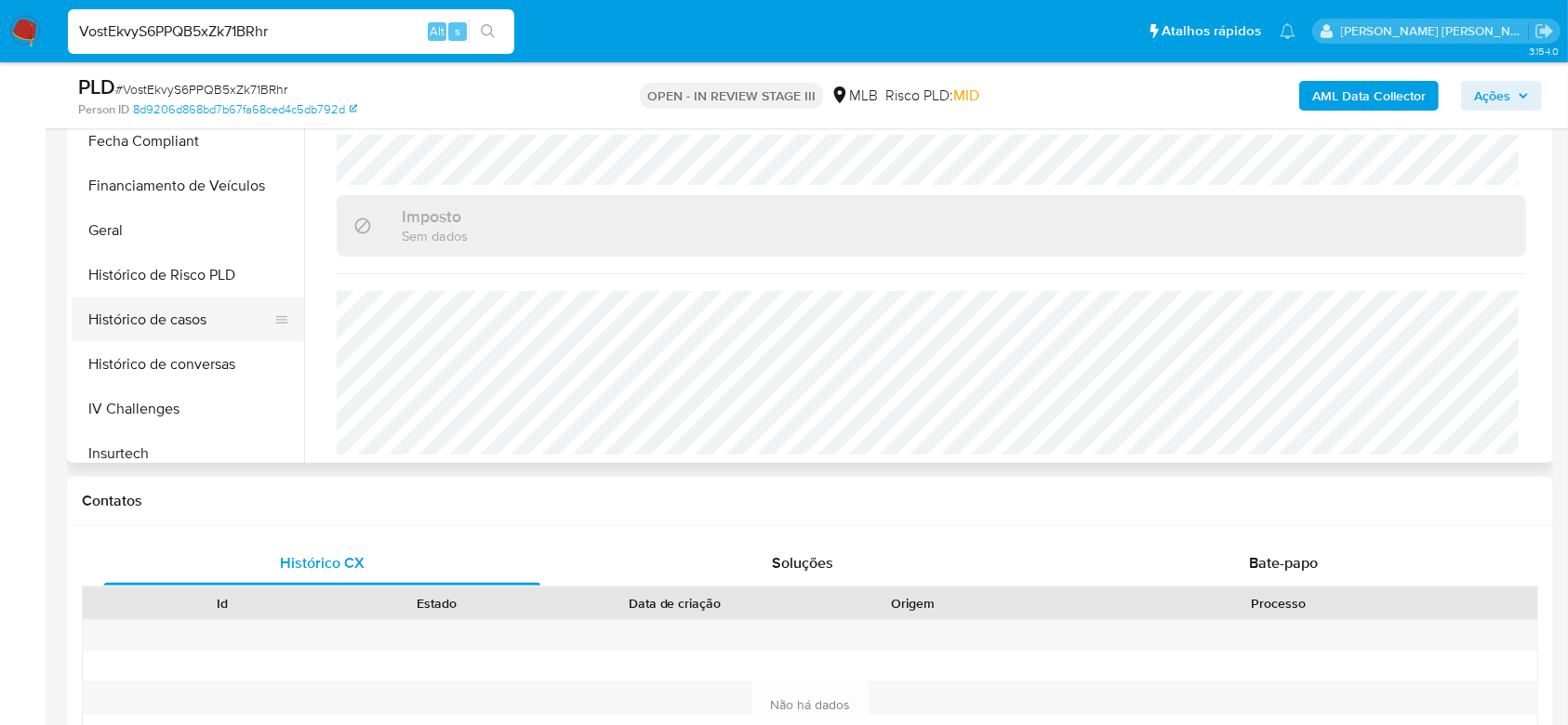
click at [154, 321] on button "Histórico de casos" at bounding box center [181, 320] width 218 height 45
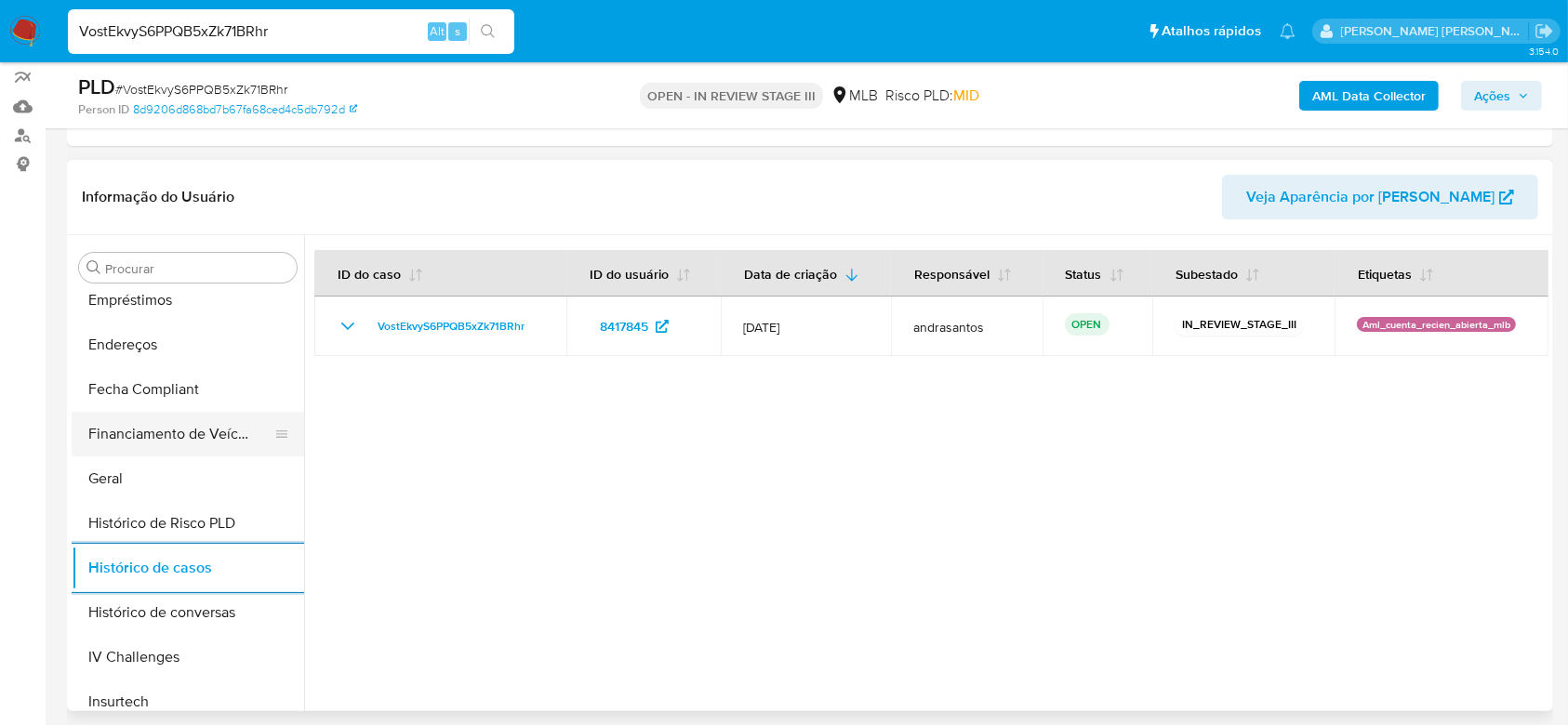
scroll to position [210, 0]
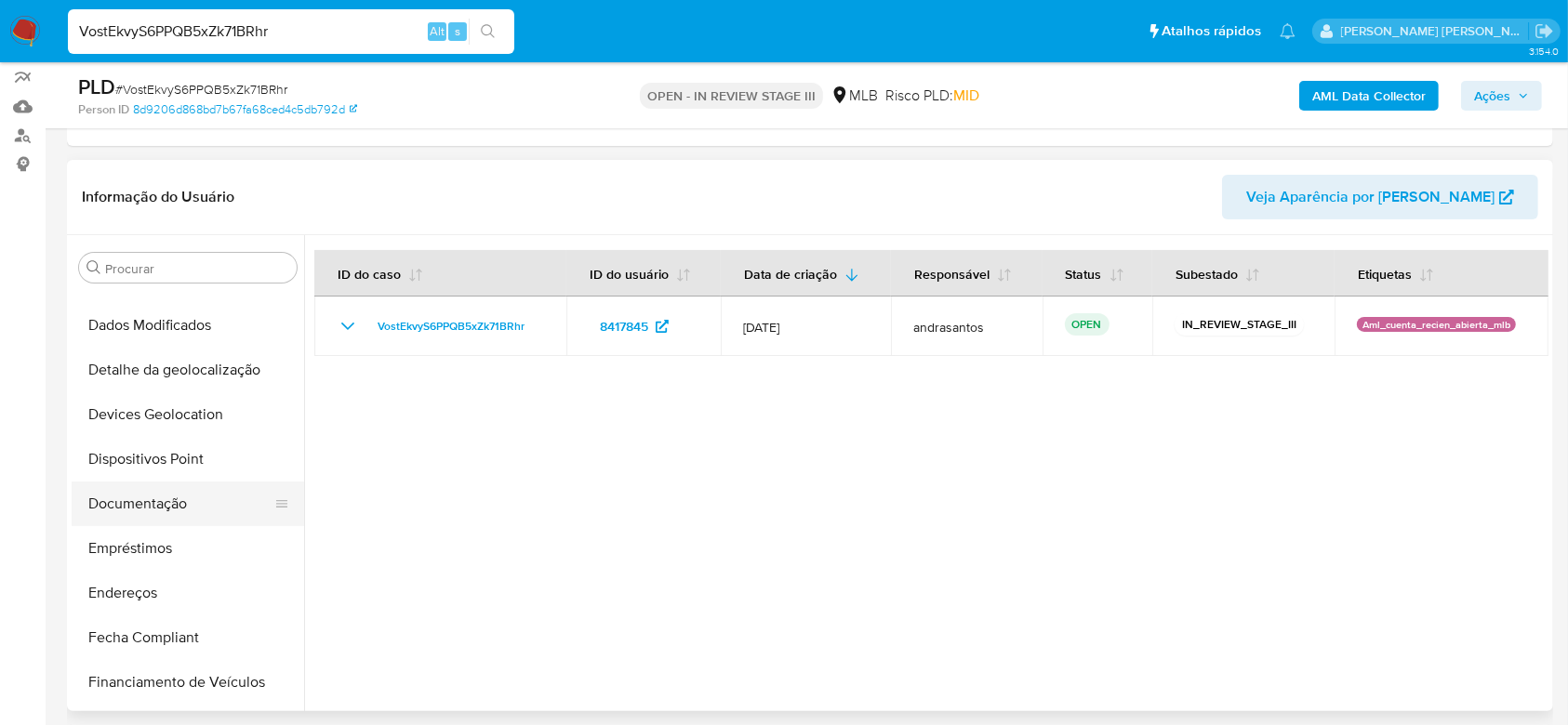
click at [187, 503] on button "Documentação" at bounding box center [181, 503] width 218 height 45
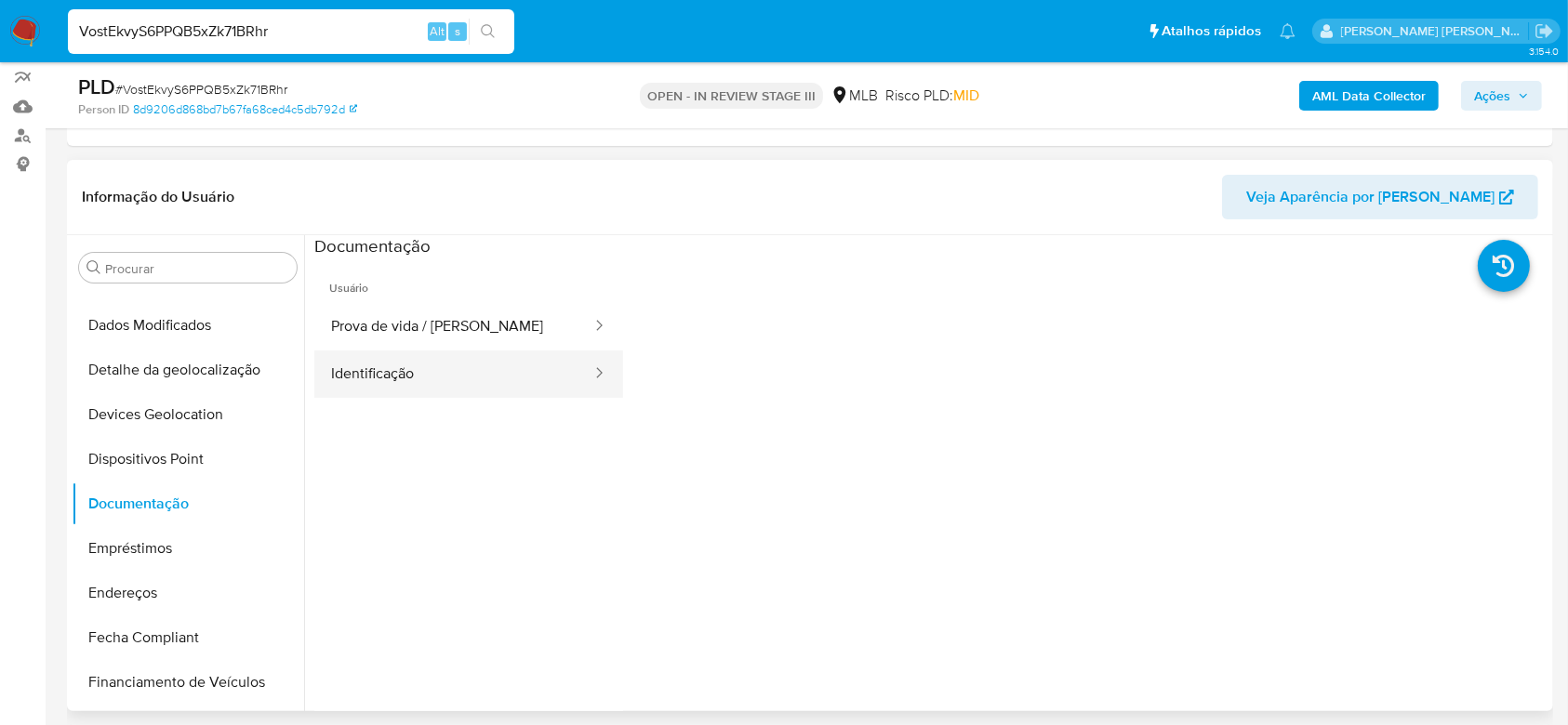
click at [420, 375] on button "Identificação" at bounding box center [453, 374] width 279 height 48
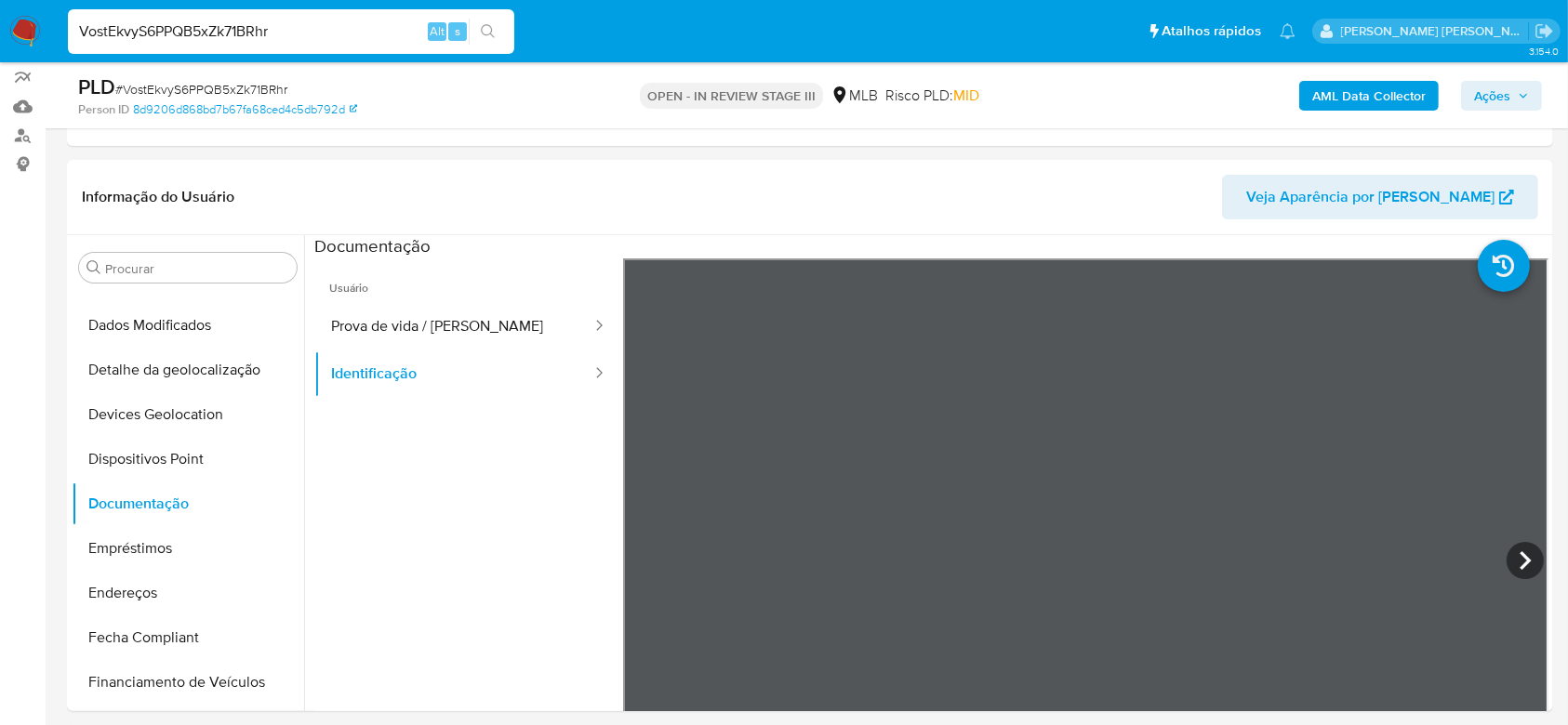
click at [231, 46] on div "VostEkvyS6PPQB5xZk71BRhr Alt s" at bounding box center [291, 31] width 446 height 45
click at [227, 20] on input "VostEkvyS6PPQB5xZk71BRhr" at bounding box center [291, 32] width 446 height 24
paste input "IidoPeZVy3h8zEkm2Ig0KvLD"
type input "IidoPeZVy3h8zEkm2Ig0KvLD"
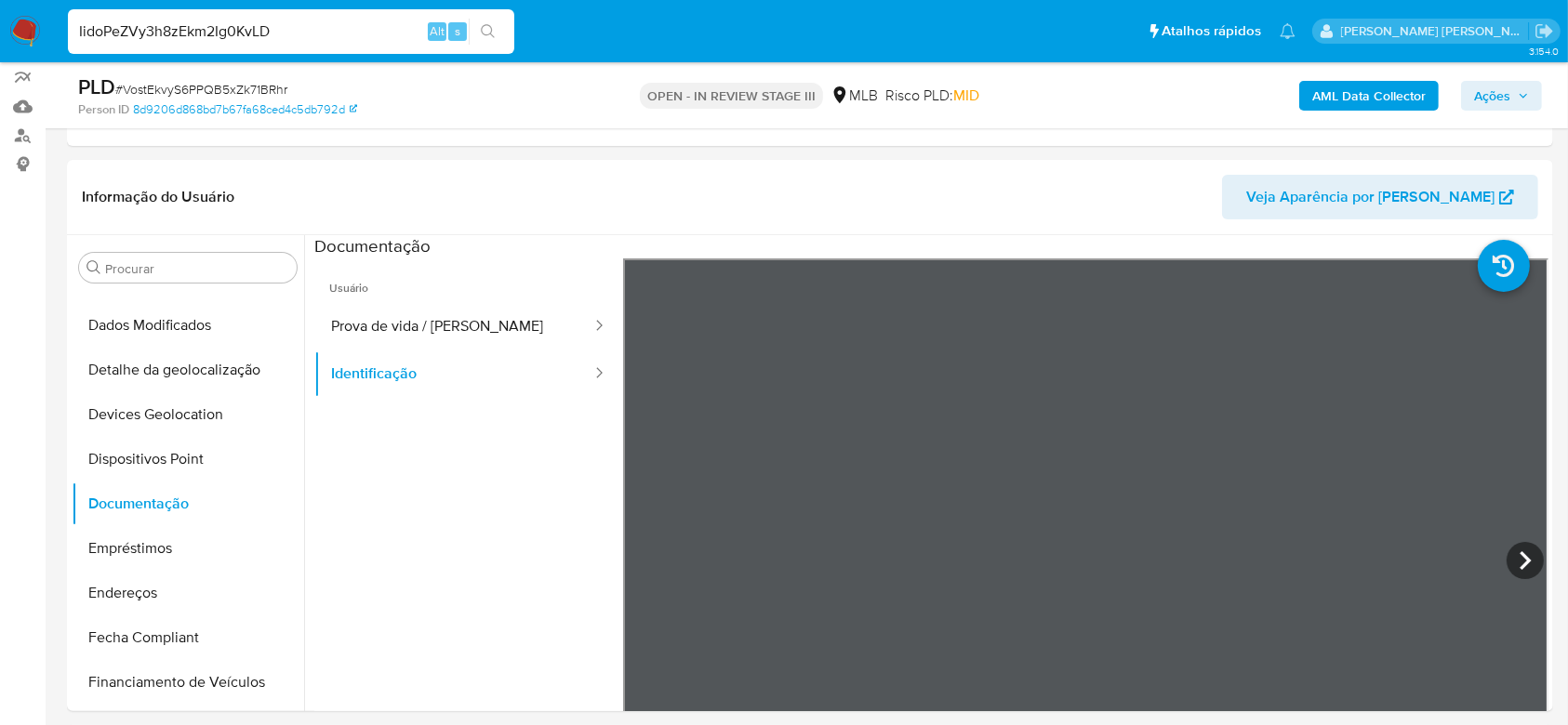
click at [484, 27] on icon "search-icon" at bounding box center [488, 31] width 15 height 15
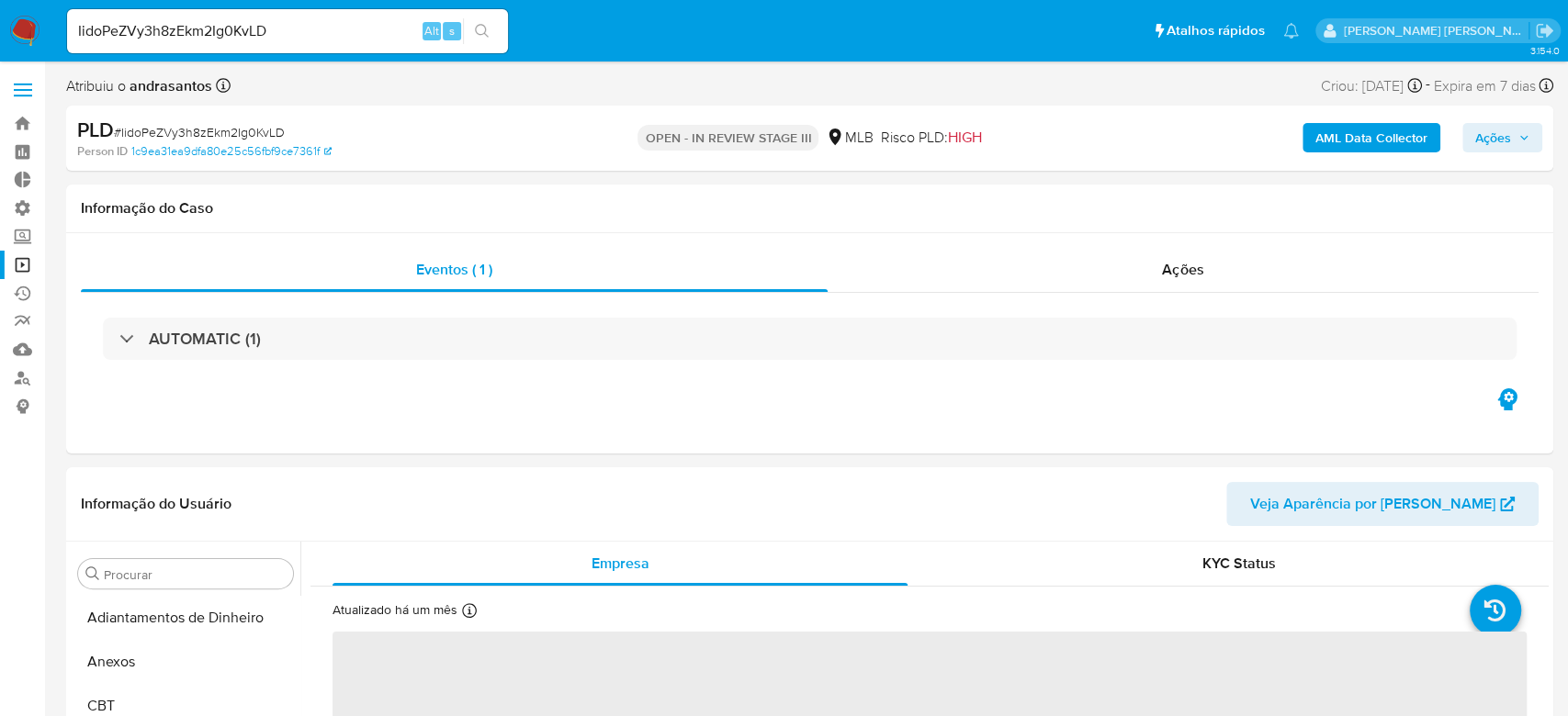
select select "10"
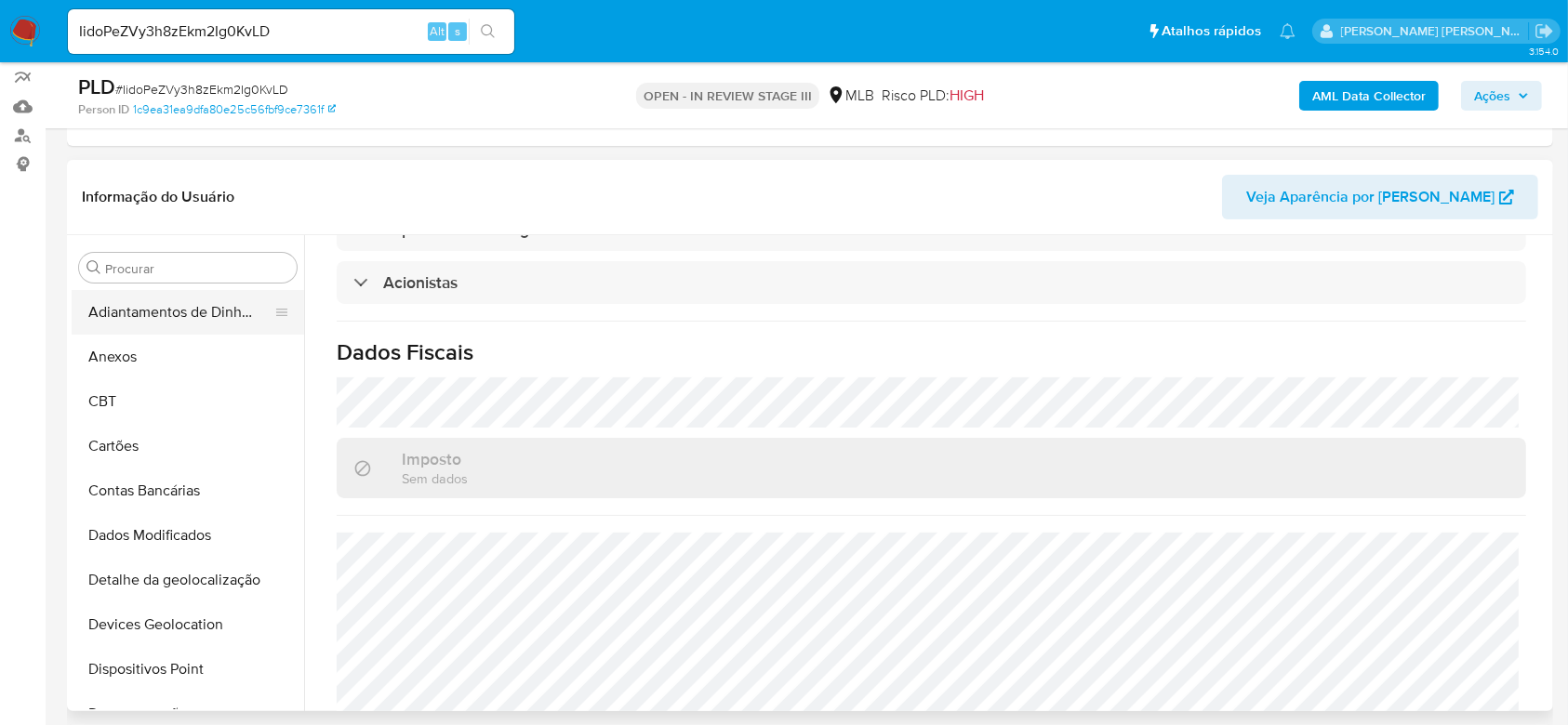
click at [184, 308] on button "Adiantamentos de Dinheiro" at bounding box center [181, 313] width 218 height 45
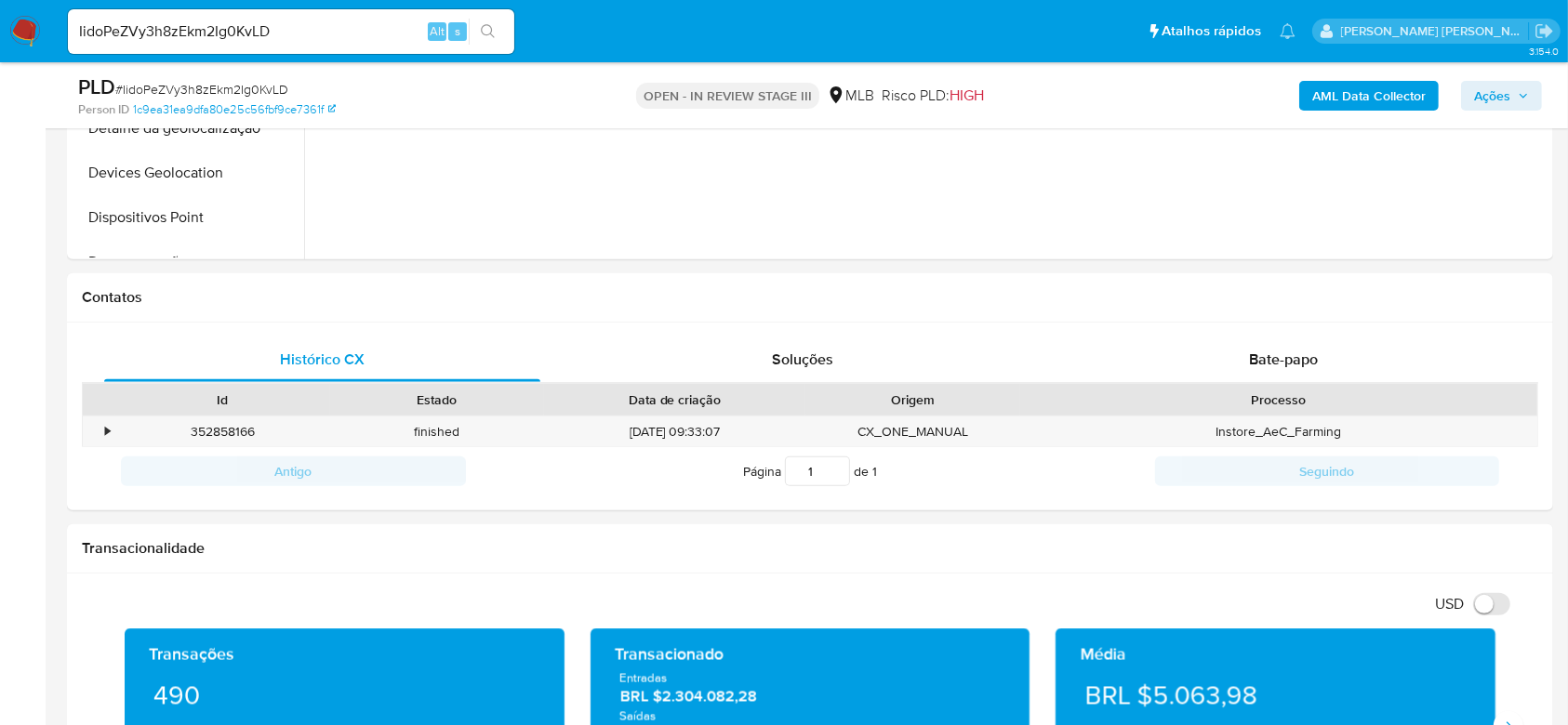
scroll to position [781, 0]
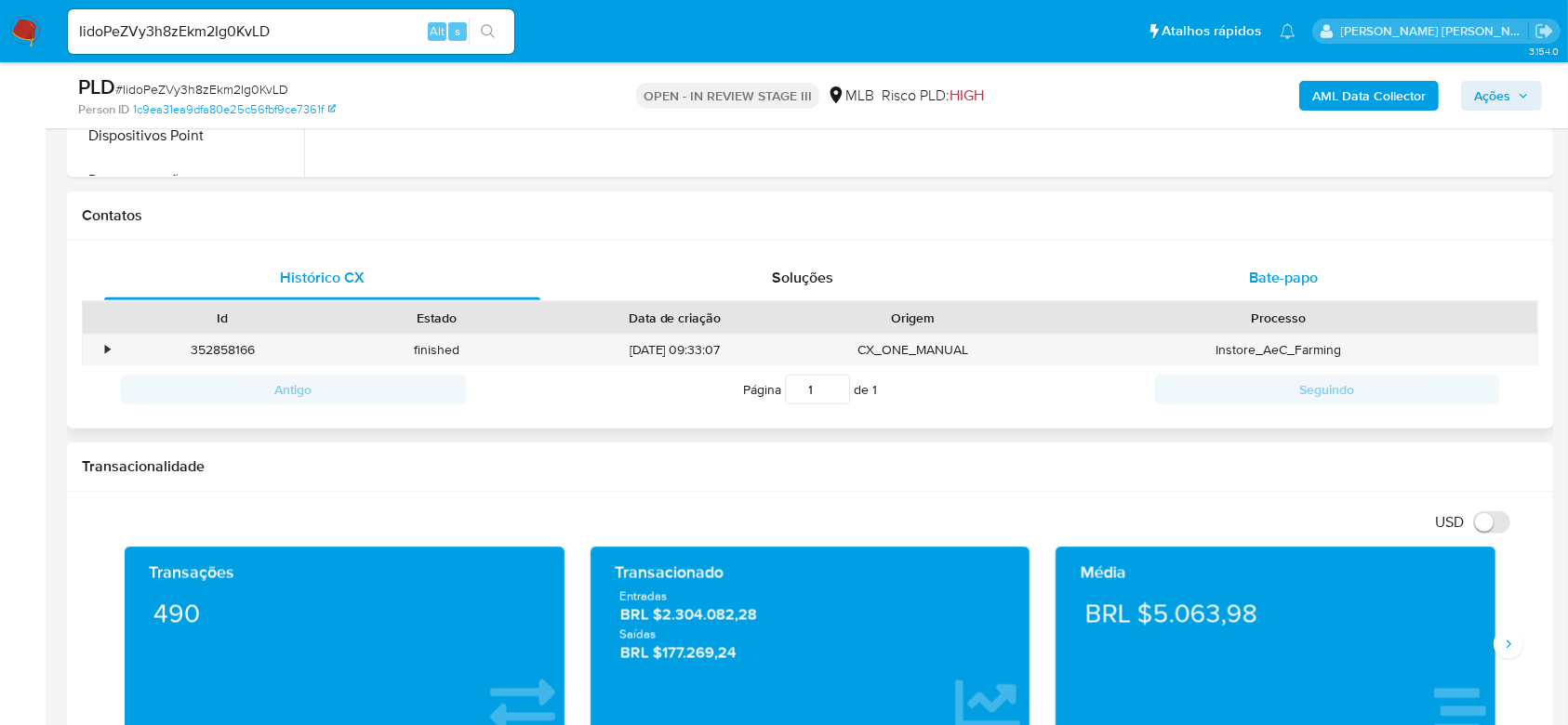
click at [1295, 277] on span "Bate-papo" at bounding box center [1283, 277] width 69 height 21
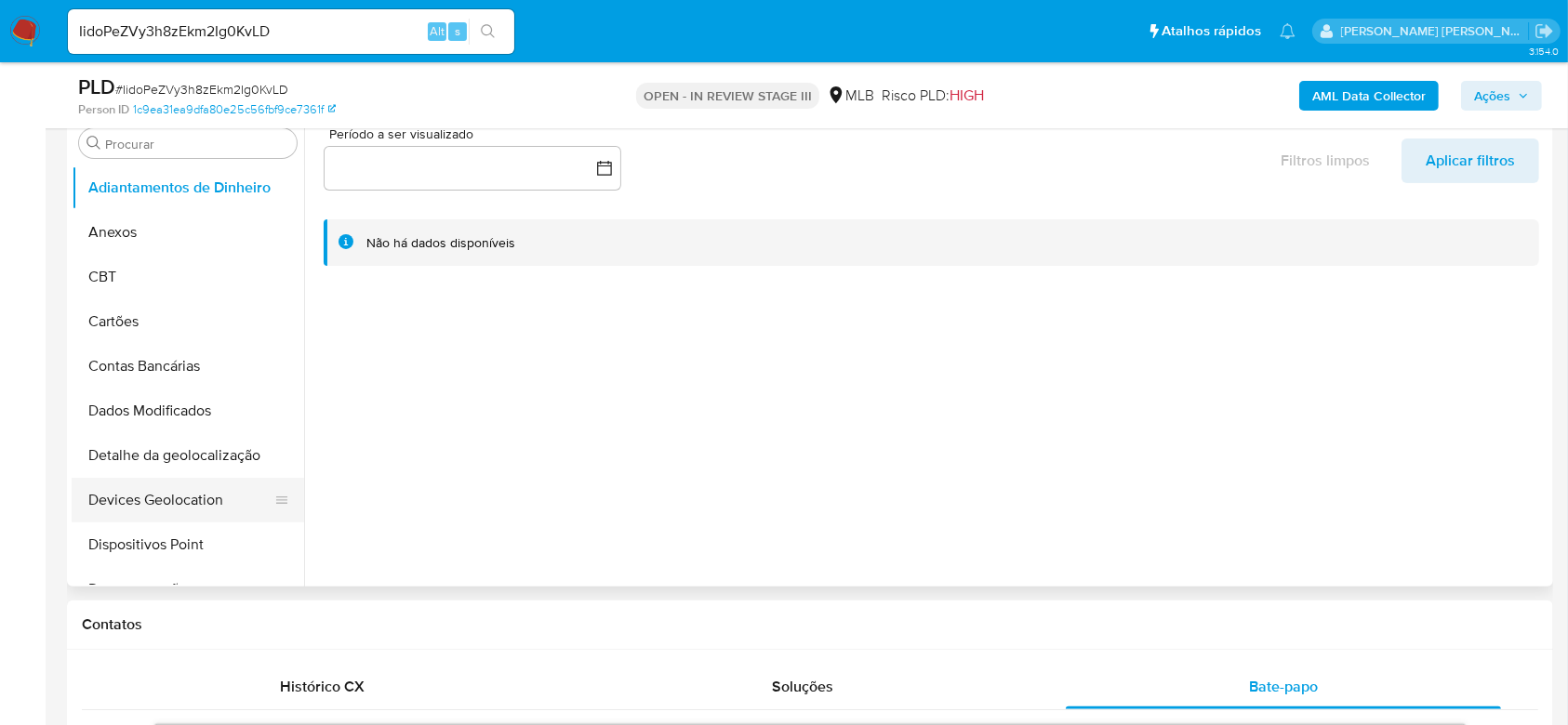
scroll to position [124, 0]
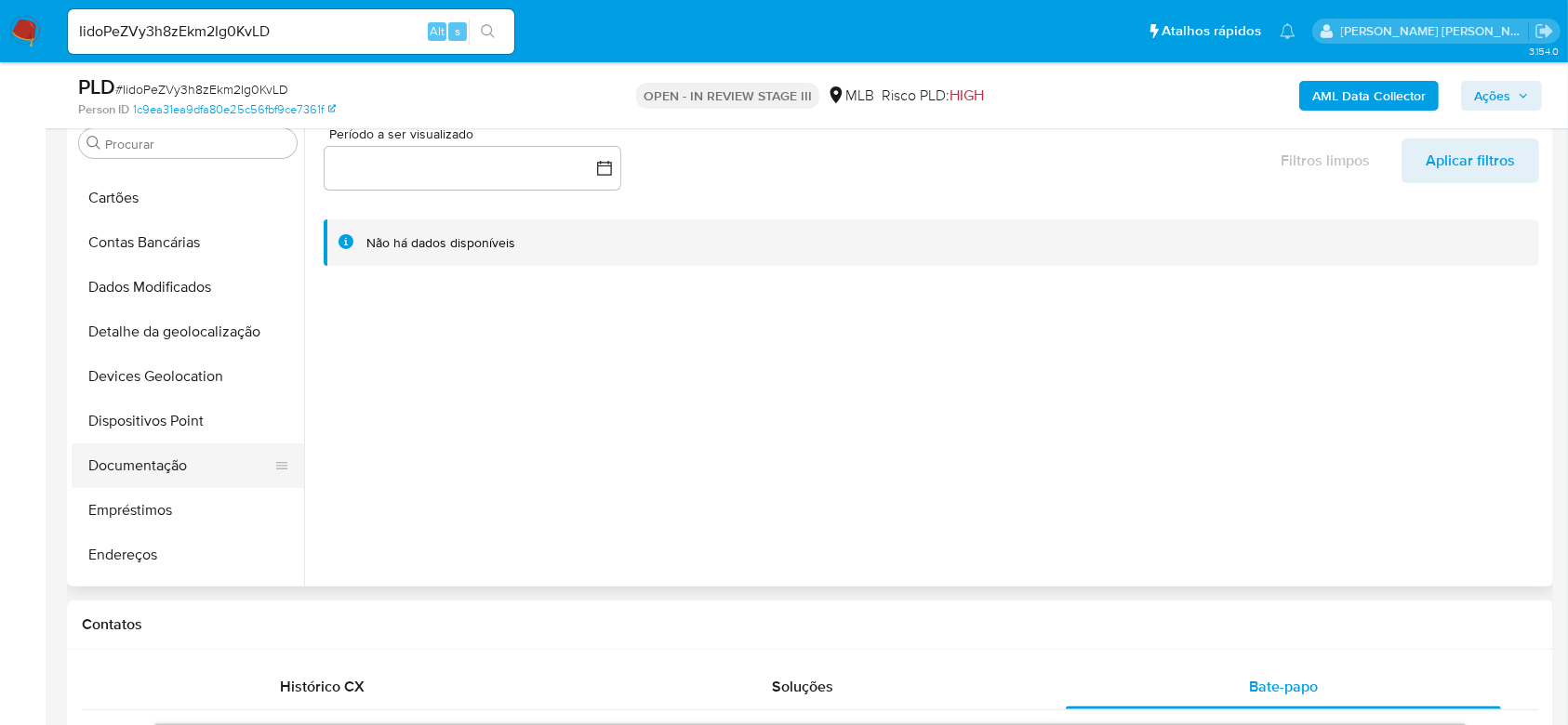
click at [159, 461] on button "Documentação" at bounding box center [181, 465] width 218 height 45
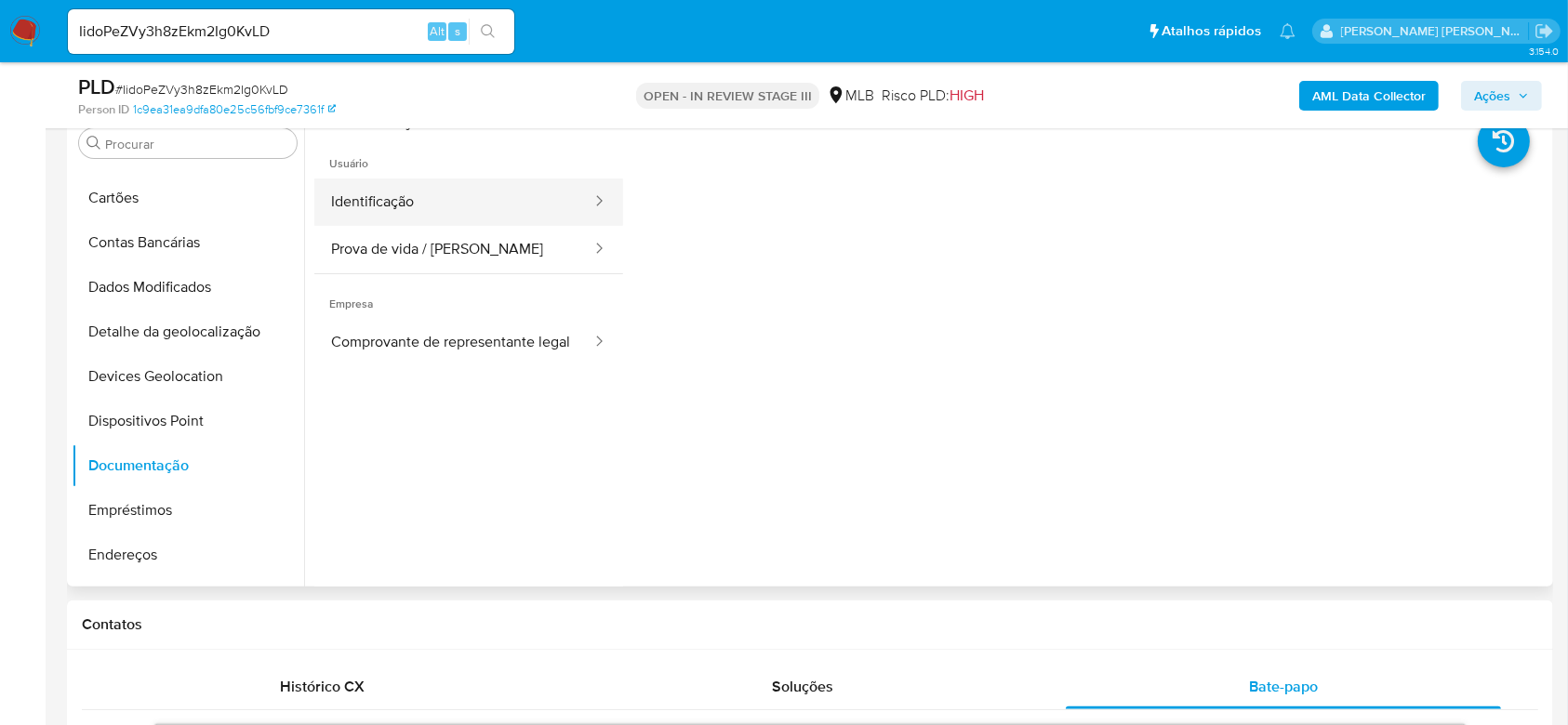
click at [346, 196] on button "Identificação" at bounding box center [453, 203] width 279 height 48
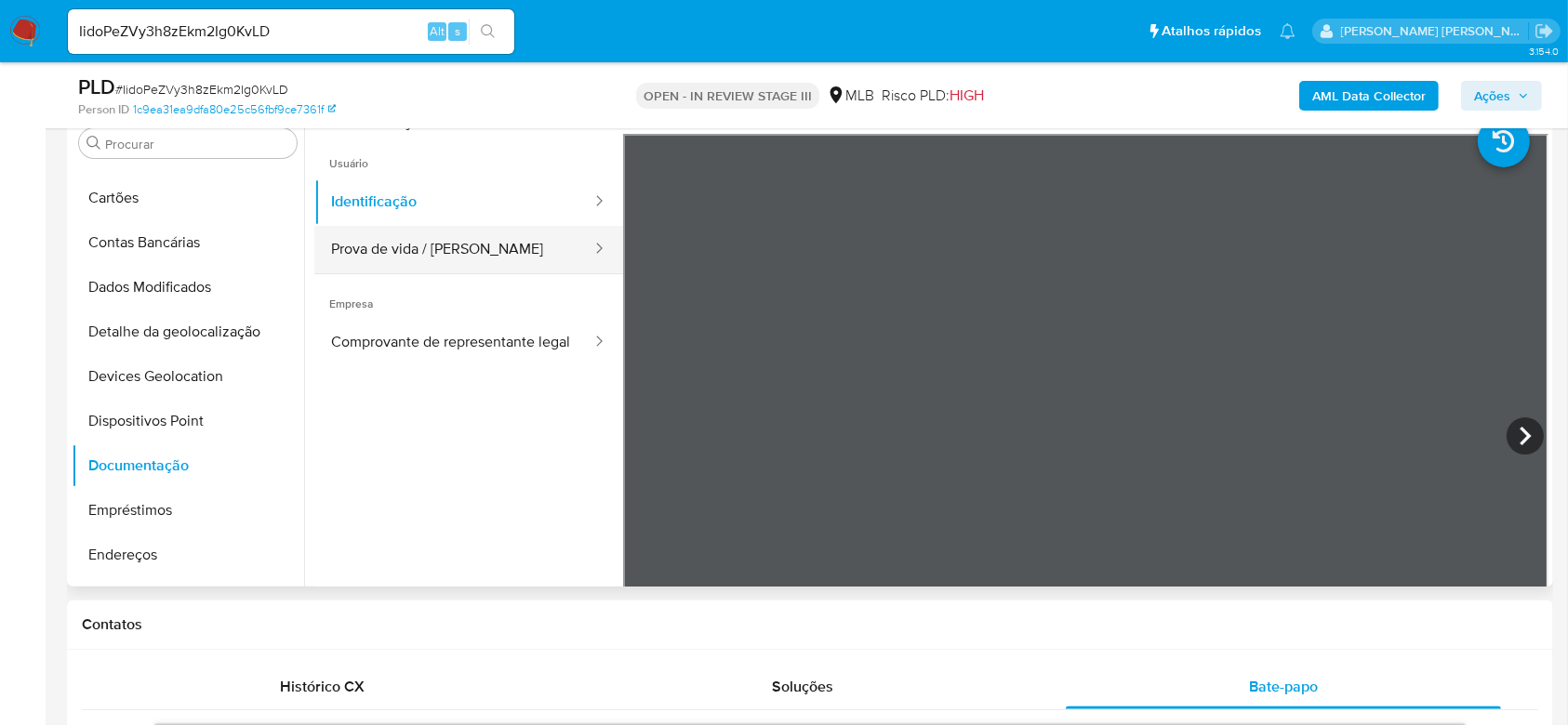
click at [491, 251] on button "Prova de vida / Selfie" at bounding box center [453, 250] width 279 height 48
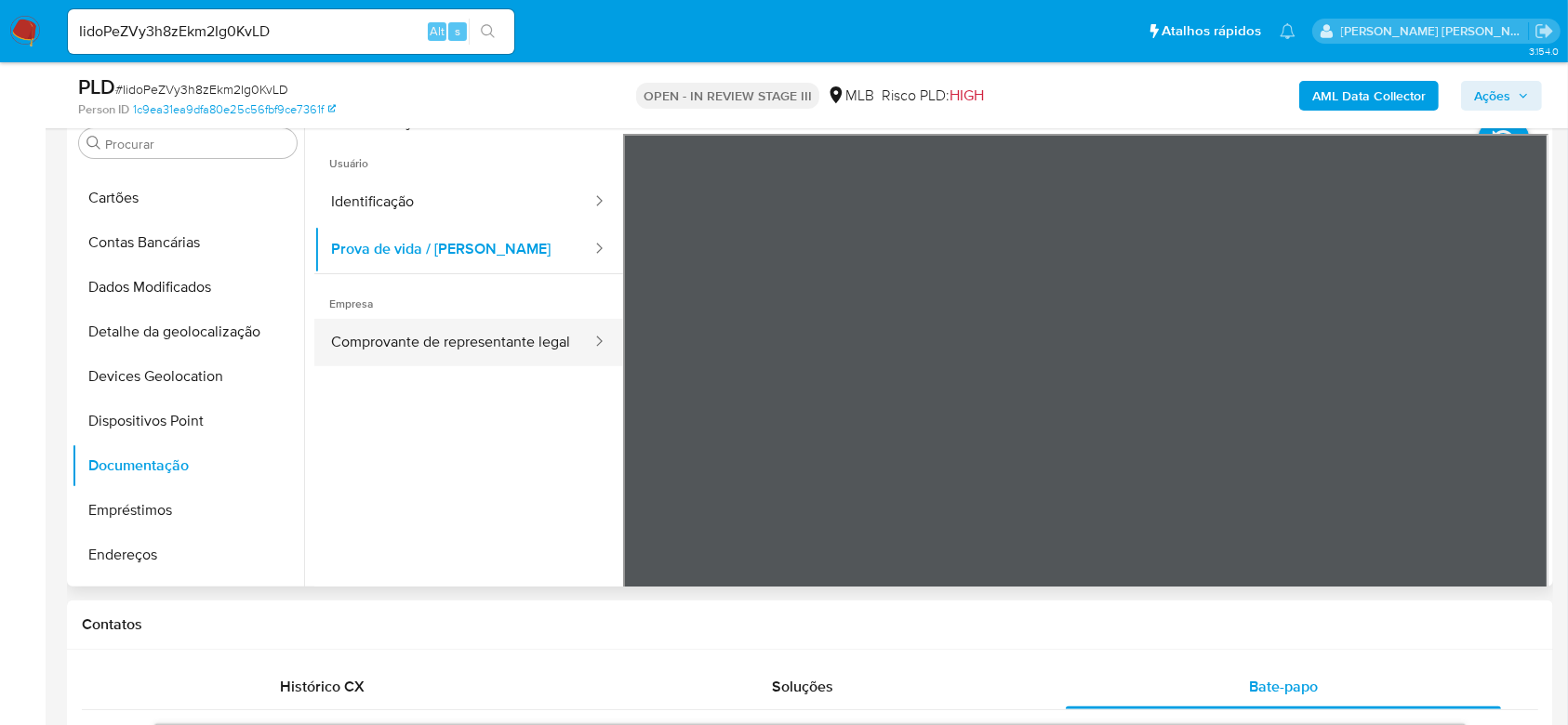
click at [407, 332] on button "Comprovante de representante legal" at bounding box center [453, 343] width 279 height 48
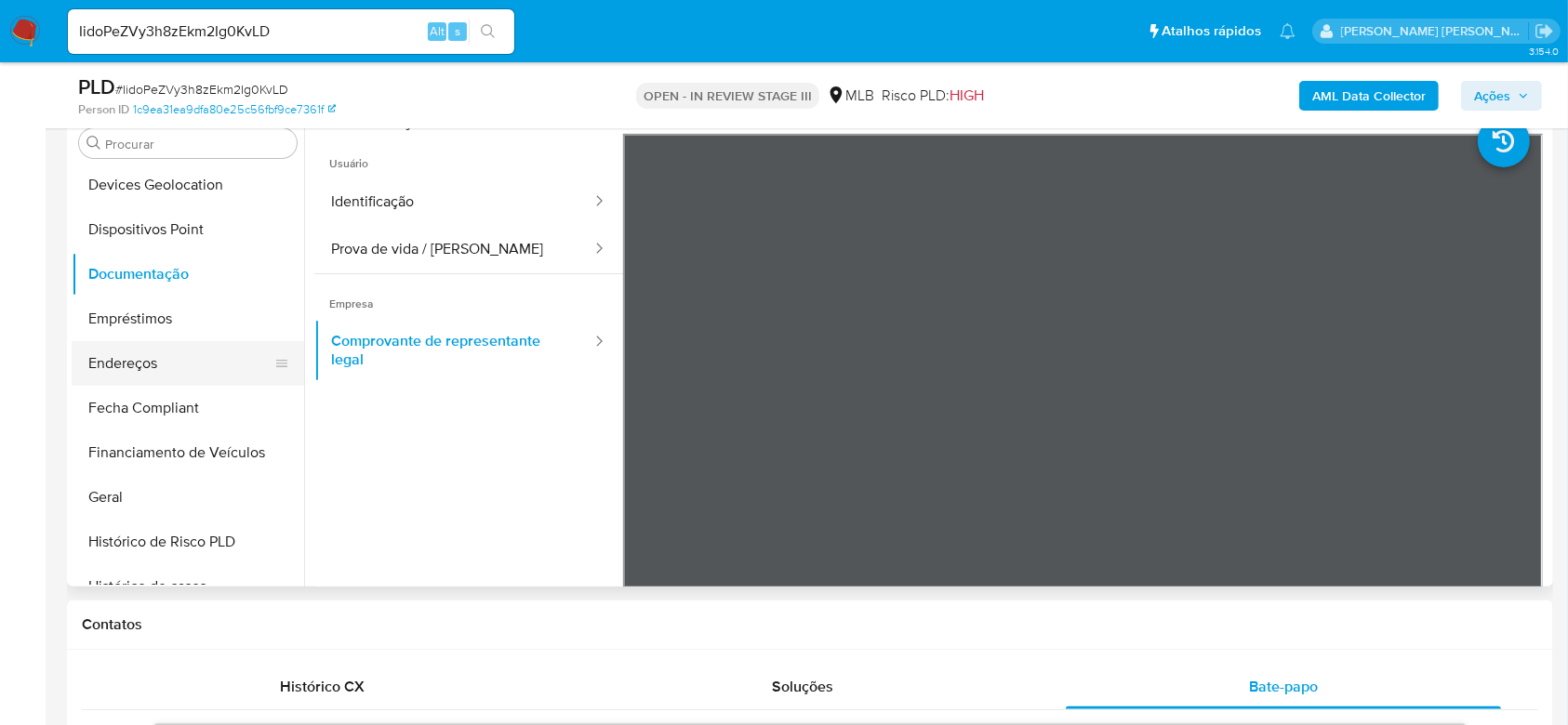
scroll to position [372, 0]
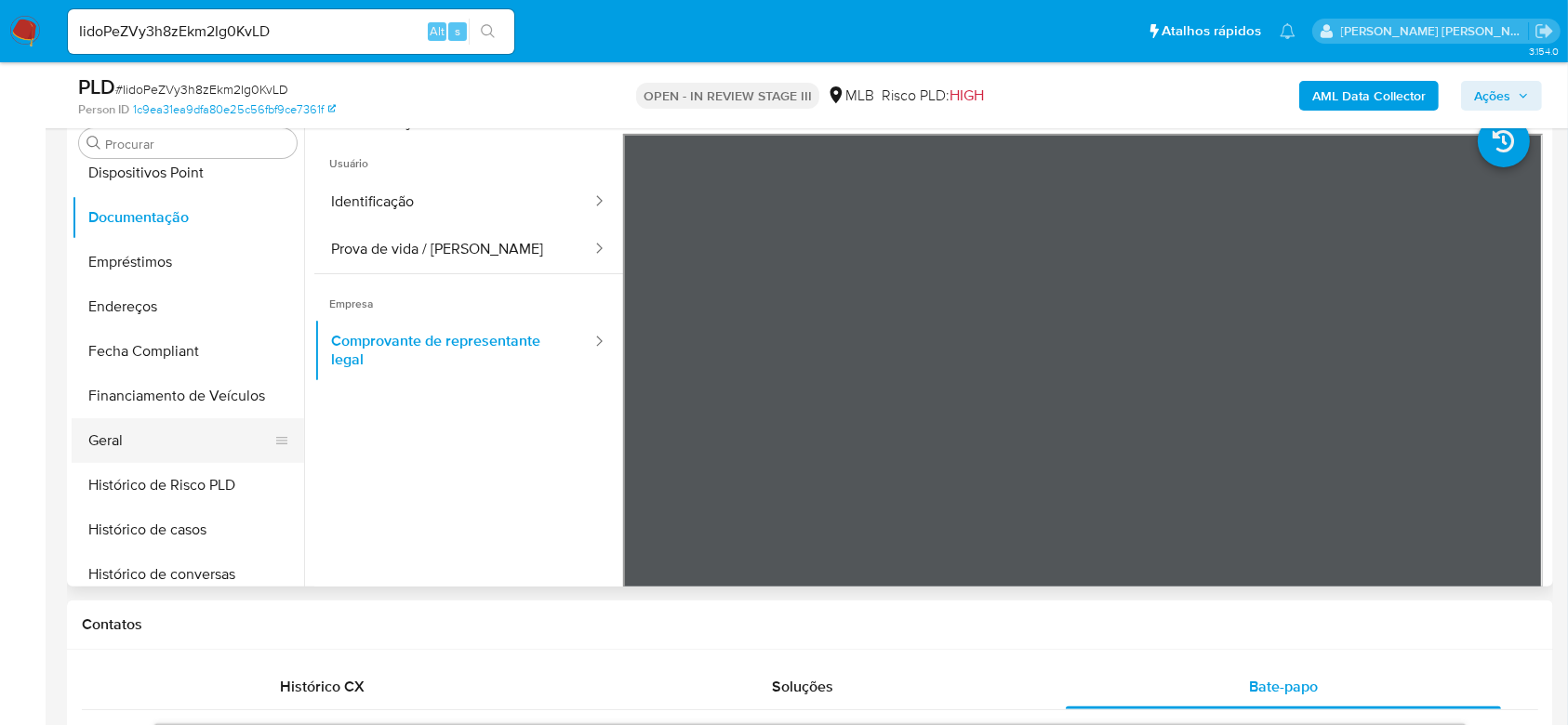
click at [187, 438] on button "Geral" at bounding box center [181, 440] width 218 height 45
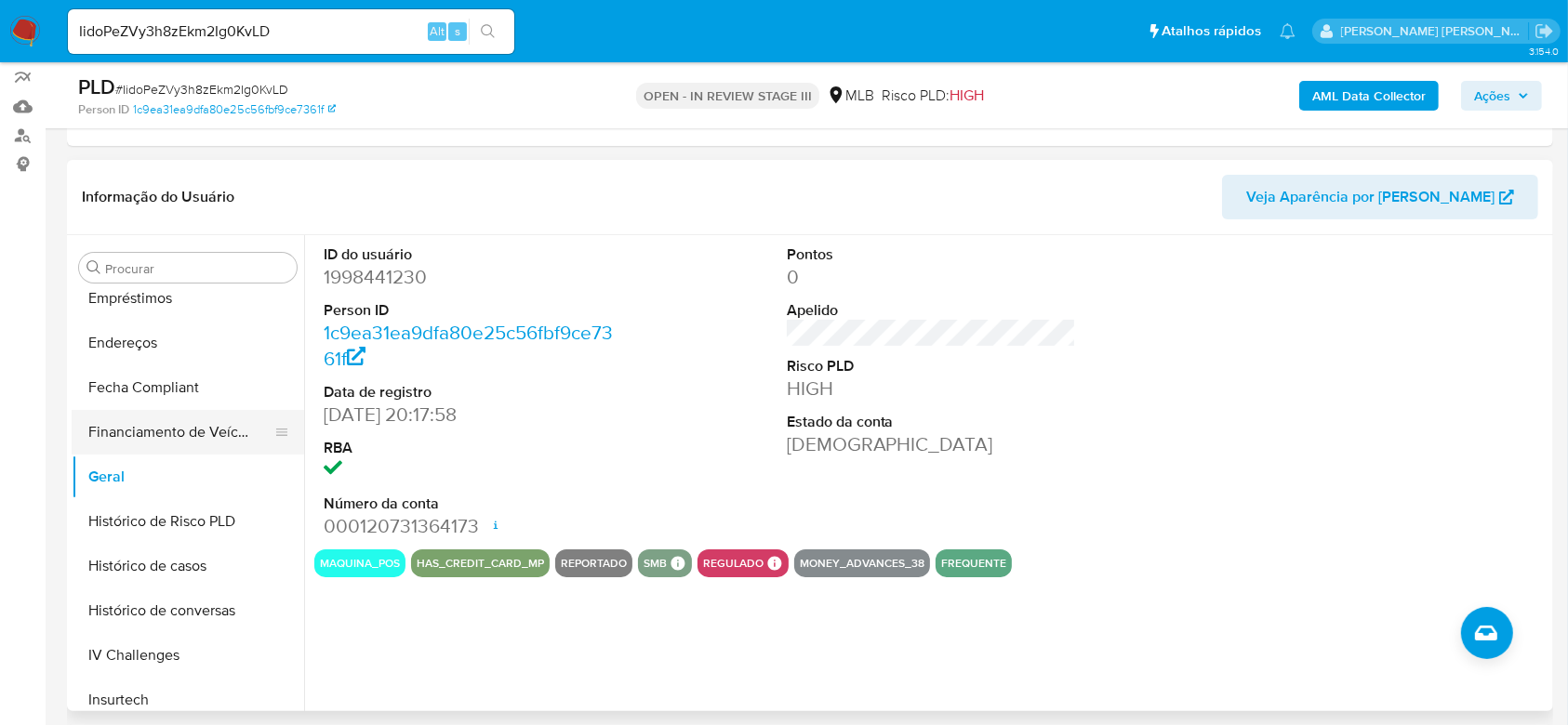
scroll to position [495, 0]
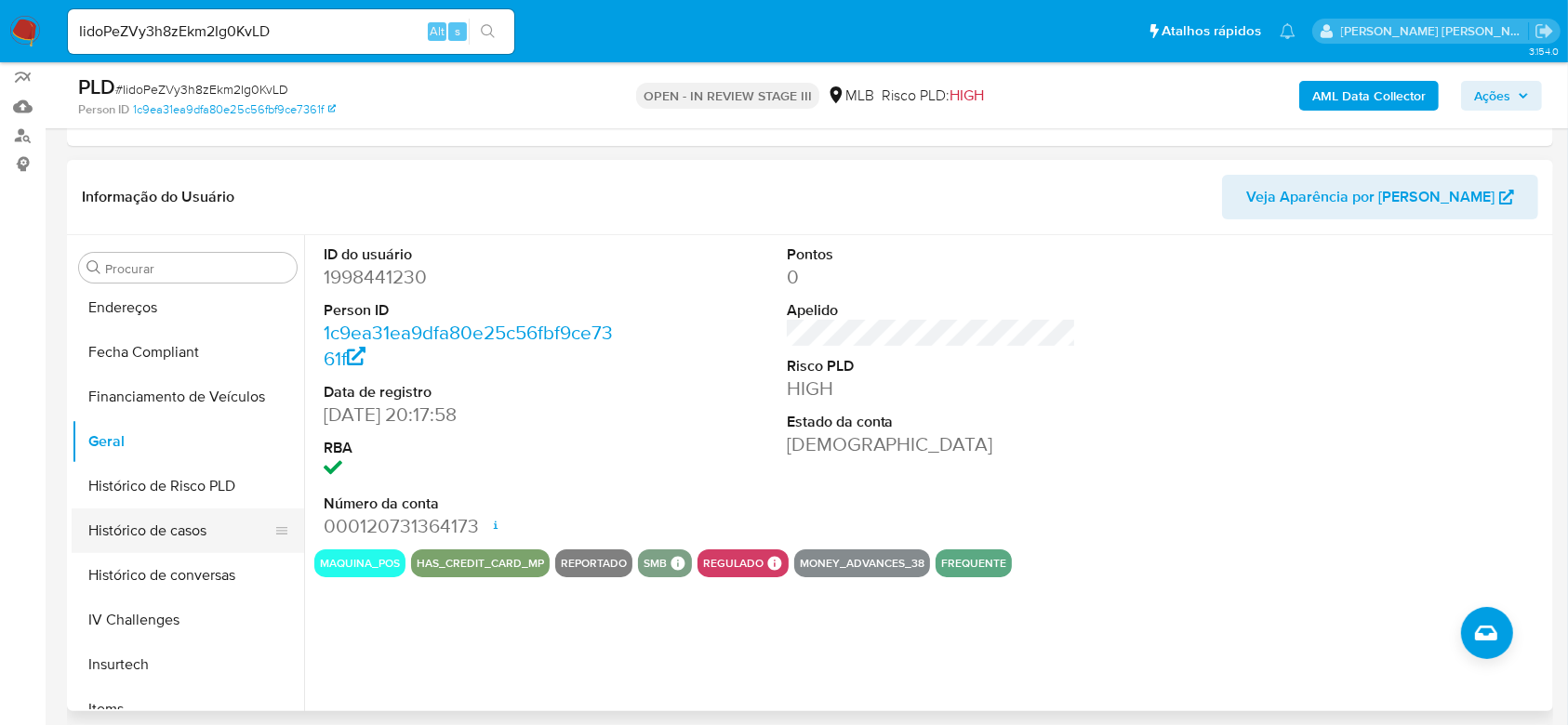
click at [183, 524] on button "Histórico de casos" at bounding box center [181, 530] width 218 height 45
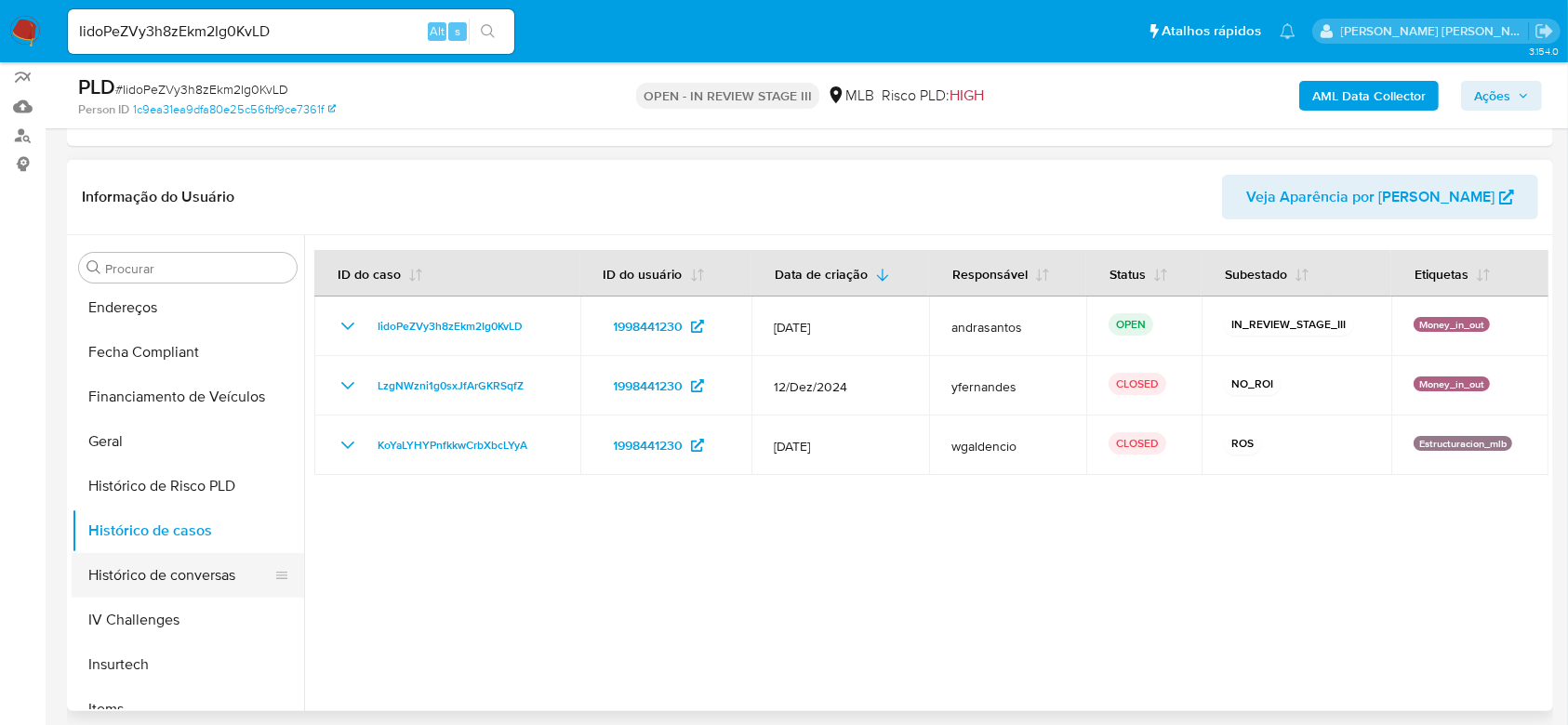
scroll to position [619, 0]
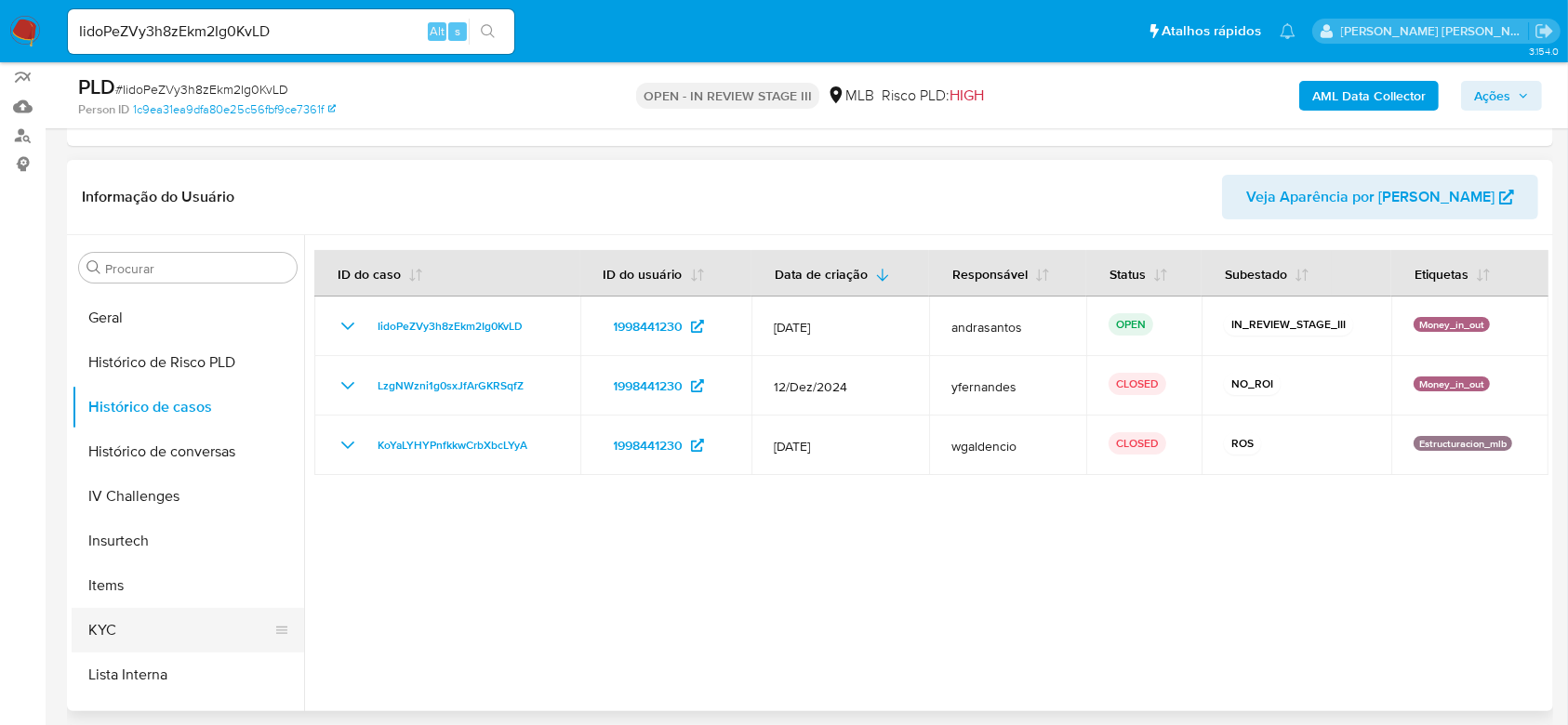
click at [119, 616] on button "KYC" at bounding box center [181, 630] width 218 height 45
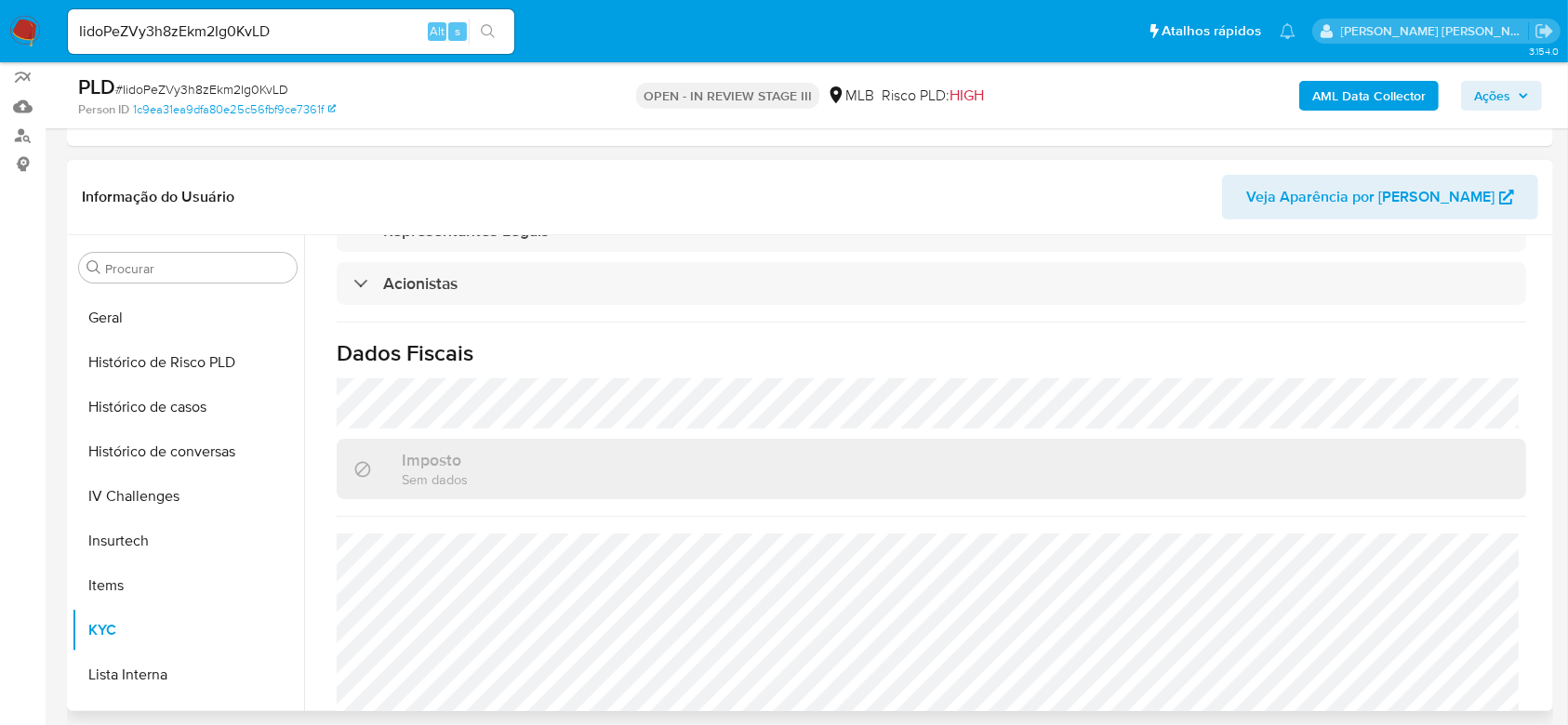
scroll to position [1101, 0]
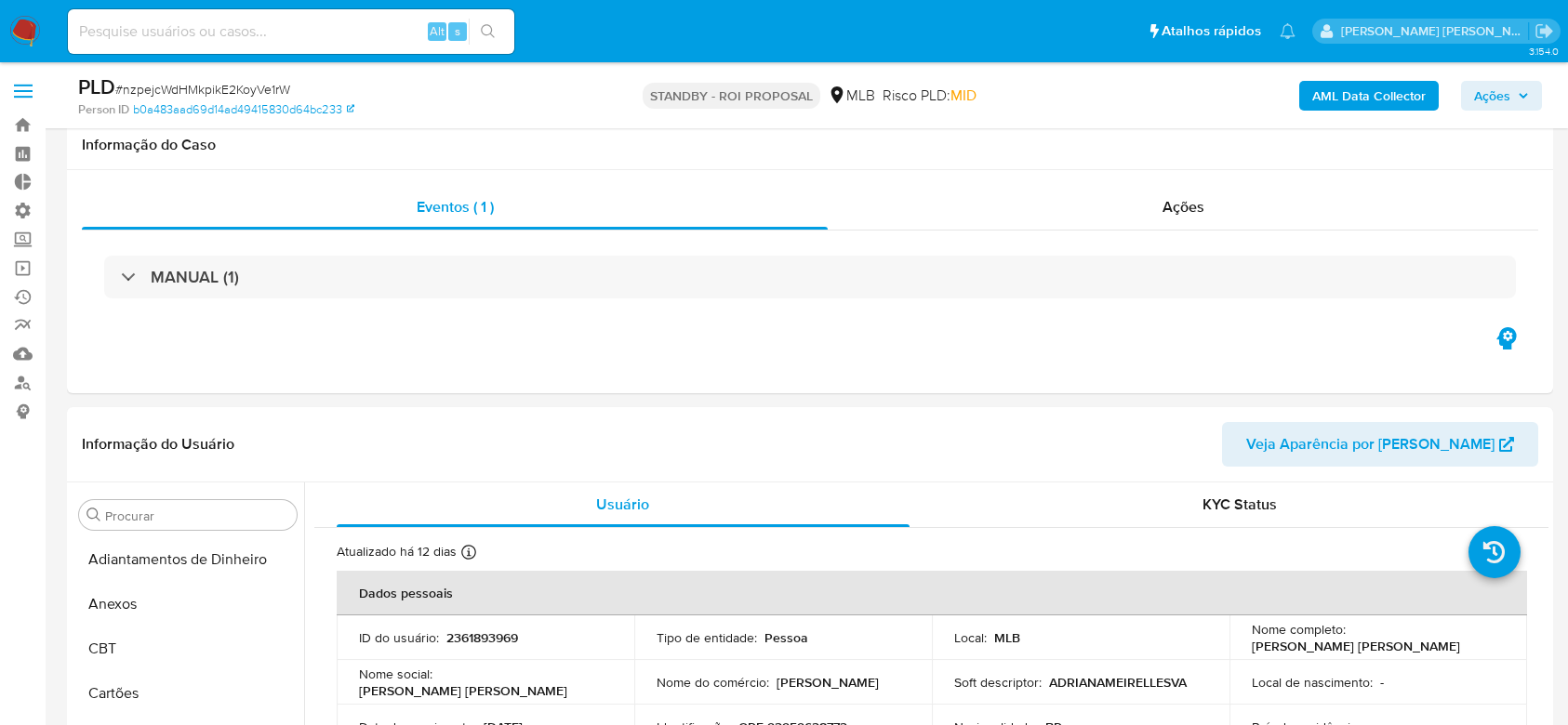
select select "10"
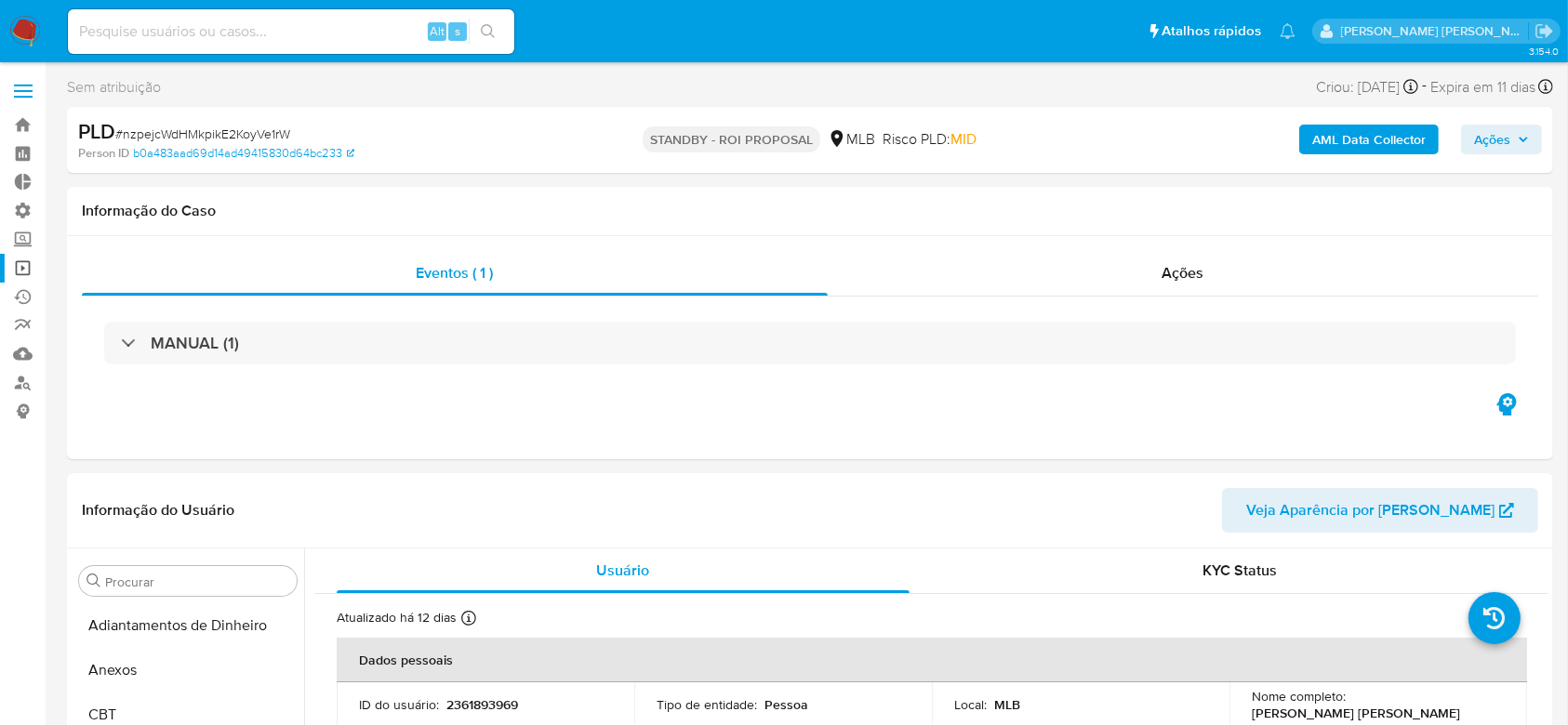
click at [22, 274] on link "Operações em massa" at bounding box center [111, 268] width 222 height 29
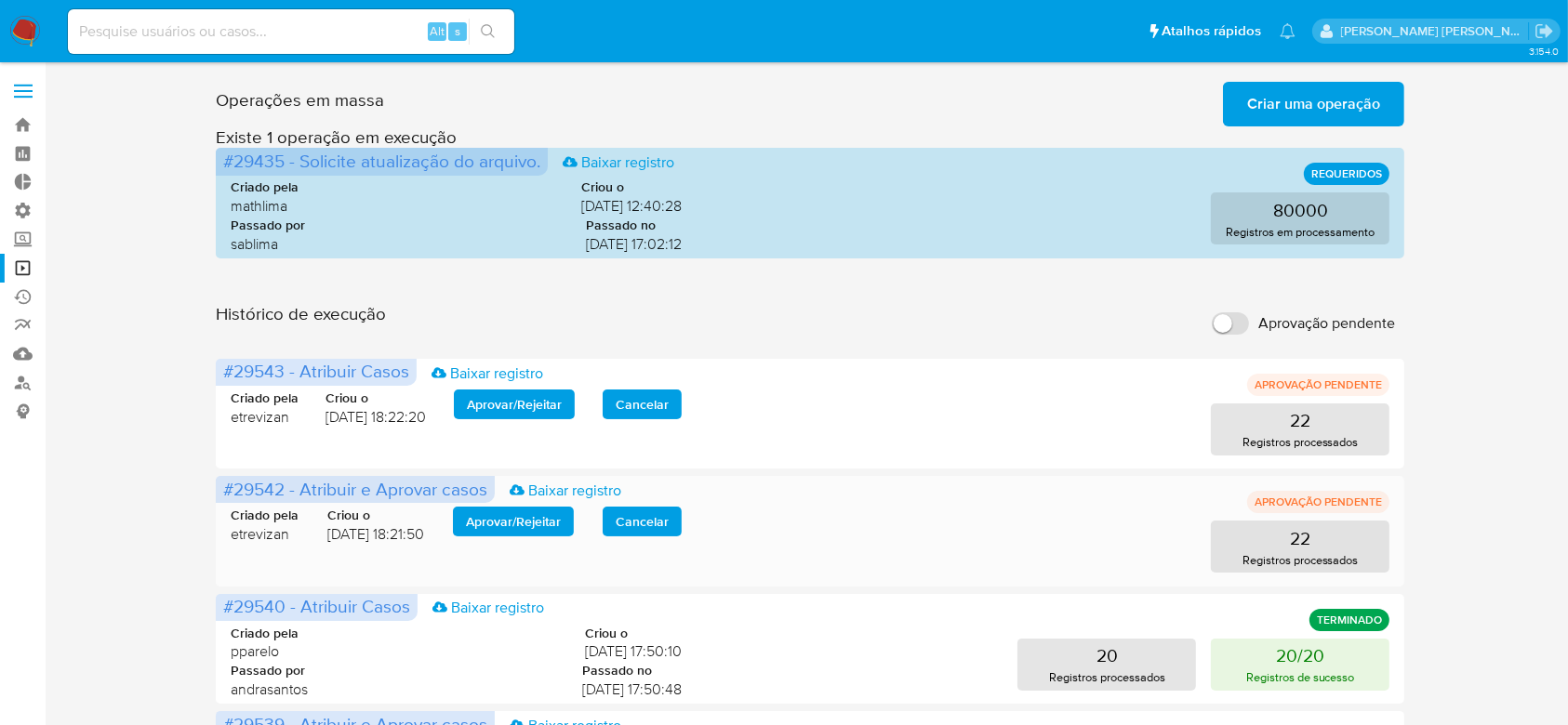
click at [532, 521] on span "Aprovar / Rejeitar" at bounding box center [513, 521] width 95 height 26
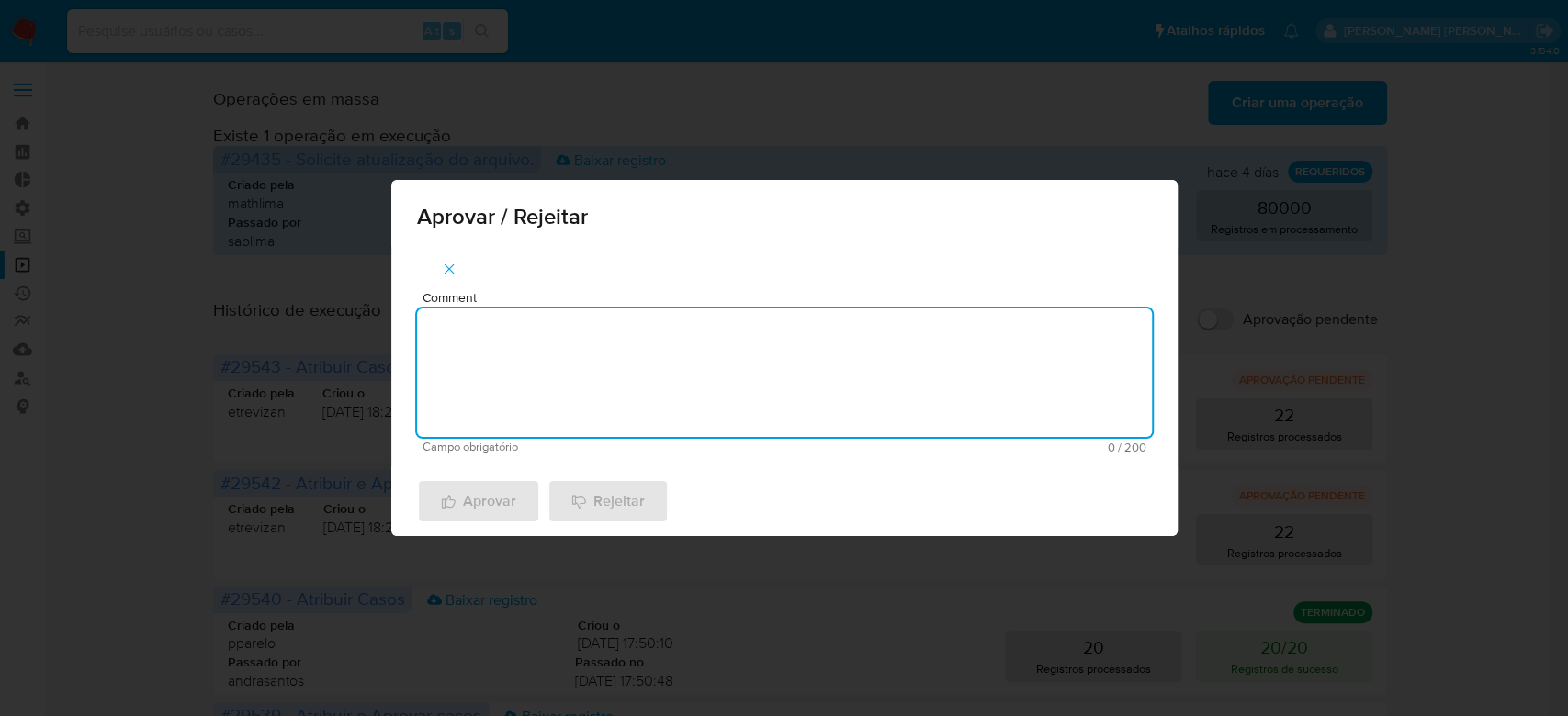
click at [578, 382] on textarea "Comment" at bounding box center [784, 373] width 735 height 128
drag, startPoint x: 570, startPoint y: 335, endPoint x: 260, endPoint y: 270, distance: 316.7
click at [260, 270] on div "Aprovar / Rejeitar Comment Para tratamento. Campo obrigatório 16 / 200 184 cara…" at bounding box center [784, 358] width 1568 height 716
click at [599, 382] on textarea "Para tratamento." at bounding box center [784, 373] width 735 height 128
type textarea "Para tratamento."
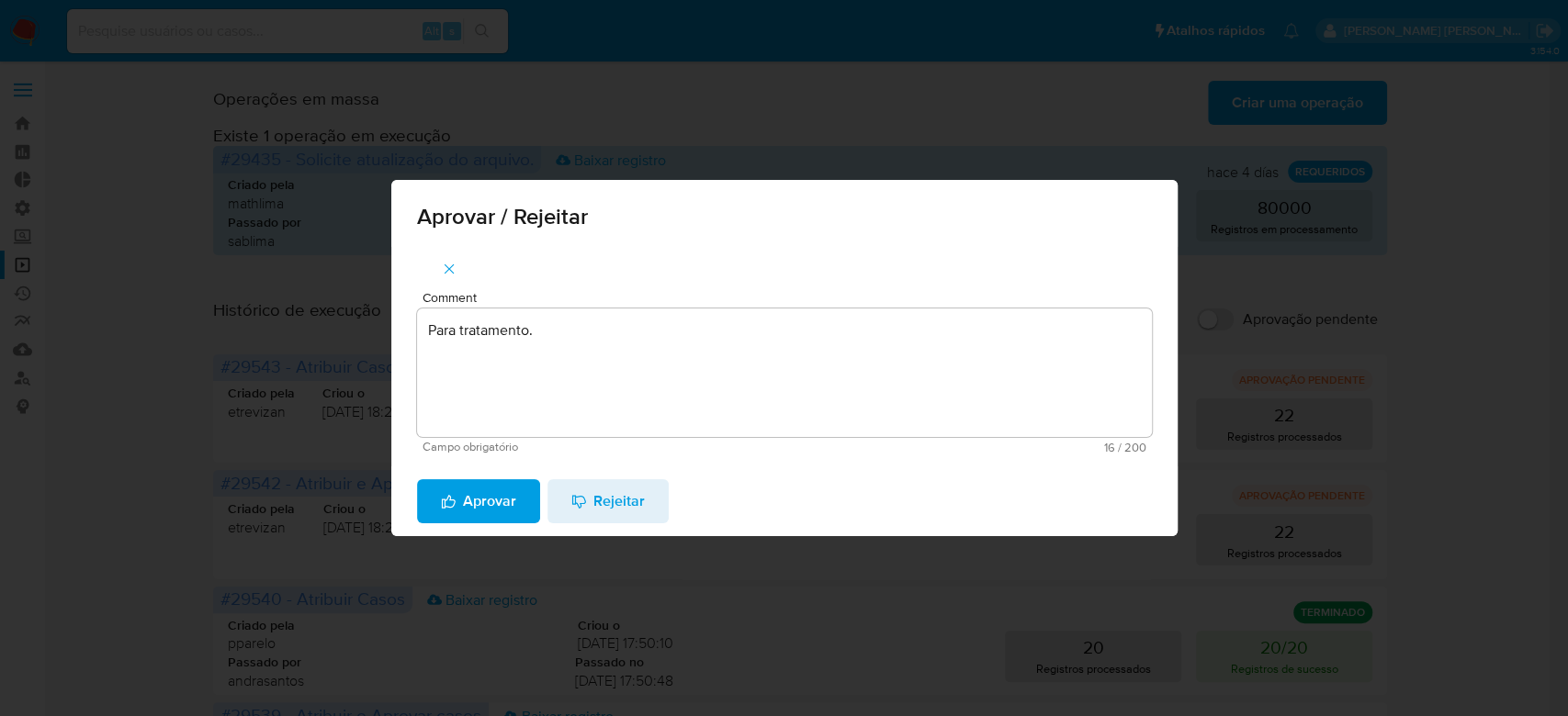
click at [466, 501] on span "Aprovar" at bounding box center [478, 501] width 75 height 40
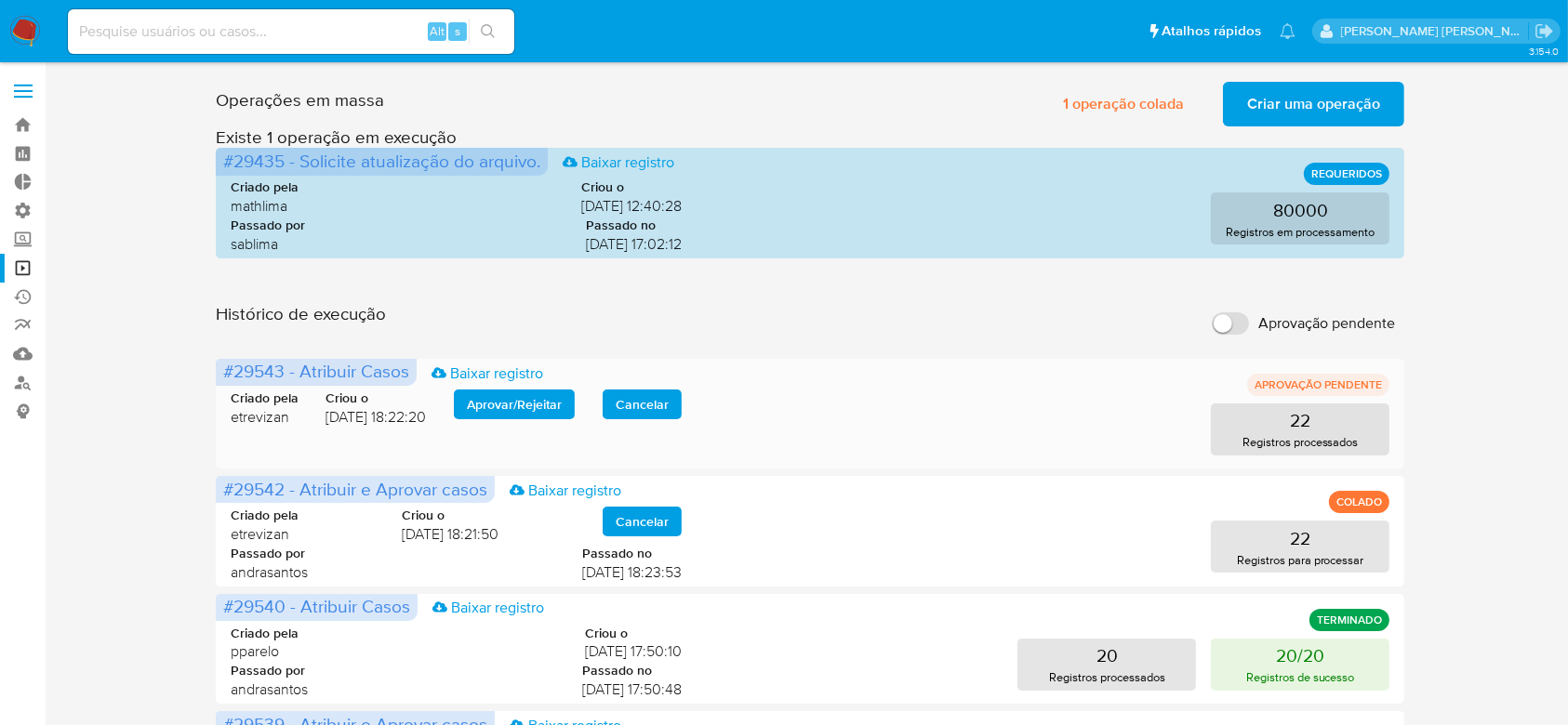
click at [532, 395] on span "Aprovar / Rejeitar" at bounding box center [514, 404] width 95 height 26
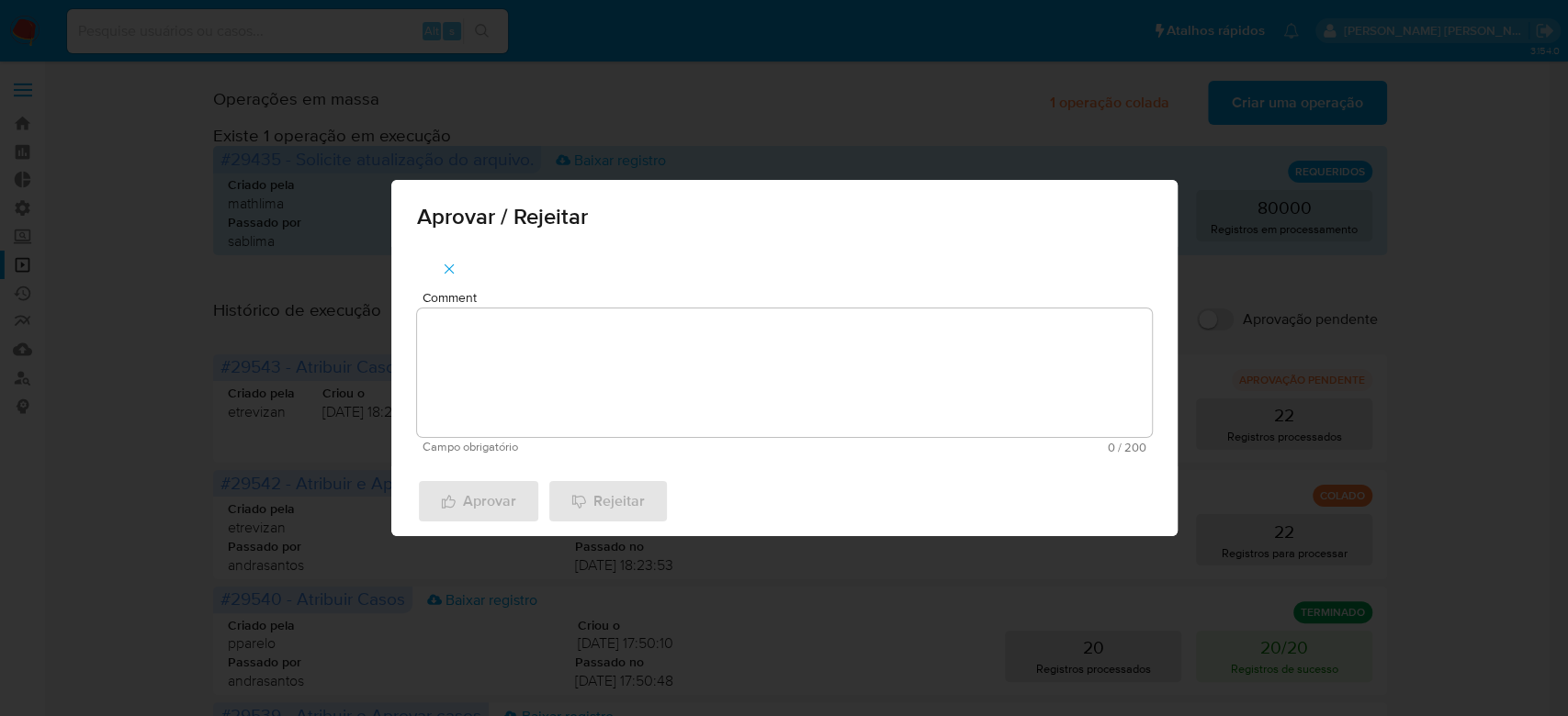
click at [505, 351] on textarea "Comment" at bounding box center [784, 373] width 735 height 128
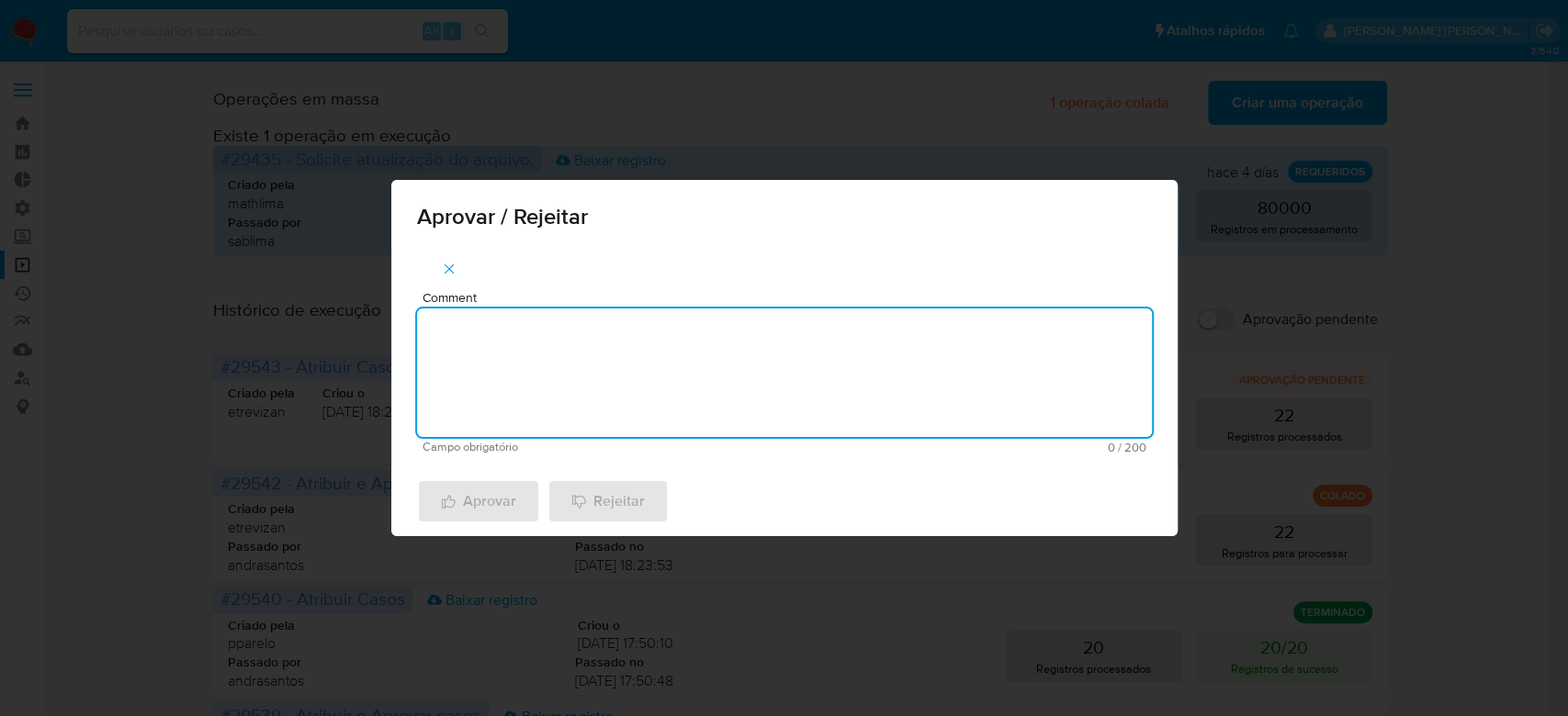
paste textarea "Para tratamento."
type textarea "Para tratamento."
click at [463, 491] on span "Aprovar" at bounding box center [478, 501] width 75 height 40
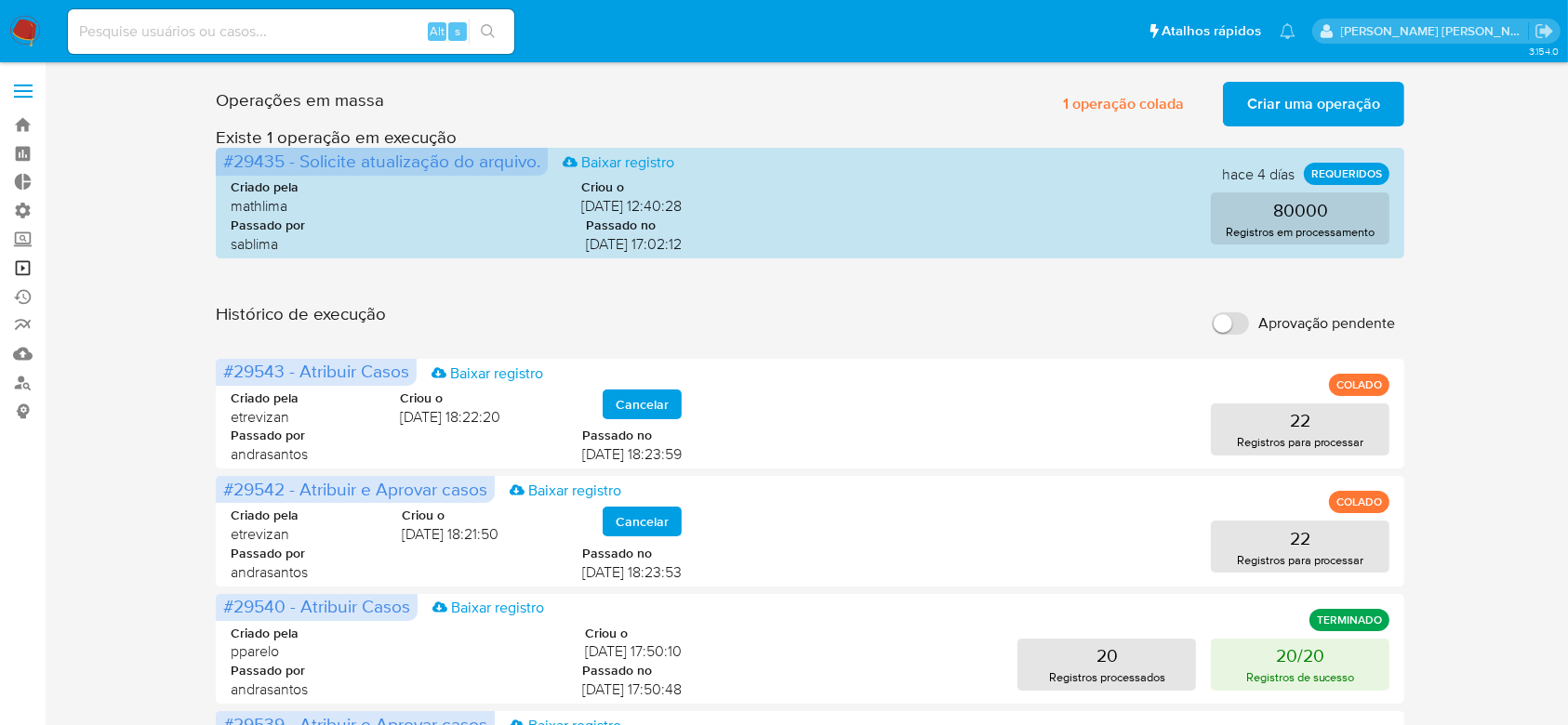
click at [18, 271] on link "Operações em massa" at bounding box center [111, 268] width 222 height 29
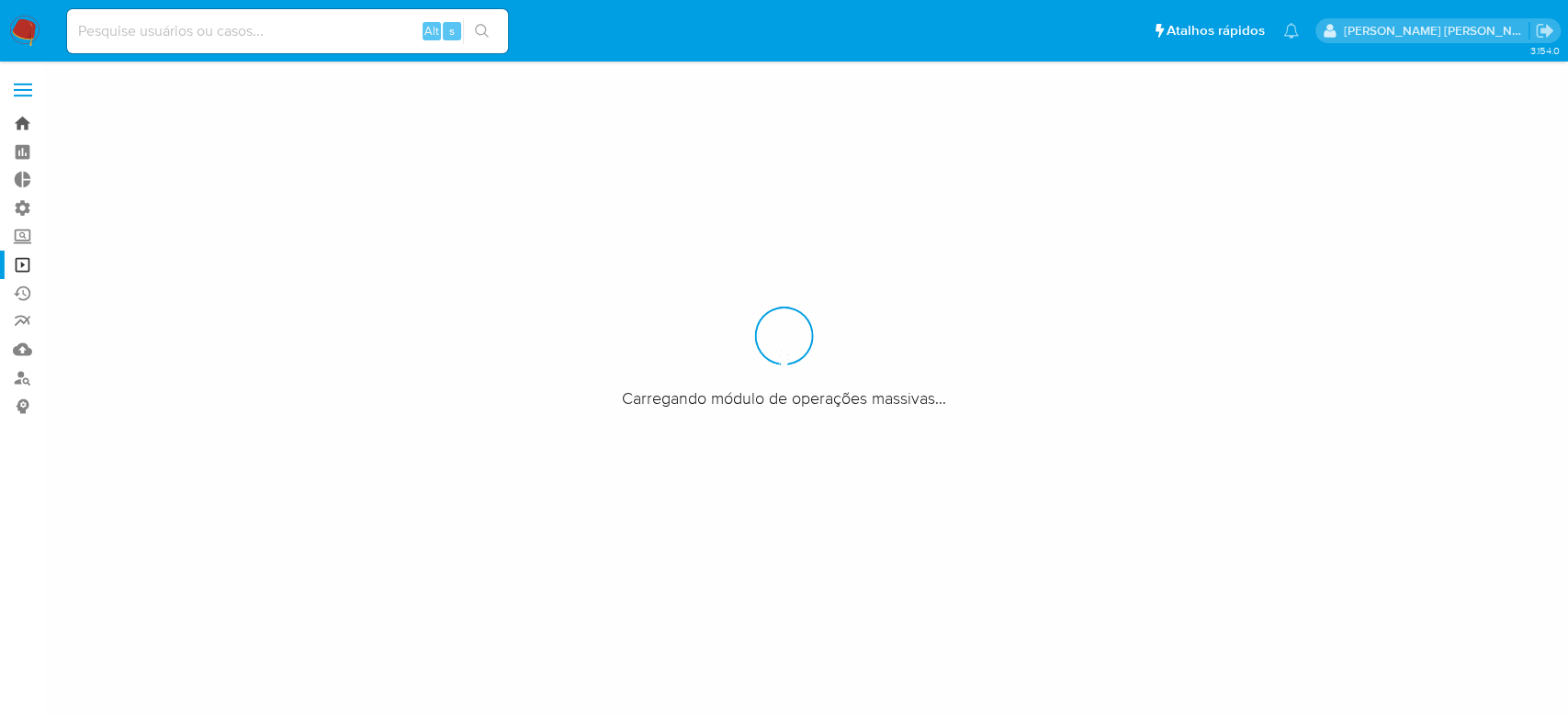
click at [29, 127] on link "Bandeja" at bounding box center [109, 123] width 219 height 29
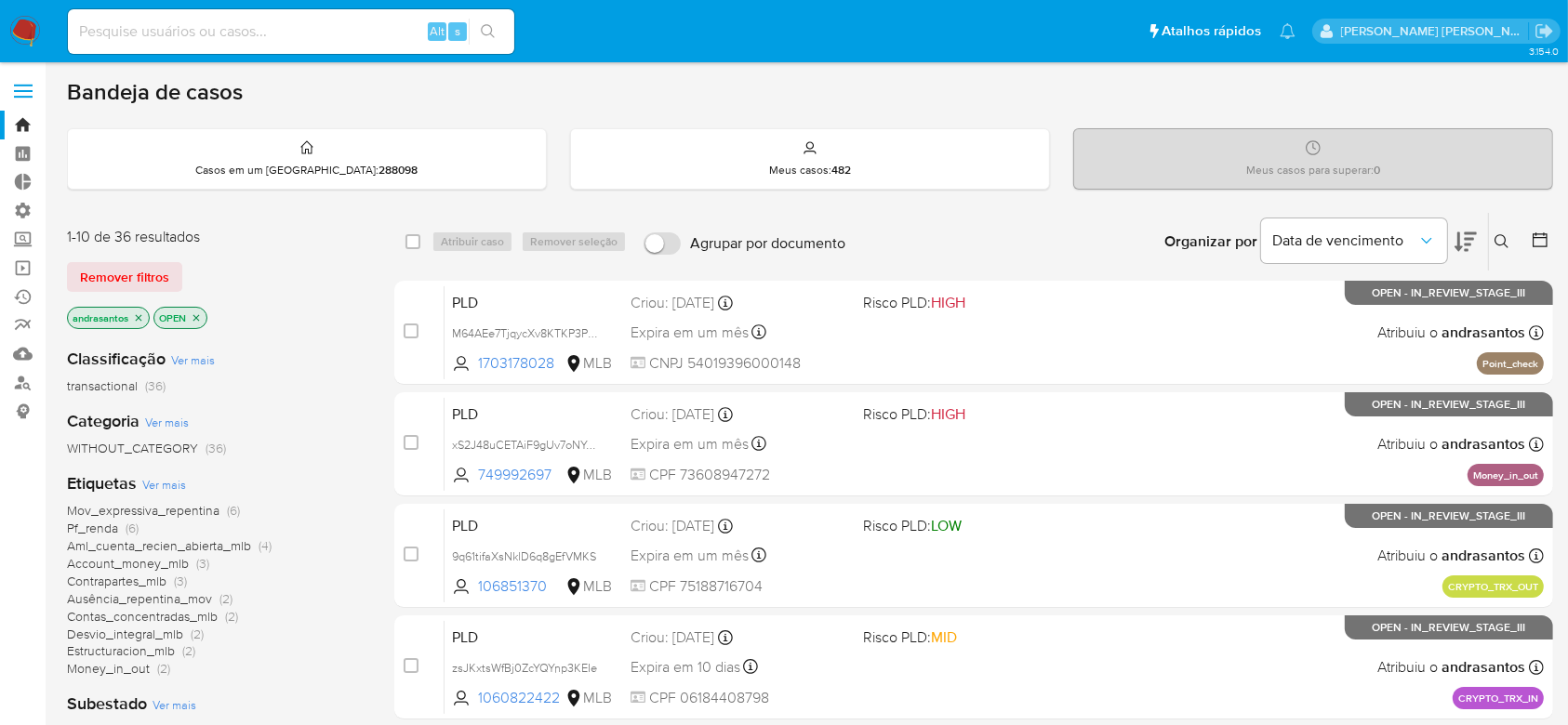
click at [141, 317] on icon "close-filter" at bounding box center [138, 318] width 11 height 11
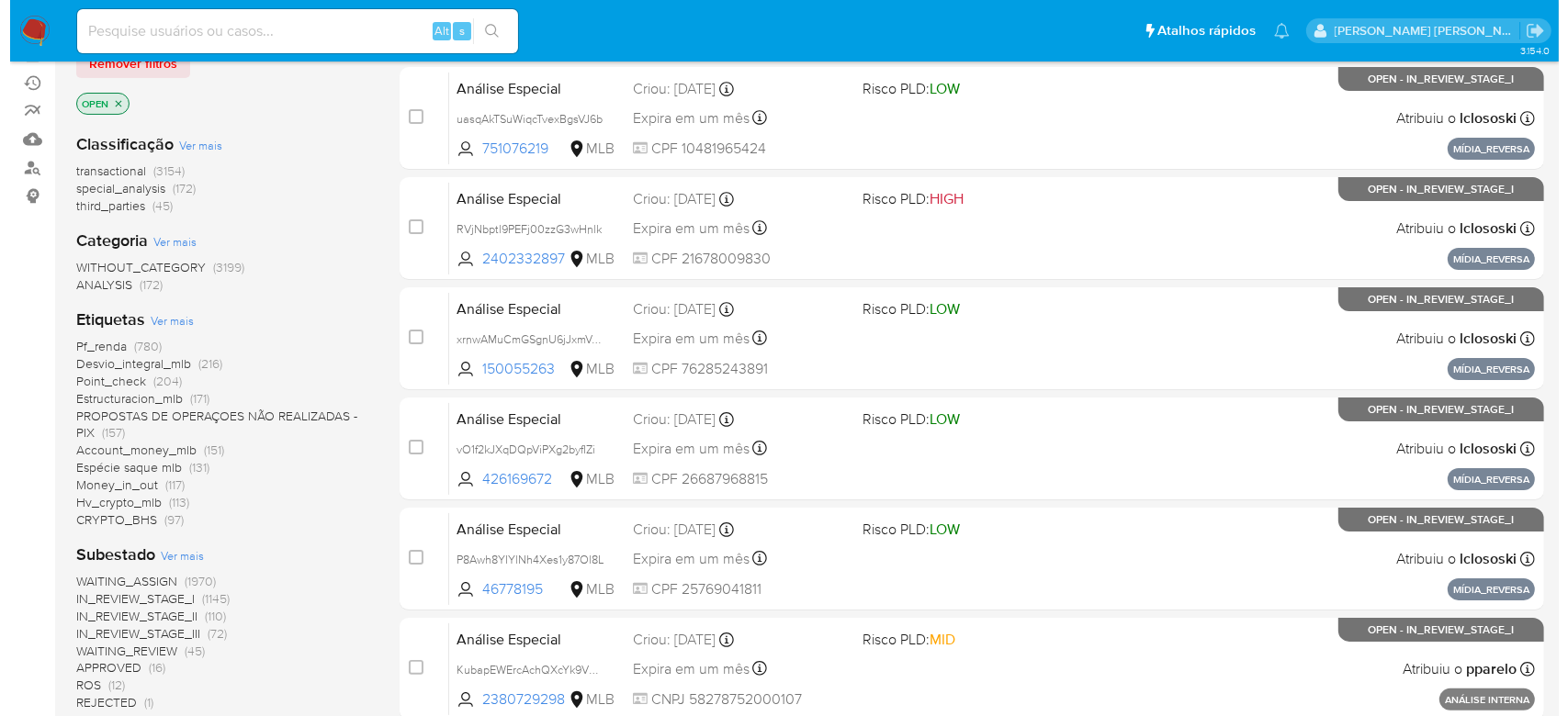
scroll to position [245, 0]
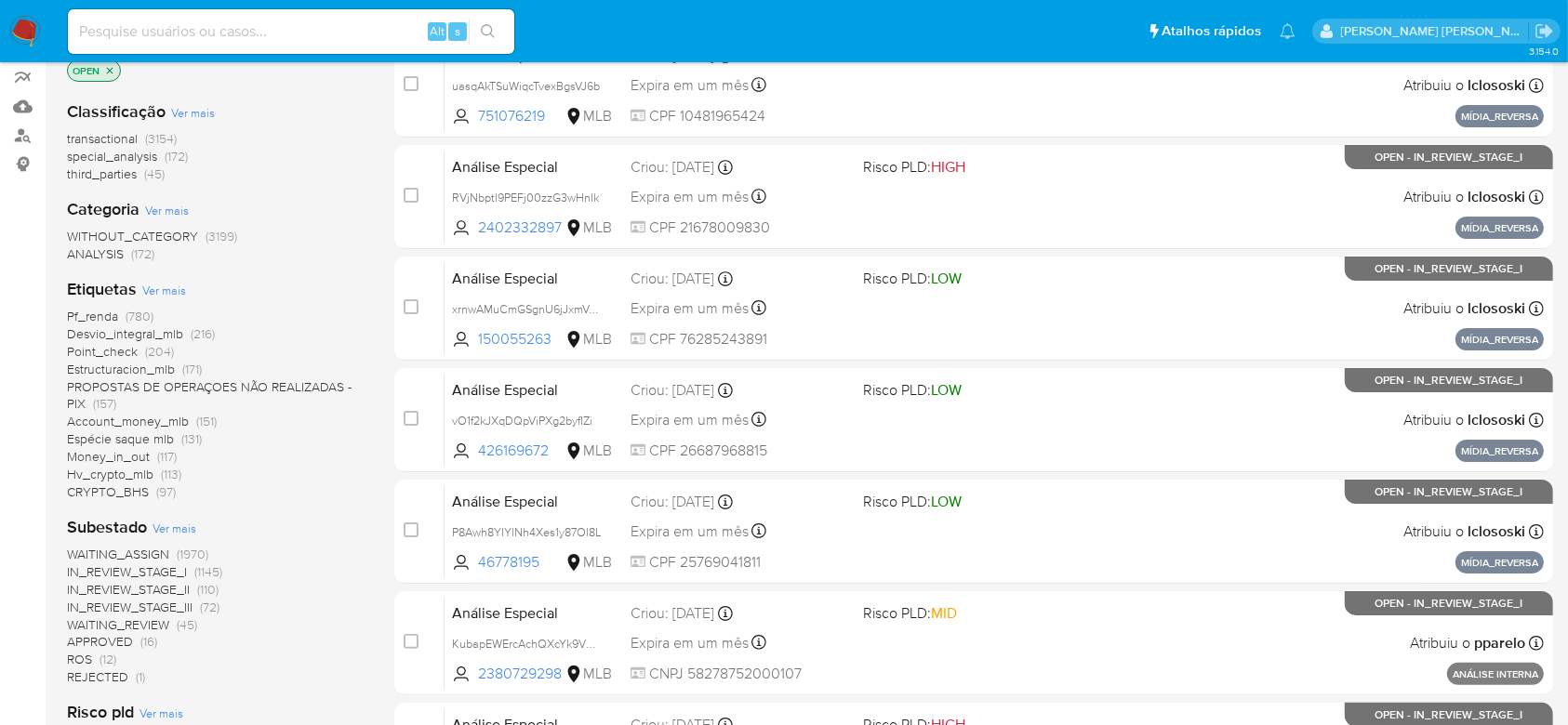
click at [182, 531] on span "Ver mais" at bounding box center [175, 528] width 44 height 17
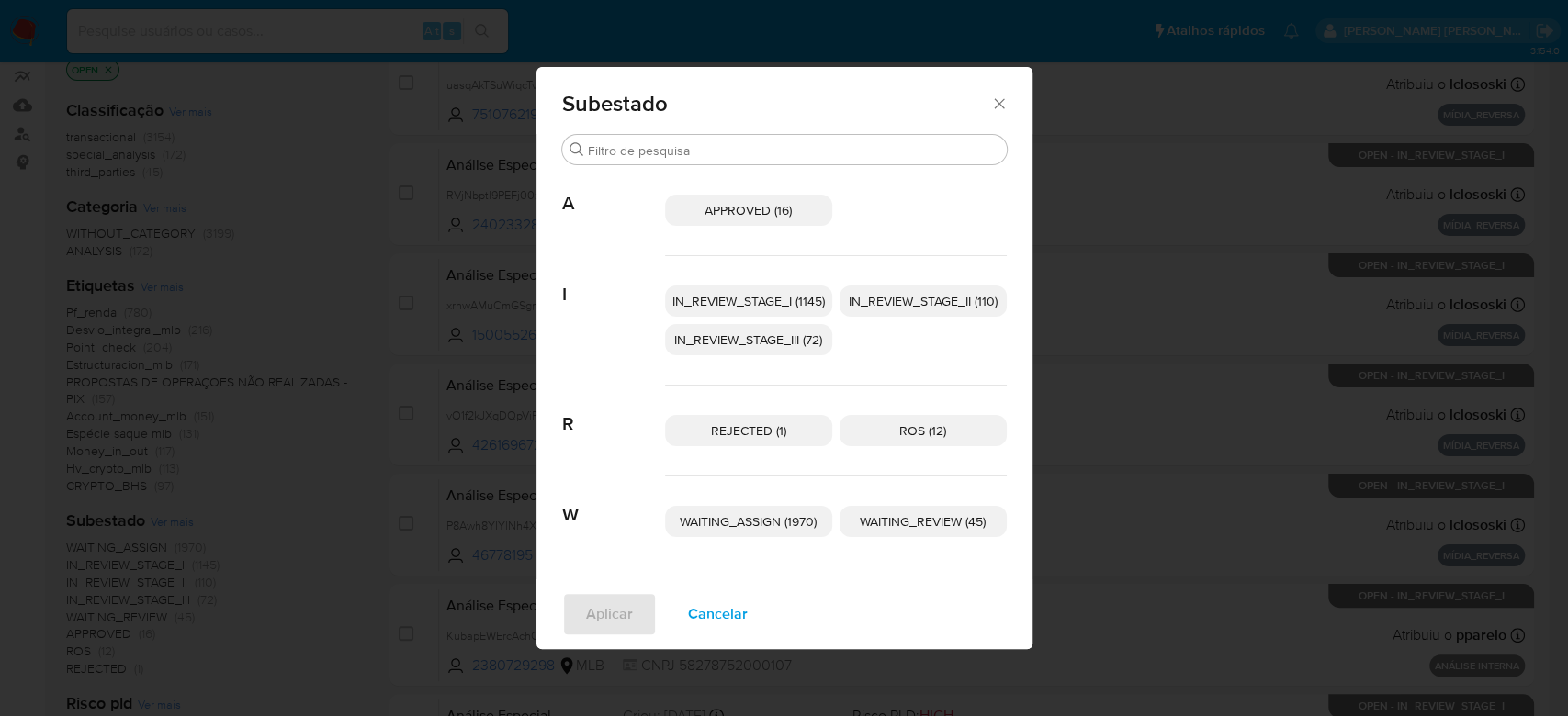
click at [760, 299] on span "IN_REVIEW_STAGE_I (1145)" at bounding box center [748, 301] width 153 height 19
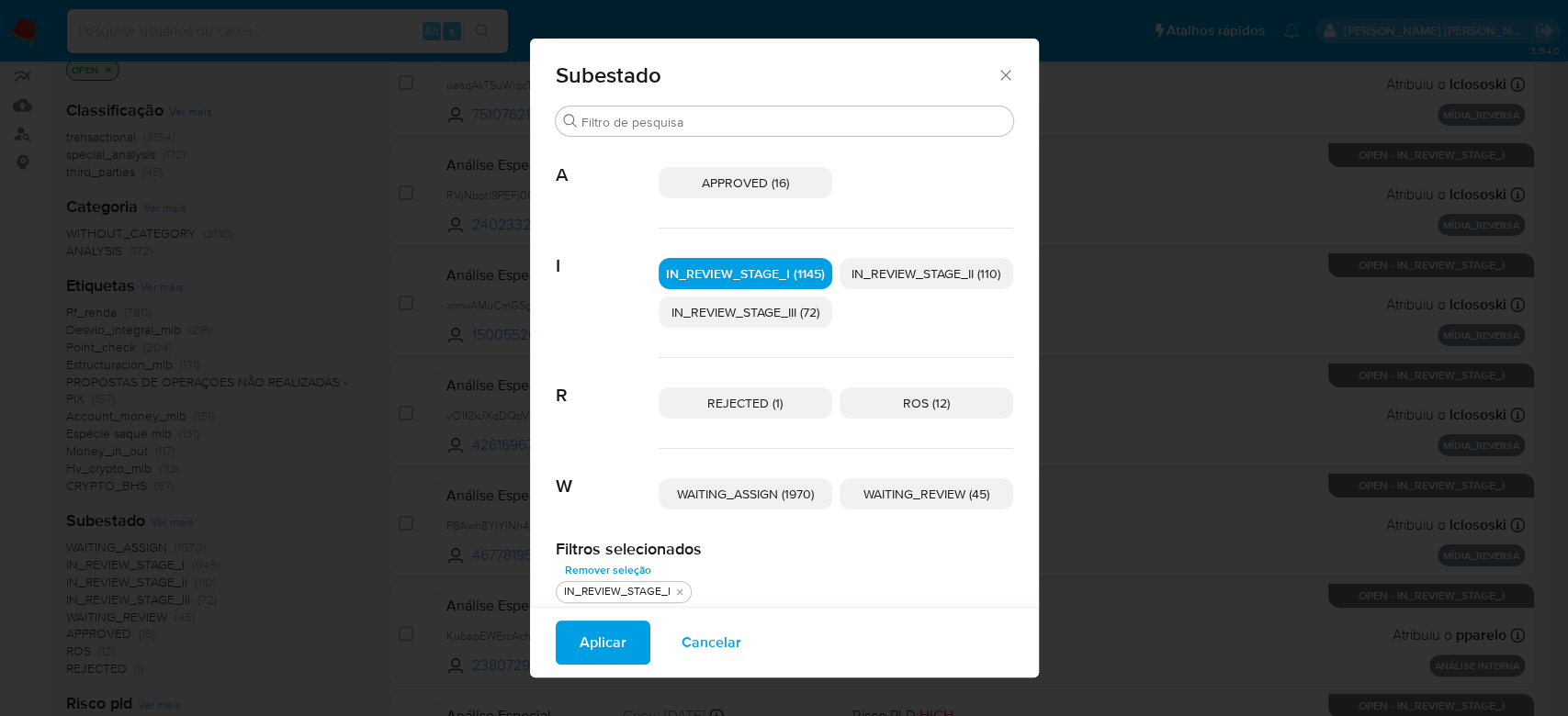
click at [942, 270] on span "IN_REVIEW_STAGE_II (110)" at bounding box center [925, 273] width 149 height 19
click at [596, 645] on span "Aplicar" at bounding box center [604, 642] width 47 height 40
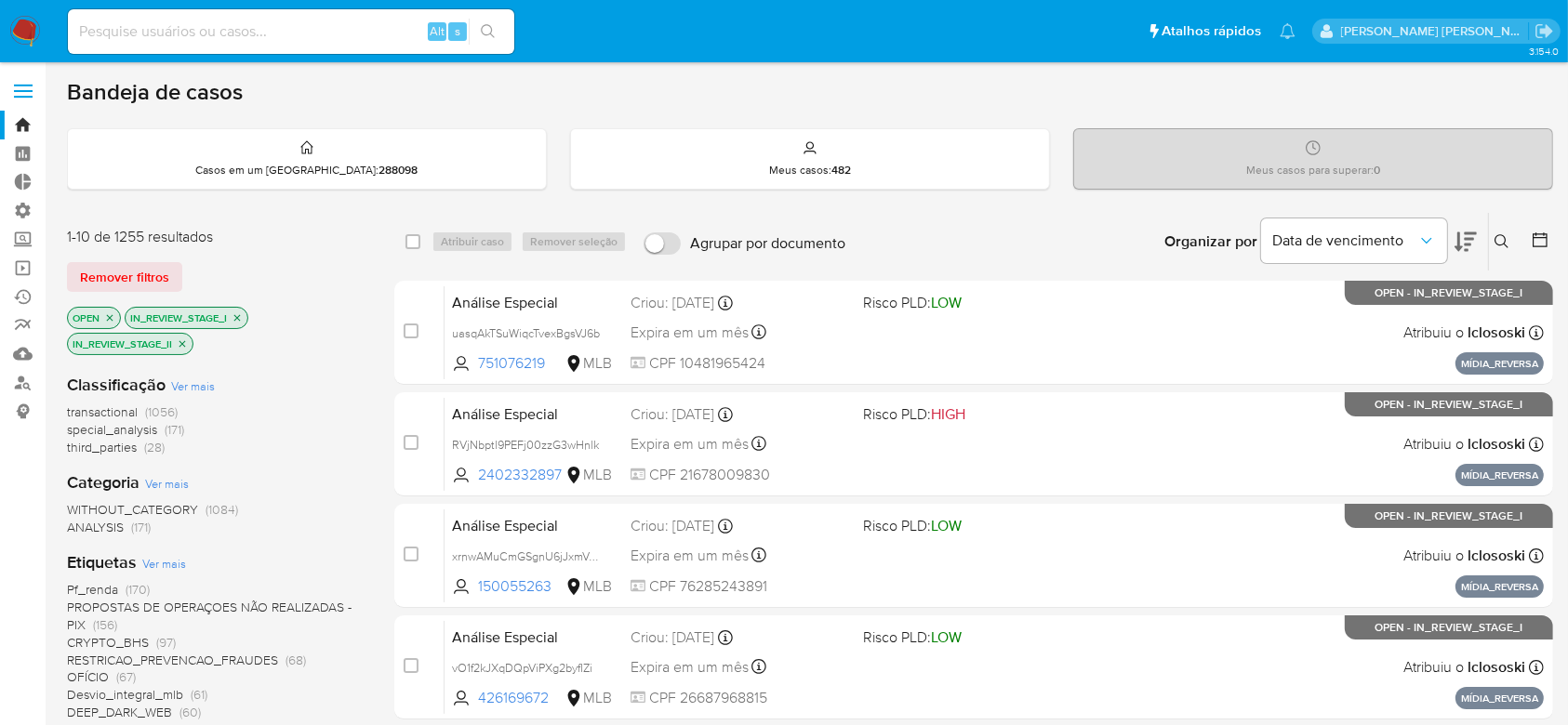
click at [1530, 238] on div at bounding box center [1537, 242] width 34 height 58
click at [1547, 232] on icon at bounding box center [1540, 240] width 19 height 19
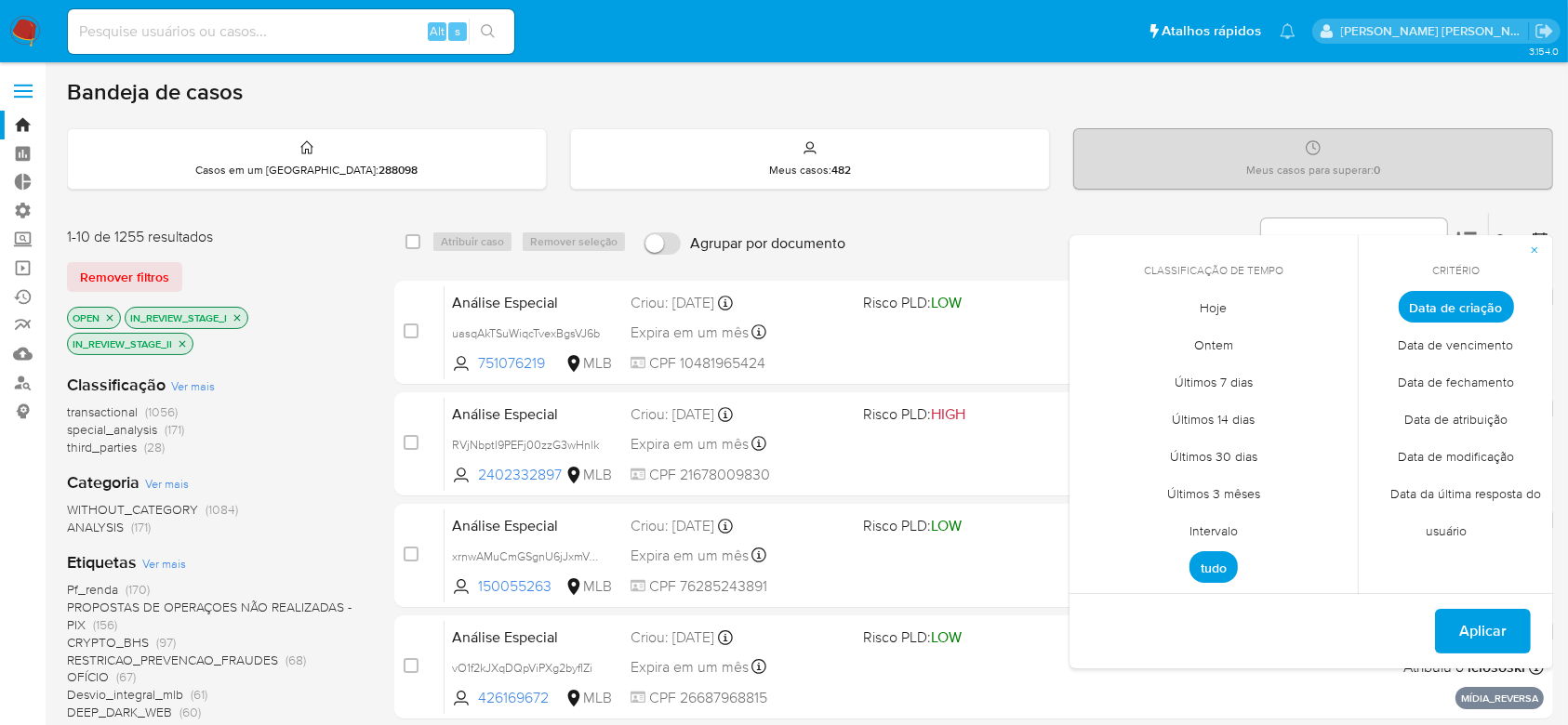
click at [1229, 517] on span "Intervalo" at bounding box center [1214, 531] width 88 height 38
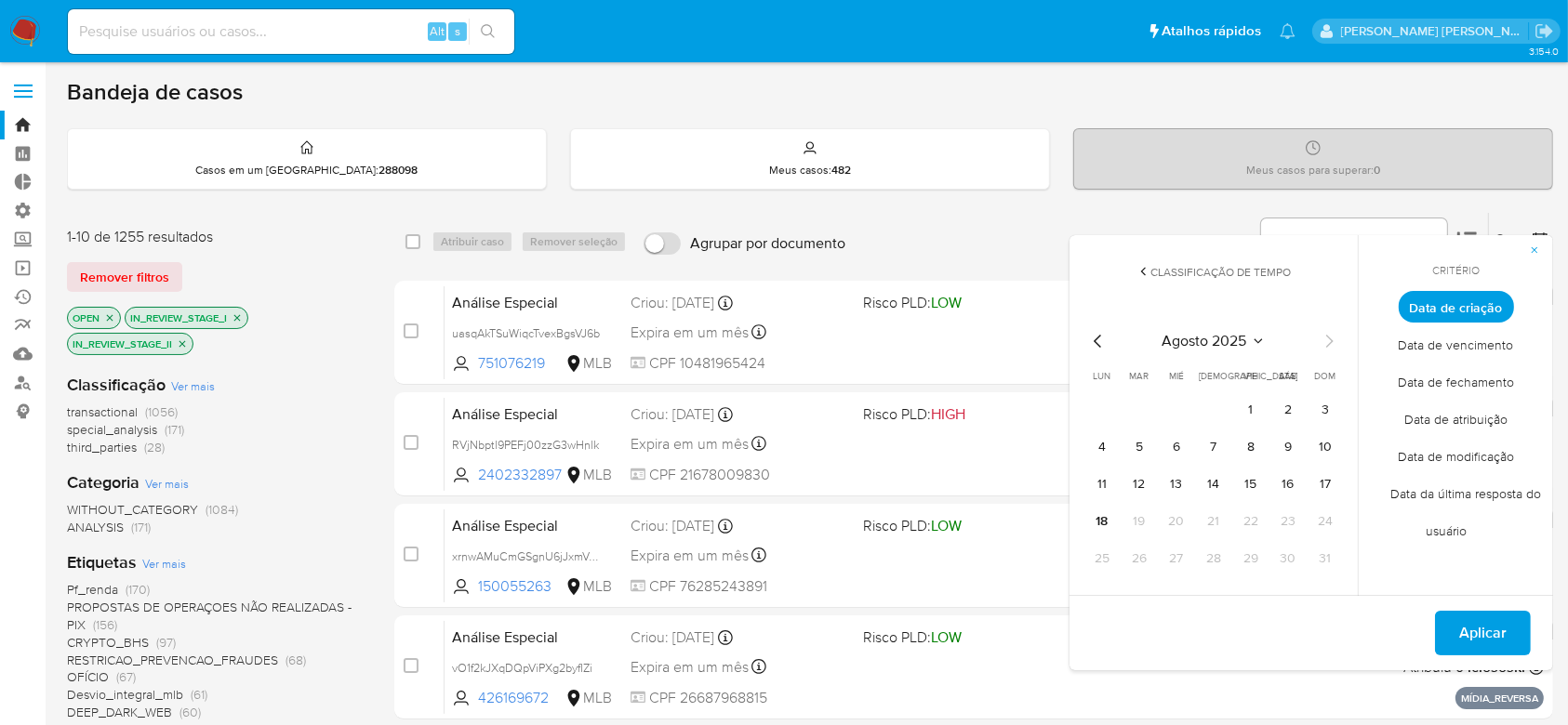
click at [1102, 338] on icon "Mes anterior" at bounding box center [1099, 342] width 22 height 22
click at [1145, 407] on button "1" at bounding box center [1140, 410] width 30 height 30
click at [1335, 339] on icon "Mes siguiente" at bounding box center [1329, 342] width 22 height 22
click at [1284, 448] on button "9" at bounding box center [1288, 447] width 30 height 30
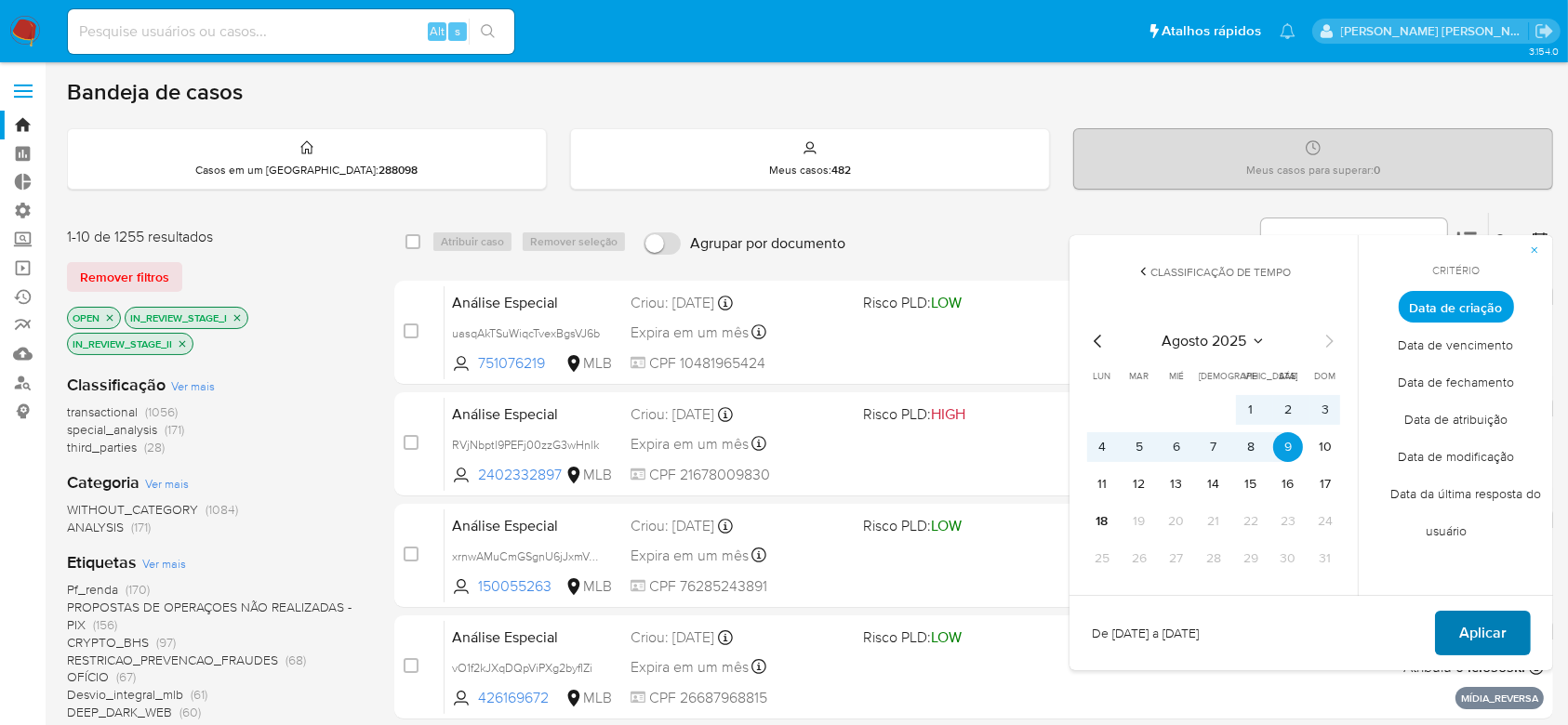
click at [1489, 633] on span "Aplicar" at bounding box center [1483, 633] width 48 height 41
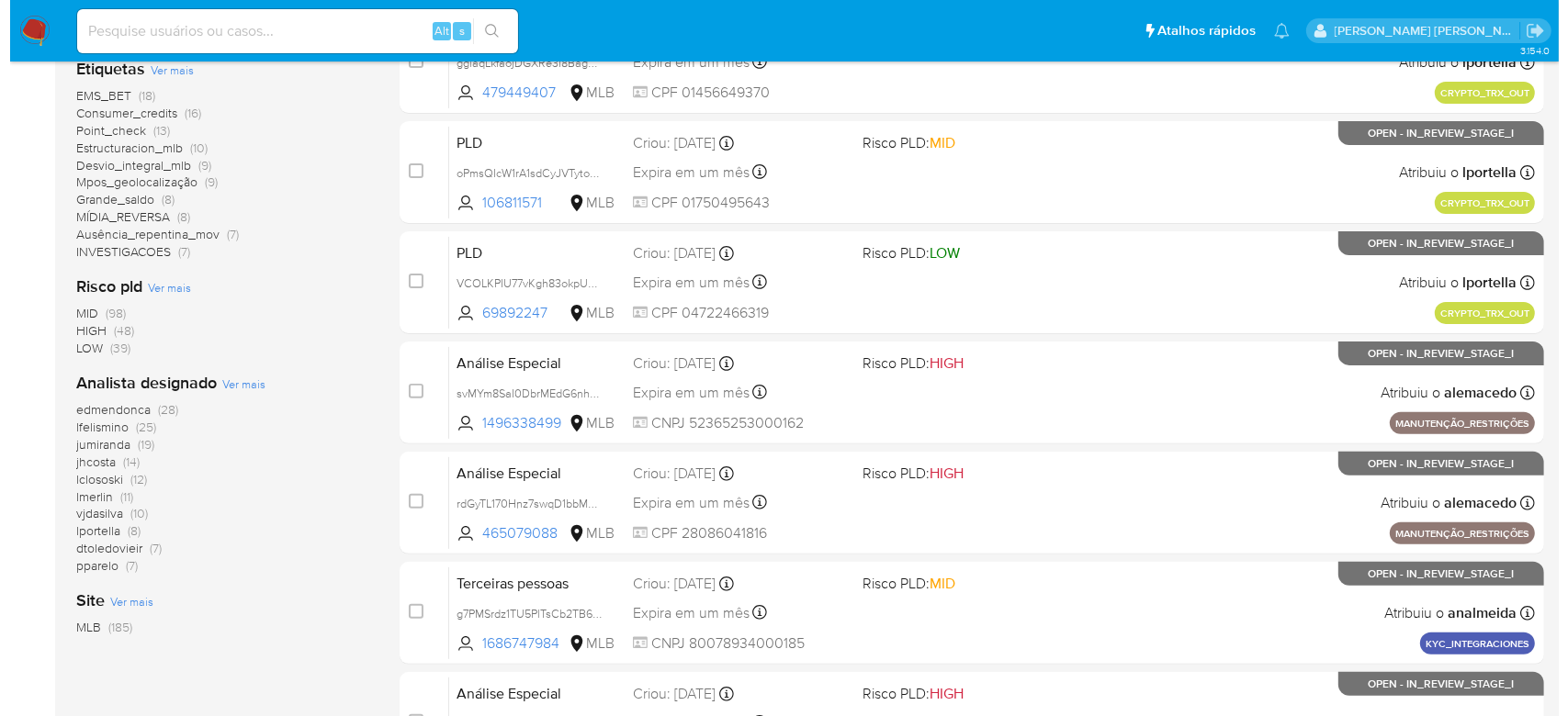
scroll to position [489, 0]
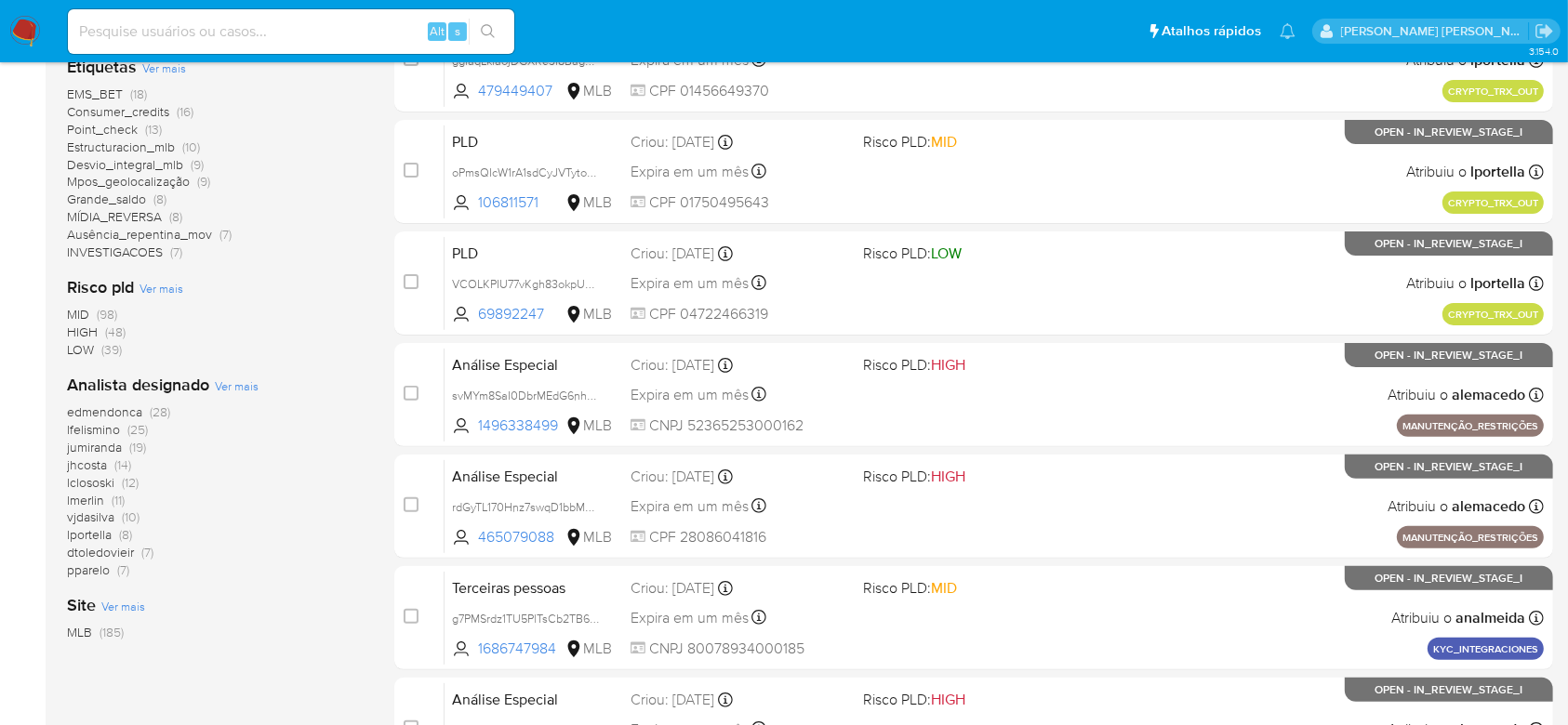
click at [249, 386] on span "Ver mais" at bounding box center [237, 385] width 44 height 17
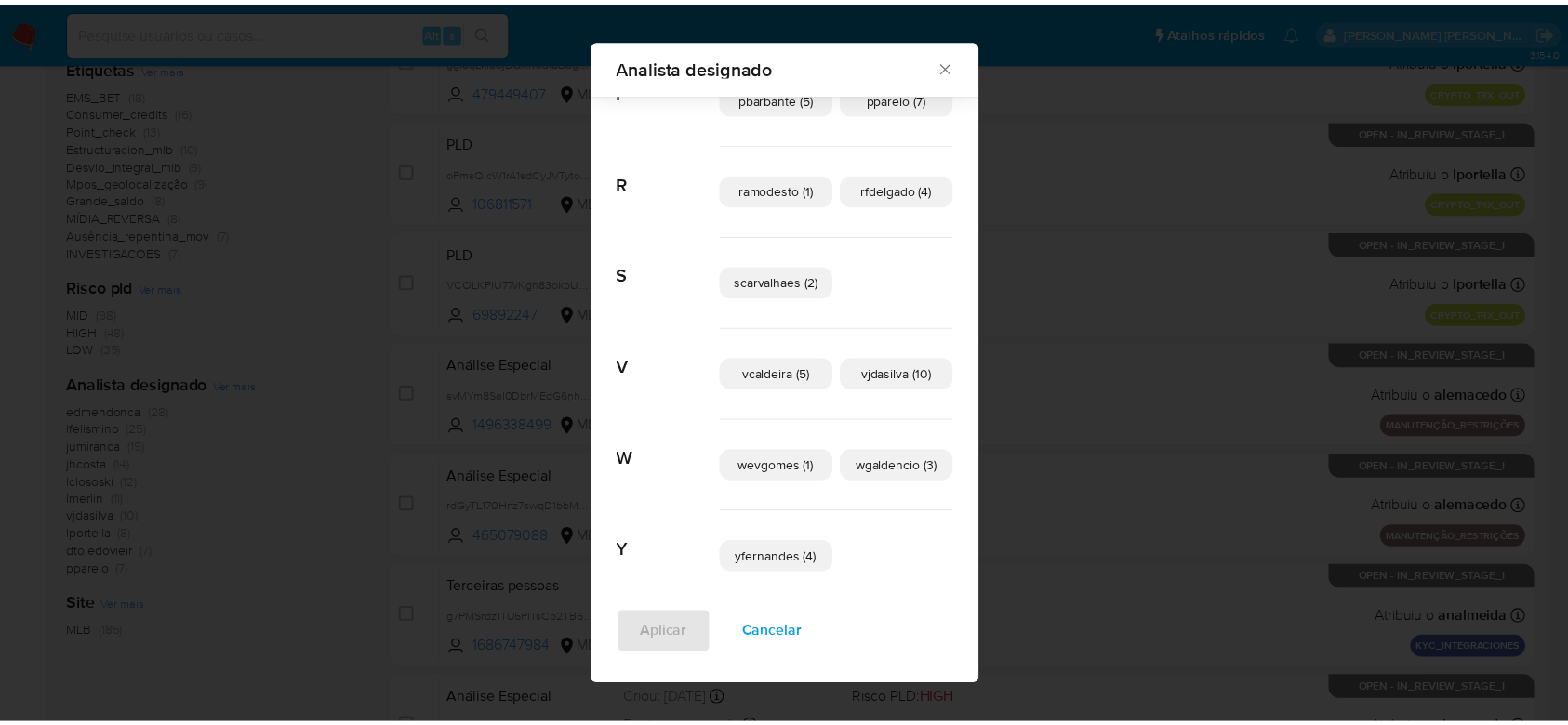
scroll to position [706, 0]
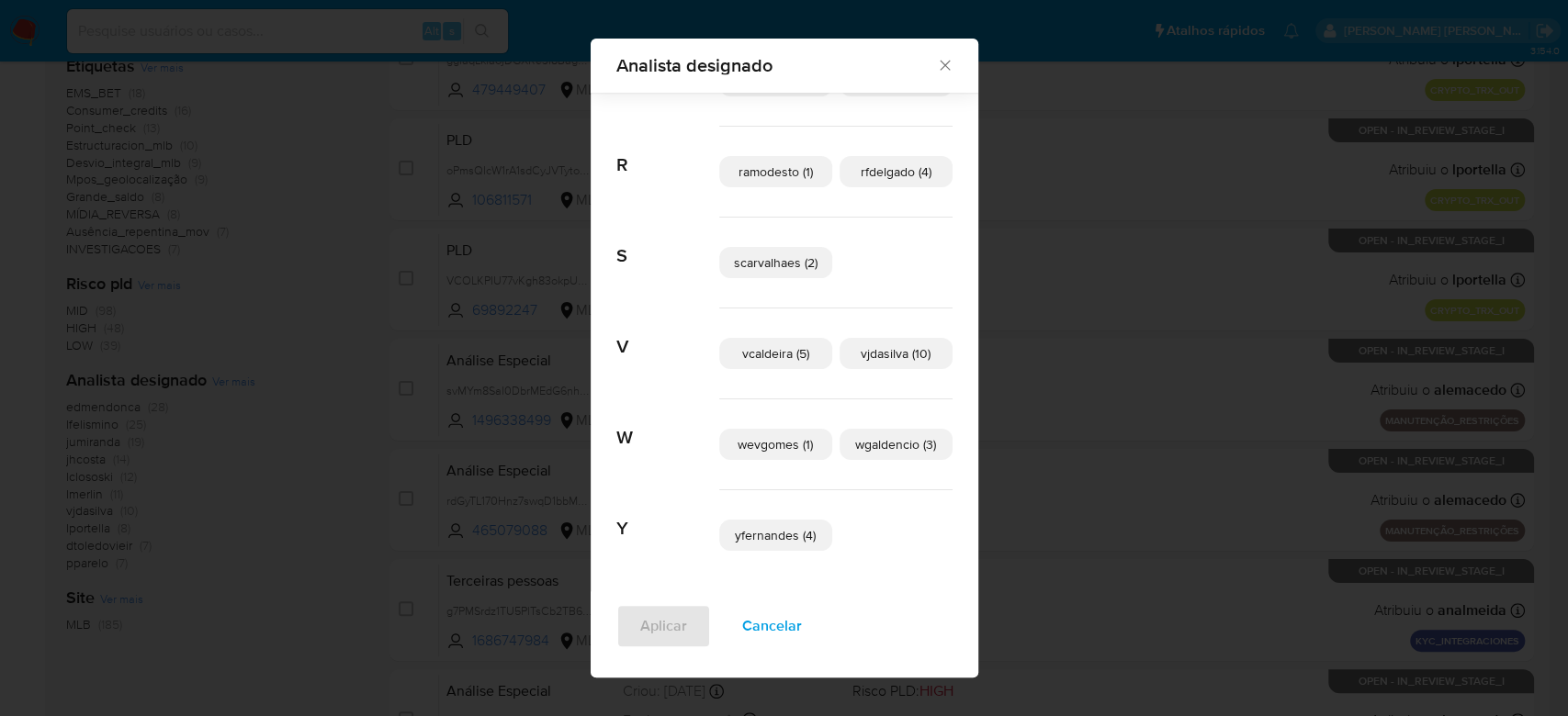
click at [936, 67] on icon "Fechar" at bounding box center [945, 65] width 19 height 19
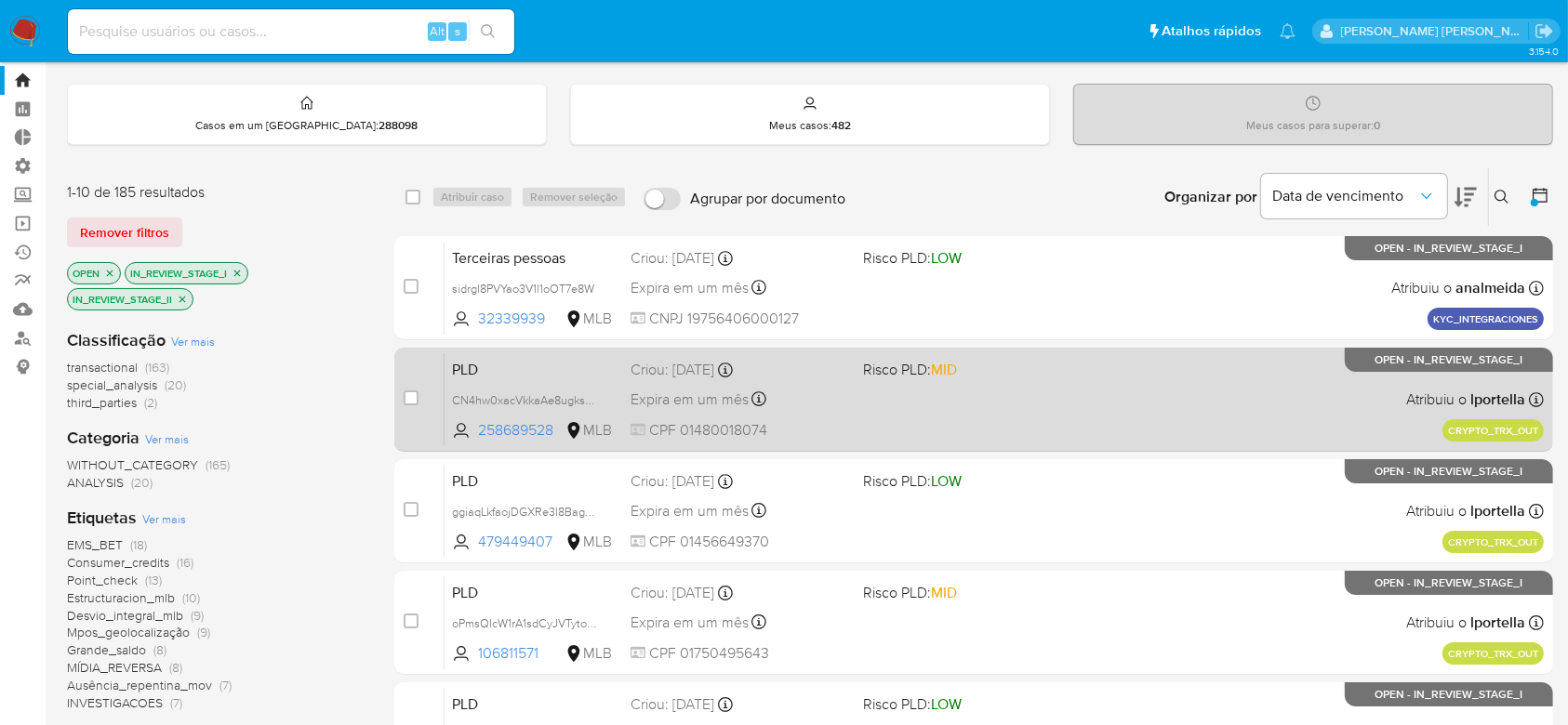
scroll to position [0, 0]
